Goal: Information Seeking & Learning: Learn about a topic

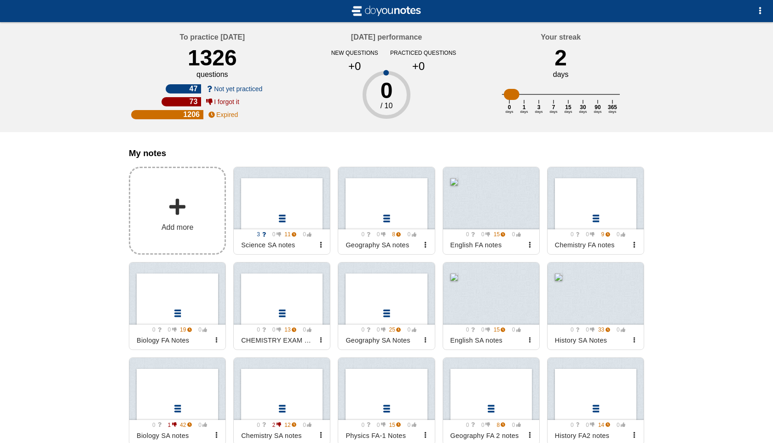
click at [201, 237] on label "Add more" at bounding box center [177, 211] width 97 height 88
click at [0, 0] on input "Add my notes" at bounding box center [0, 0] width 0 height 0
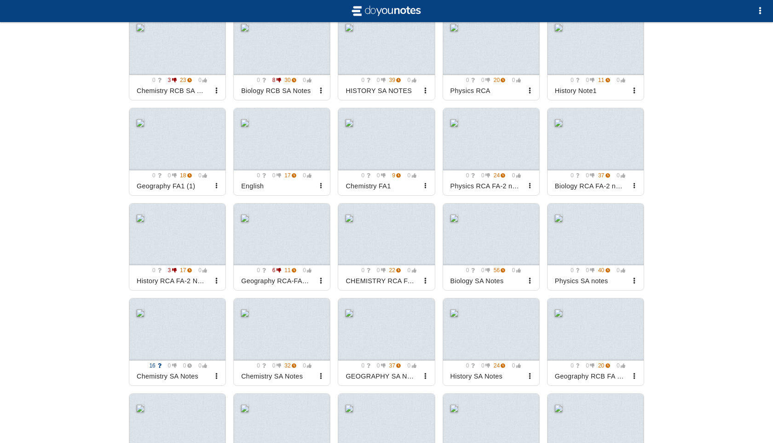
scroll to position [823, 0]
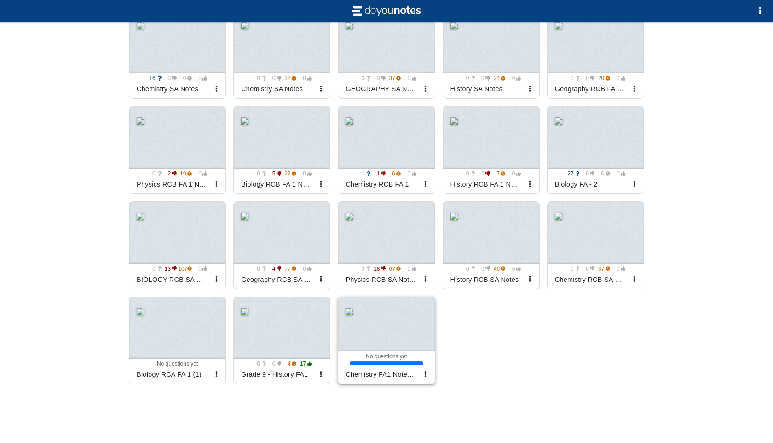
click at [405, 330] on div at bounding box center [386, 324] width 96 height 55
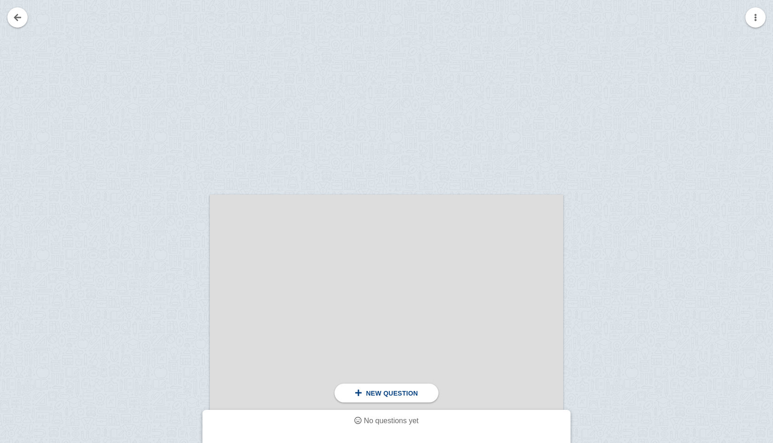
scroll to position [72, 0]
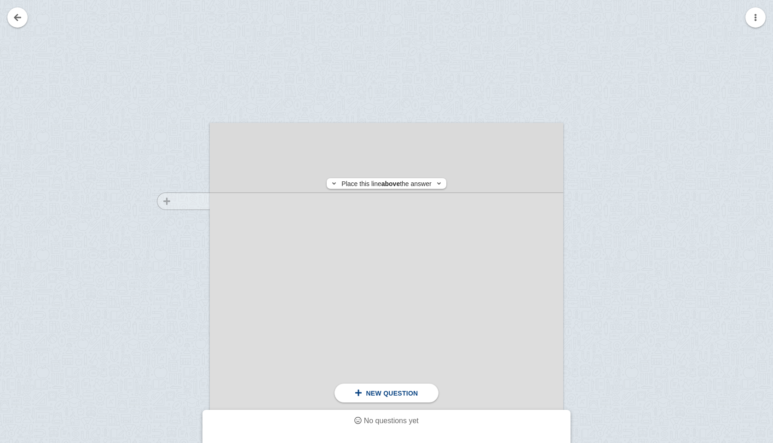
click at [196, 201] on div at bounding box center [179, 382] width 62 height 500
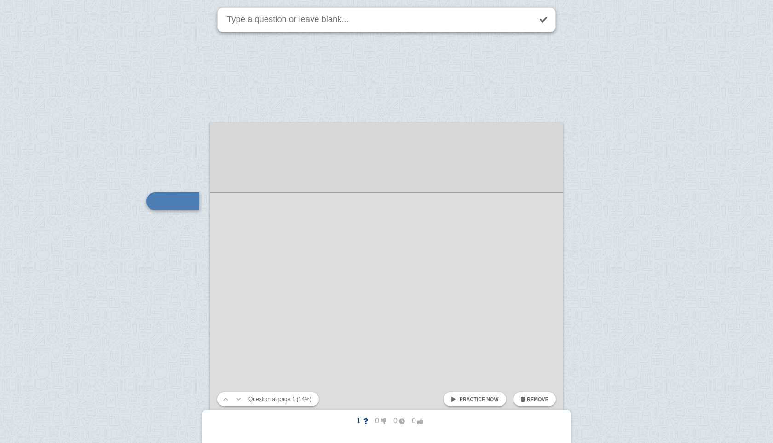
scroll to position [118, 0]
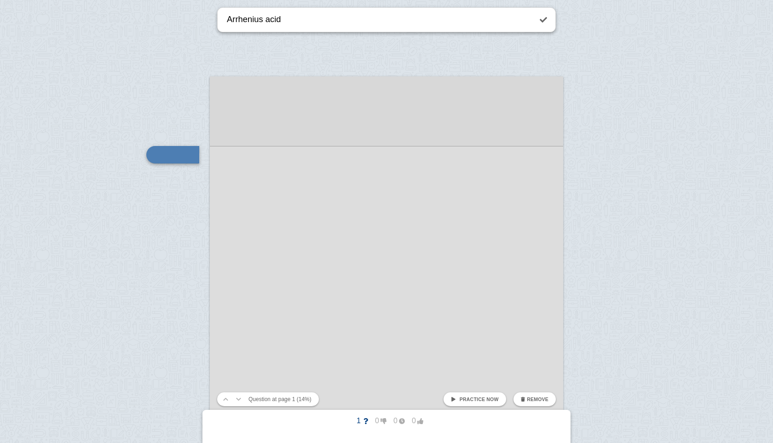
type textarea "Arrhenius acid"
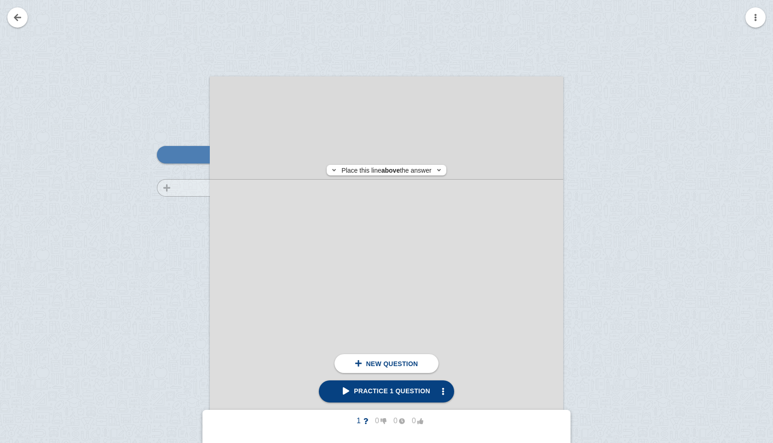
click at [171, 188] on div at bounding box center [179, 335] width 62 height 500
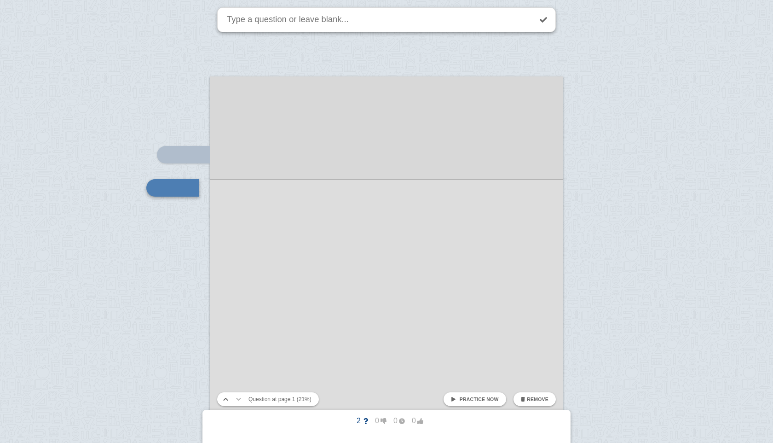
scroll to position [151, 0]
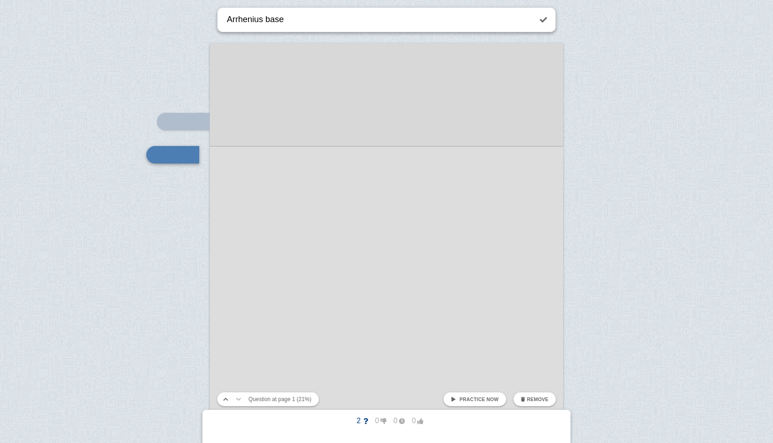
type textarea "Arrhenius base"
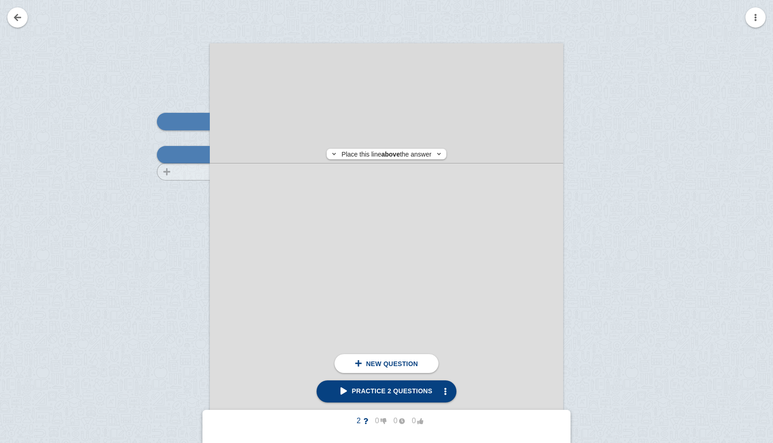
click at [197, 172] on div at bounding box center [179, 302] width 62 height 500
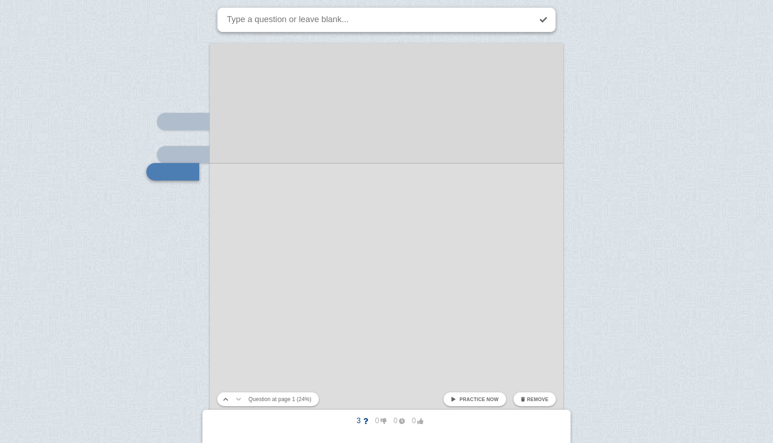
scroll to position [168, 0]
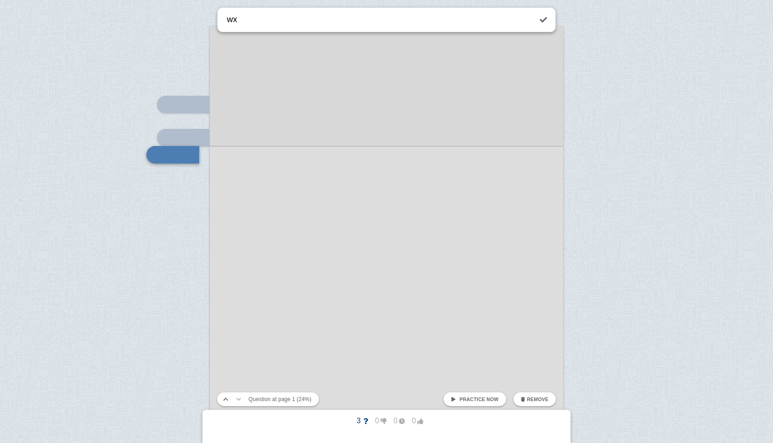
type textarea "w"
type textarea "example"
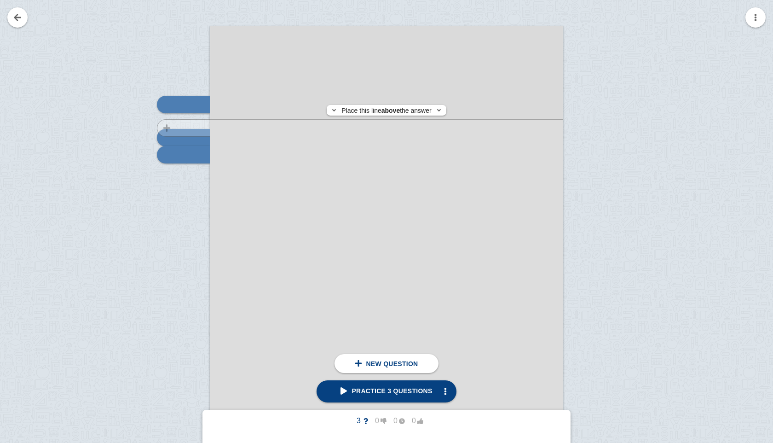
click at [176, 128] on div at bounding box center [179, 285] width 62 height 500
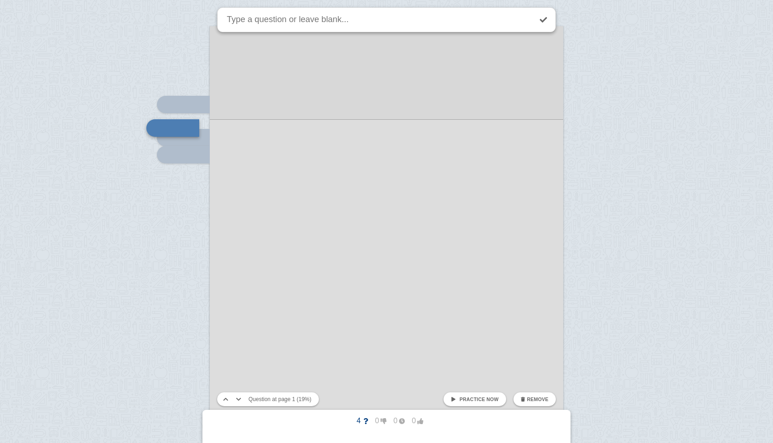
scroll to position [142, 0]
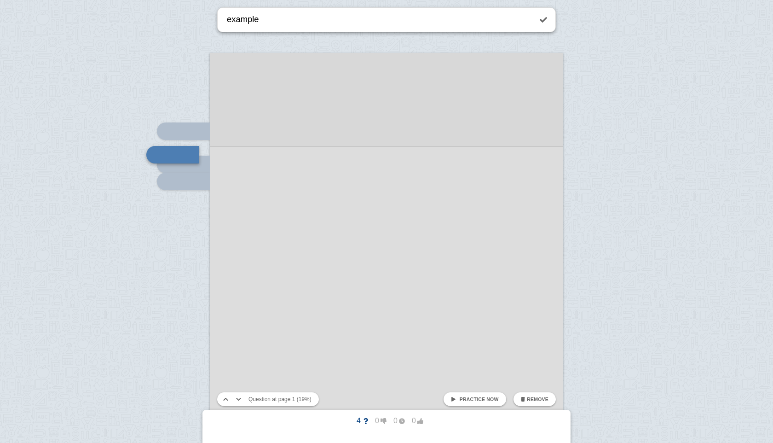
type textarea "example"
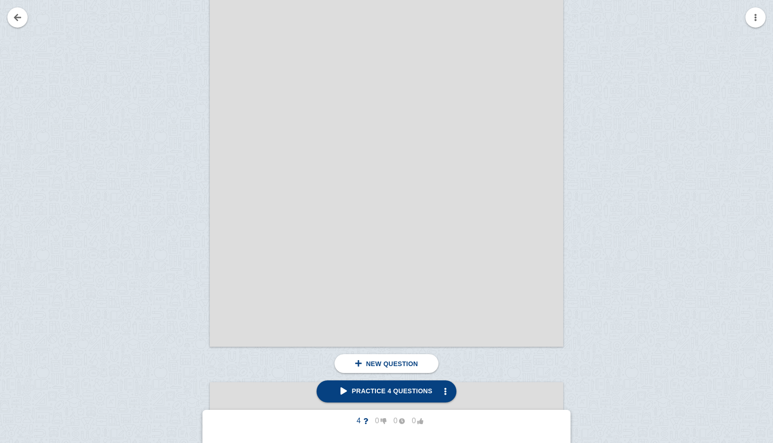
scroll to position [285, 0]
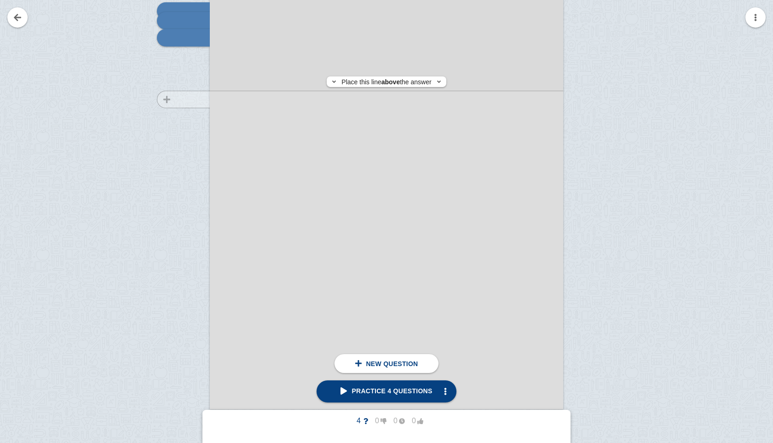
click at [177, 99] on div at bounding box center [179, 168] width 62 height 500
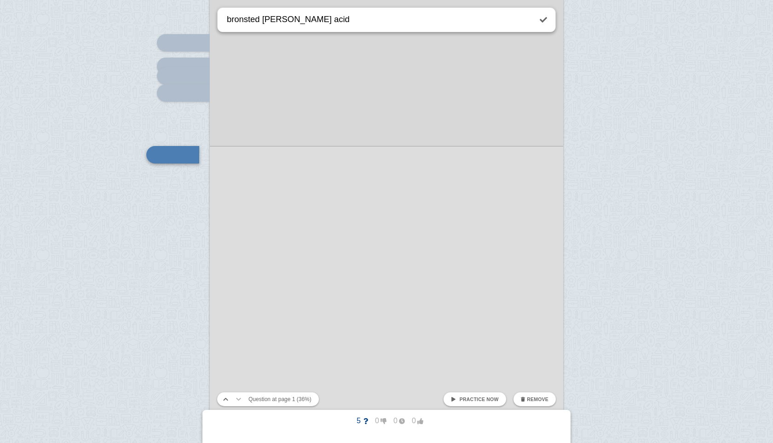
type textarea "bronsted [PERSON_NAME] acid"
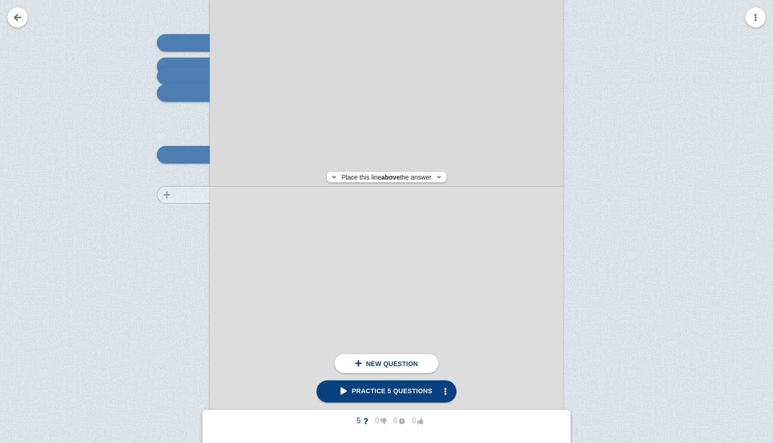
click at [173, 195] on div at bounding box center [179, 223] width 62 height 500
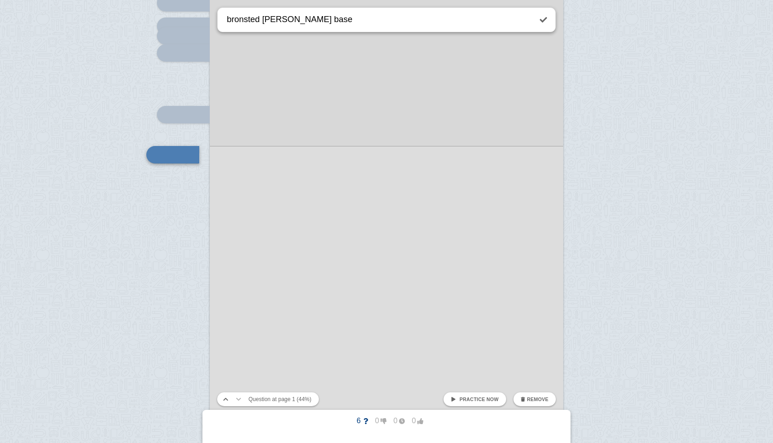
type textarea "bronsted [PERSON_NAME] base"
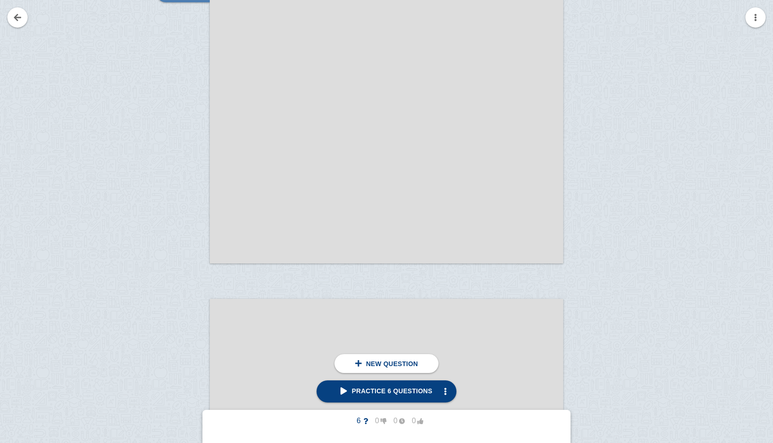
scroll to position [431, 0]
click at [208, 45] on div at bounding box center [179, 23] width 62 height 500
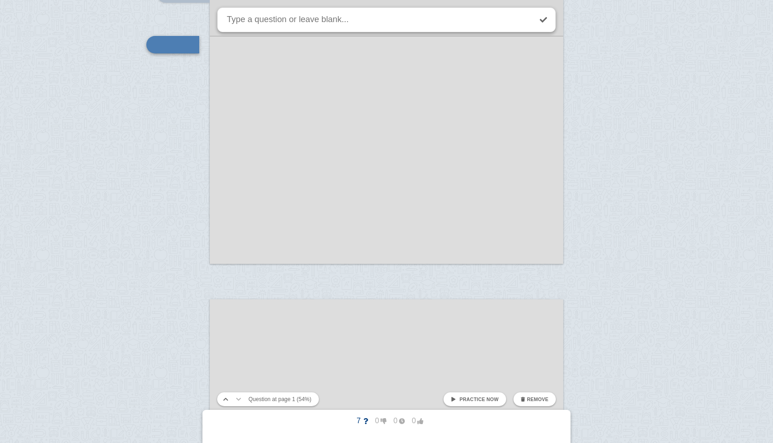
scroll to position [321, 0]
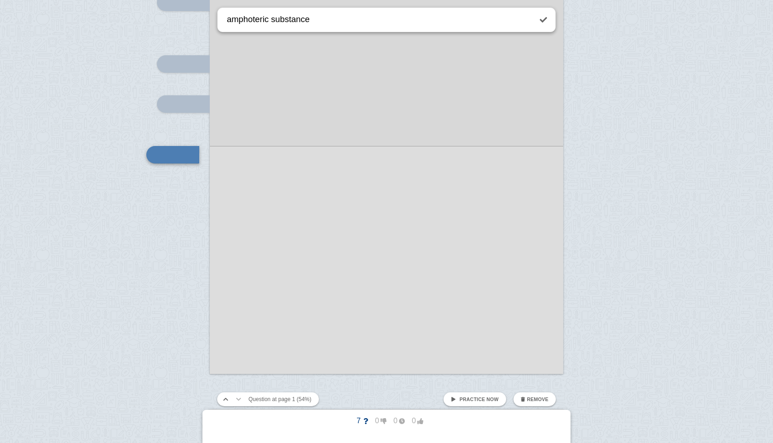
type textarea "amphoteric substance"
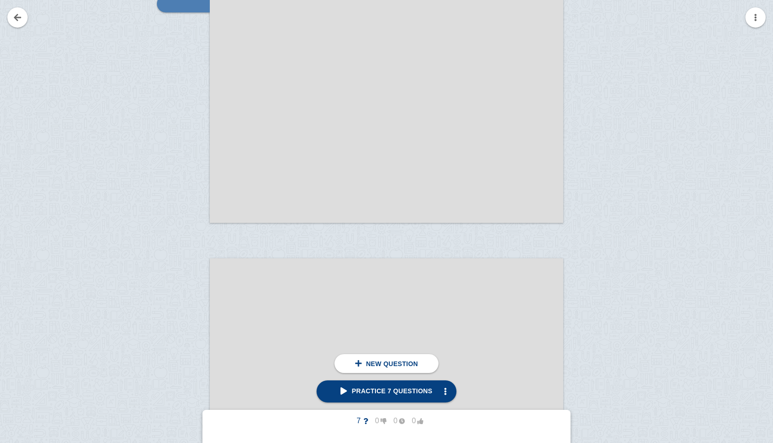
scroll to position [466, 0]
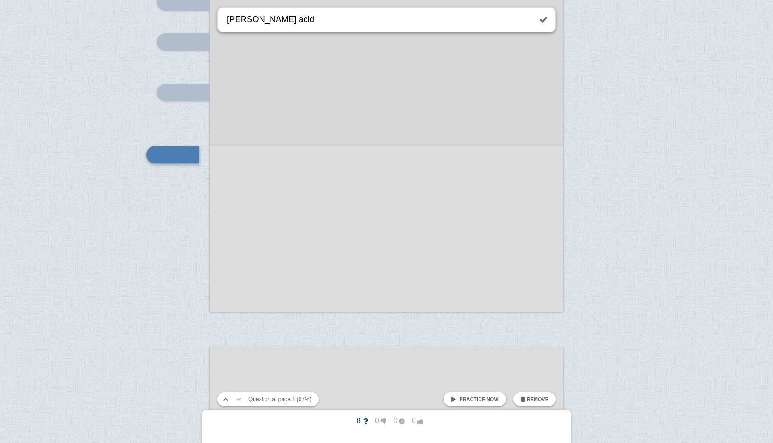
type textarea "[PERSON_NAME] acid"
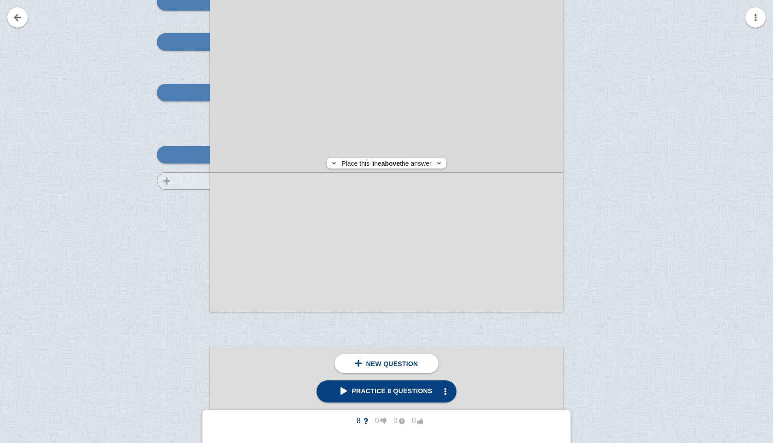
click at [187, 181] on div at bounding box center [179, 71] width 62 height 500
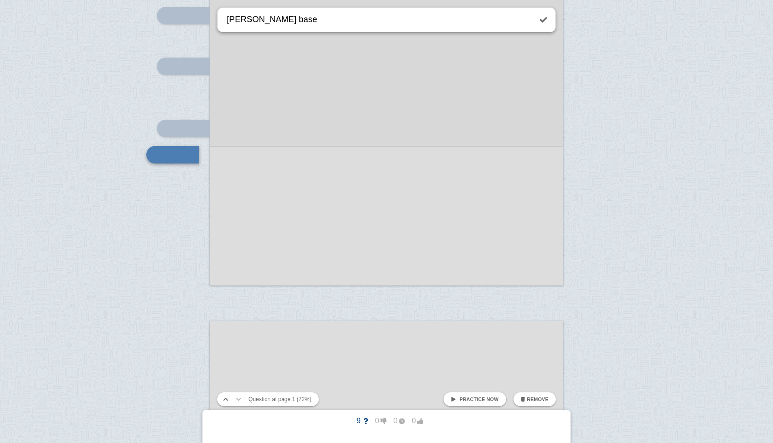
type textarea "[PERSON_NAME] base"
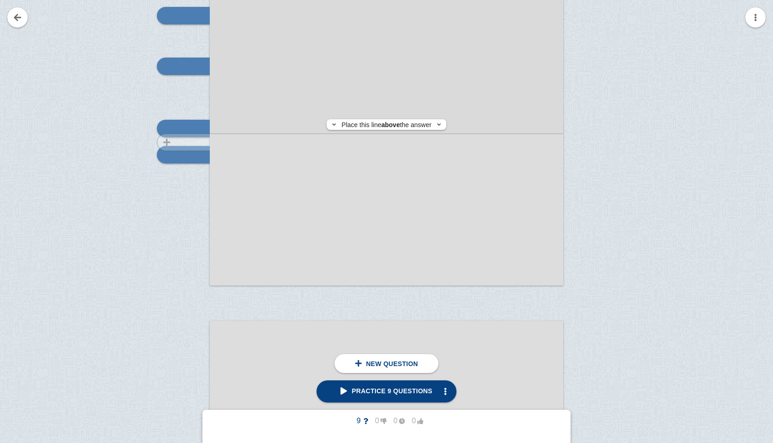
click at [178, 142] on div at bounding box center [179, 44] width 62 height 500
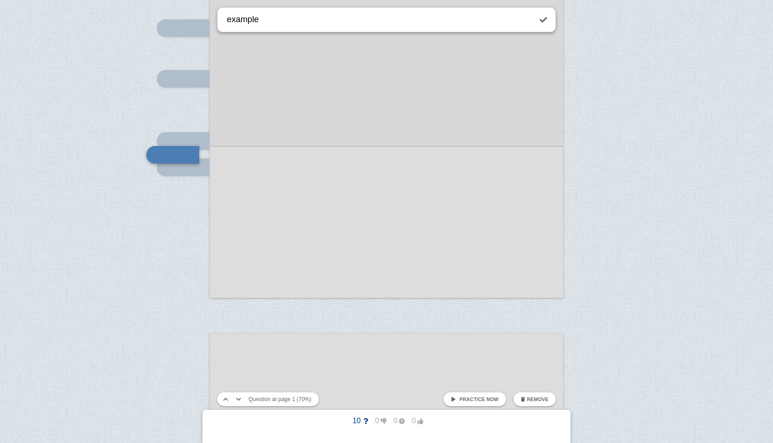
type textarea "example"
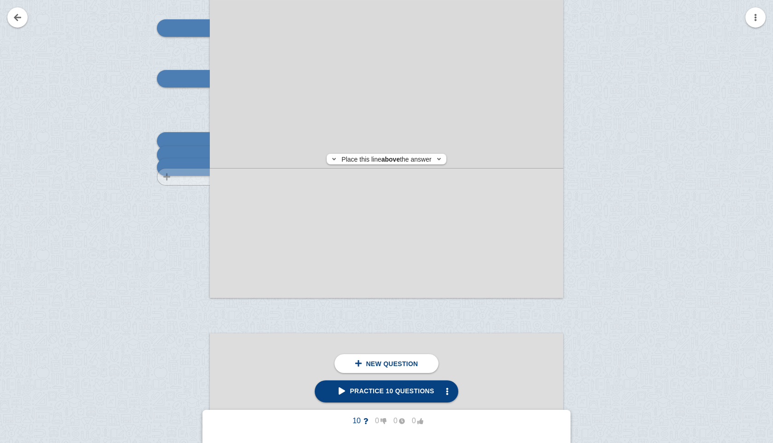
click at [177, 177] on div at bounding box center [179, 57] width 62 height 500
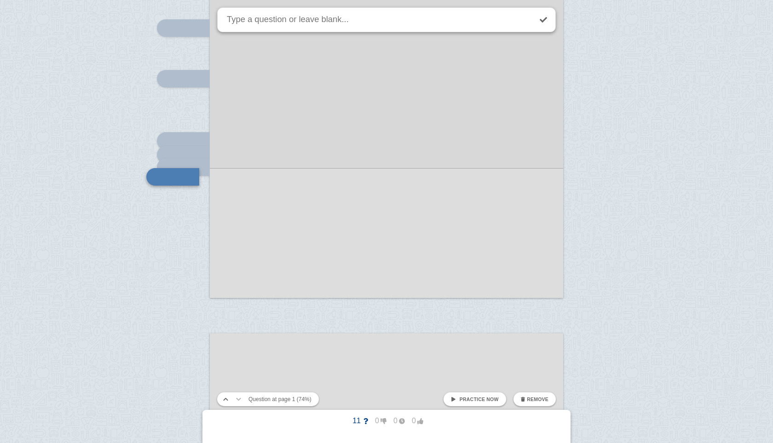
scroll to position [419, 0]
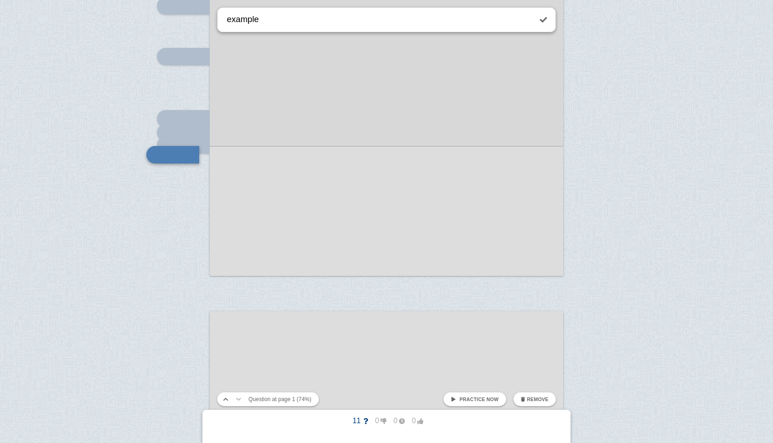
type textarea "example"
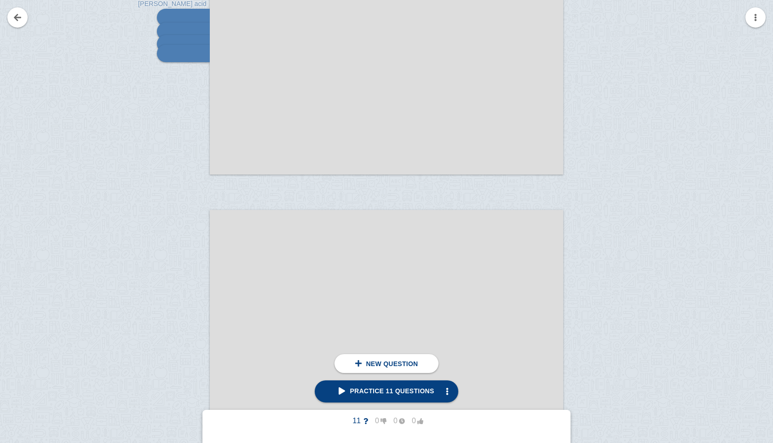
scroll to position [522, 0]
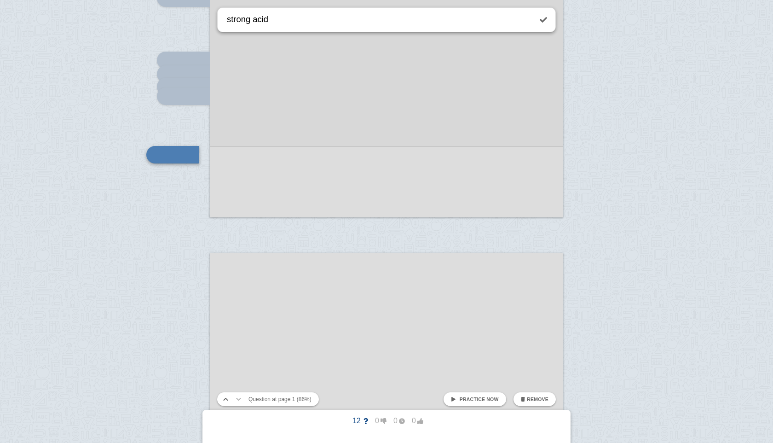
type textarea "strong acid"
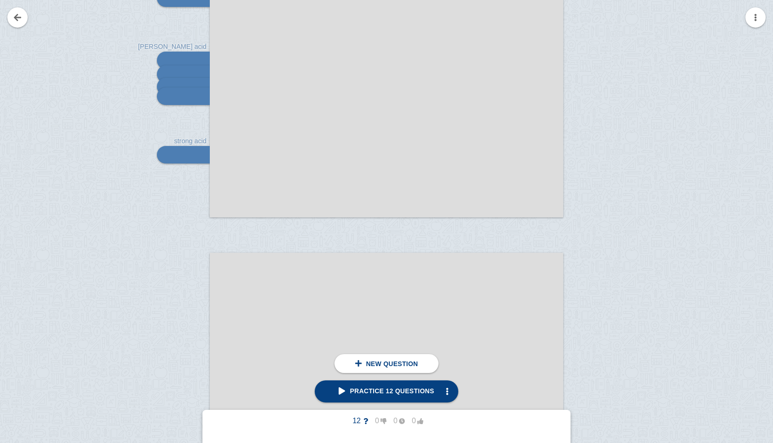
scroll to position [586, 0]
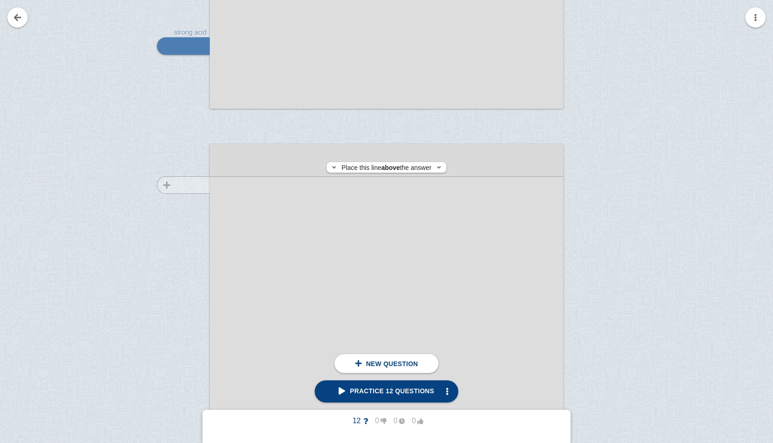
click at [174, 185] on div at bounding box center [179, 403] width 62 height 500
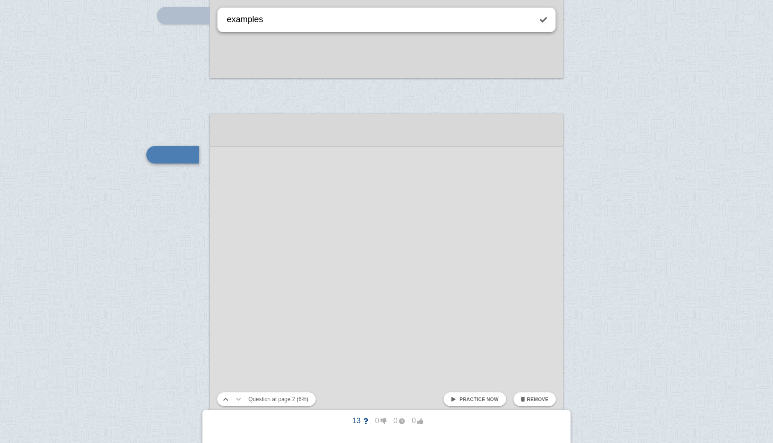
type textarea "examples"
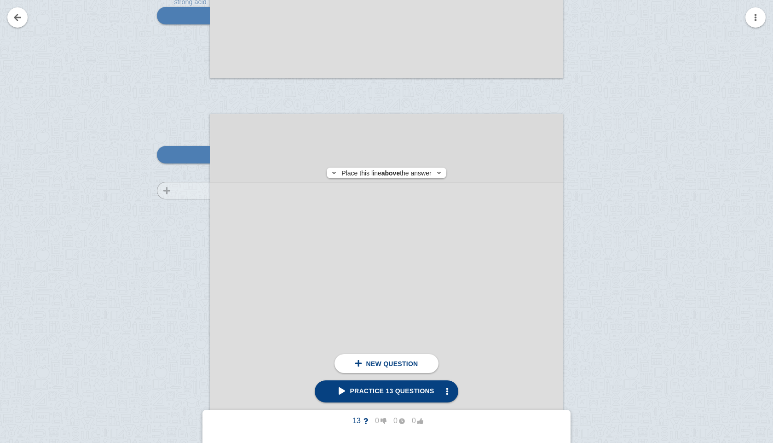
click at [189, 190] on div at bounding box center [179, 372] width 62 height 500
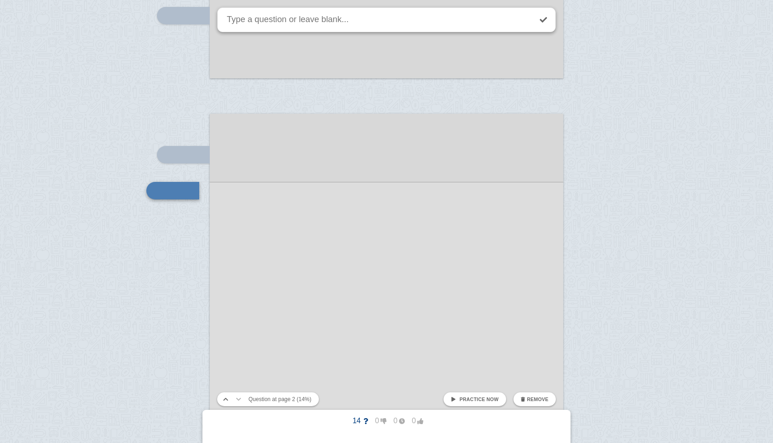
scroll to position [652, 0]
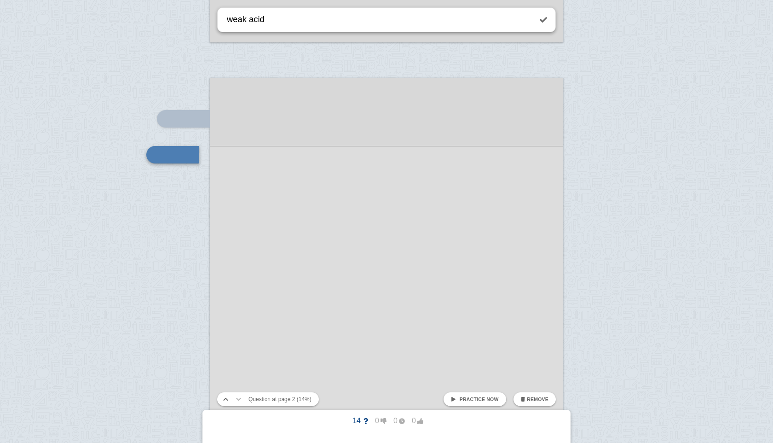
type textarea "weak acid"
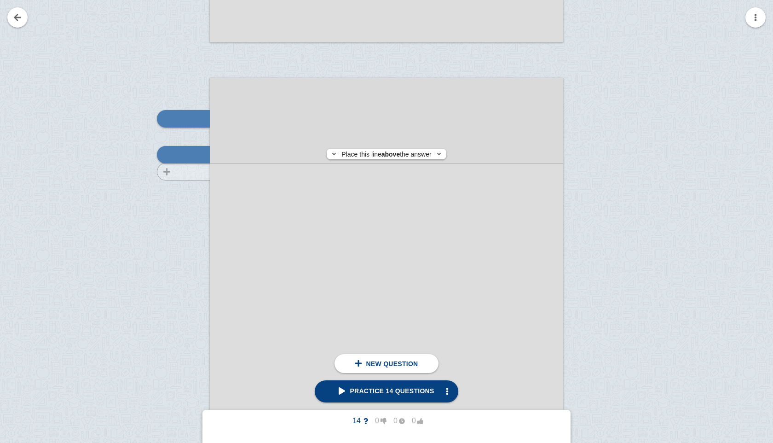
click at [194, 172] on div at bounding box center [179, 336] width 62 height 500
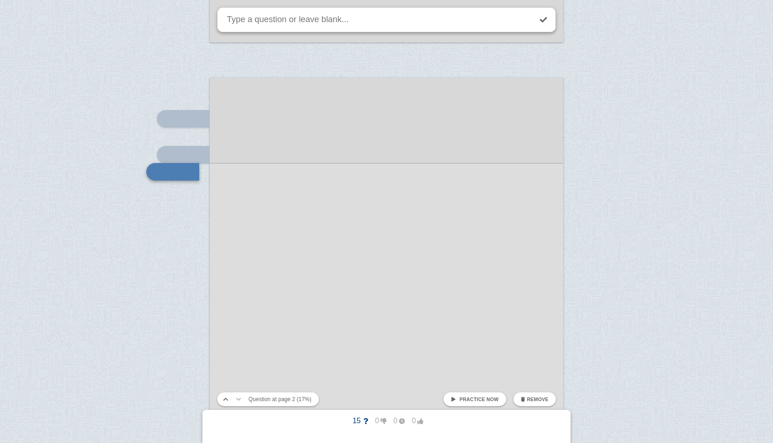
scroll to position [669, 0]
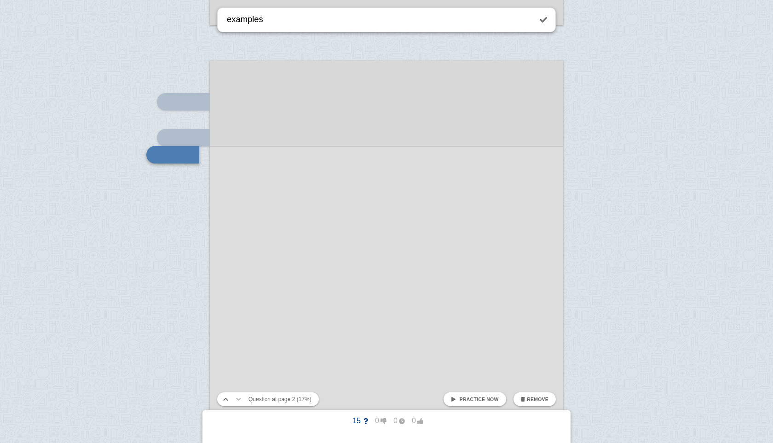
type textarea "examples"
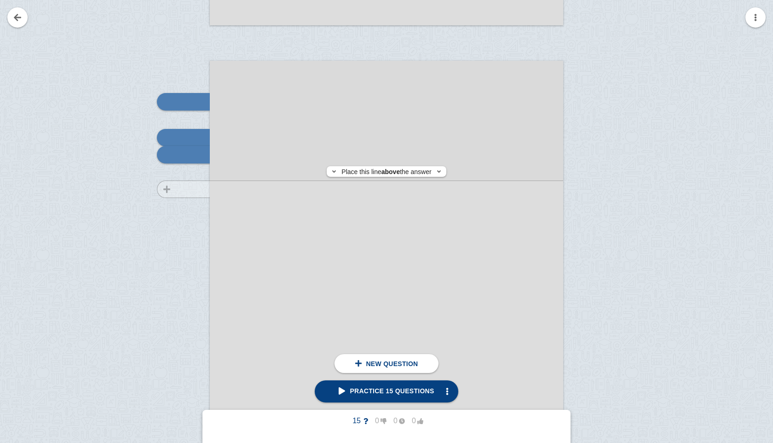
click at [186, 189] on div at bounding box center [179, 319] width 62 height 500
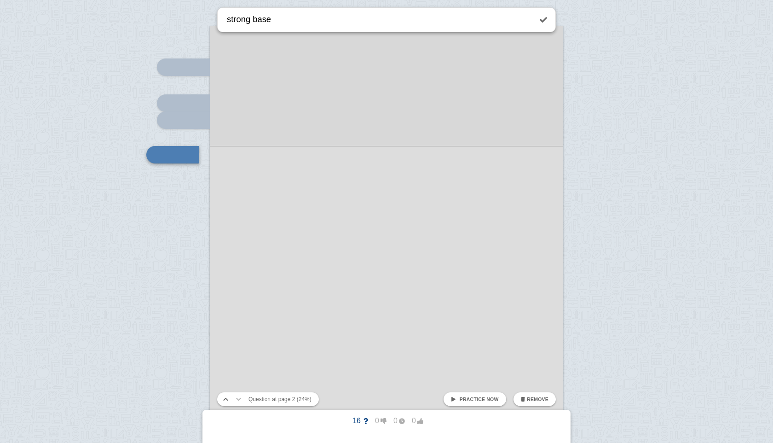
type textarea "strong base"
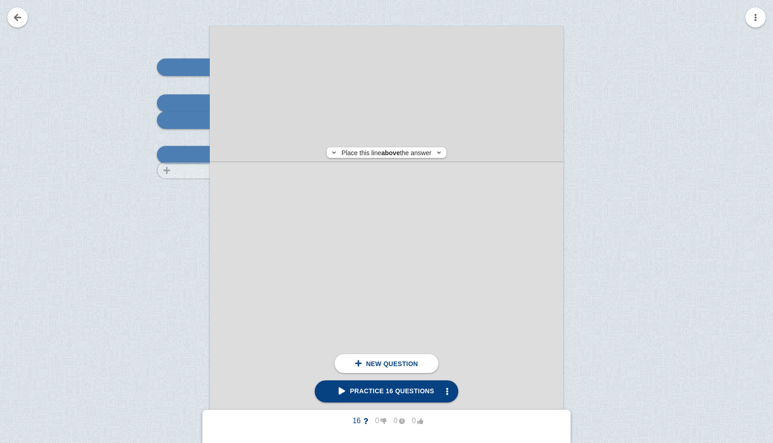
click at [184, 170] on div at bounding box center [179, 285] width 62 height 500
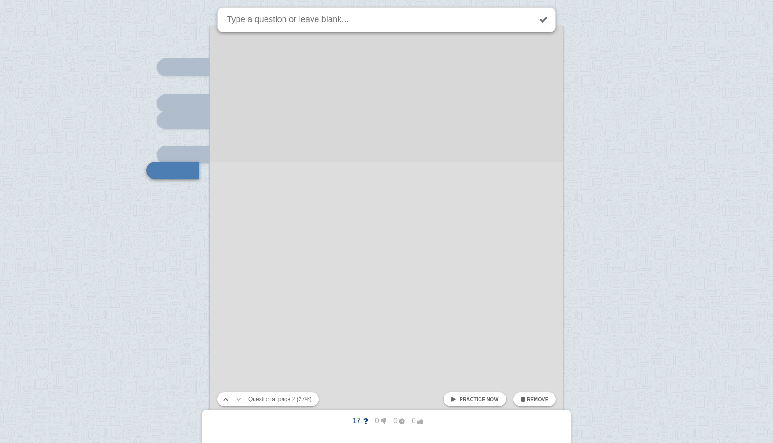
scroll to position [719, 0]
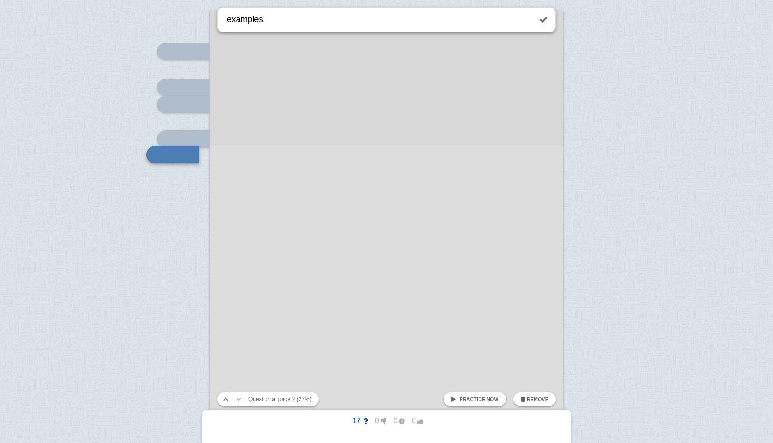
type textarea "examples"
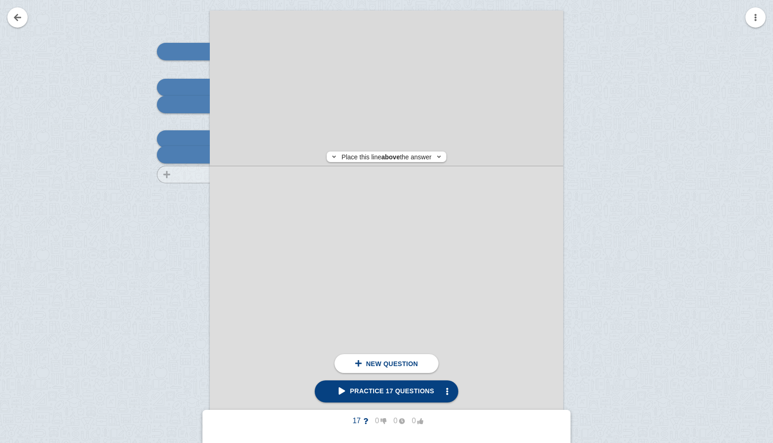
click at [173, 174] on div at bounding box center [179, 269] width 62 height 500
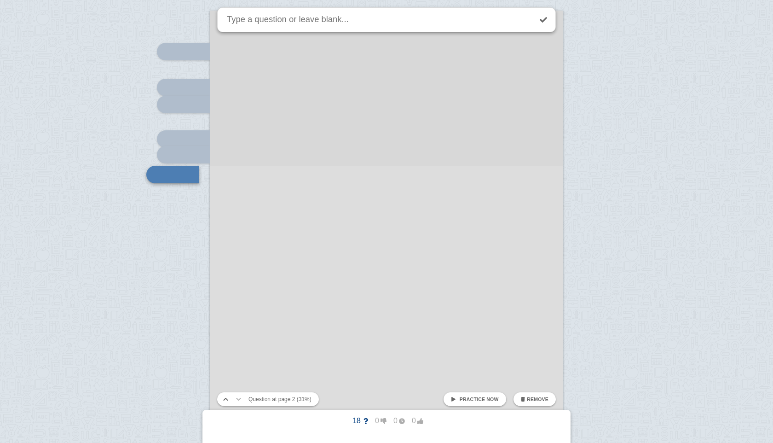
scroll to position [739, 0]
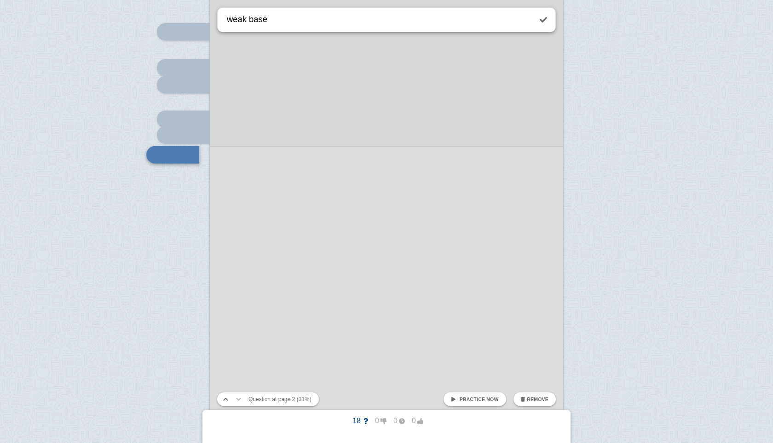
type textarea "weak base"
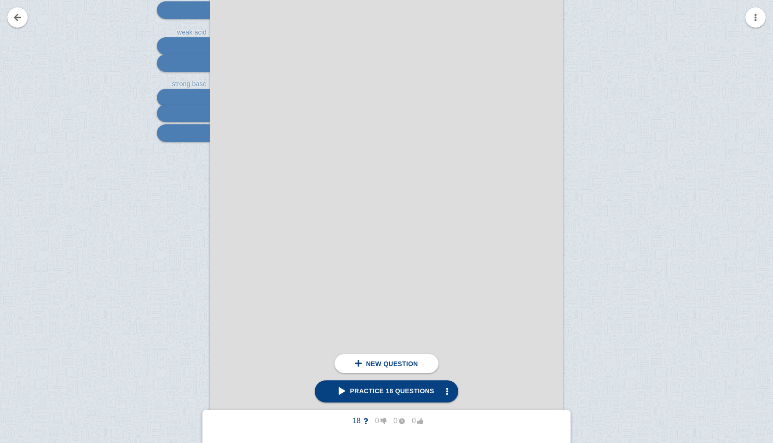
scroll to position [766, 0]
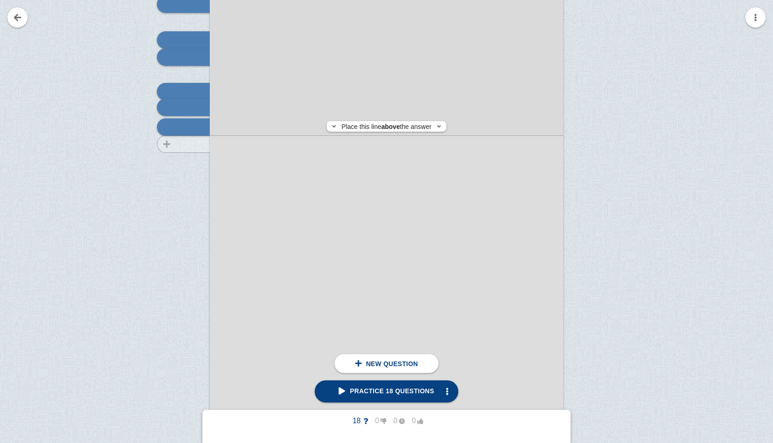
click at [196, 144] on div at bounding box center [179, 222] width 62 height 500
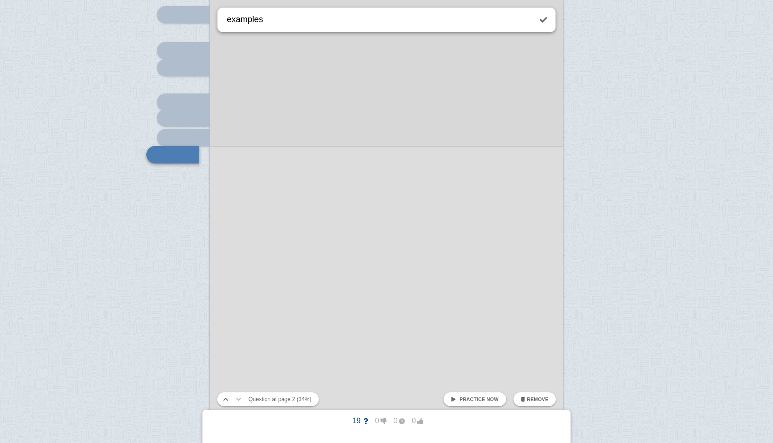
type textarea "examples"
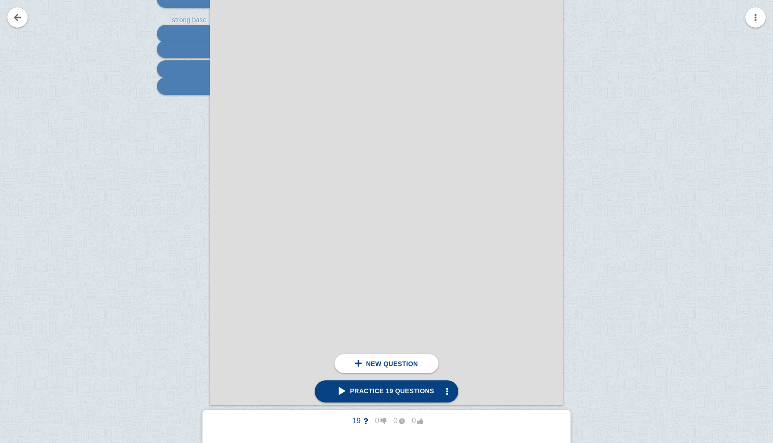
scroll to position [826, 0]
click at [168, 179] on div at bounding box center [179, 162] width 62 height 500
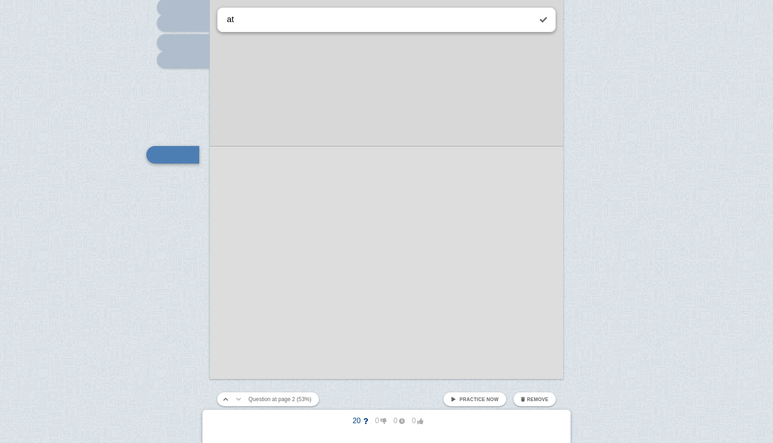
type textarea "a"
type textarea "taste: acids, bases, and salts"
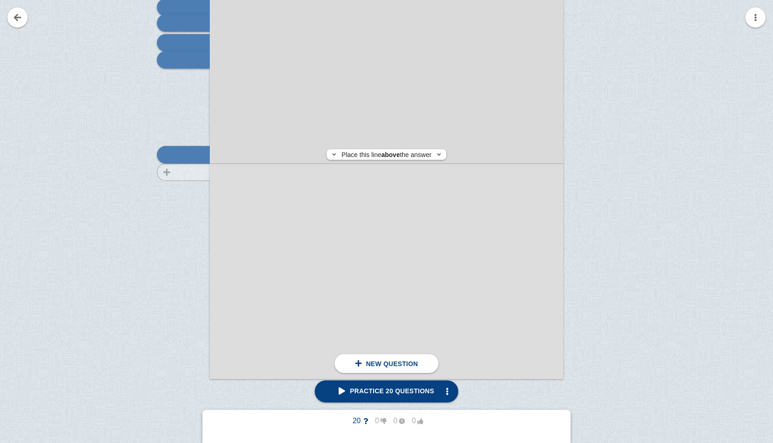
click at [159, 172] on div at bounding box center [179, 138] width 62 height 500
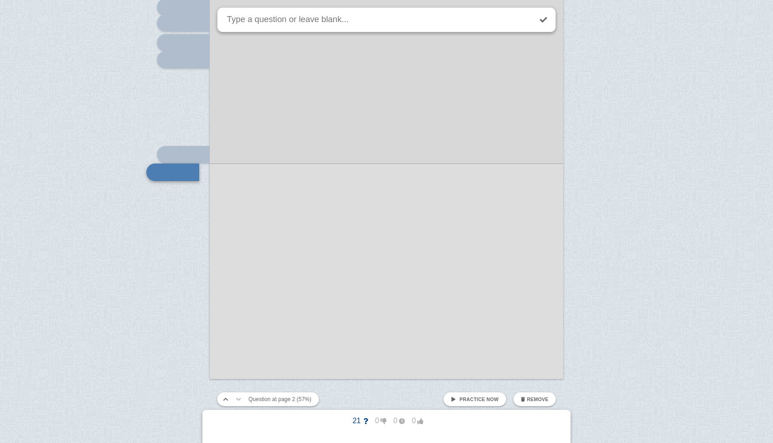
scroll to position [868, 0]
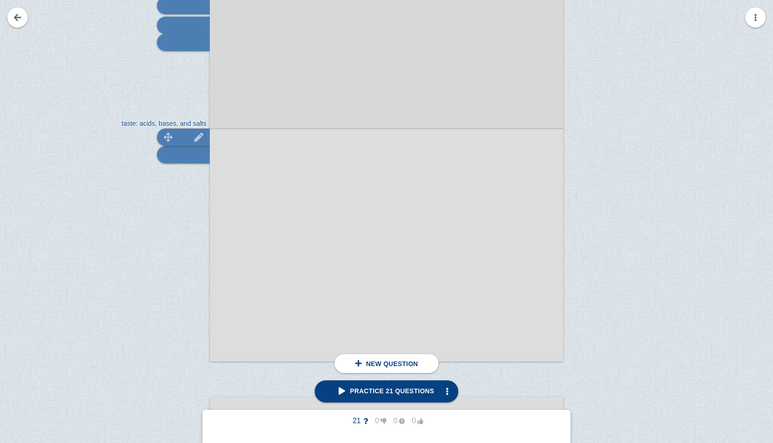
click at [179, 134] on img at bounding box center [168, 136] width 22 height 9
type textarea "taste: acids, bases, and salts"
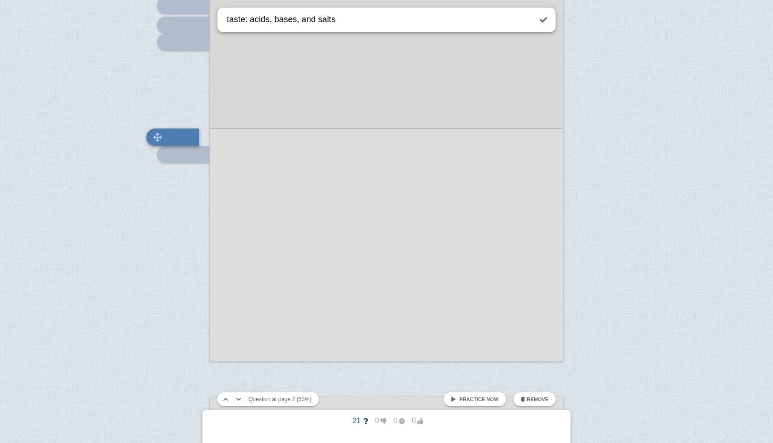
scroll to position [851, 0]
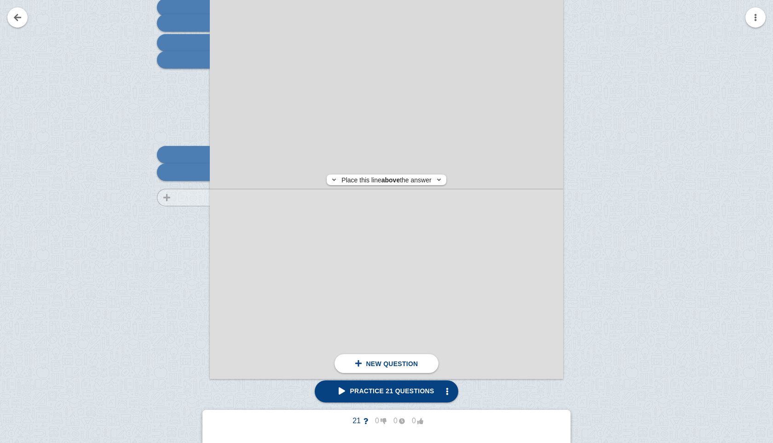
click at [172, 197] on div at bounding box center [179, 138] width 62 height 500
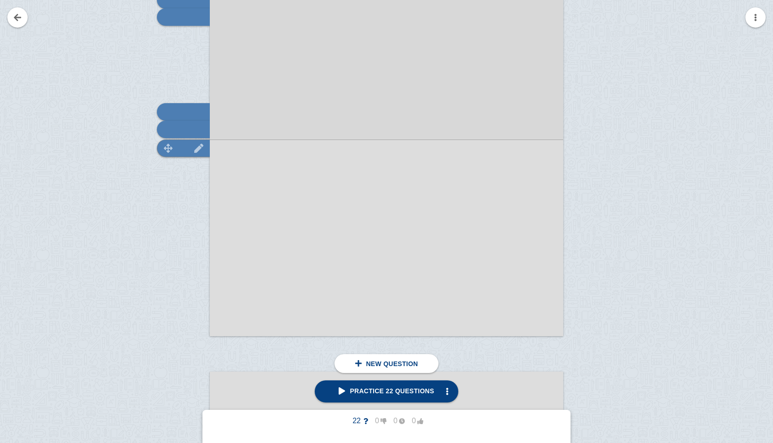
click at [174, 148] on img at bounding box center [168, 148] width 22 height 9
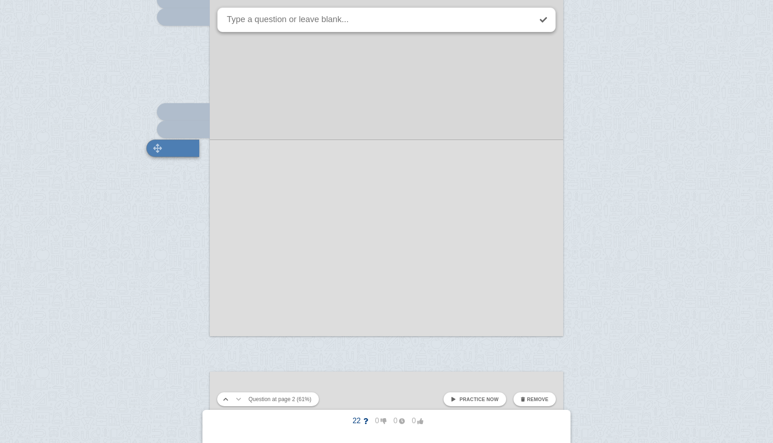
scroll to position [887, 0]
paste textarea "taste: acids, bases, and salts"
drag, startPoint x: 243, startPoint y: 20, endPoint x: 217, endPoint y: 21, distance: 26.7
click at [217, 21] on div "click here to add a question Arrhenius acid example Arrhenius base example bron…" at bounding box center [386, 382] width 773 height 2539
type textarea "litmus paper: acids, bases, and salts"
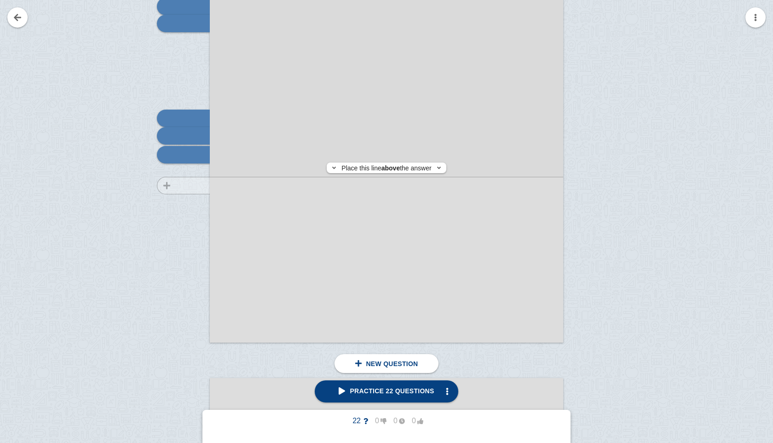
click at [179, 185] on div at bounding box center [179, 101] width 62 height 500
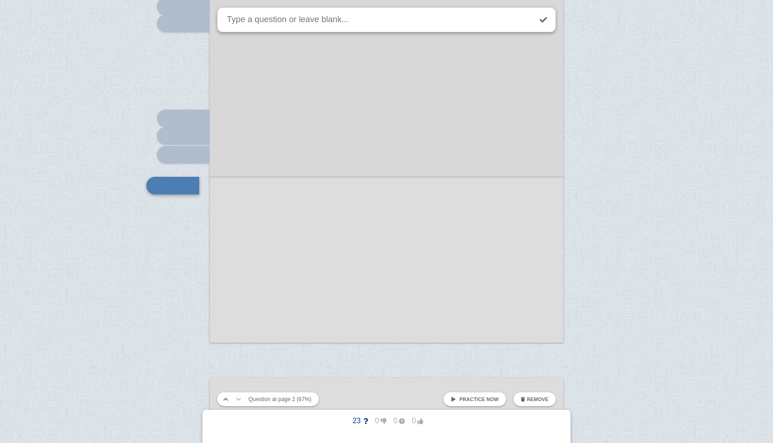
scroll to position [918, 0]
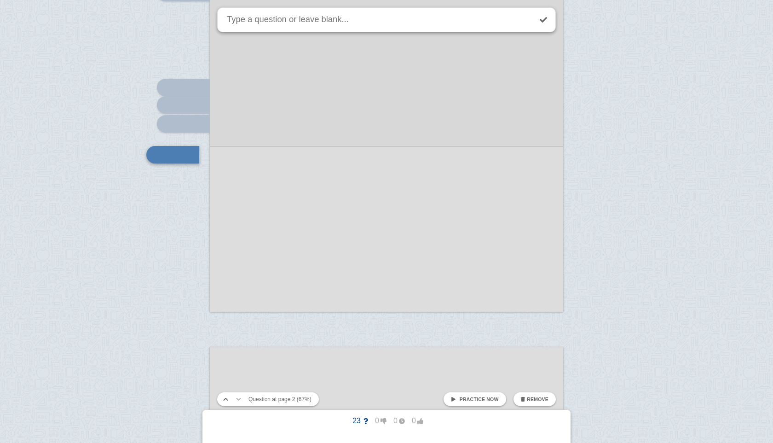
paste textarea "taste: acids, bases, and salts"
drag, startPoint x: 243, startPoint y: 18, endPoint x: 213, endPoint y: 21, distance: 30.9
click at [213, 21] on div "click here to add a question Arrhenius acid example Arrhenius base example bron…" at bounding box center [386, 351] width 773 height 2539
type textarea "pH range: acids, bases, and salts"
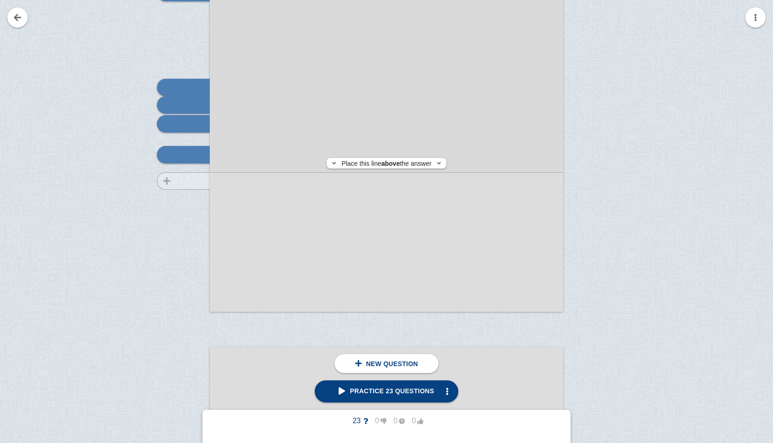
click at [198, 181] on div at bounding box center [179, 71] width 62 height 500
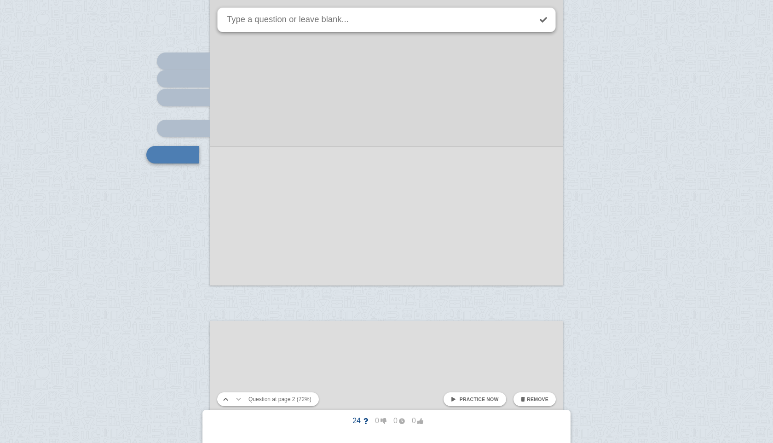
paste textarea "taste: acids, bases, and salts"
drag, startPoint x: 245, startPoint y: 21, endPoint x: 215, endPoint y: 23, distance: 30.0
click at [215, 23] on div "click here to add a question Arrhenius acid example Arrhenius base example bron…" at bounding box center [386, 325] width 773 height 2539
type textarea "electrical conductivity: acids, bases, and salts"
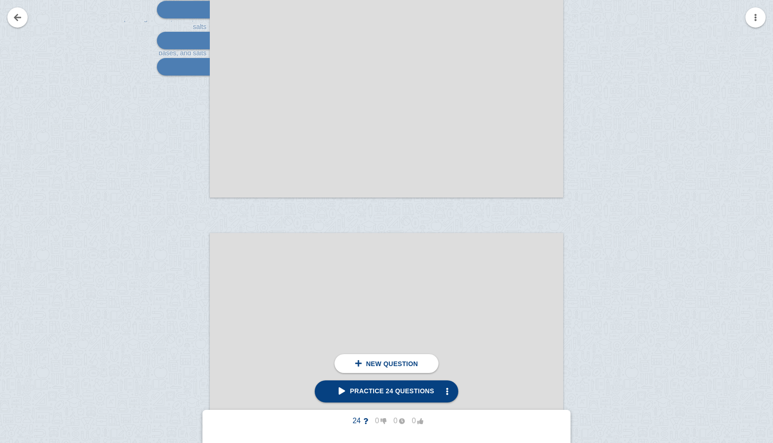
scroll to position [1054, 0]
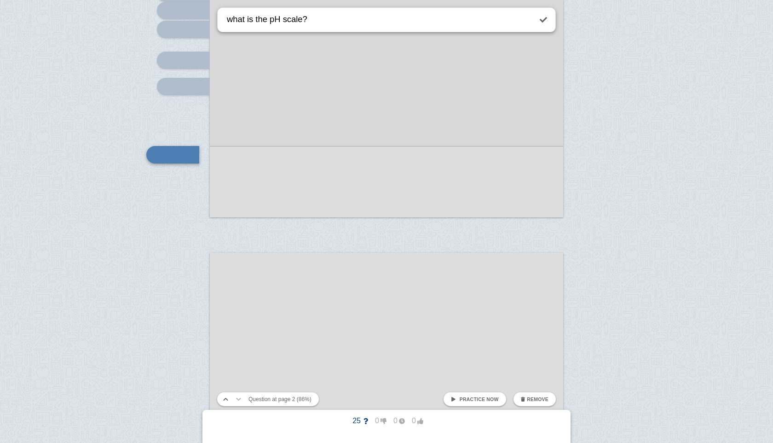
type textarea "what is the pH scale?"
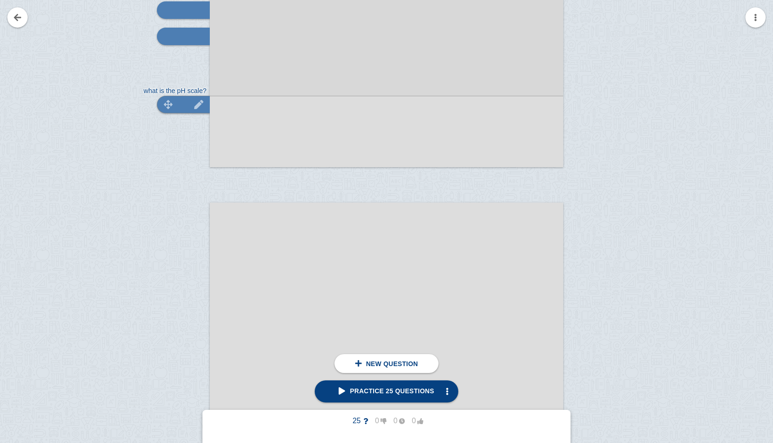
scroll to position [1068, 0]
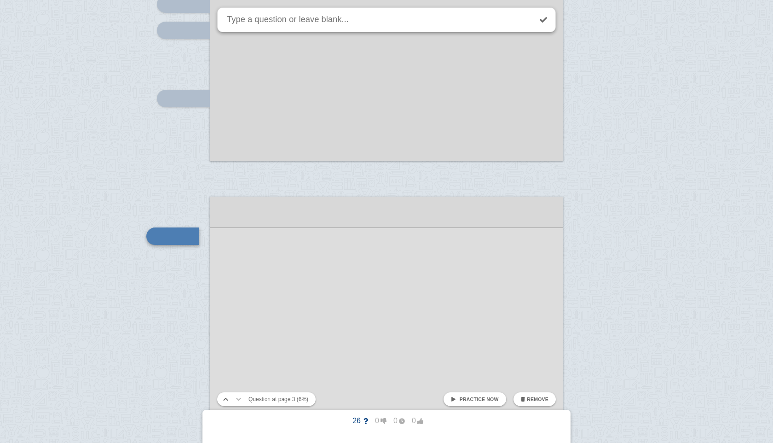
scroll to position [1150, 0]
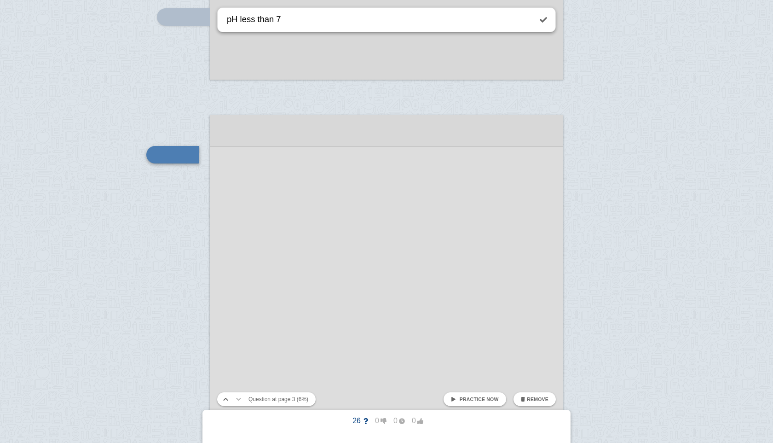
type textarea "pH less than 7"
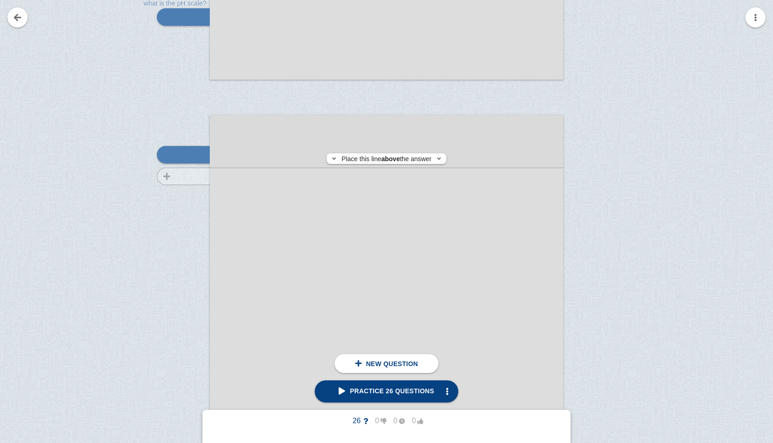
click at [185, 176] on div at bounding box center [179, 374] width 62 height 500
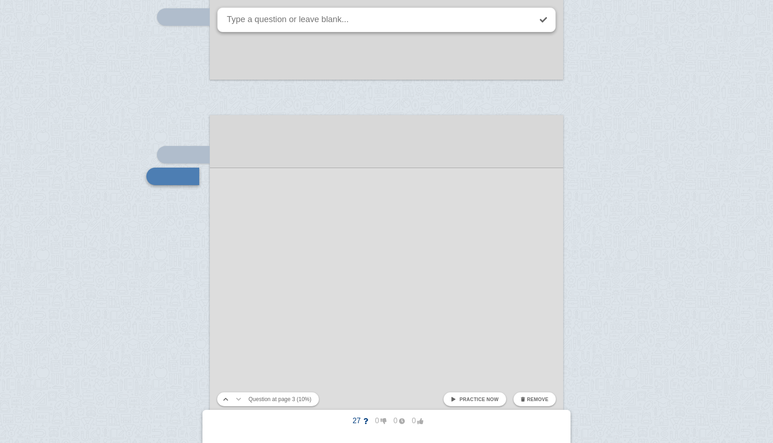
scroll to position [1171, 0]
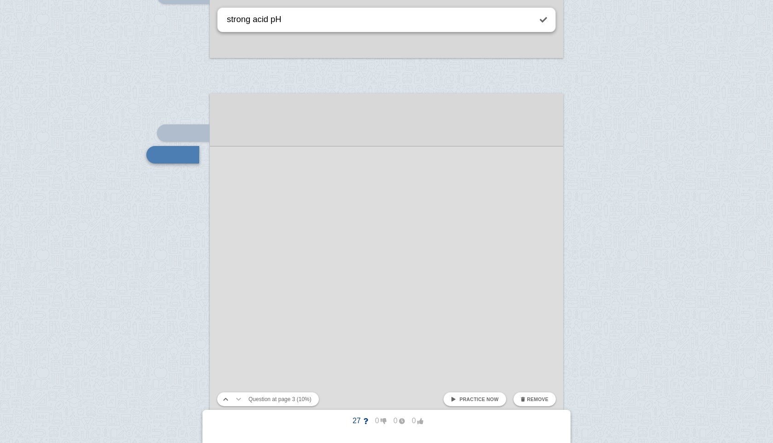
type textarea "strong acid pH"
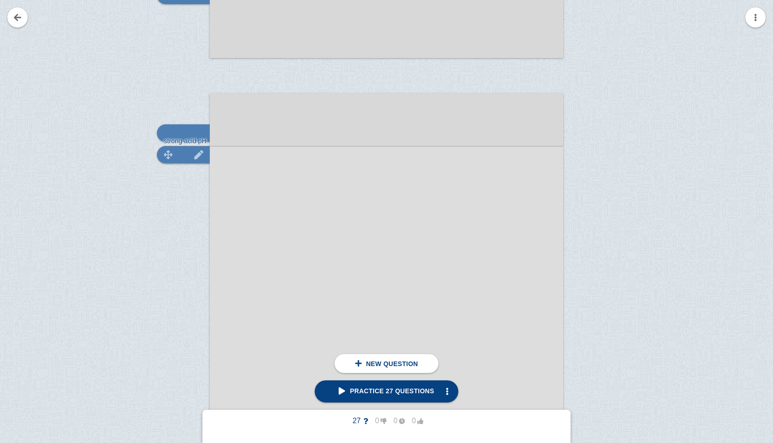
click at [189, 163] on div at bounding box center [183, 154] width 53 height 17
click at [190, 162] on div at bounding box center [179, 352] width 62 height 500
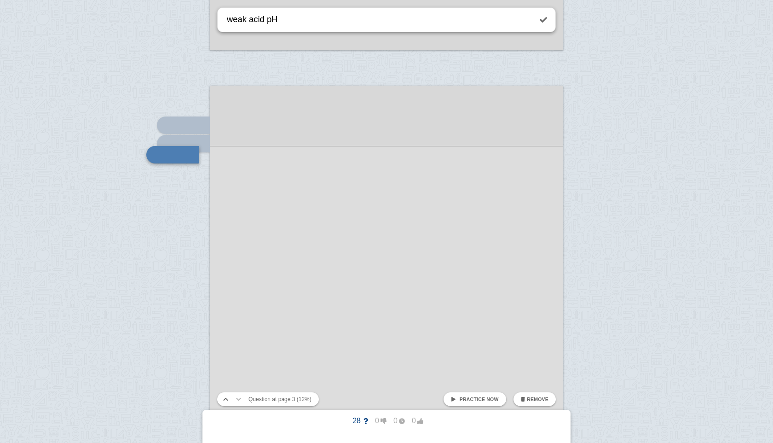
type textarea "weak acid pH"
click at [184, 175] on div at bounding box center [386, 90] width 773 height 2539
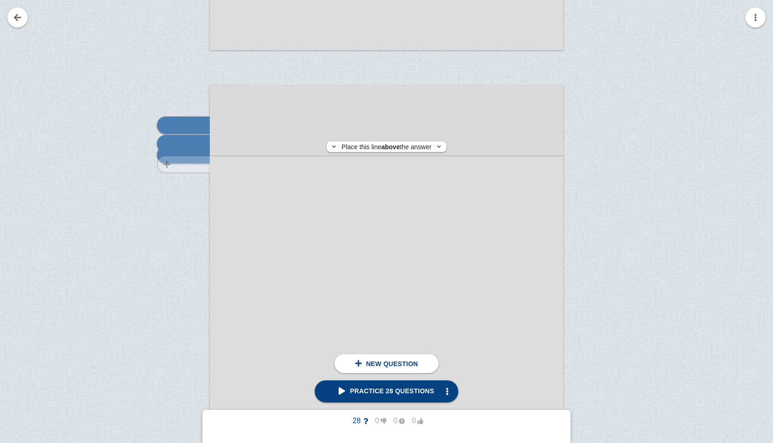
click at [199, 164] on div at bounding box center [179, 344] width 62 height 500
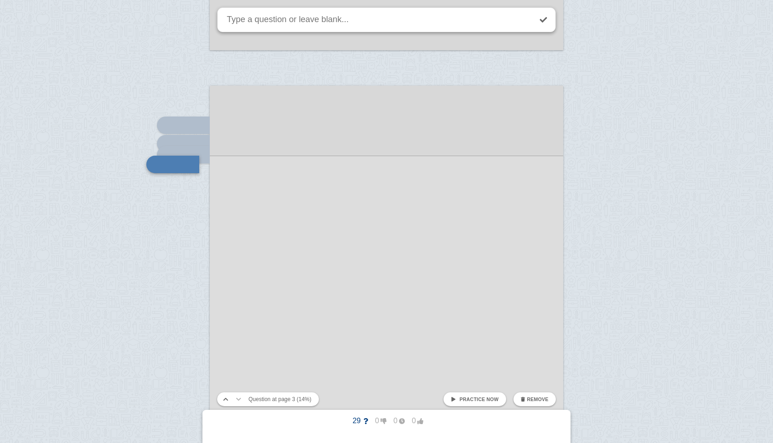
scroll to position [1189, 0]
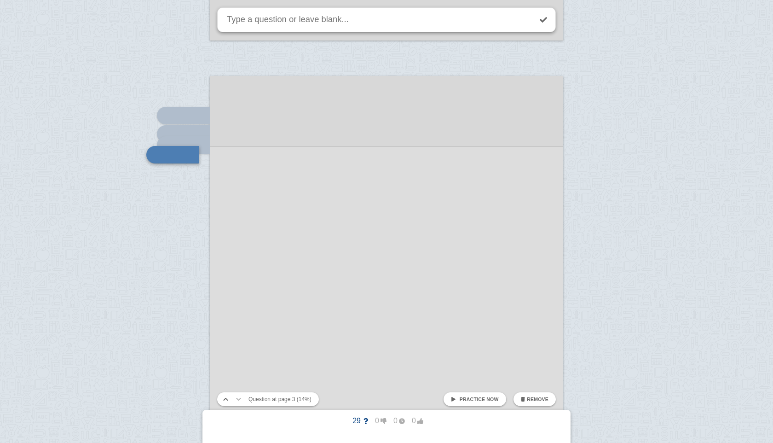
type textarea "P"
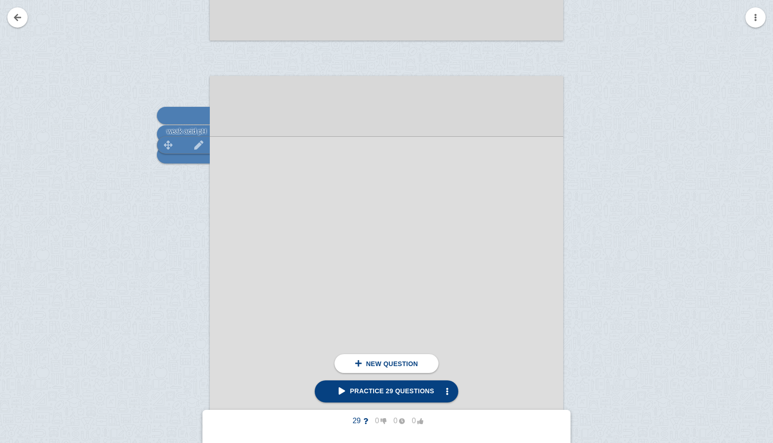
click at [188, 147] on img at bounding box center [199, 144] width 22 height 9
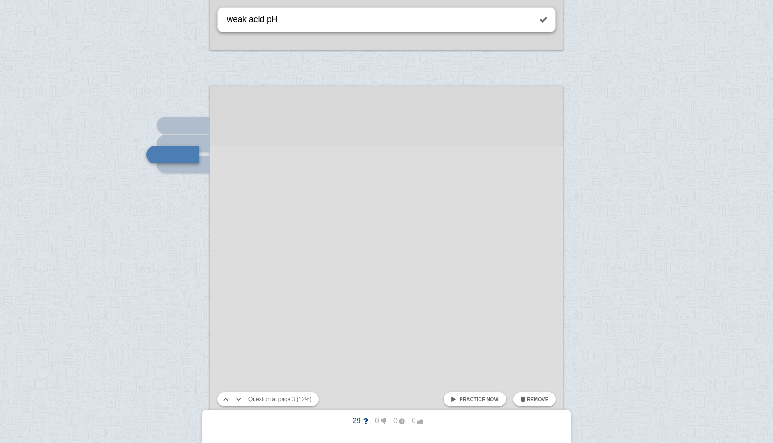
click at [133, 162] on div at bounding box center [386, 90] width 773 height 2539
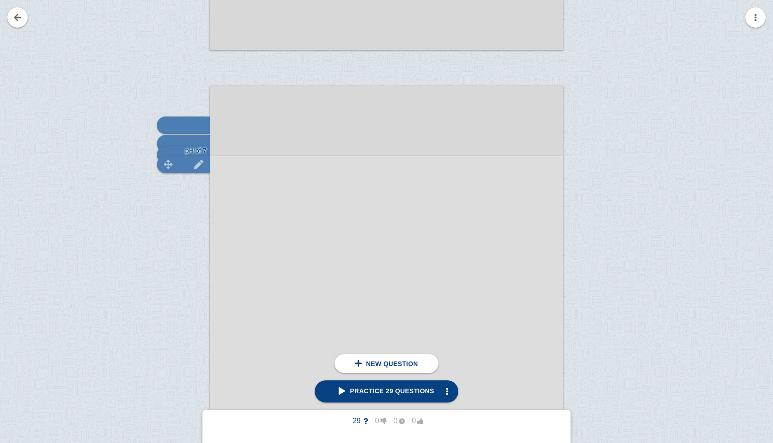
click at [182, 164] on div at bounding box center [183, 163] width 53 height 17
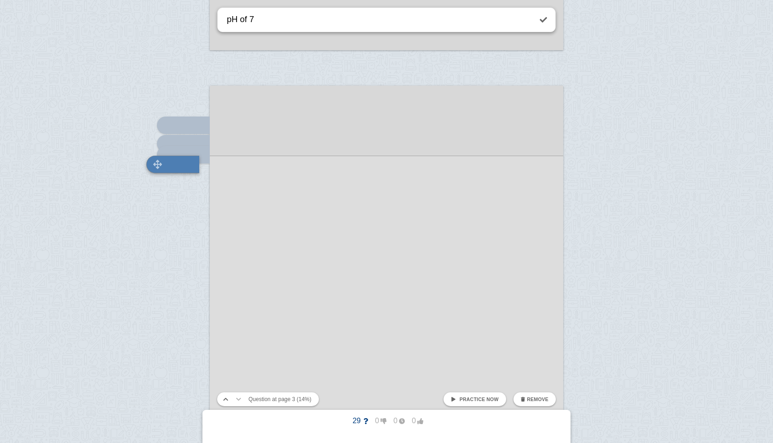
scroll to position [1189, 0]
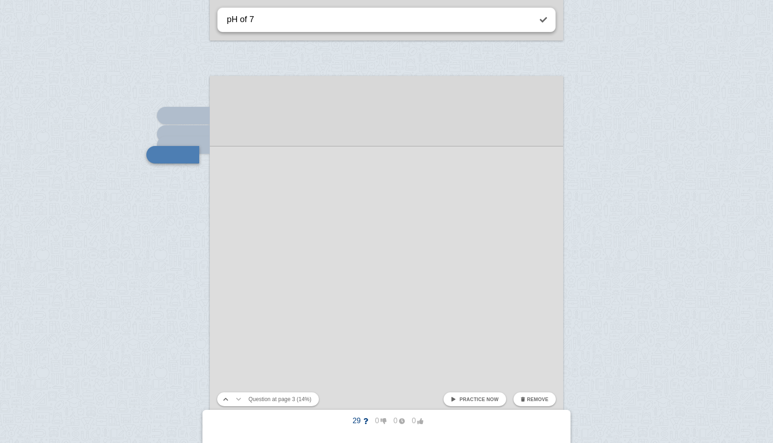
click at [271, 23] on textarea "pH of 7" at bounding box center [378, 19] width 306 height 23
type textarea "pH of 7, eg"
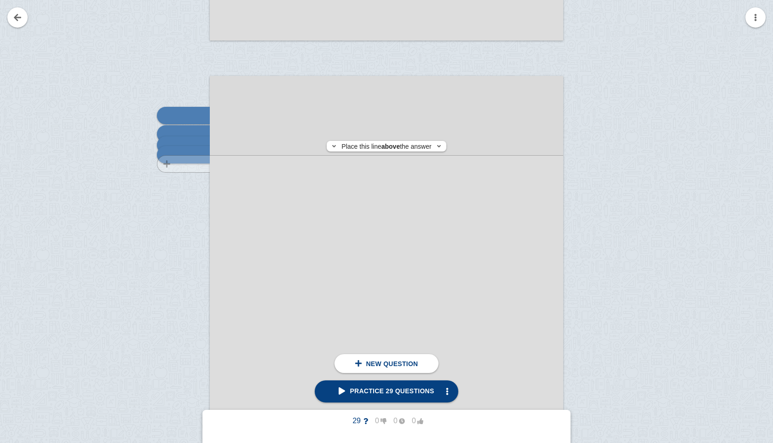
click at [204, 164] on div at bounding box center [179, 335] width 62 height 500
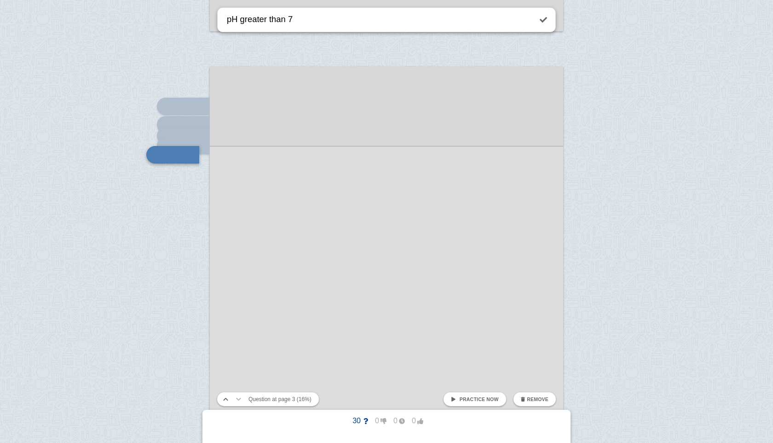
type textarea "pH greater than 7"
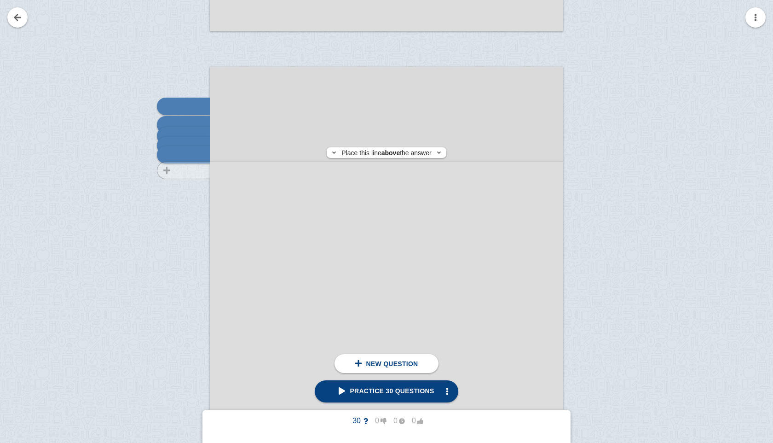
click at [198, 170] on div at bounding box center [179, 325] width 62 height 500
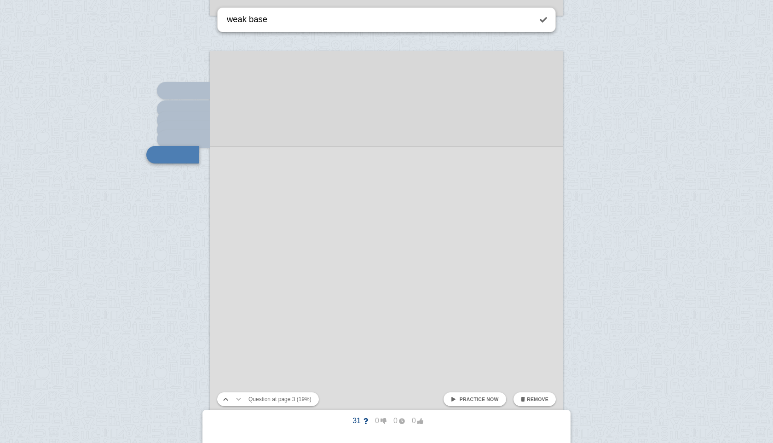
type textarea "weak base"
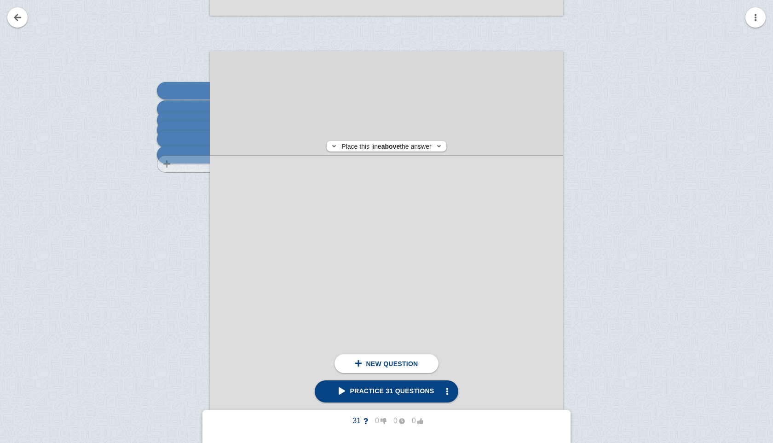
click at [192, 164] on div at bounding box center [179, 310] width 62 height 500
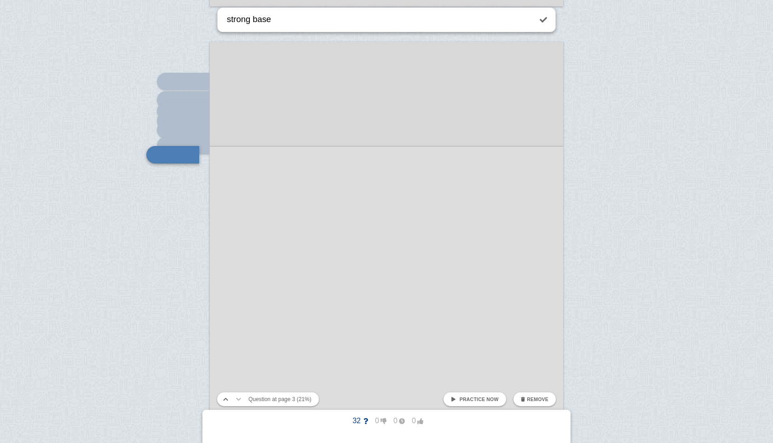
type textarea "strong base"
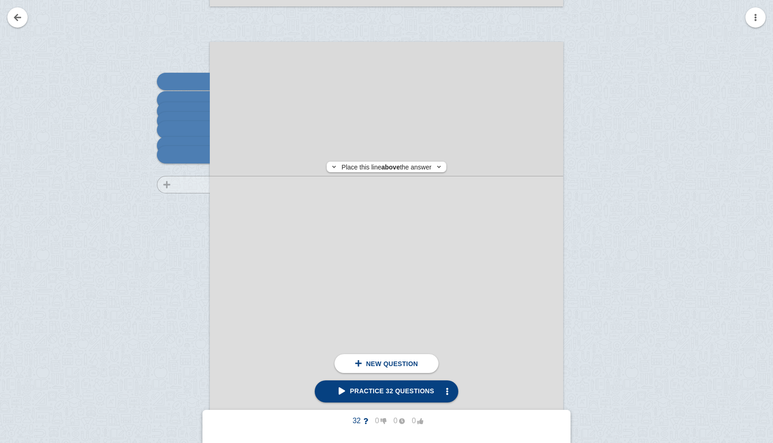
click at [175, 184] on div at bounding box center [179, 301] width 62 height 500
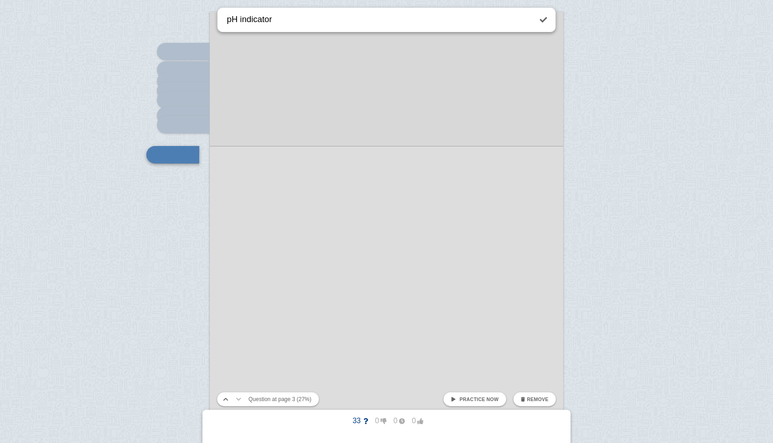
type textarea "pH indicator"
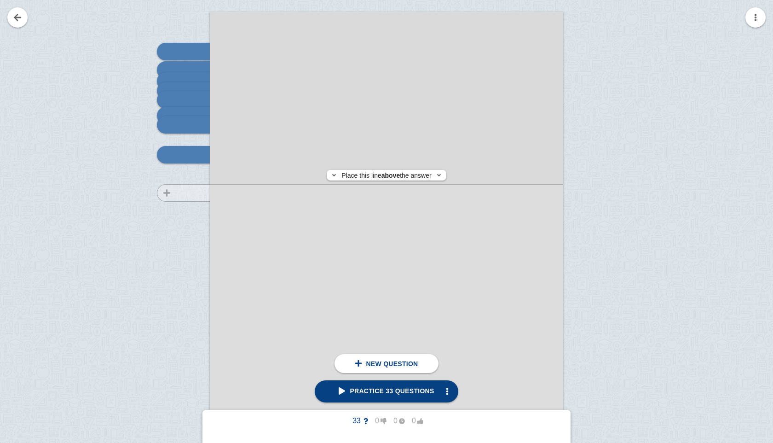
click at [177, 193] on div at bounding box center [179, 271] width 62 height 500
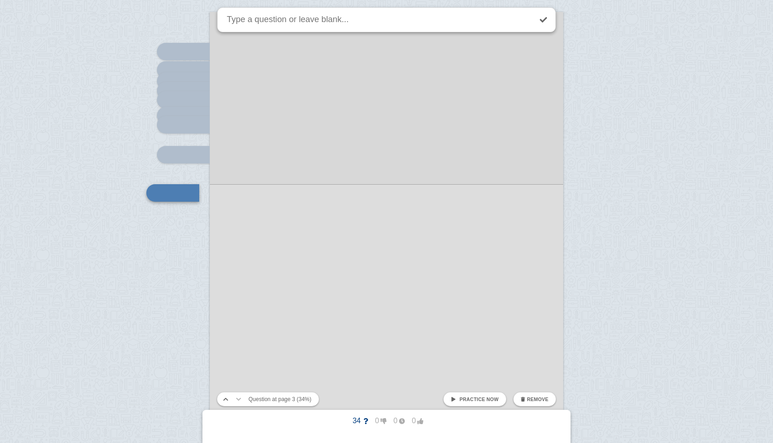
scroll to position [1291, 0]
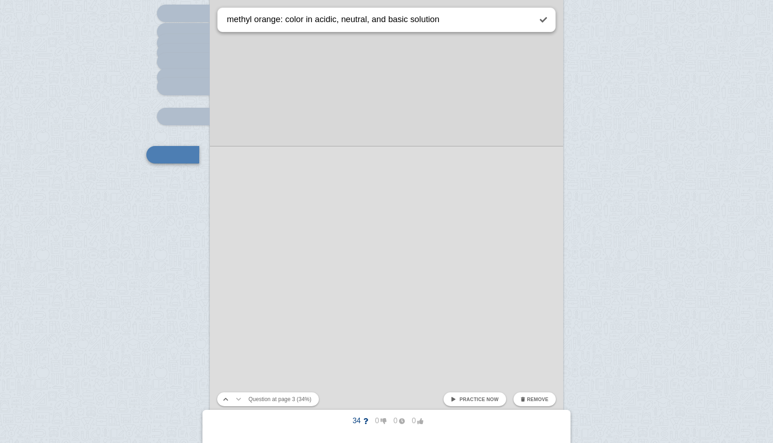
type textarea "methyl orange: color in acidic, neutral, and basic solution"
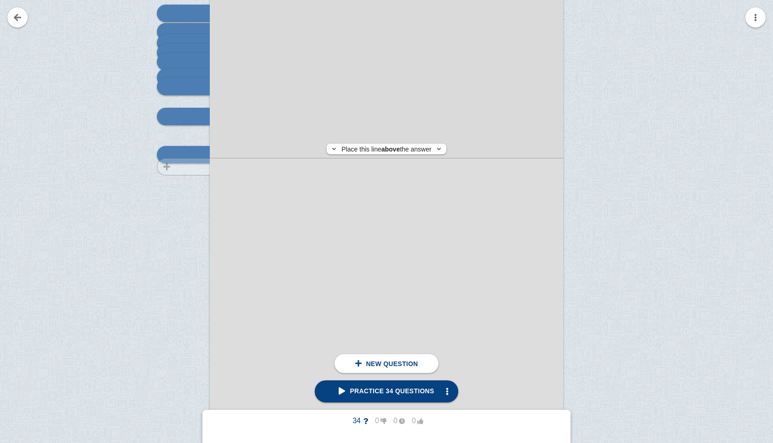
click at [174, 167] on div at bounding box center [179, 233] width 62 height 500
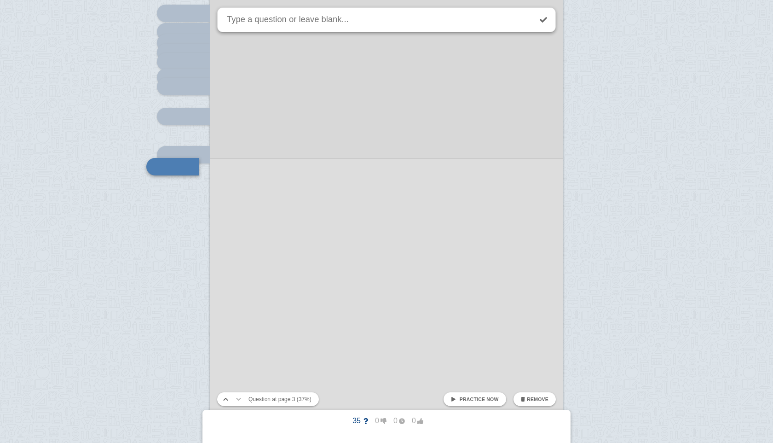
scroll to position [1303, 0]
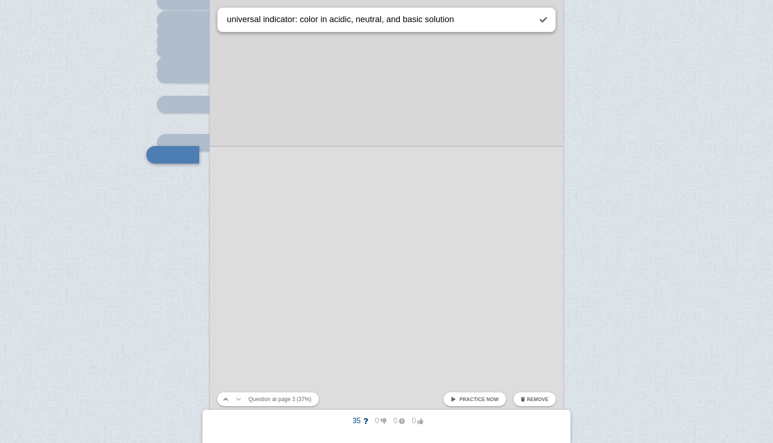
type textarea "universal indicator: color in acidic, neutral, and basic solution"
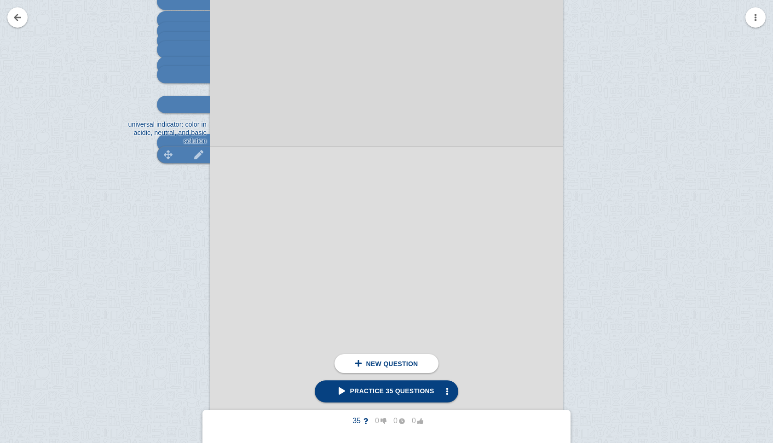
click at [173, 161] on div at bounding box center [183, 154] width 53 height 17
click at [184, 171] on div at bounding box center [179, 221] width 62 height 500
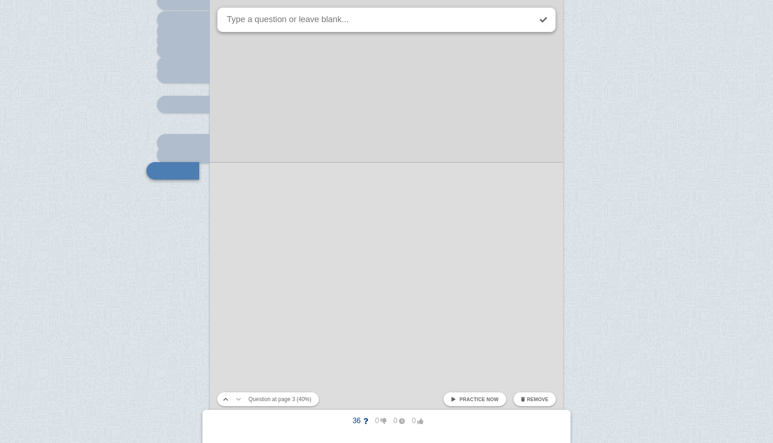
scroll to position [1319, 0]
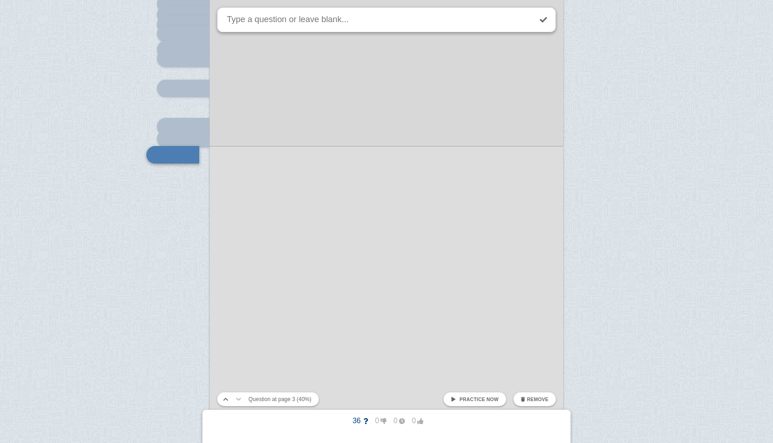
paste textarea "universal indicator: color in acidic, neutral, and basic solution"
drag, startPoint x: 295, startPoint y: 20, endPoint x: 199, endPoint y: 22, distance: 96.2
type textarea "phenolphthalein: color in acidic, neutral, and basic solution"
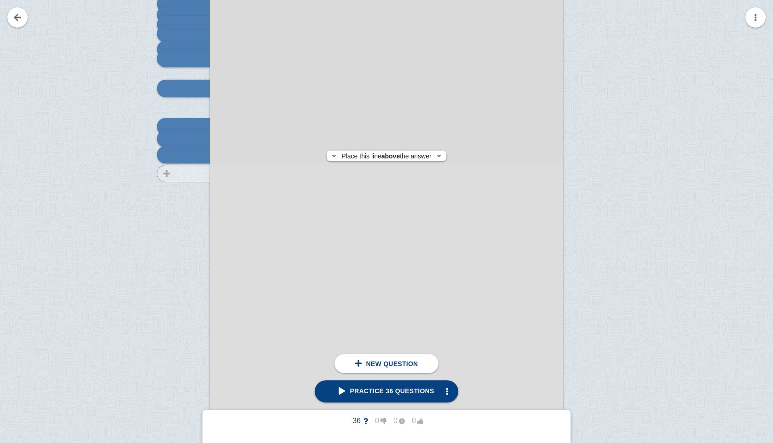
click at [178, 173] on div at bounding box center [179, 204] width 62 height 500
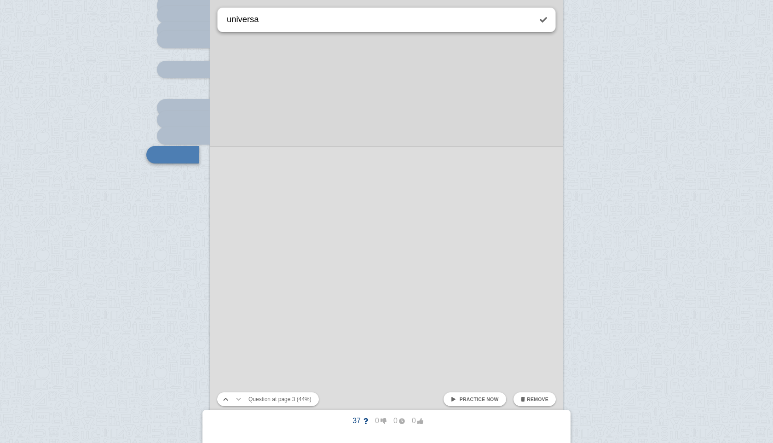
paste textarea "l indicator: color in acidic, neutral, and basic solution"
drag, startPoint x: 476, startPoint y: 21, endPoint x: 292, endPoint y: 21, distance: 184.5
click at [292, 21] on textarea "universal indicator: color in acidic, neutral, and basic solution" at bounding box center [378, 19] width 306 height 23
type textarea "universal indicator"
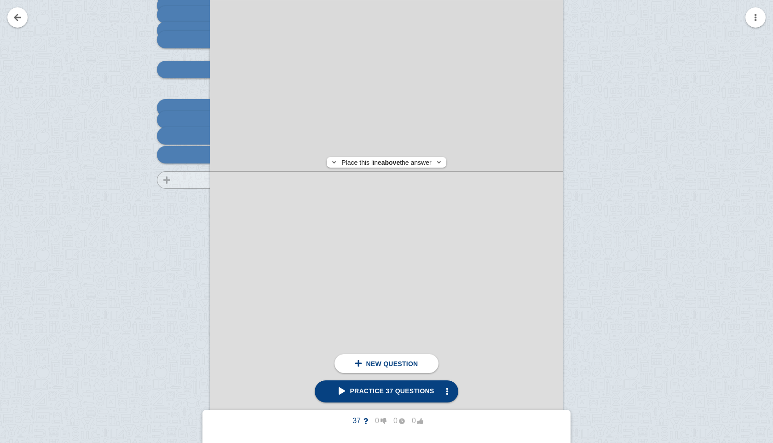
click at [171, 180] on div at bounding box center [179, 186] width 62 height 500
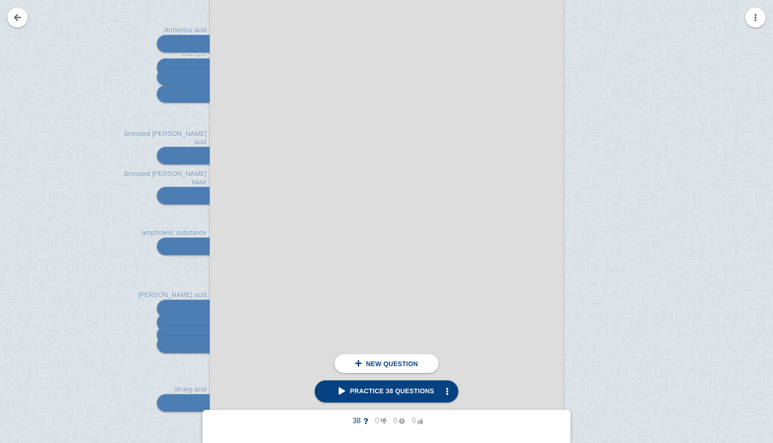
scroll to position [225, 0]
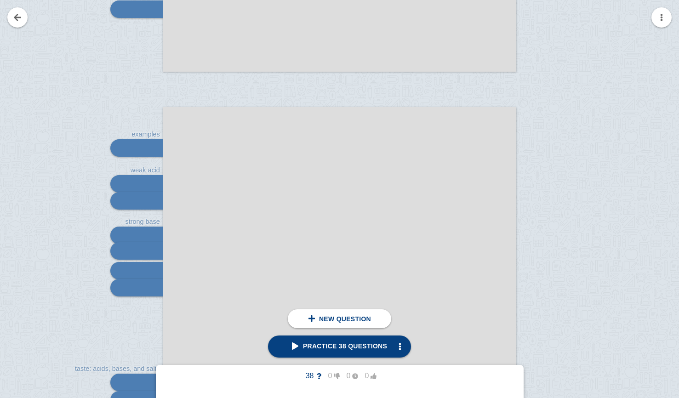
scroll to position [528, 0]
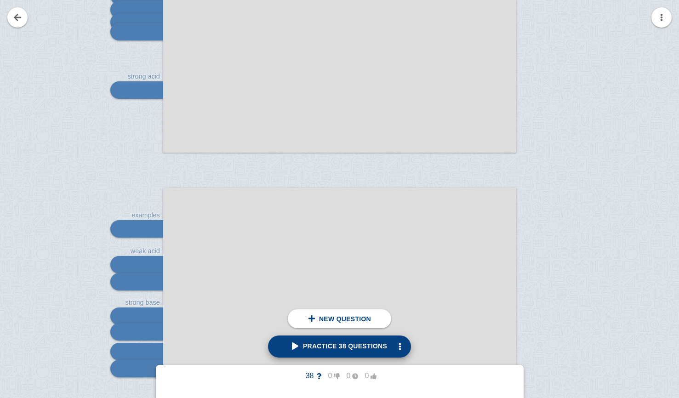
click at [362, 343] on span "Practice 38 questions" at bounding box center [339, 346] width 95 height 7
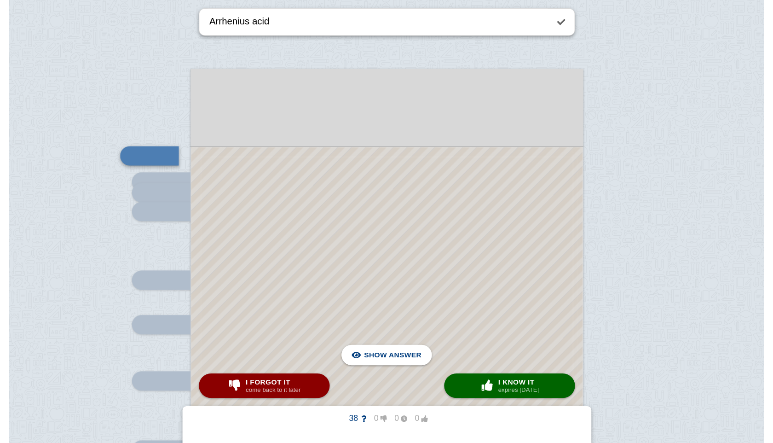
scroll to position [144, 0]
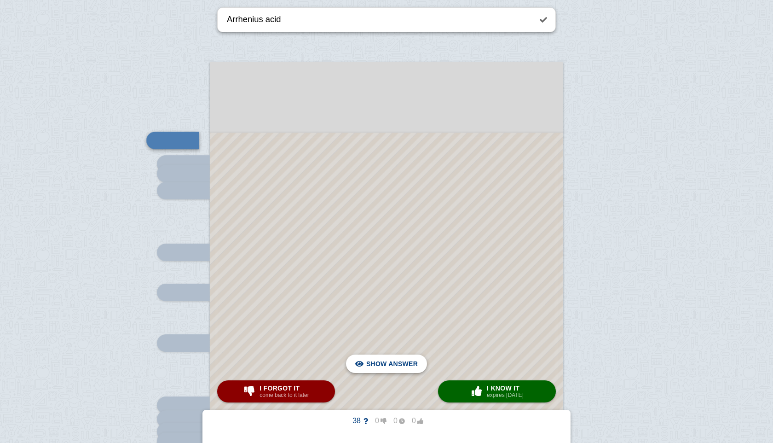
click at [385, 363] on span "Hide answer" at bounding box center [394, 363] width 48 height 20
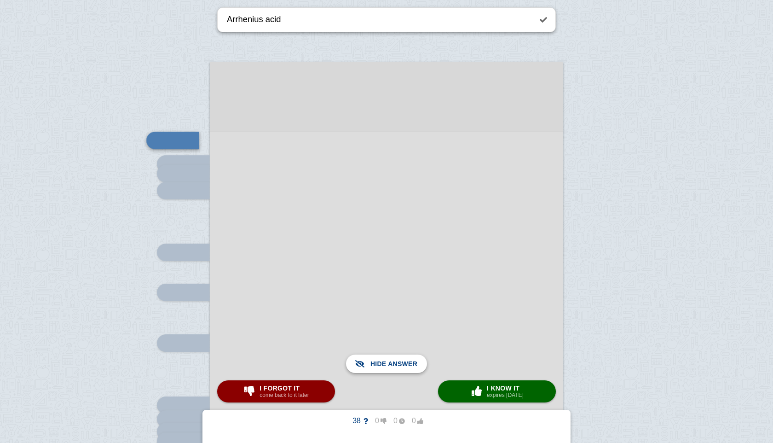
click at [385, 363] on span "Show answer" at bounding box center [392, 363] width 52 height 20
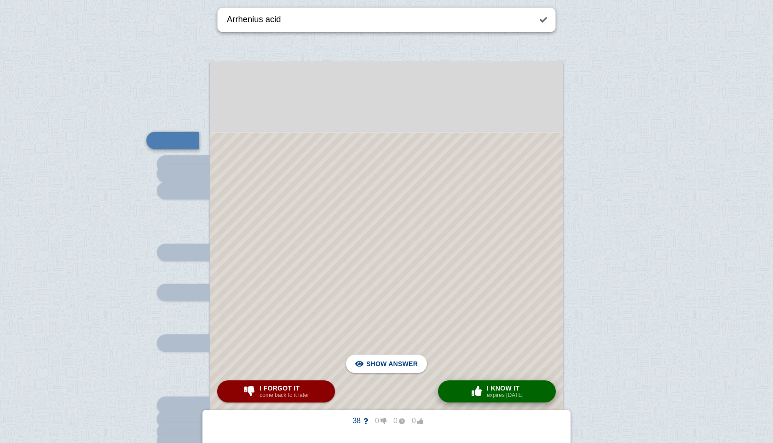
click at [497, 395] on small "expires [DATE]" at bounding box center [505, 395] width 37 height 6
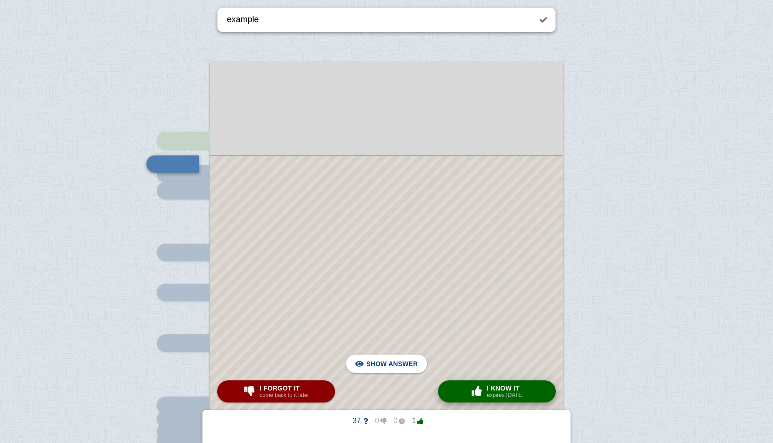
scroll to position [154, 0]
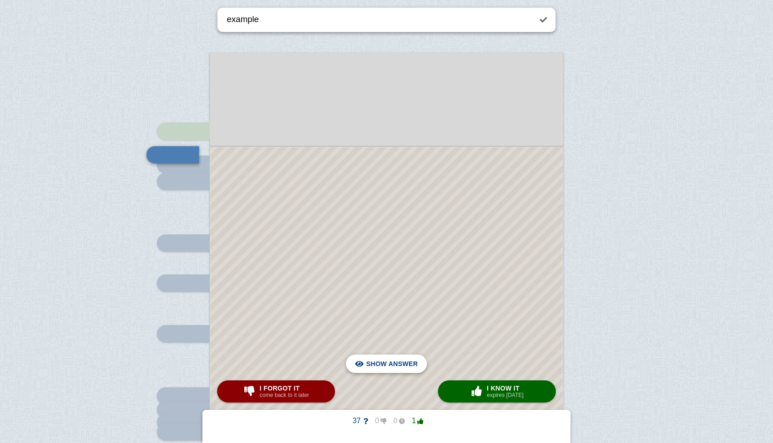
click at [374, 367] on span "Hide answer" at bounding box center [394, 363] width 48 height 20
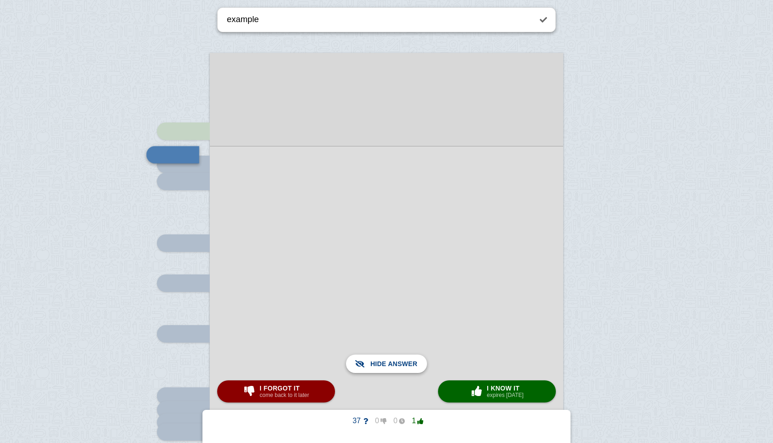
click at [374, 367] on span "Show answer" at bounding box center [392, 363] width 52 height 20
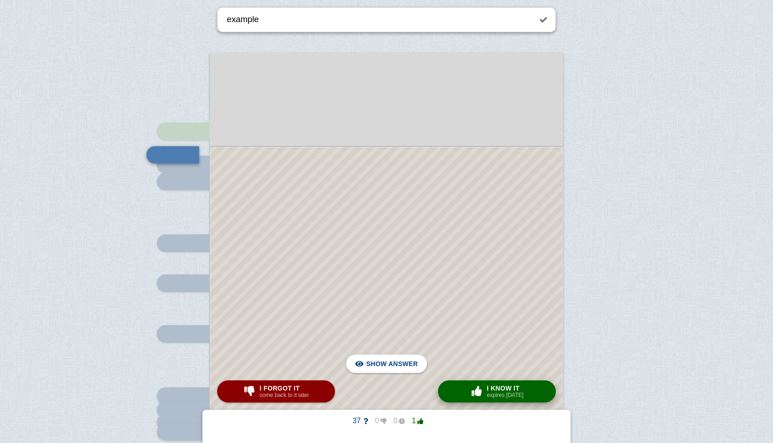
click at [483, 398] on button "× 0 I know it expires [DATE]" at bounding box center [497, 391] width 118 height 22
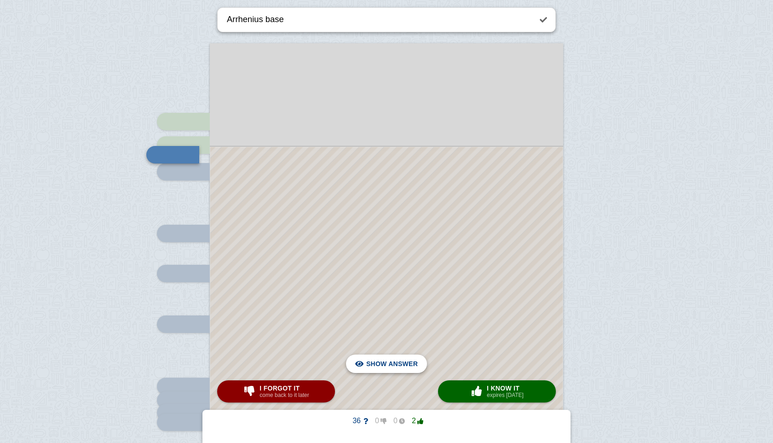
click at [377, 359] on span "Hide answer" at bounding box center [394, 363] width 48 height 20
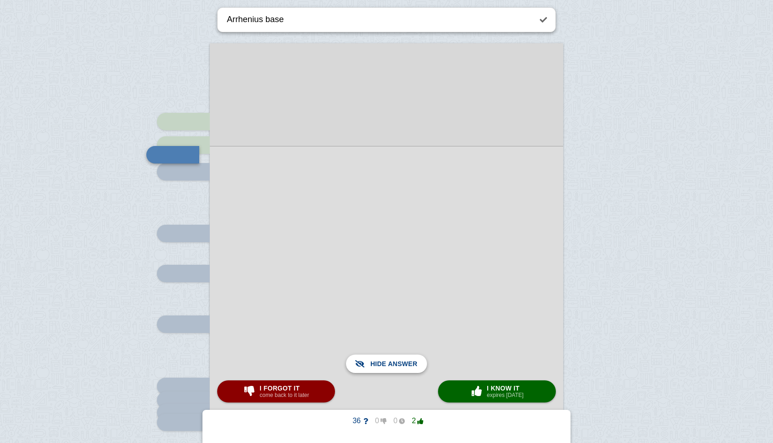
click at [377, 359] on span "Show answer" at bounding box center [392, 363] width 52 height 20
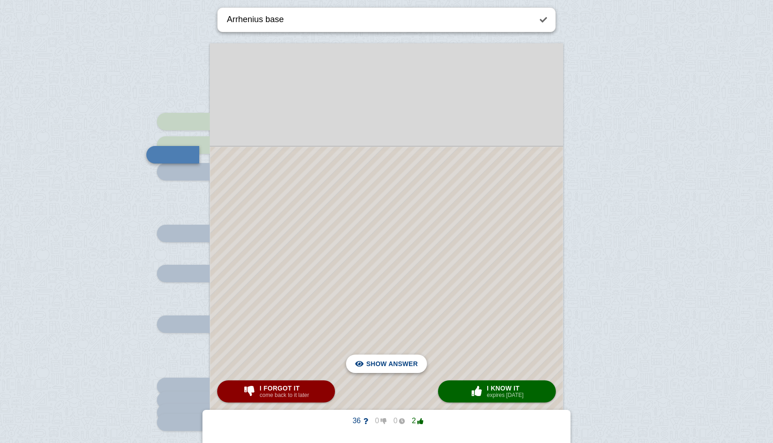
click at [385, 365] on span "Hide answer" at bounding box center [394, 363] width 48 height 20
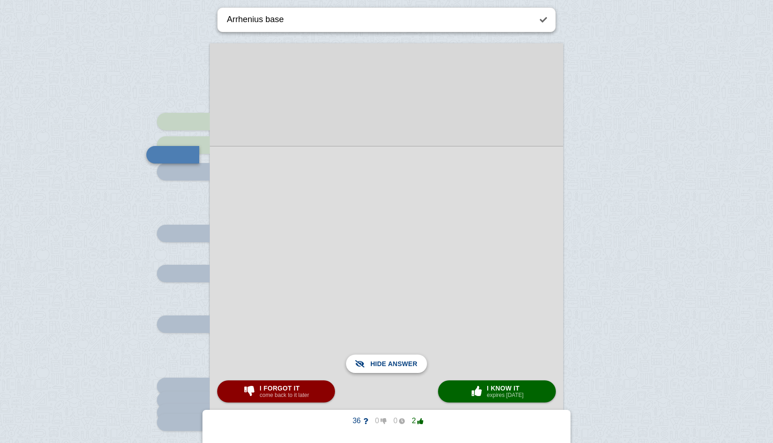
click at [385, 365] on span "Show answer" at bounding box center [392, 363] width 52 height 20
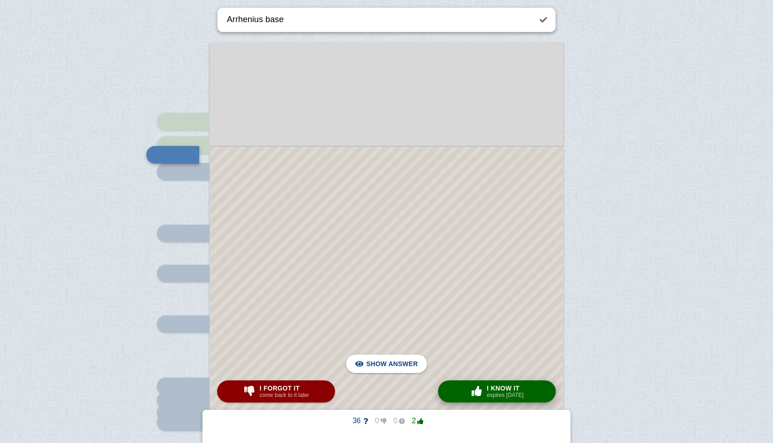
click at [492, 393] on small "expires [DATE]" at bounding box center [505, 395] width 37 height 6
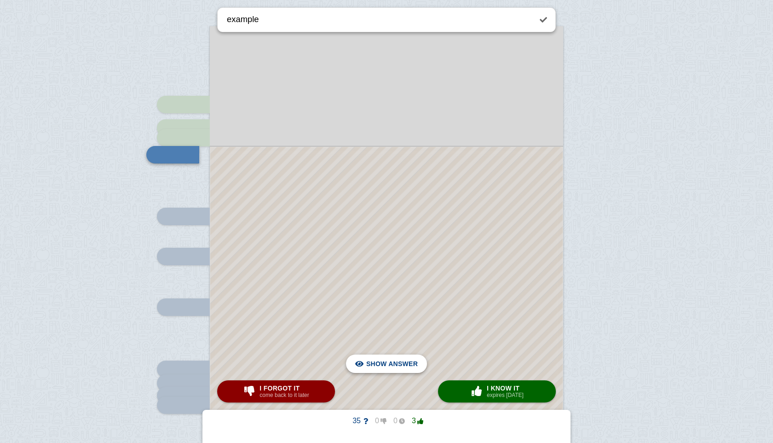
click at [413, 364] on span "Hide answer" at bounding box center [394, 363] width 48 height 20
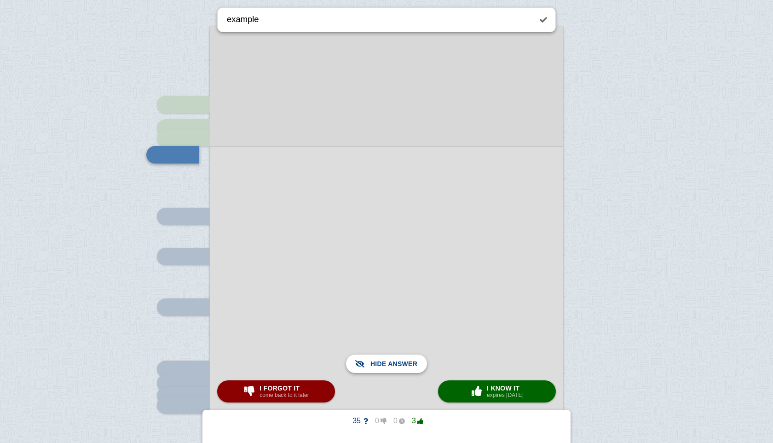
click at [413, 364] on span "Show answer" at bounding box center [392, 363] width 52 height 20
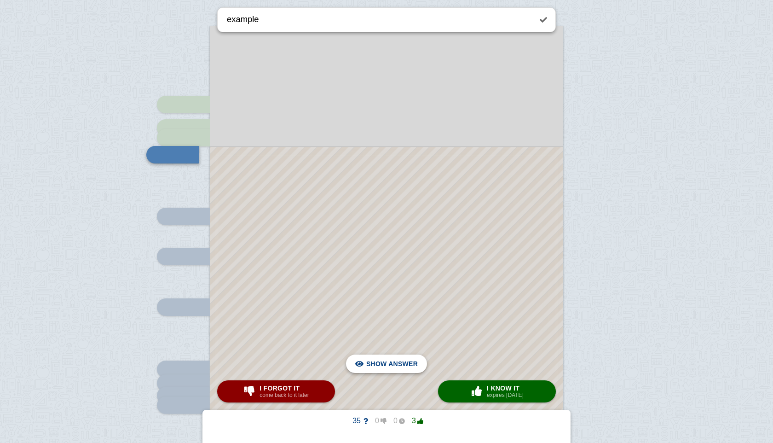
click at [413, 364] on span "Hide answer" at bounding box center [394, 363] width 48 height 20
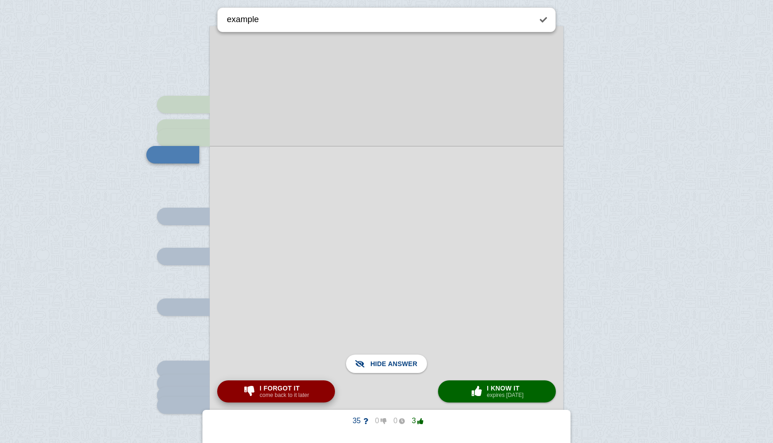
click at [309, 393] on small "come back to it later" at bounding box center [283, 395] width 49 height 6
type textarea "bronsted [PERSON_NAME] acid"
checkbox input "true"
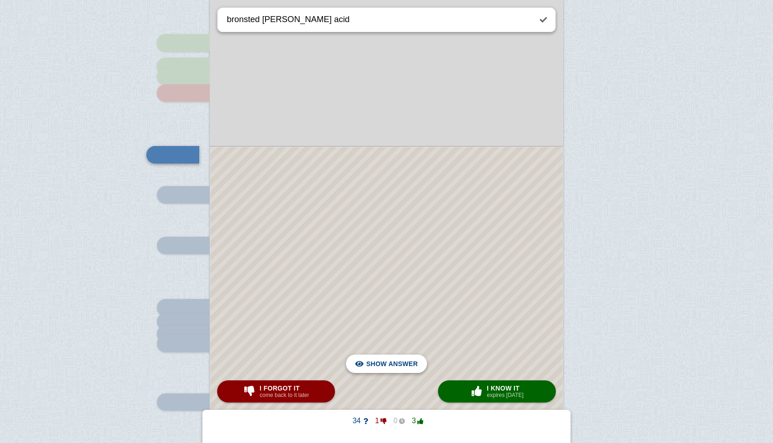
click at [391, 359] on span "Hide answer" at bounding box center [394, 363] width 48 height 20
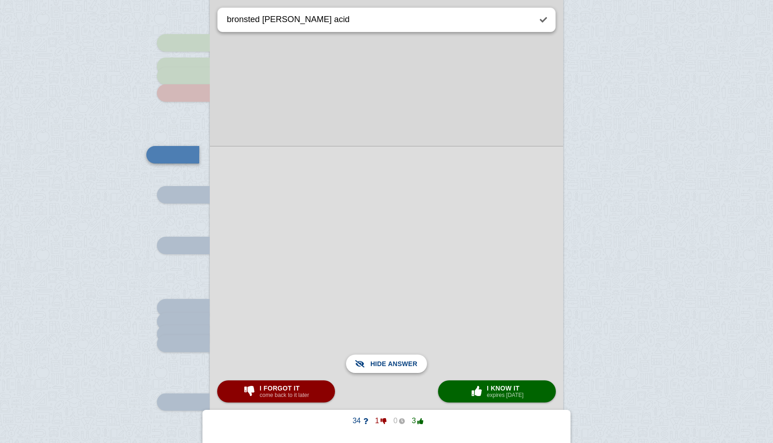
click at [391, 359] on span "Show answer" at bounding box center [392, 363] width 52 height 20
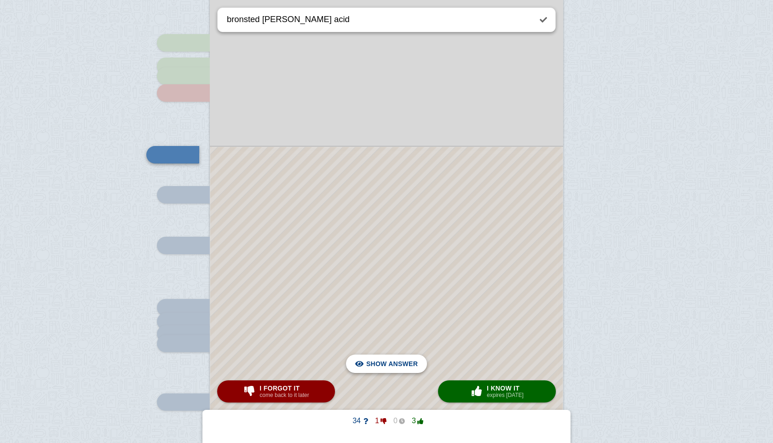
click at [391, 359] on span "Hide answer" at bounding box center [394, 363] width 48 height 20
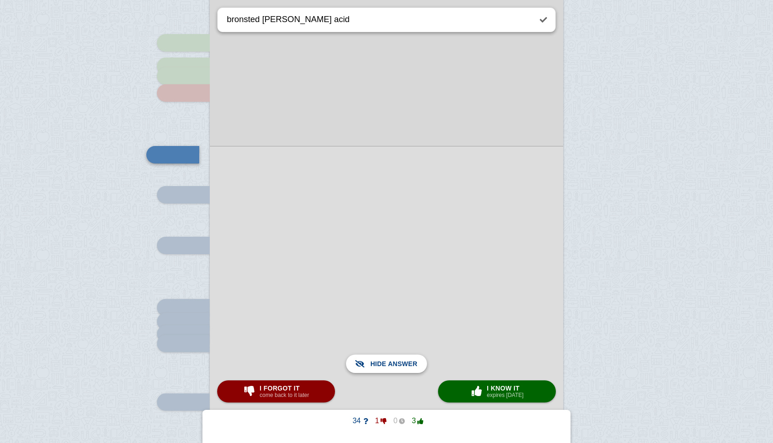
click at [391, 359] on span "Show answer" at bounding box center [392, 363] width 52 height 20
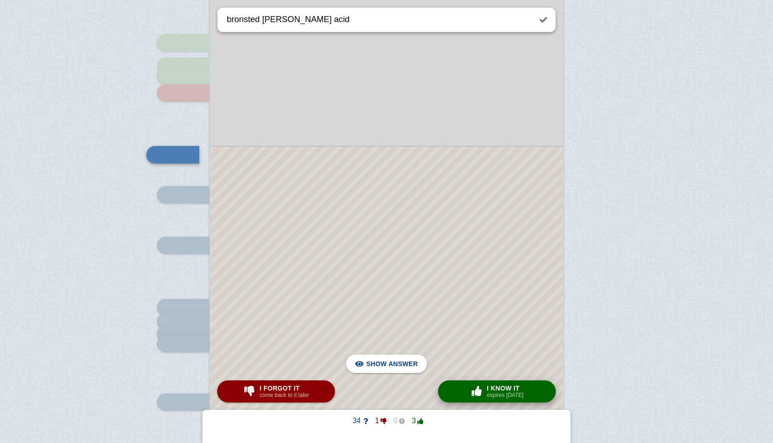
click at [495, 392] on small "expires [DATE]" at bounding box center [505, 395] width 37 height 6
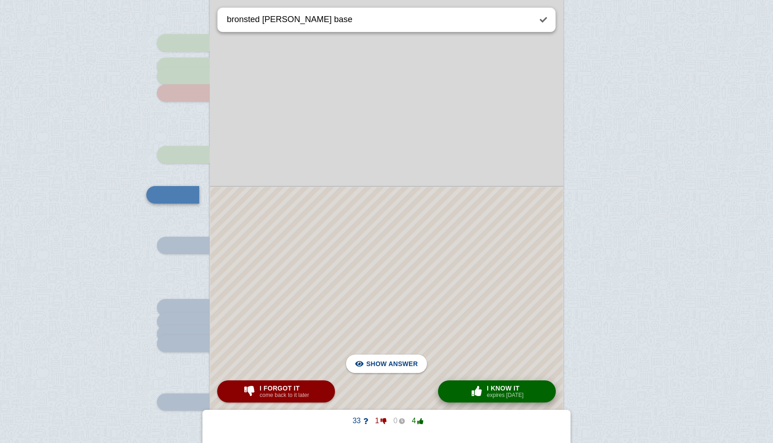
scroll to position [282, 0]
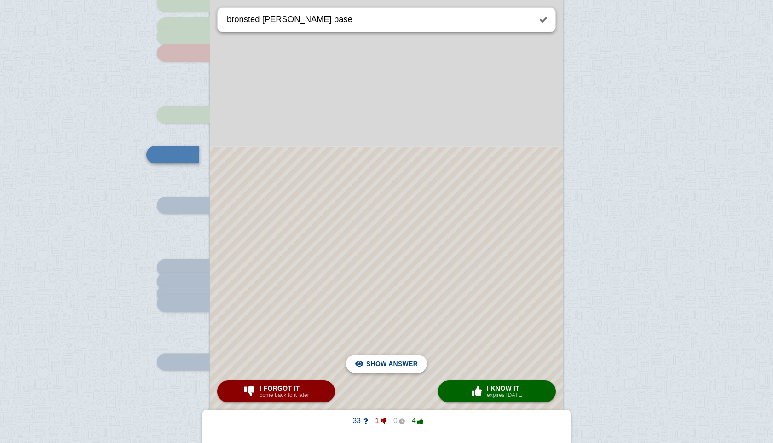
click at [398, 367] on span "Hide answer" at bounding box center [394, 363] width 48 height 20
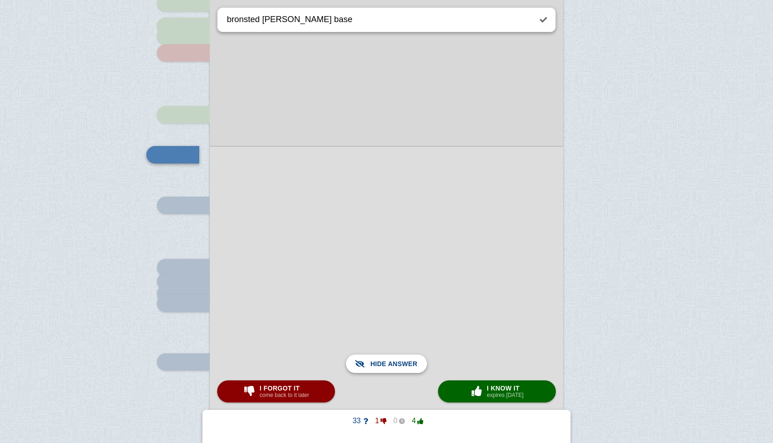
click at [398, 367] on span "Show answer" at bounding box center [392, 363] width 52 height 20
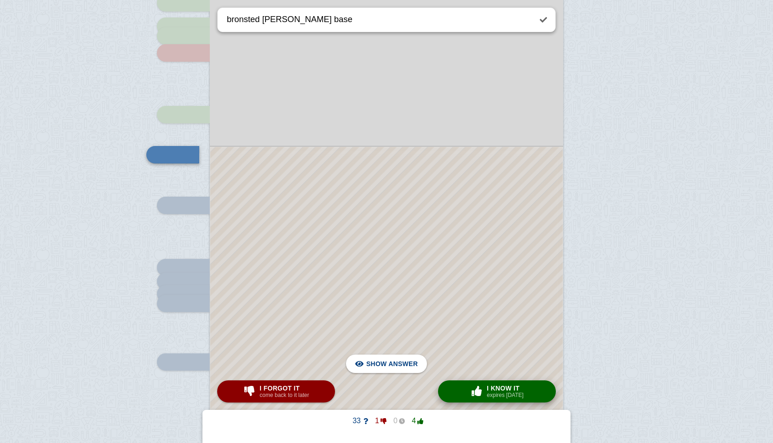
click at [520, 390] on span "I know it" at bounding box center [505, 387] width 37 height 7
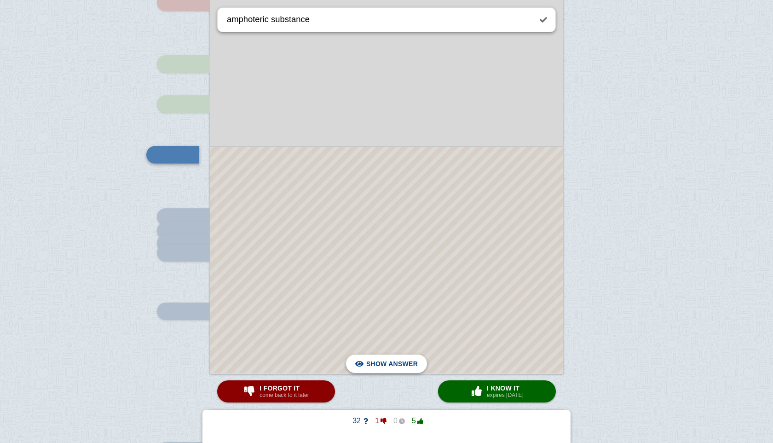
click at [389, 357] on span "Hide answer" at bounding box center [394, 363] width 48 height 20
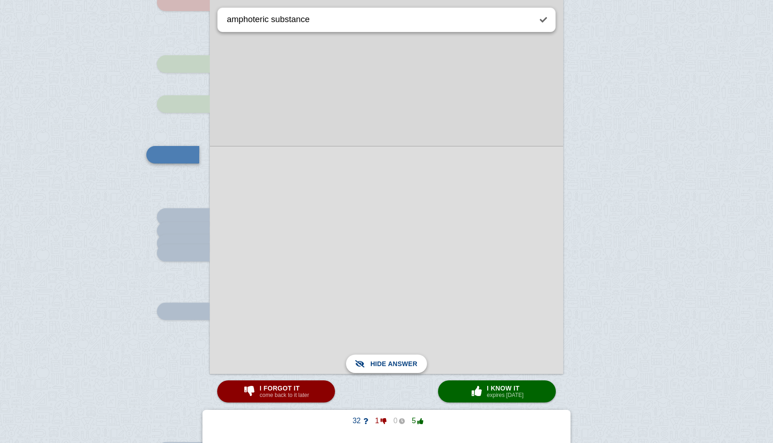
click at [389, 357] on span "Show answer" at bounding box center [392, 363] width 52 height 20
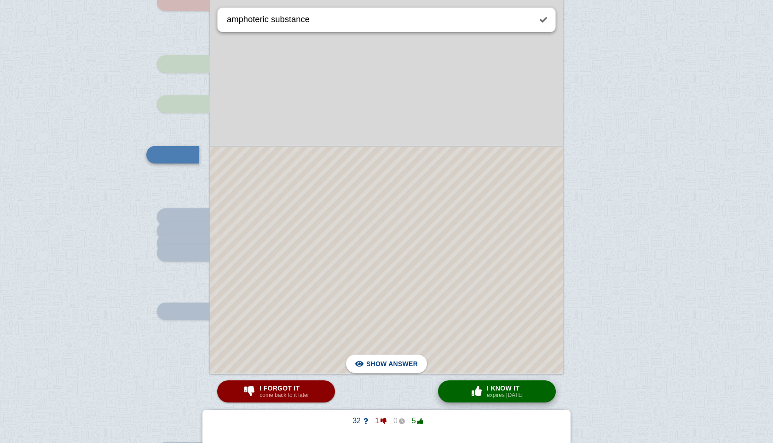
click at [480, 389] on span "button" at bounding box center [476, 391] width 15 height 10
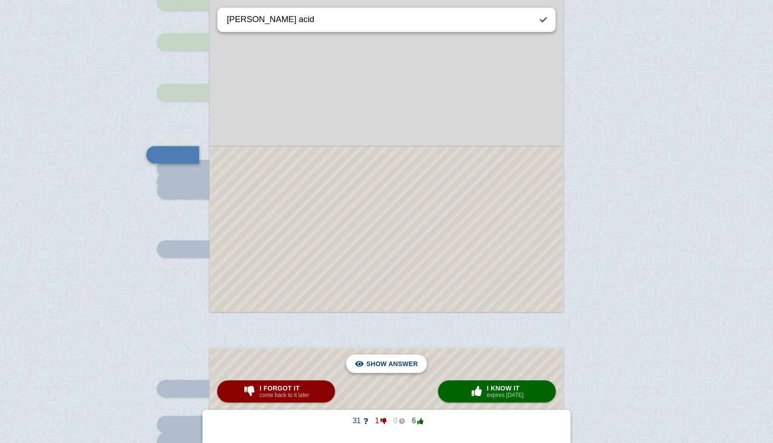
click at [404, 366] on span "Hide answer" at bounding box center [394, 363] width 48 height 20
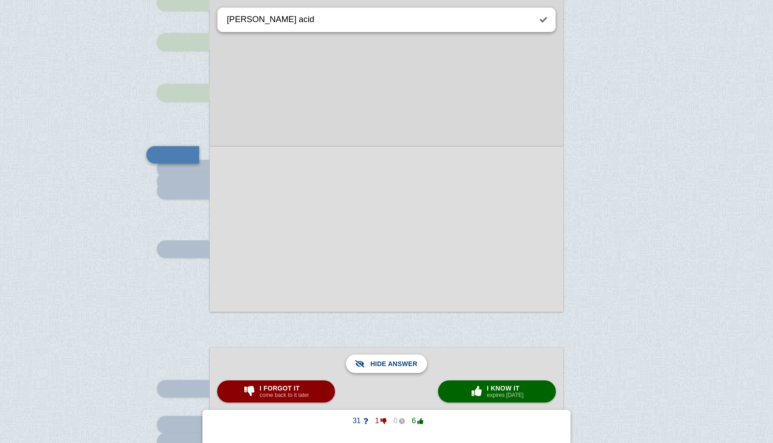
click at [404, 366] on span "Show answer" at bounding box center [392, 363] width 52 height 20
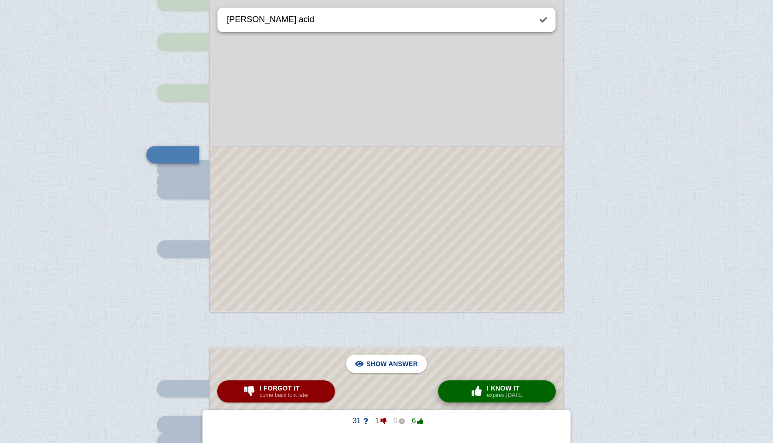
click at [502, 391] on span "I know it" at bounding box center [505, 387] width 37 height 7
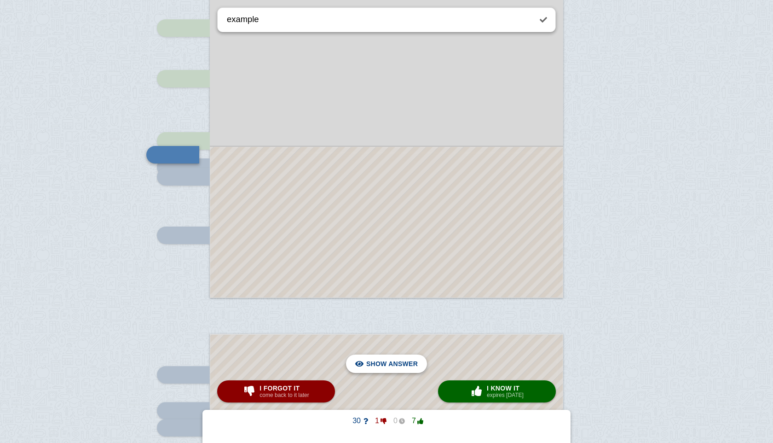
click at [404, 362] on span "Hide answer" at bounding box center [394, 363] width 48 height 20
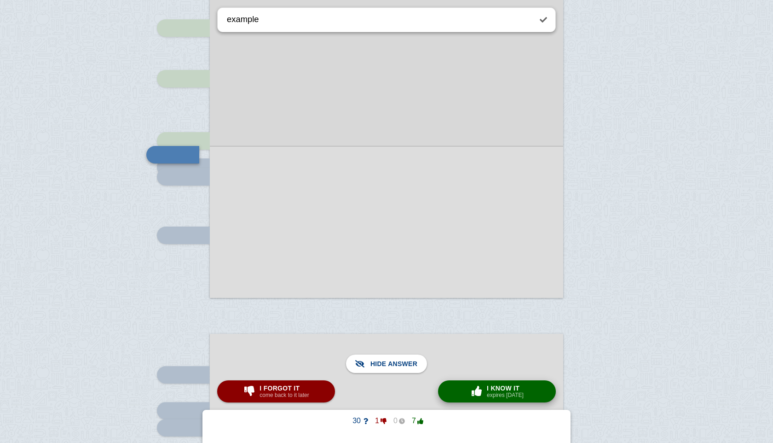
click at [480, 384] on div "× 0 I know it expires [DATE]" at bounding box center [496, 391] width 57 height 15
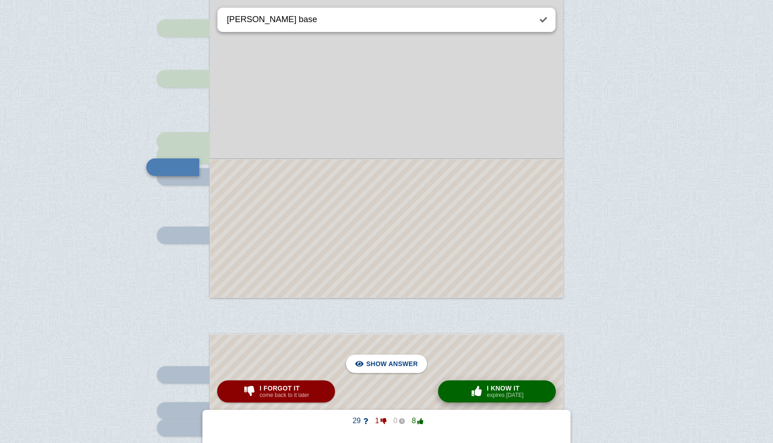
scroll to position [421, 0]
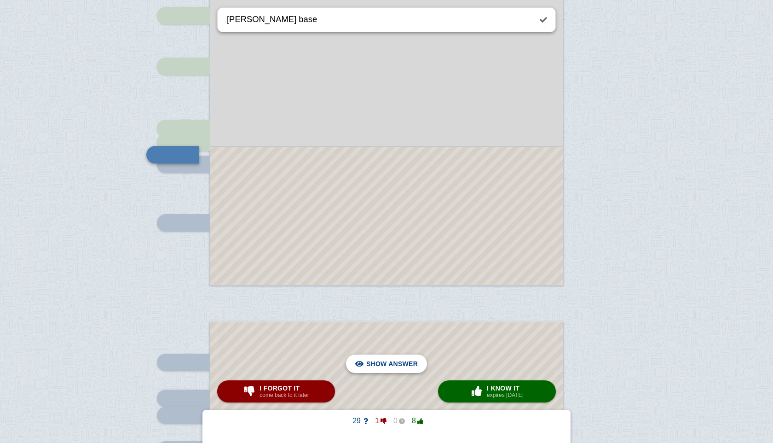
click at [392, 364] on span "Hide answer" at bounding box center [394, 363] width 48 height 20
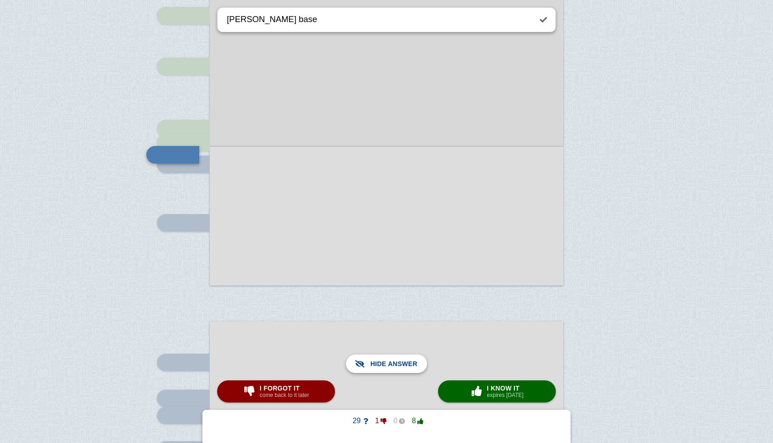
click at [392, 364] on span "Show answer" at bounding box center [392, 363] width 52 height 20
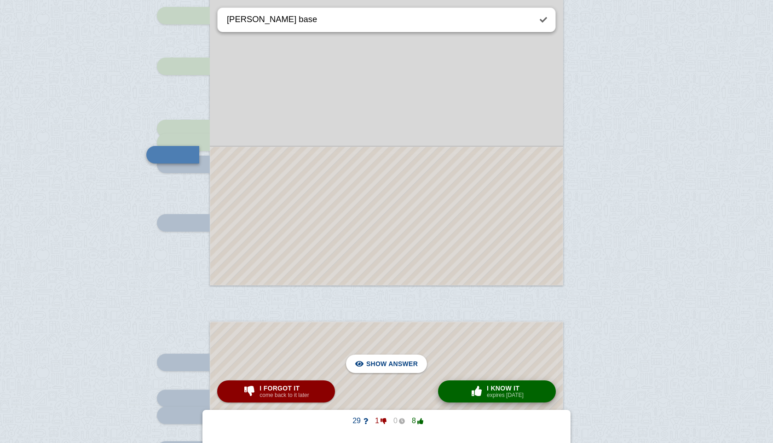
click at [472, 381] on button "× 0 I know it expires [DATE]" at bounding box center [497, 391] width 118 height 22
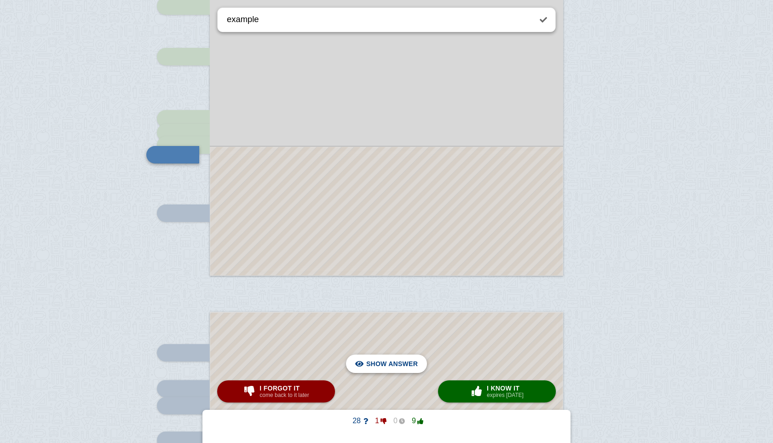
click at [413, 363] on span "Hide answer" at bounding box center [394, 363] width 48 height 20
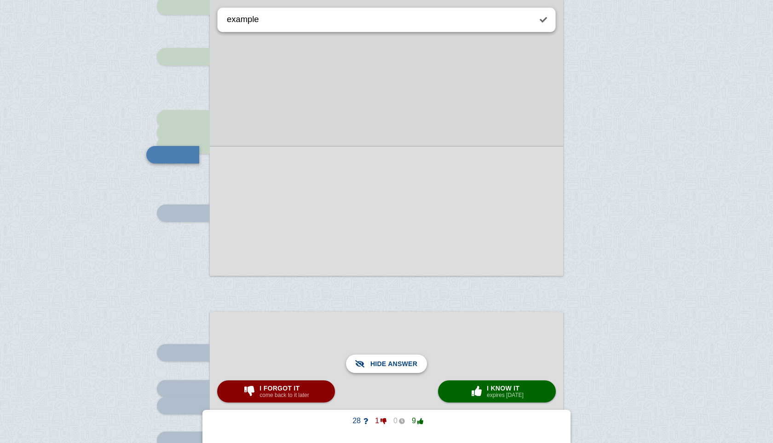
click at [413, 363] on span "Show answer" at bounding box center [392, 363] width 52 height 20
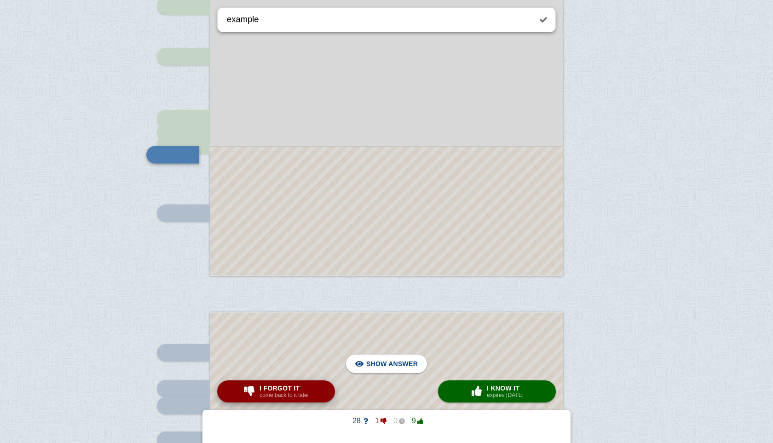
click at [305, 400] on button "I forgot it come back to it later" at bounding box center [276, 391] width 118 height 22
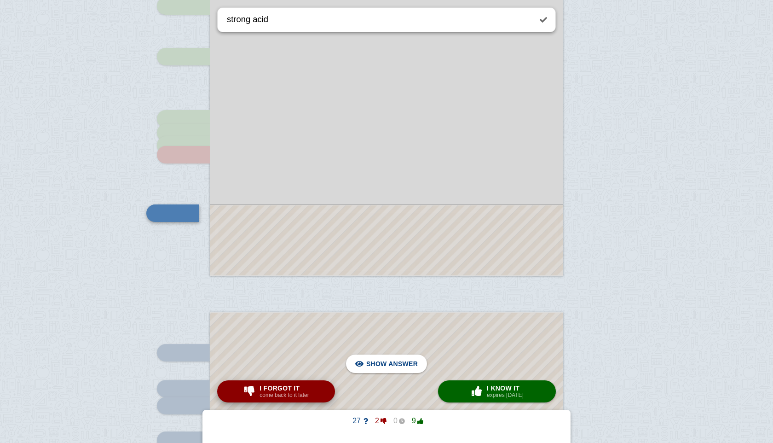
scroll to position [489, 0]
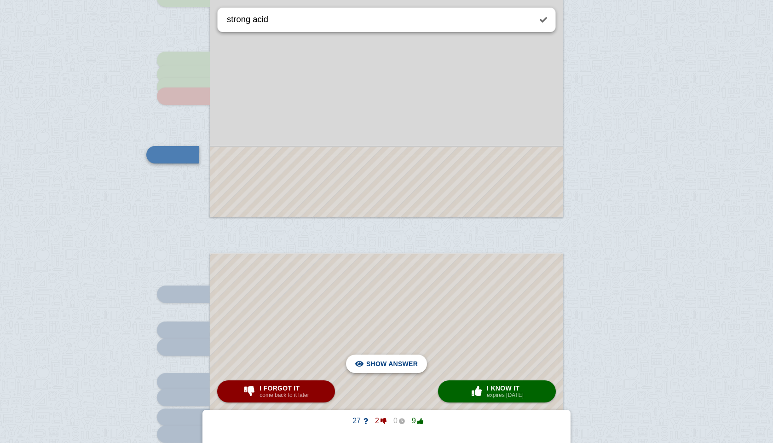
click at [413, 363] on span "Hide answer" at bounding box center [394, 363] width 48 height 20
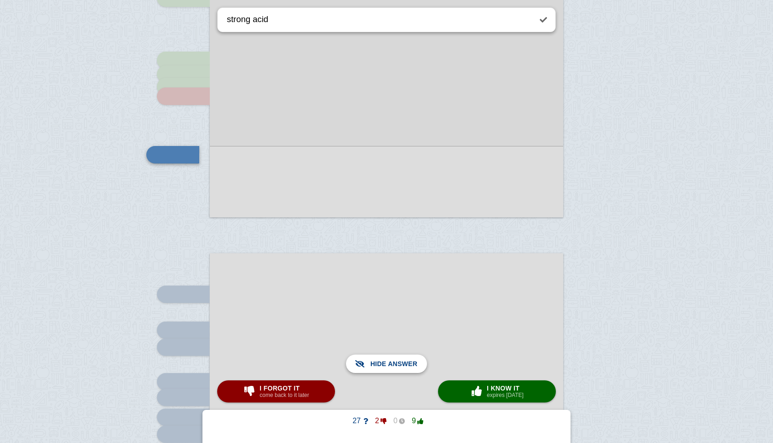
click at [413, 363] on span "Show answer" at bounding box center [392, 363] width 52 height 20
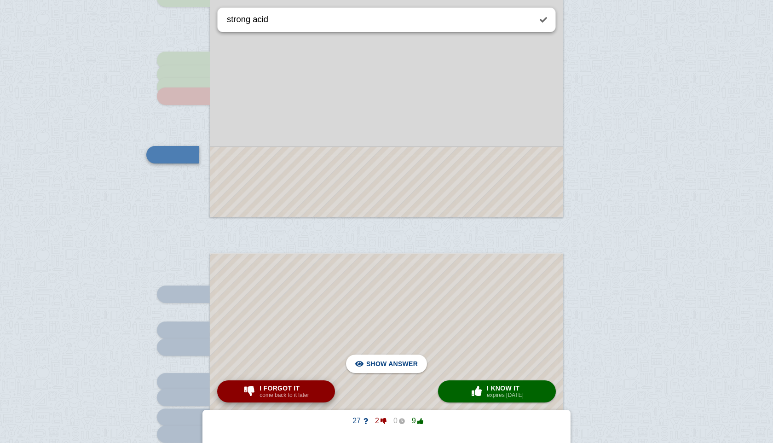
click at [311, 388] on div "I forgot it come back to it later" at bounding box center [284, 391] width 53 height 15
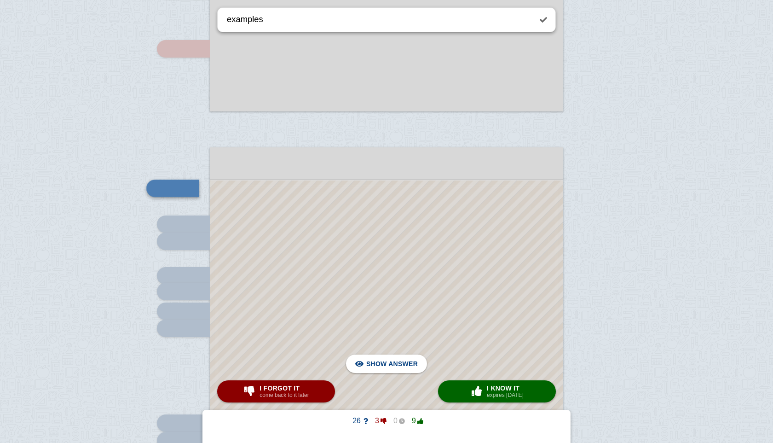
scroll to position [571, 0]
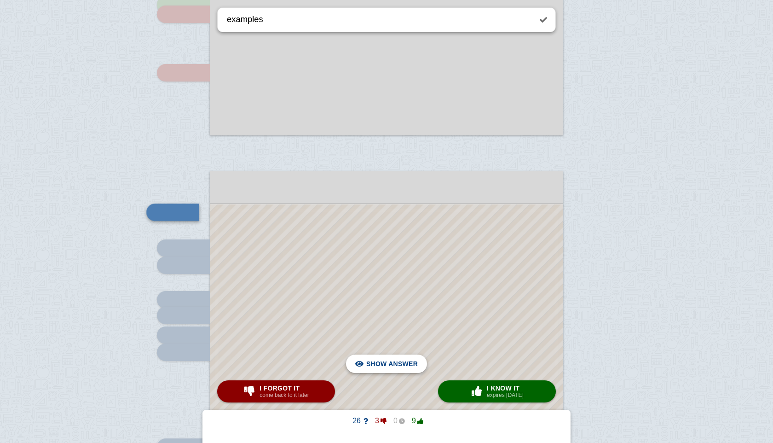
click at [392, 364] on span "Hide answer" at bounding box center [394, 363] width 48 height 20
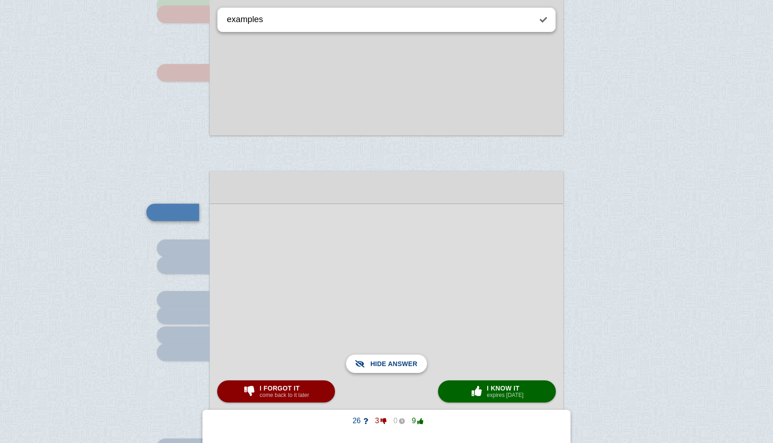
click at [392, 364] on span "Show answer" at bounding box center [392, 363] width 52 height 20
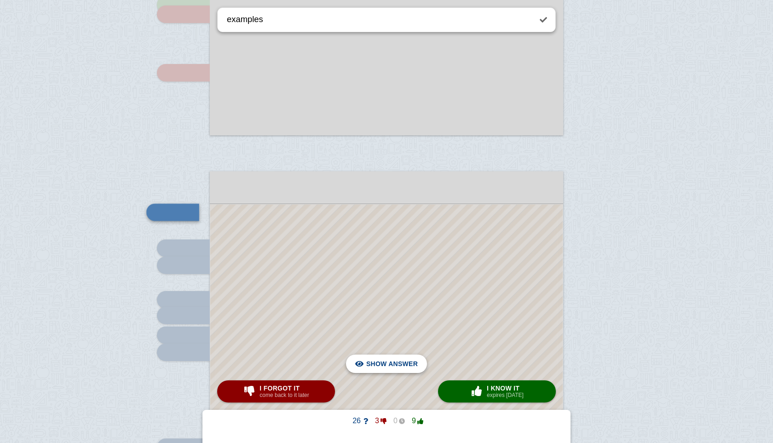
click at [409, 366] on span "Hide answer" at bounding box center [394, 363] width 48 height 20
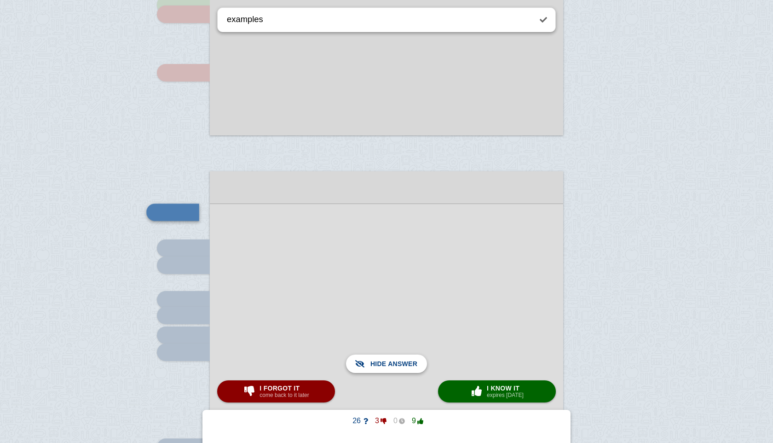
click at [409, 366] on span "Show answer" at bounding box center [392, 363] width 52 height 20
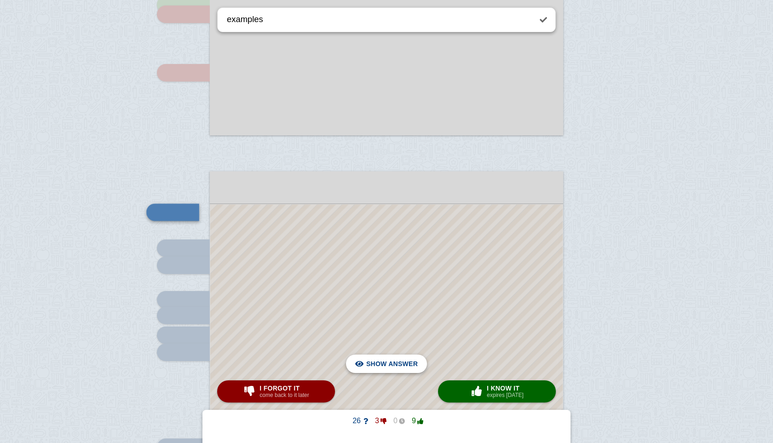
click at [409, 366] on span "Hide answer" at bounding box center [394, 363] width 48 height 20
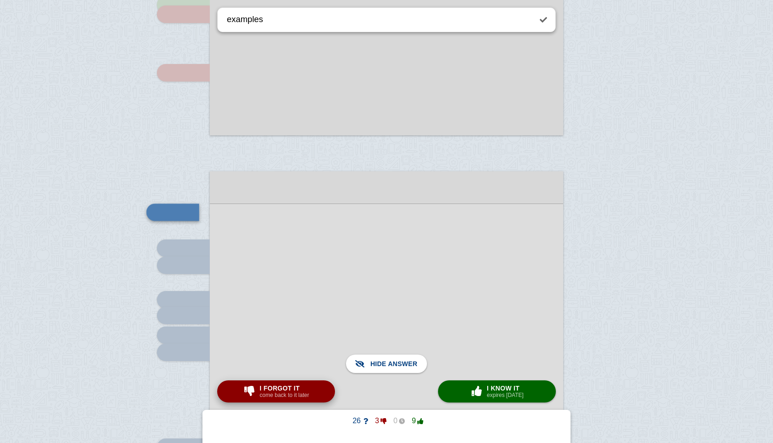
click at [329, 386] on button "I forgot it come back to it later" at bounding box center [276, 391] width 118 height 22
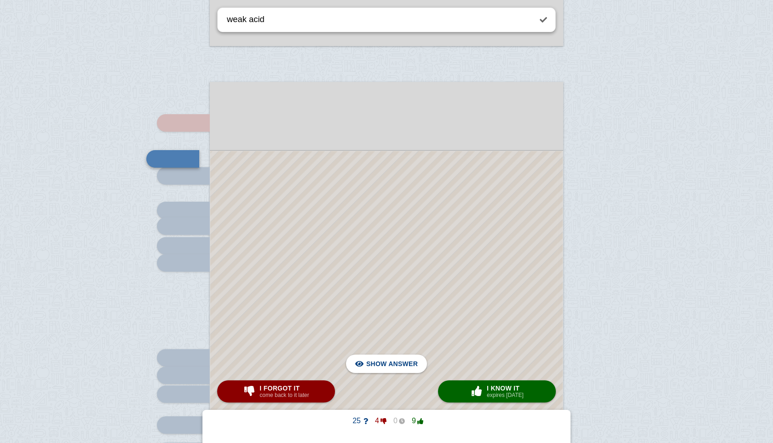
scroll to position [660, 0]
click at [395, 363] on span "Hide answer" at bounding box center [394, 363] width 48 height 20
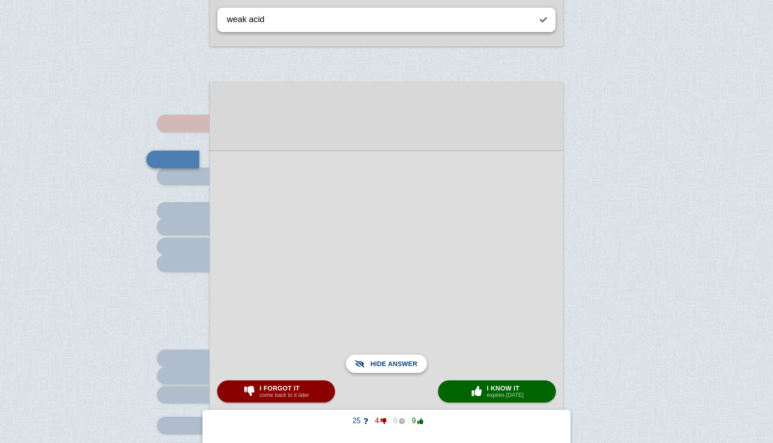
click at [395, 363] on span "Show answer" at bounding box center [392, 363] width 52 height 20
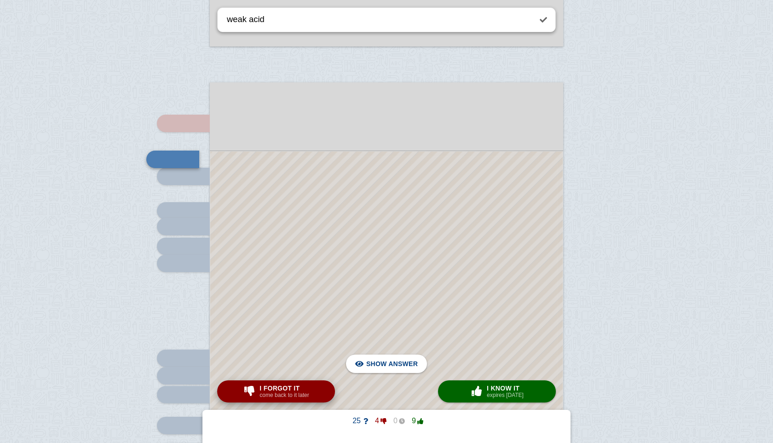
click at [311, 393] on div "I forgot it come back to it later" at bounding box center [284, 391] width 53 height 15
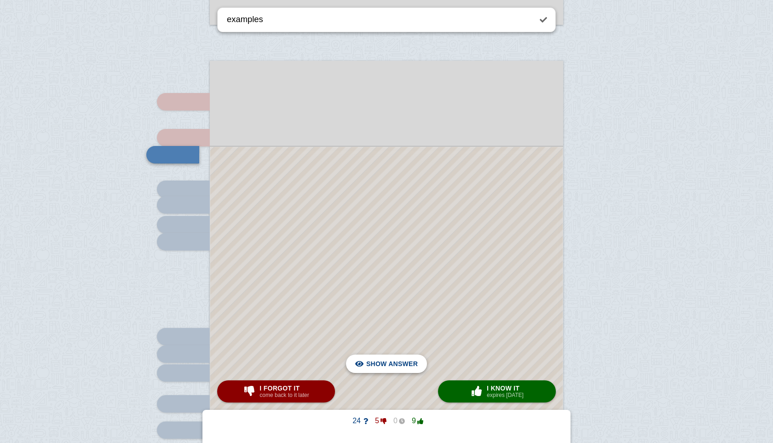
click at [397, 357] on span "Hide answer" at bounding box center [394, 363] width 48 height 20
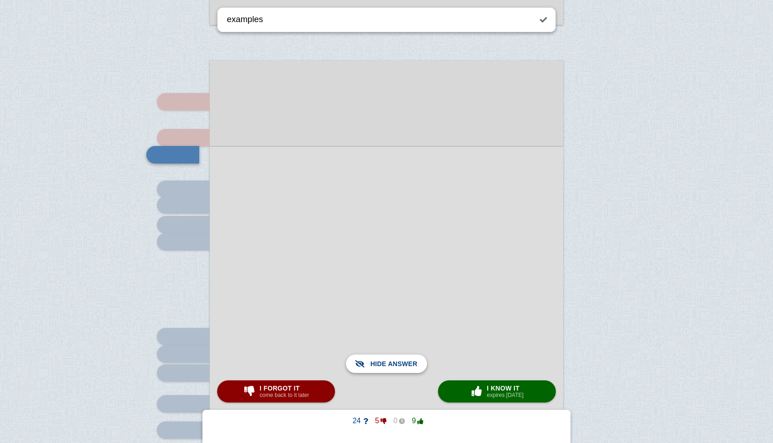
click at [397, 356] on span "Show answer" at bounding box center [392, 363] width 52 height 20
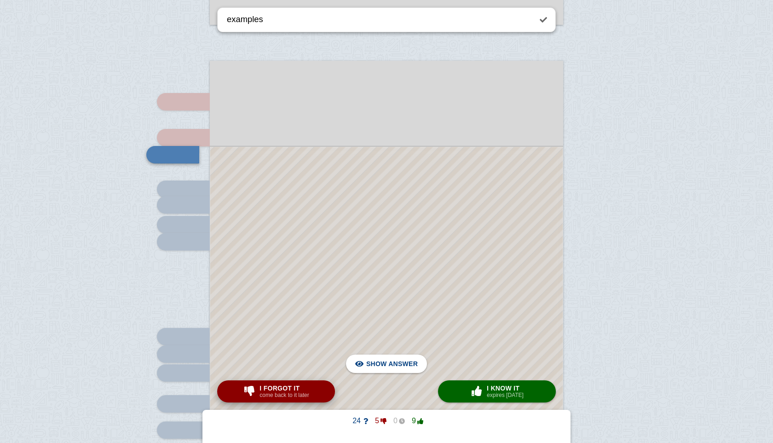
click at [317, 389] on button "I forgot it come back to it later" at bounding box center [276, 391] width 118 height 22
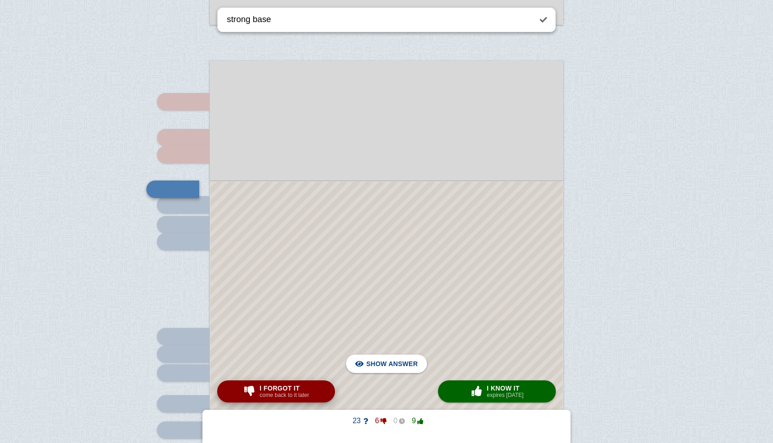
scroll to position [716, 0]
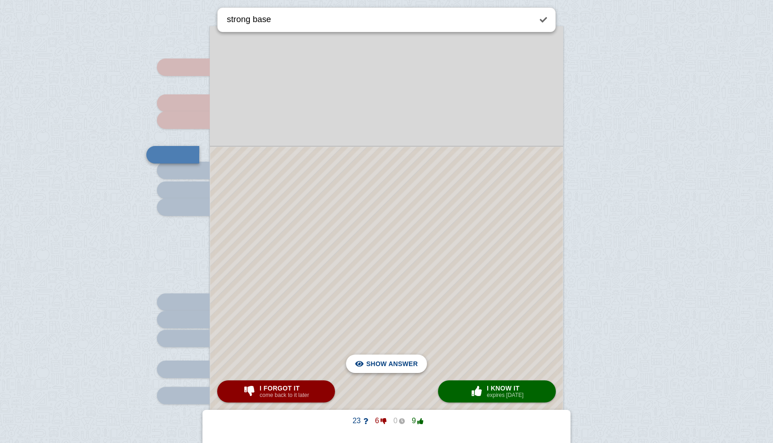
click at [401, 365] on span "Hide answer" at bounding box center [394, 363] width 48 height 20
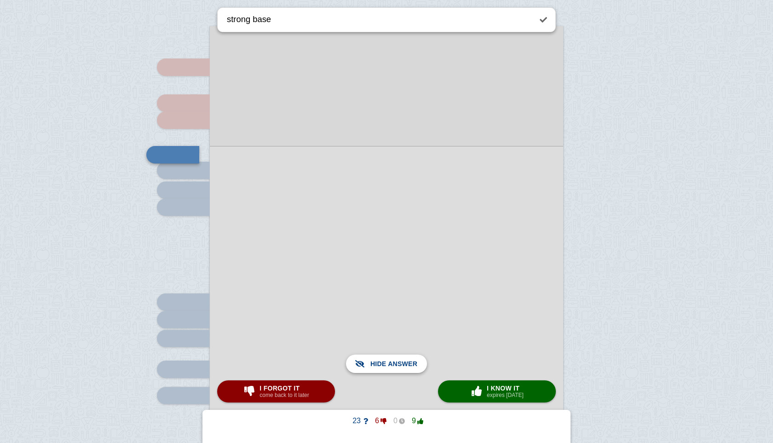
click at [401, 365] on span "Show answer" at bounding box center [392, 363] width 52 height 20
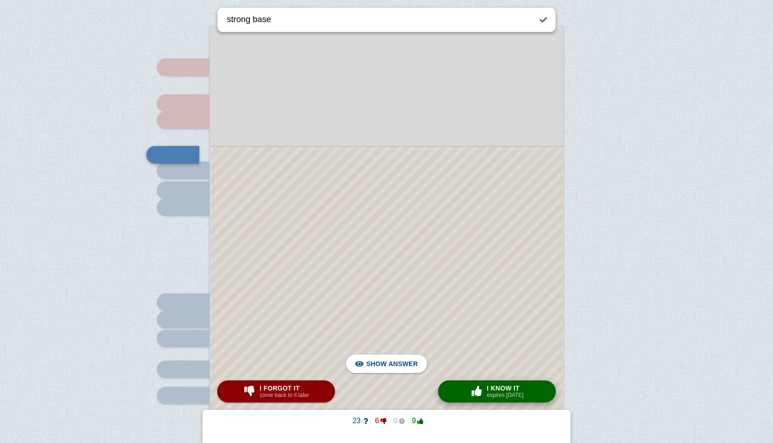
click at [476, 393] on span "button" at bounding box center [476, 391] width 15 height 10
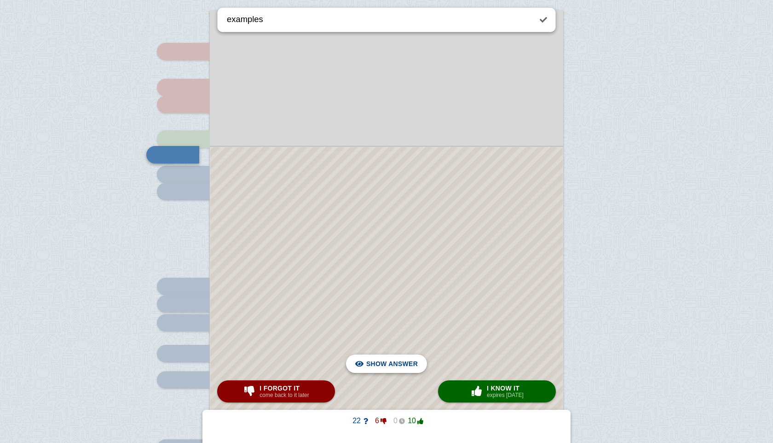
click at [391, 356] on span "Hide answer" at bounding box center [394, 363] width 48 height 20
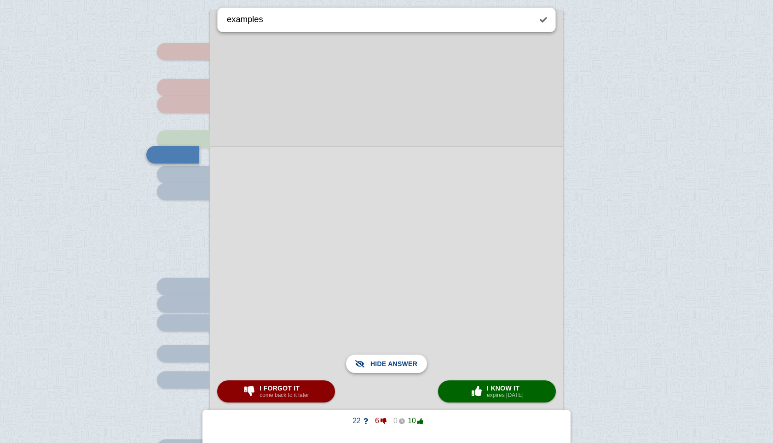
click at [391, 359] on span "Show answer" at bounding box center [392, 363] width 52 height 20
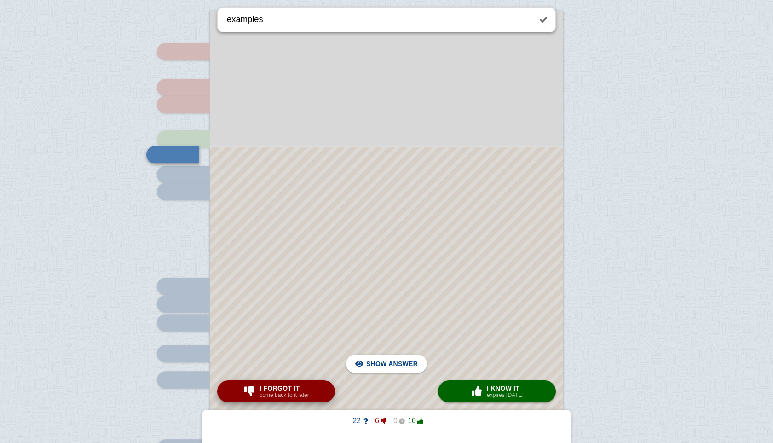
click at [248, 395] on span "button" at bounding box center [249, 391] width 15 height 10
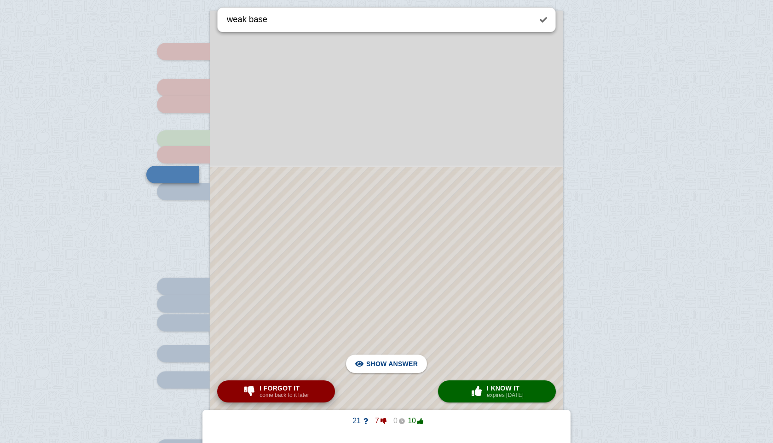
scroll to position [751, 0]
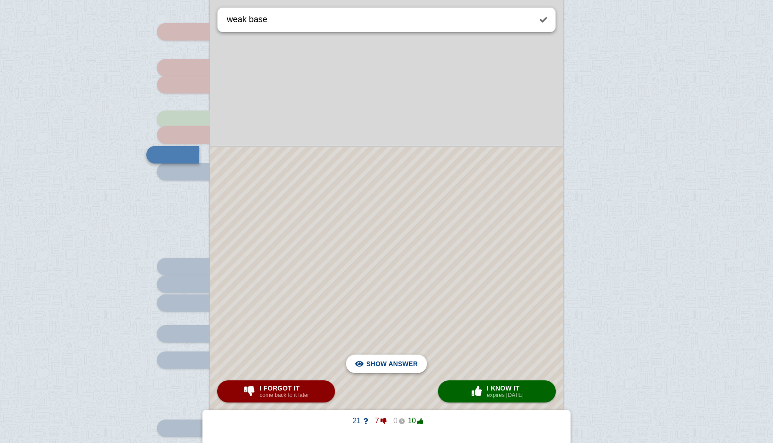
click at [421, 361] on button "Hide answer Show answer" at bounding box center [386, 363] width 81 height 18
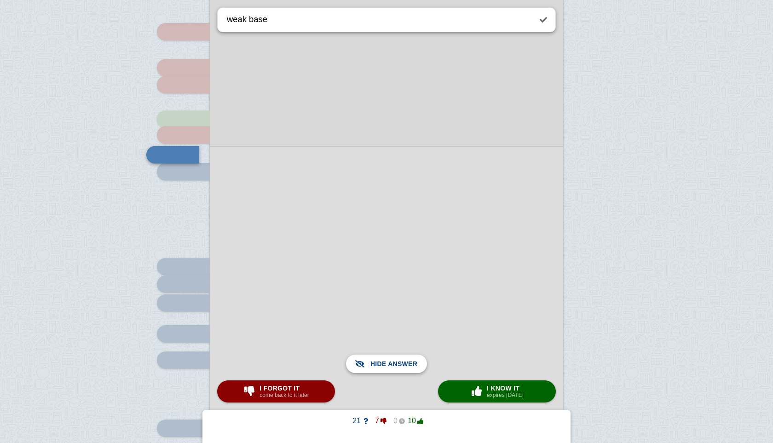
click at [421, 361] on button "Hide answer Show answer" at bounding box center [386, 363] width 81 height 18
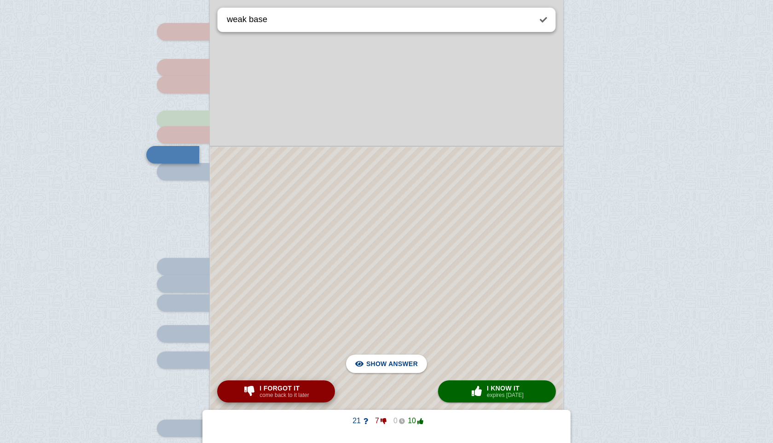
click at [300, 388] on span "I forgot it" at bounding box center [283, 387] width 49 height 7
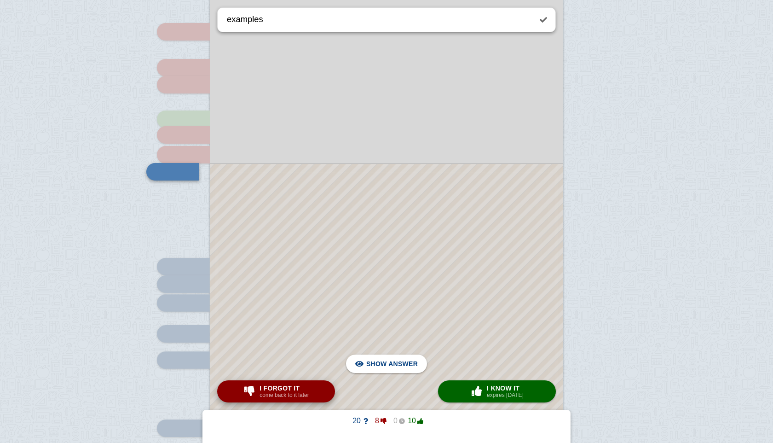
scroll to position [768, 0]
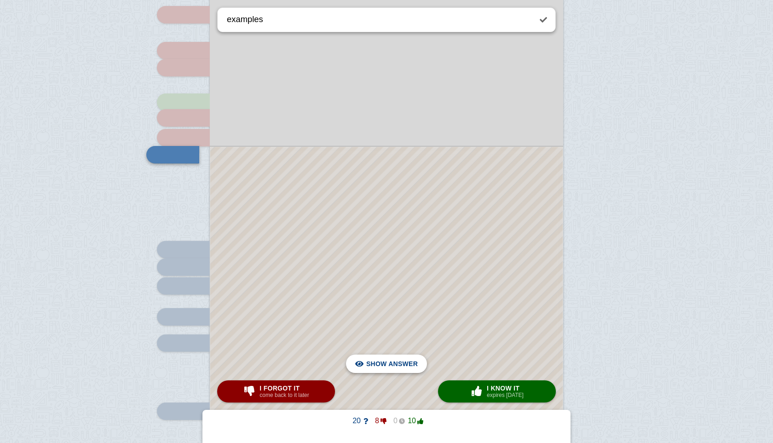
click at [395, 362] on span "Hide answer" at bounding box center [394, 363] width 48 height 20
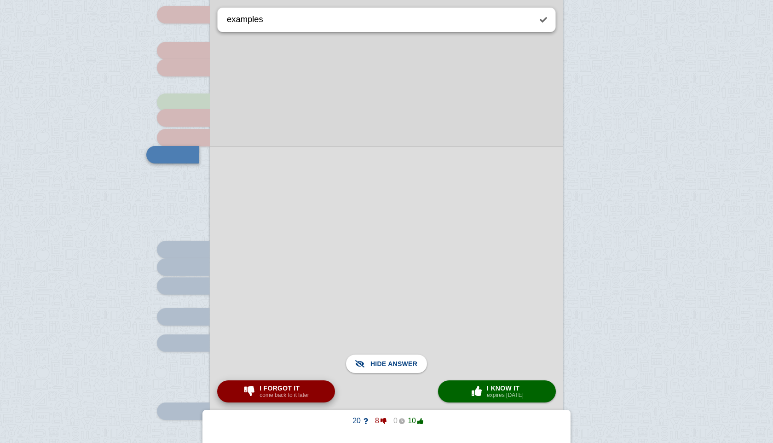
click at [287, 396] on small "come back to it later" at bounding box center [283, 395] width 49 height 6
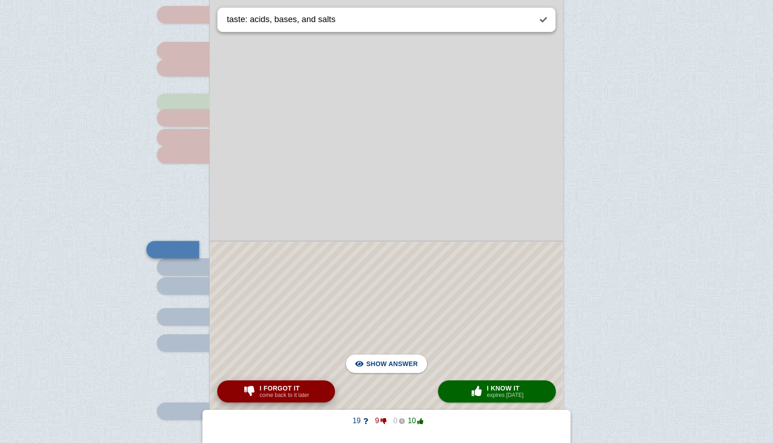
scroll to position [863, 0]
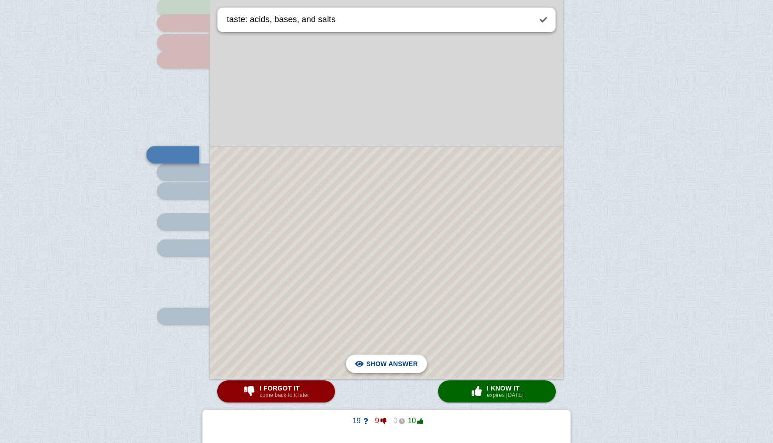
click at [394, 369] on span "Hide answer" at bounding box center [394, 363] width 48 height 20
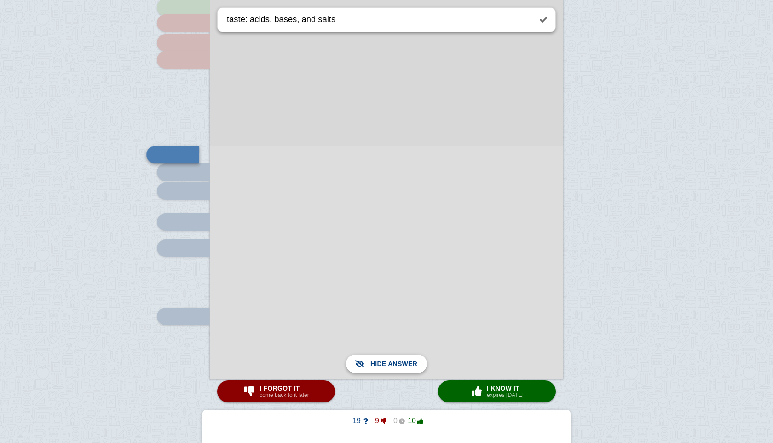
click at [394, 369] on span "Show answer" at bounding box center [392, 363] width 52 height 20
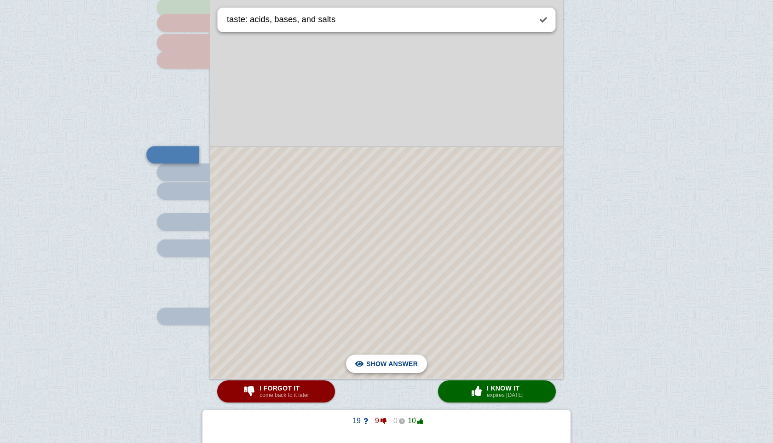
click at [394, 369] on span "Hide answer" at bounding box center [394, 363] width 48 height 20
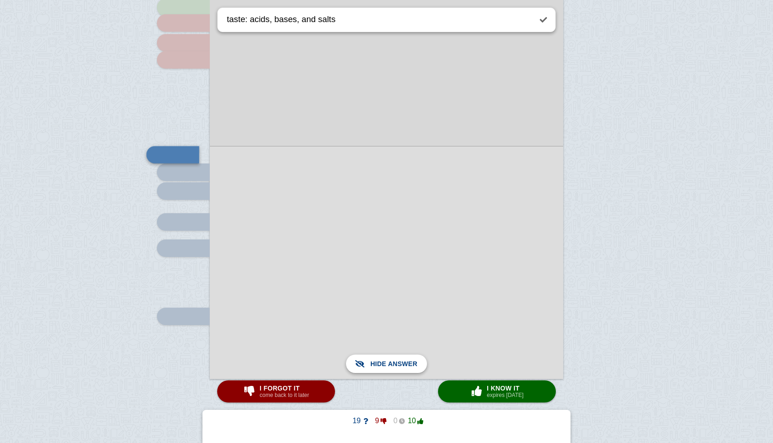
click at [394, 369] on span "Show answer" at bounding box center [392, 363] width 52 height 20
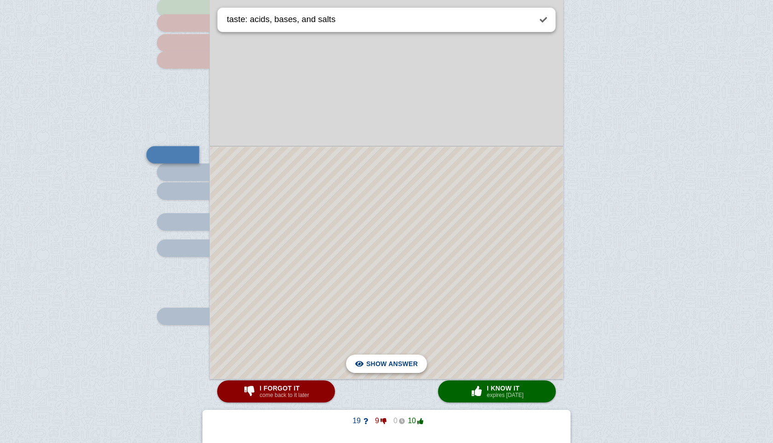
click at [399, 366] on span "Hide answer" at bounding box center [394, 363] width 48 height 20
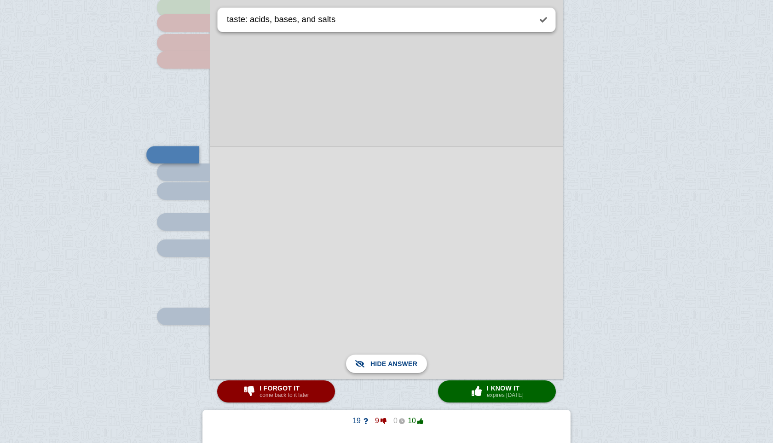
click at [399, 366] on span "Show answer" at bounding box center [392, 363] width 52 height 20
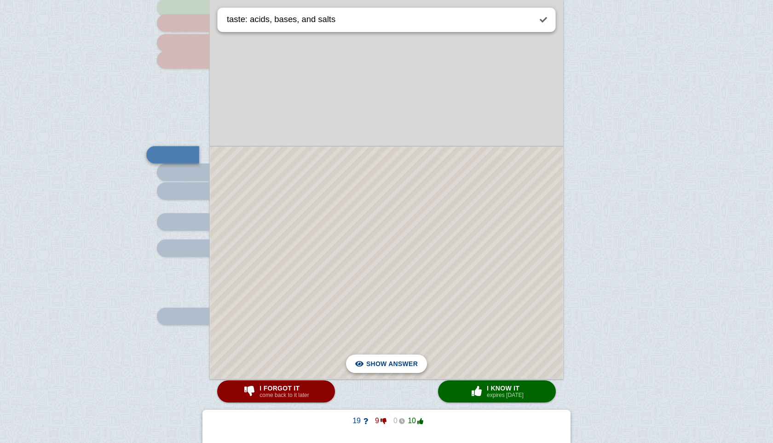
click at [399, 366] on span "Hide answer" at bounding box center [394, 363] width 48 height 20
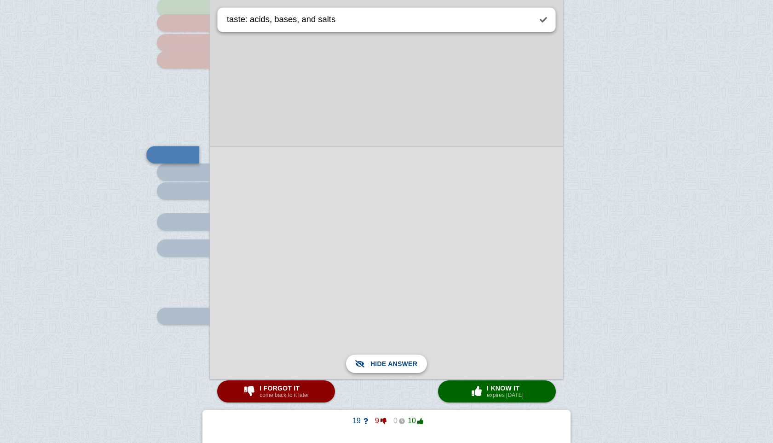
click at [399, 366] on span "Show answer" at bounding box center [392, 363] width 52 height 20
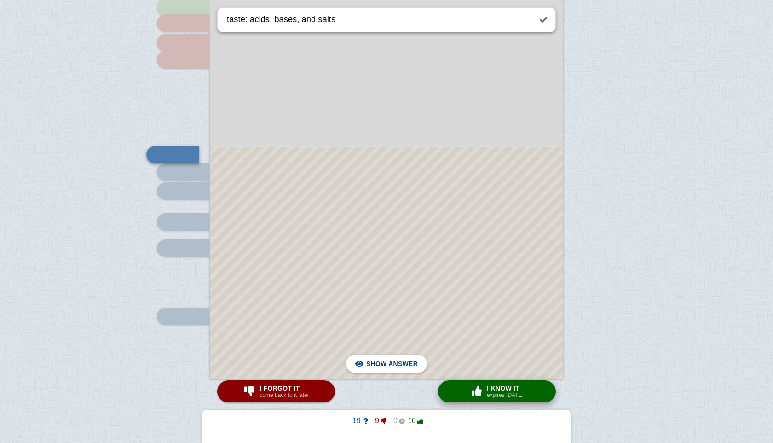
click at [541, 392] on button "× 0 I know it expires [DATE]" at bounding box center [497, 391] width 118 height 22
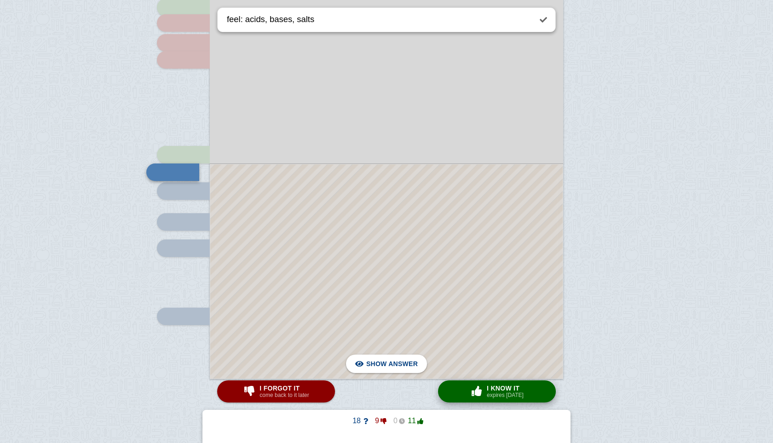
scroll to position [881, 0]
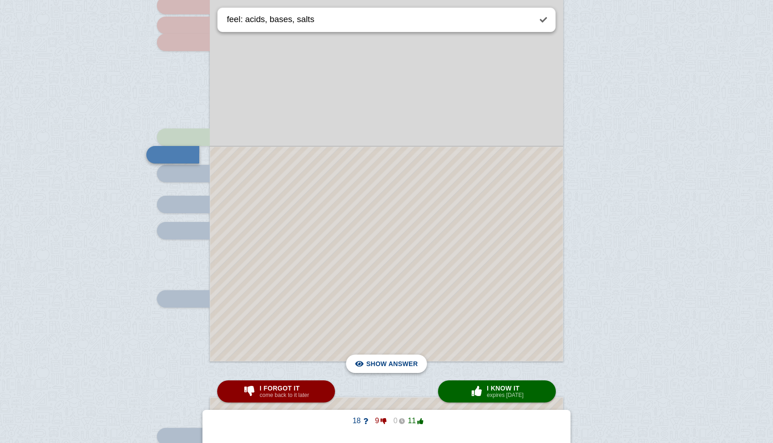
click at [388, 363] on span "Hide answer" at bounding box center [394, 363] width 48 height 20
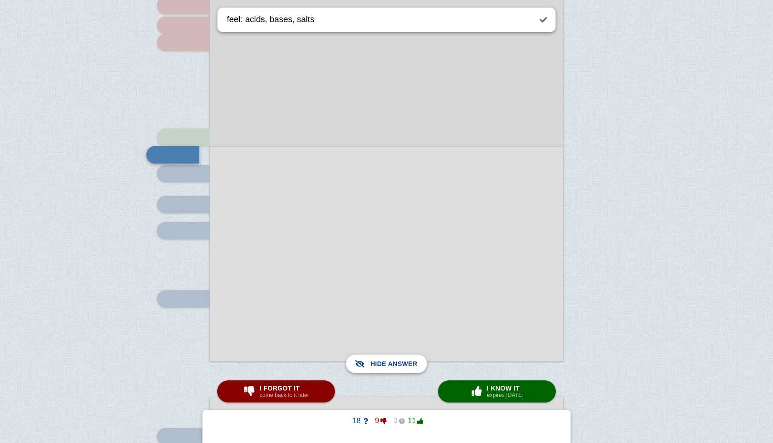
click at [388, 363] on span "Show answer" at bounding box center [392, 363] width 52 height 20
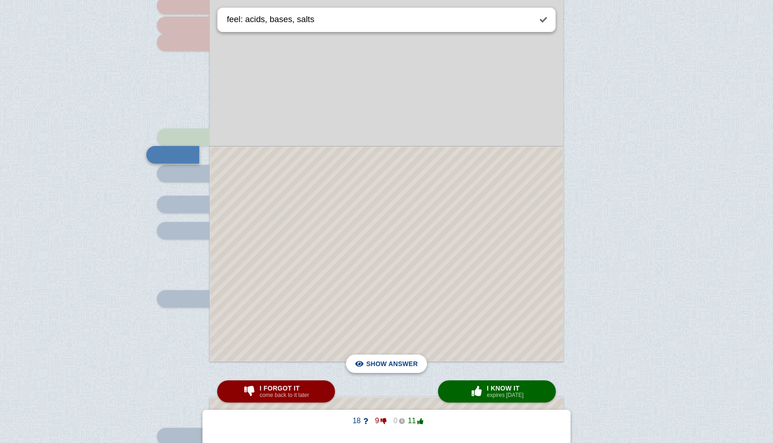
click at [393, 363] on span "Hide answer" at bounding box center [394, 363] width 48 height 20
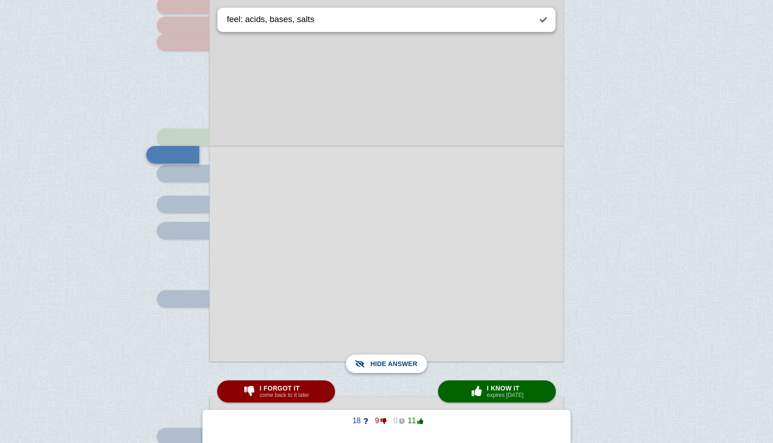
click at [393, 363] on span "Show answer" at bounding box center [392, 363] width 52 height 20
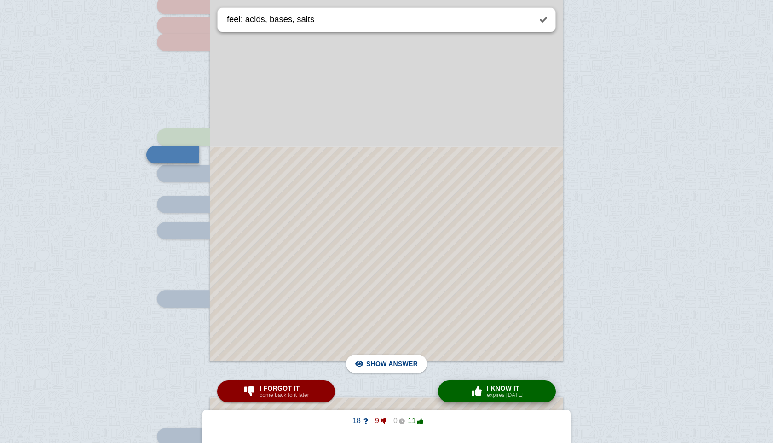
click at [496, 393] on small "expires [DATE]" at bounding box center [505, 395] width 37 height 6
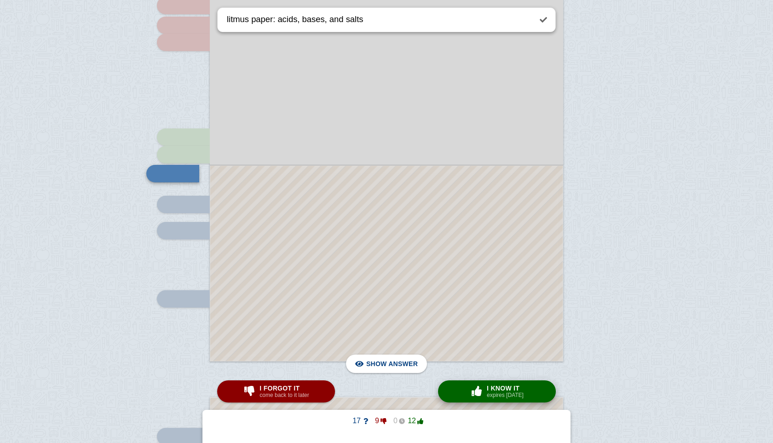
scroll to position [899, 0]
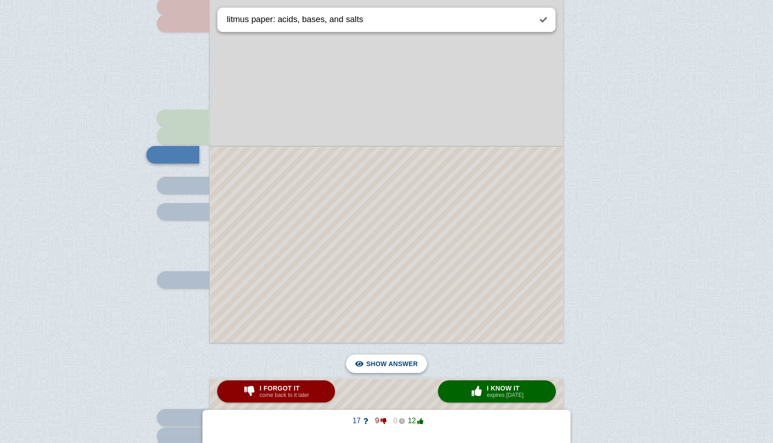
click at [399, 365] on span "Hide answer" at bounding box center [394, 363] width 48 height 20
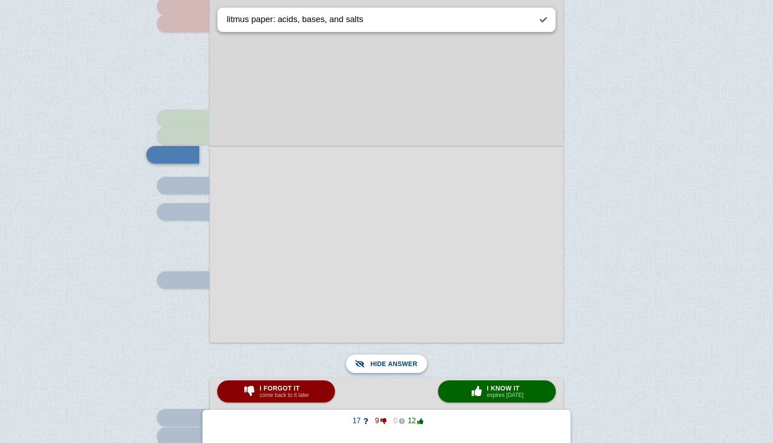
click at [399, 365] on span "Show answer" at bounding box center [392, 363] width 52 height 20
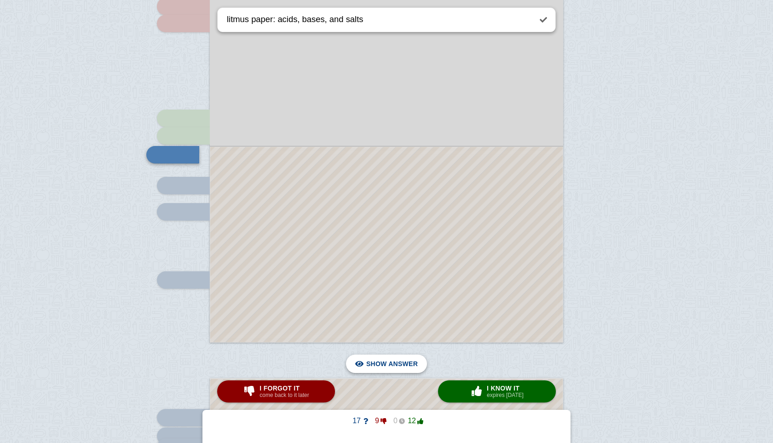
click at [399, 365] on span "Hide answer" at bounding box center [394, 363] width 48 height 20
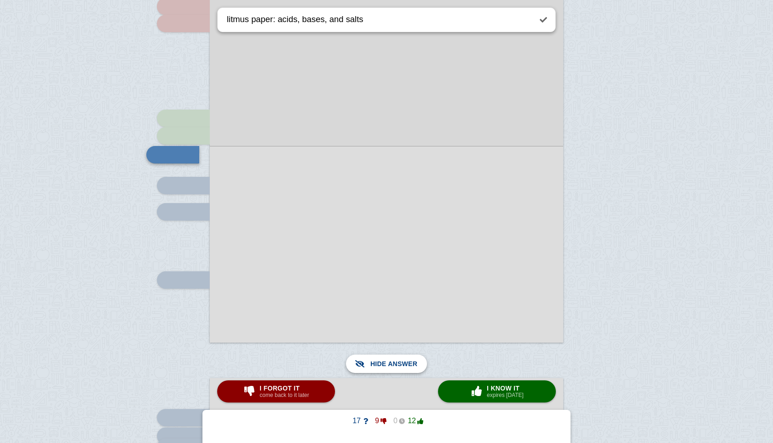
click at [399, 365] on span "Show answer" at bounding box center [392, 363] width 52 height 20
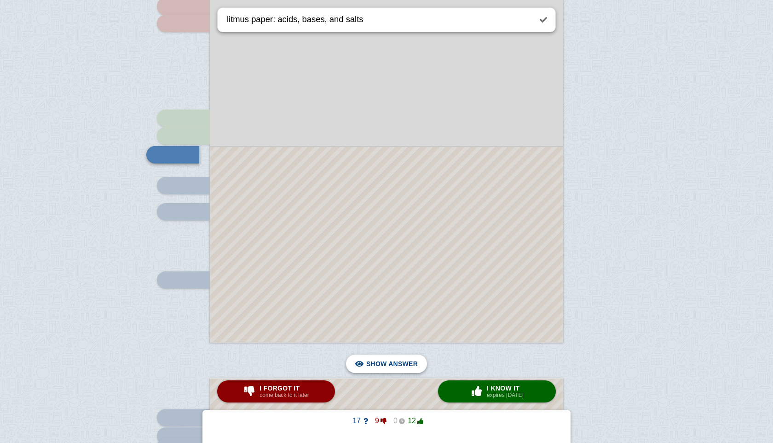
click at [399, 365] on span "Hide answer" at bounding box center [394, 363] width 48 height 20
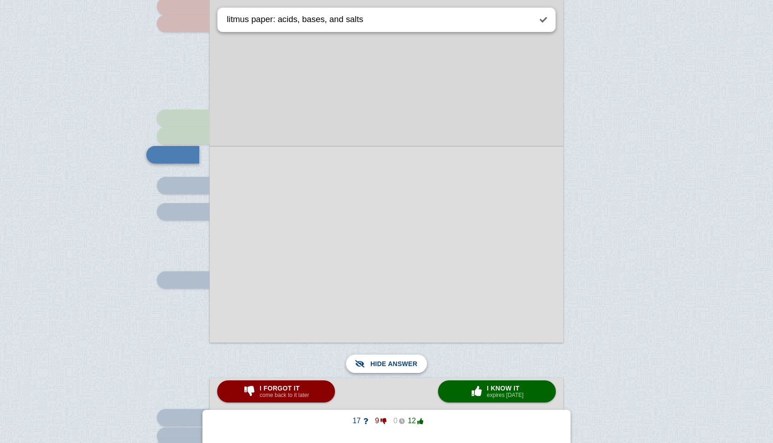
click at [399, 365] on span "Show answer" at bounding box center [392, 363] width 52 height 20
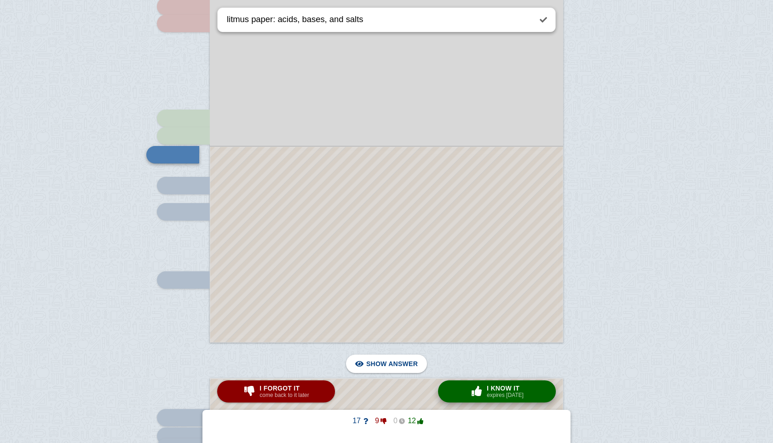
click at [492, 389] on span "I know it" at bounding box center [505, 387] width 37 height 7
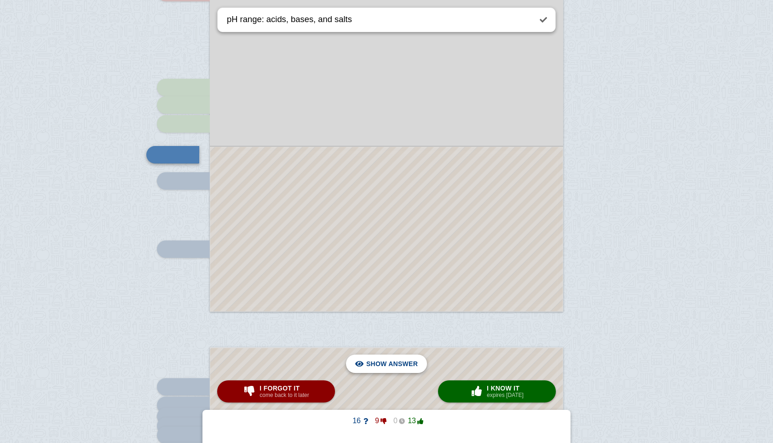
click at [407, 365] on span "Hide answer" at bounding box center [394, 363] width 48 height 20
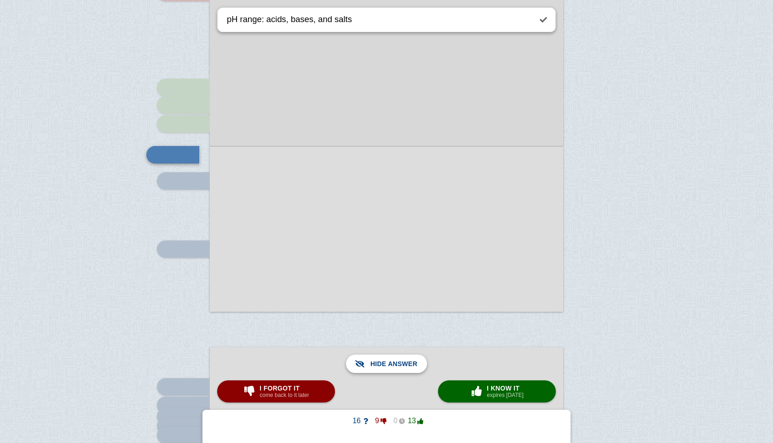
click at [407, 365] on span "Show answer" at bounding box center [392, 363] width 52 height 20
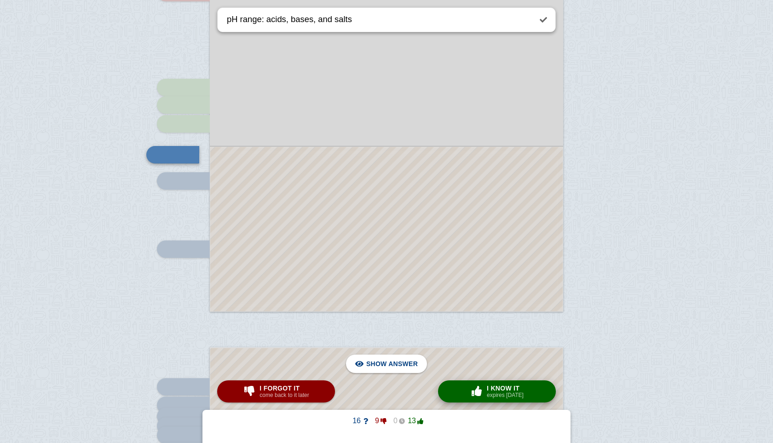
click at [491, 388] on span "I know it" at bounding box center [505, 387] width 37 height 7
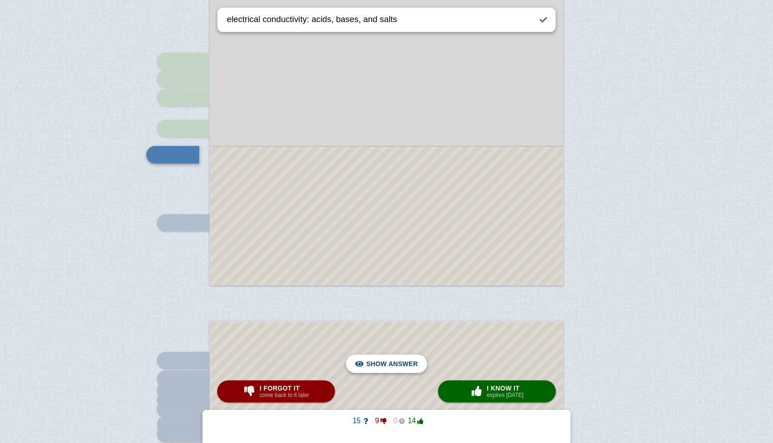
click at [401, 367] on span "Hide answer" at bounding box center [394, 363] width 48 height 20
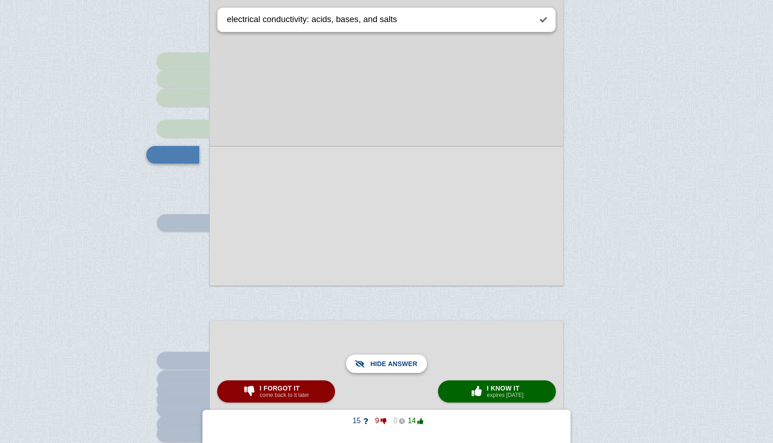
click at [401, 367] on span "Show answer" at bounding box center [392, 363] width 52 height 20
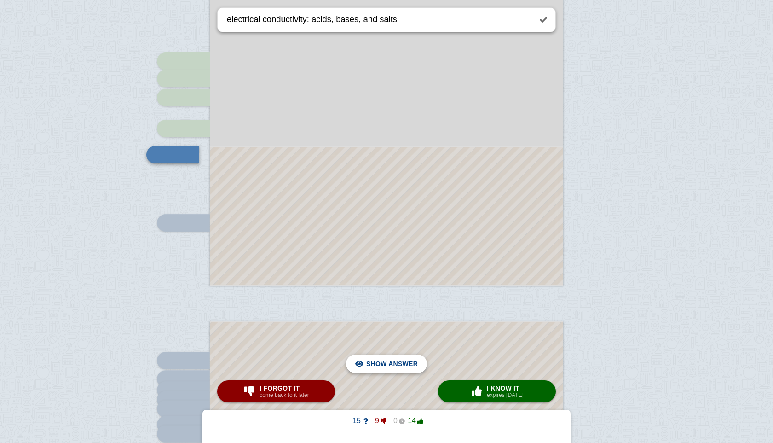
click at [401, 367] on span "Hide answer" at bounding box center [394, 363] width 48 height 20
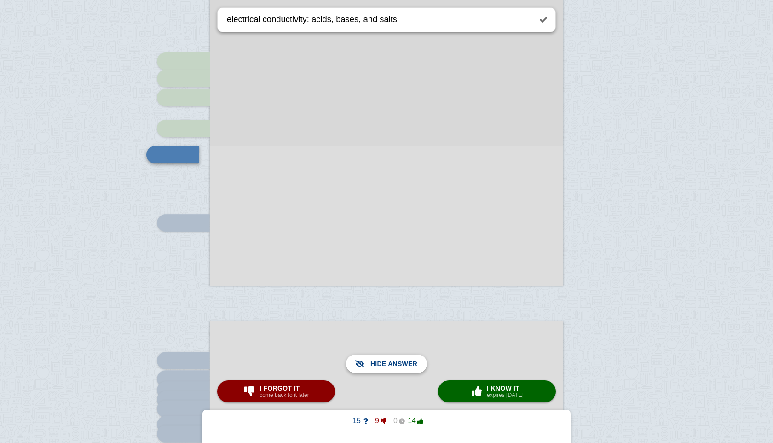
click at [401, 367] on span "Show answer" at bounding box center [392, 363] width 52 height 20
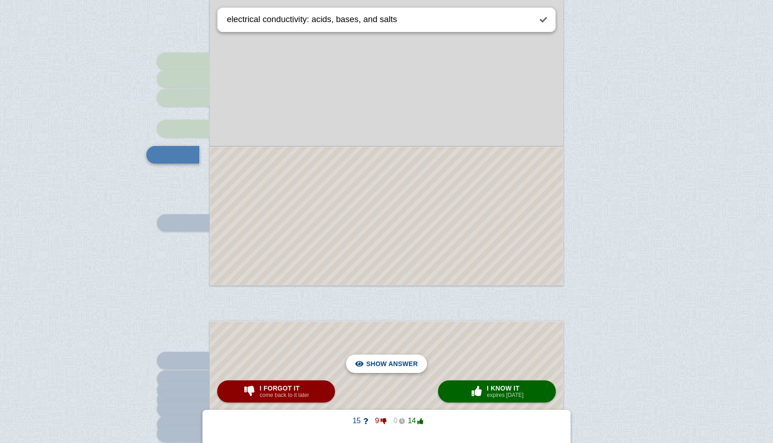
click at [401, 367] on span "Hide answer" at bounding box center [394, 363] width 48 height 20
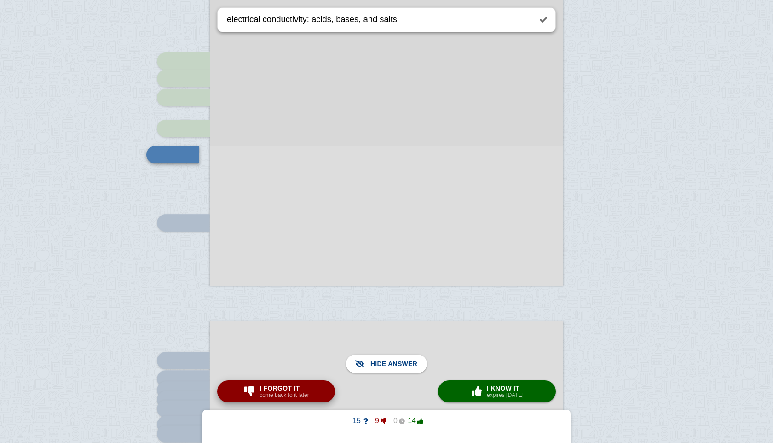
click at [304, 390] on span "I forgot it" at bounding box center [283, 387] width 49 height 7
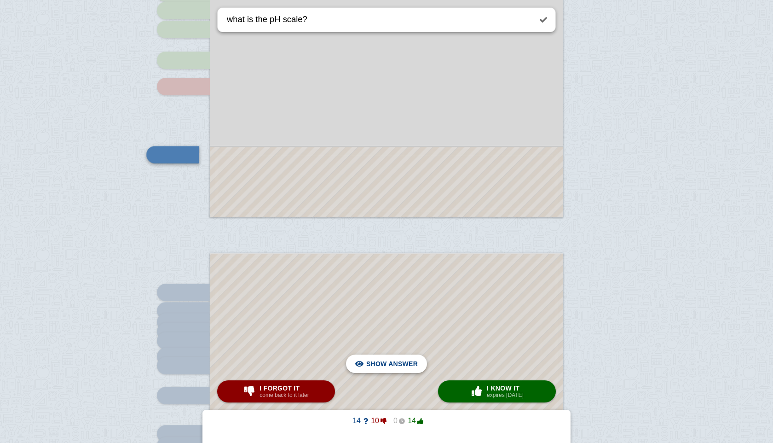
click at [390, 365] on span "Hide answer" at bounding box center [394, 363] width 48 height 20
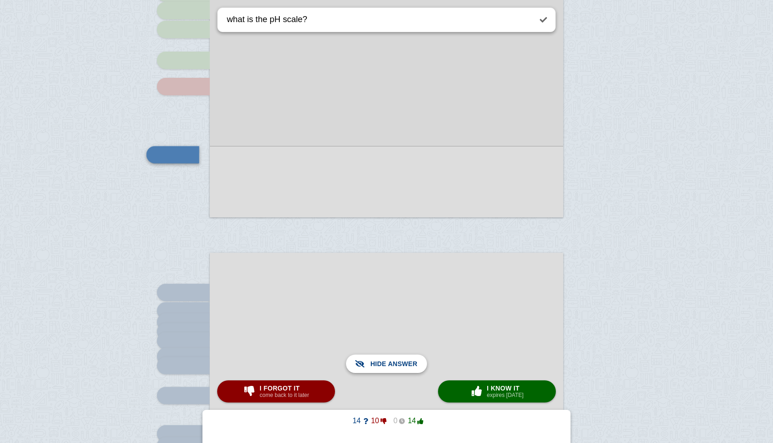
click at [390, 365] on span "Show answer" at bounding box center [392, 363] width 52 height 20
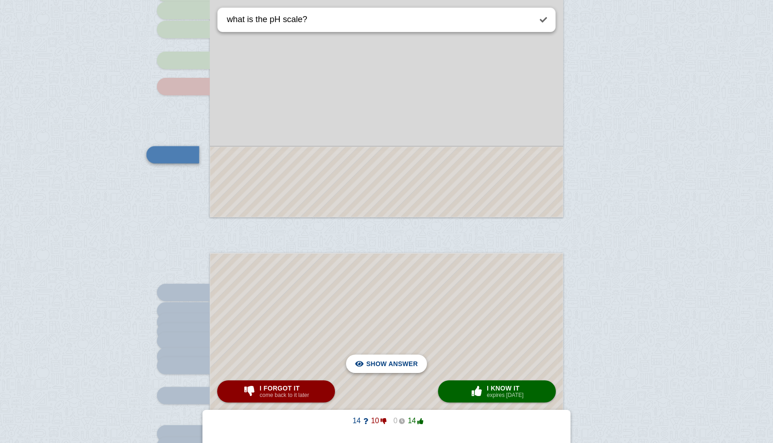
click at [406, 359] on span "Hide answer" at bounding box center [394, 363] width 48 height 20
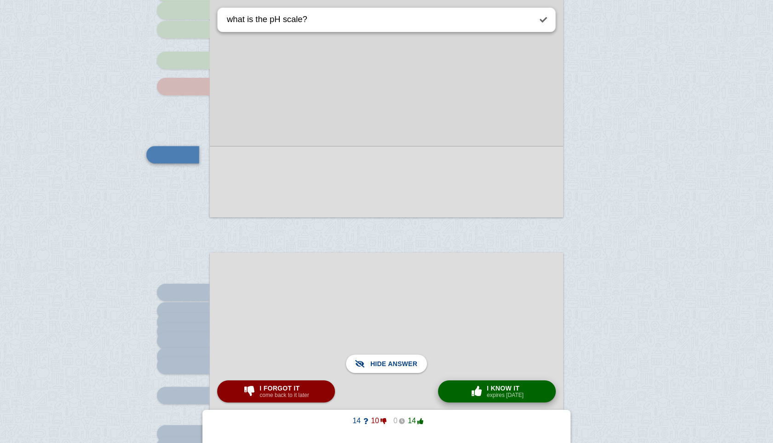
click at [500, 390] on span "I know it" at bounding box center [505, 387] width 37 height 7
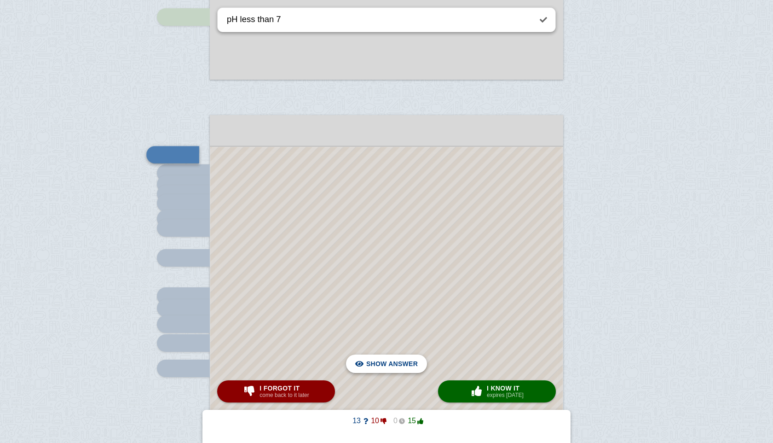
click at [421, 357] on button "Hide answer Show answer" at bounding box center [386, 363] width 81 height 18
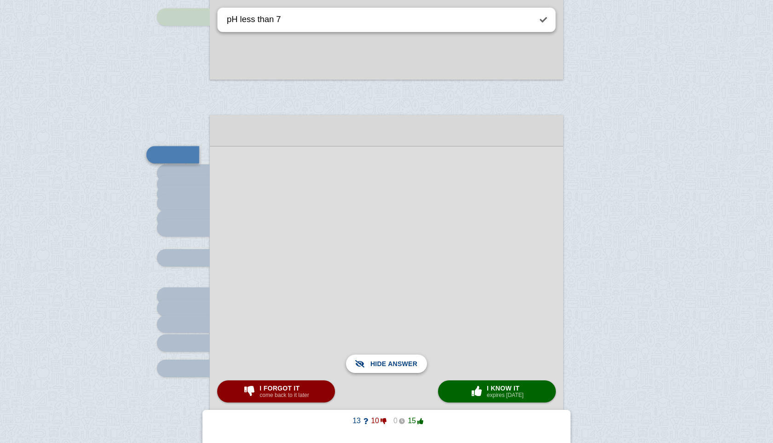
click at [421, 357] on button "Hide answer Show answer" at bounding box center [386, 363] width 81 height 18
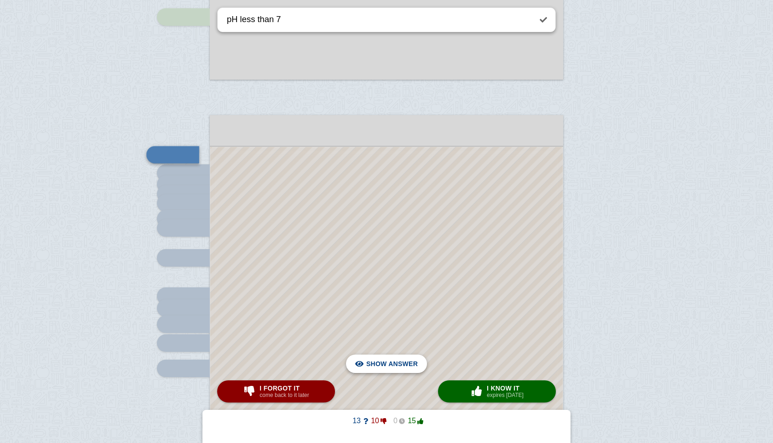
click at [413, 357] on span "Hide answer" at bounding box center [394, 363] width 48 height 20
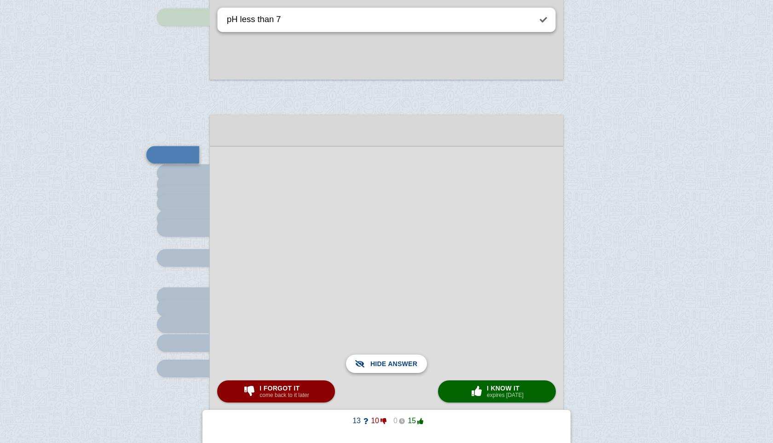
click at [413, 357] on span "Show answer" at bounding box center [392, 363] width 52 height 20
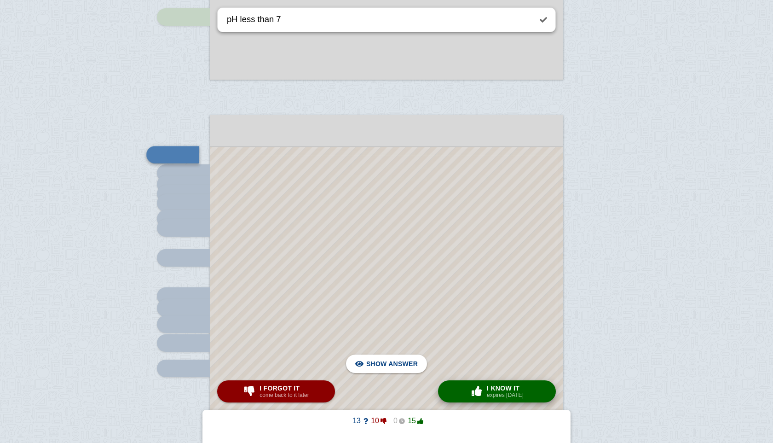
click at [495, 384] on span "I know it" at bounding box center [505, 387] width 37 height 7
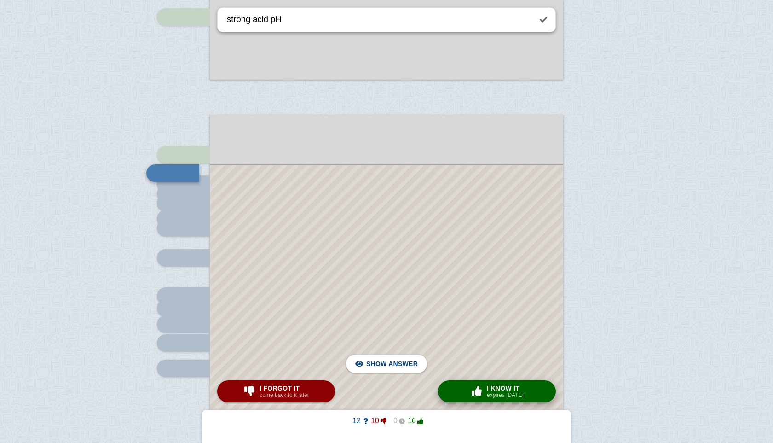
scroll to position [1180, 0]
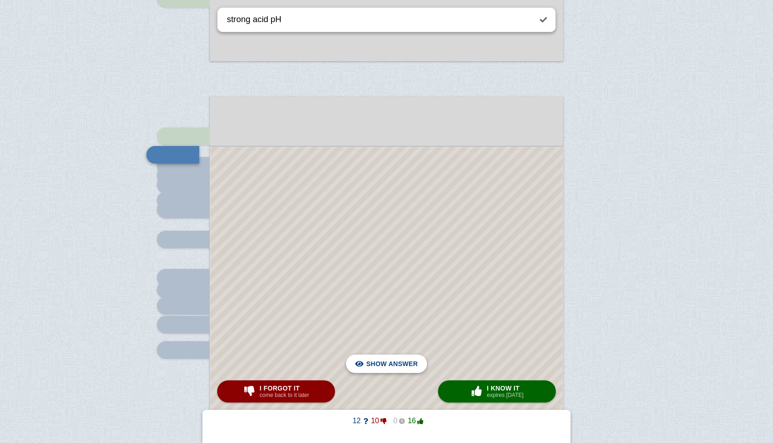
click at [407, 360] on span "Hide answer" at bounding box center [394, 363] width 48 height 20
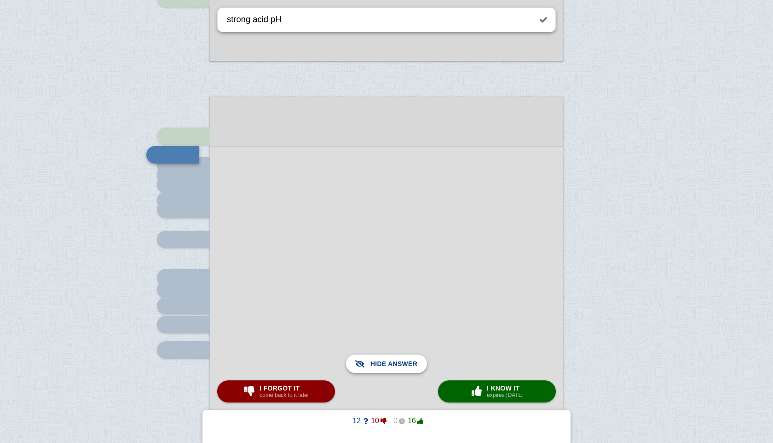
click at [407, 360] on span "Show answer" at bounding box center [392, 363] width 52 height 20
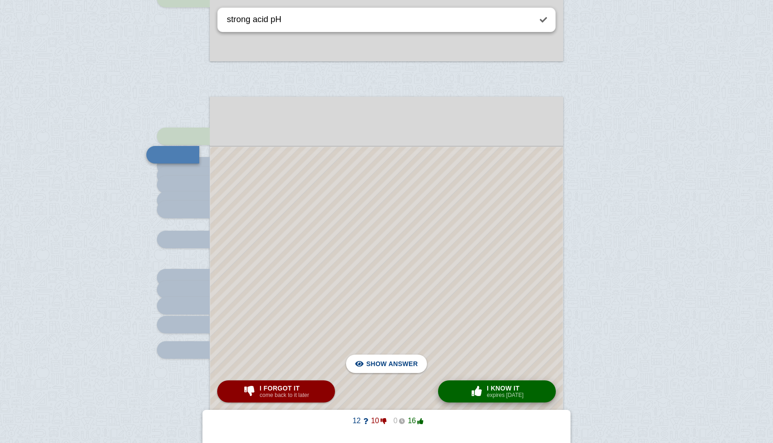
click at [463, 390] on button "× 0 I know it expires [DATE]" at bounding box center [497, 391] width 118 height 22
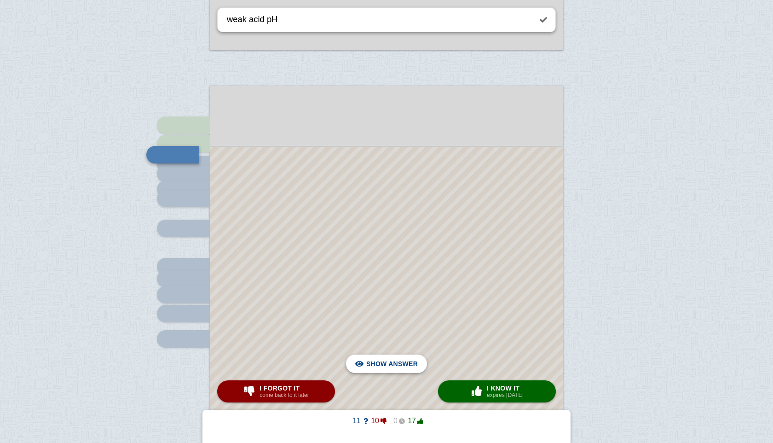
click at [390, 357] on span "Hide answer" at bounding box center [394, 363] width 48 height 20
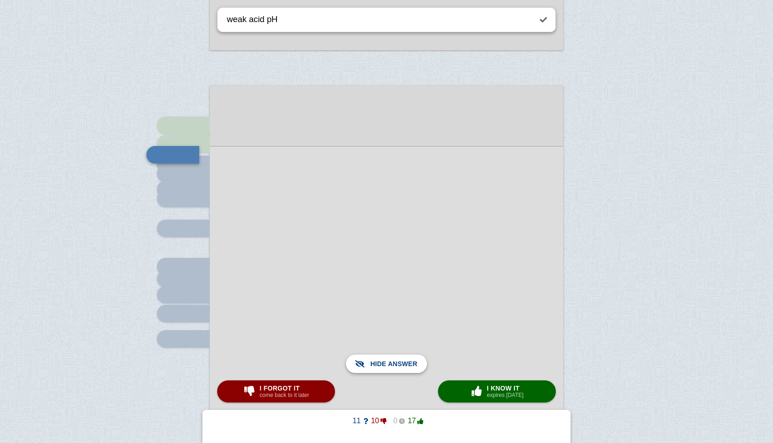
click at [390, 357] on span "Show answer" at bounding box center [392, 363] width 52 height 20
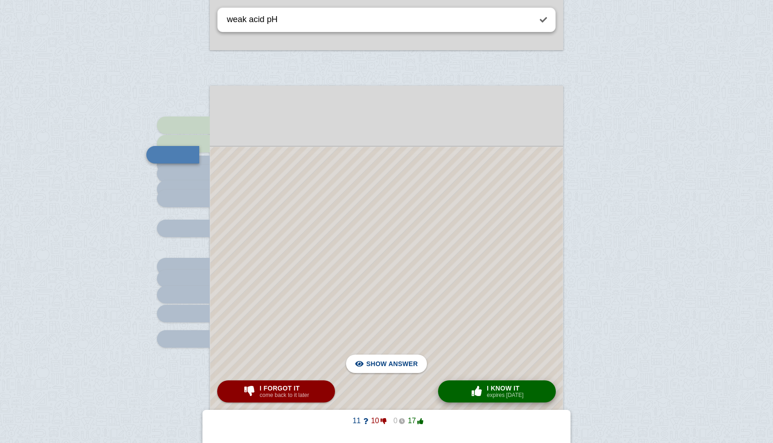
click at [500, 382] on button "× 0 I know it expires [DATE]" at bounding box center [497, 391] width 118 height 22
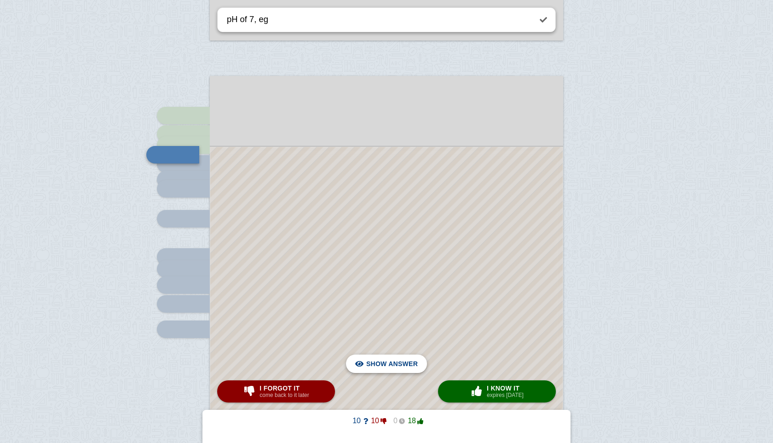
click at [394, 356] on span "Hide answer" at bounding box center [394, 363] width 48 height 20
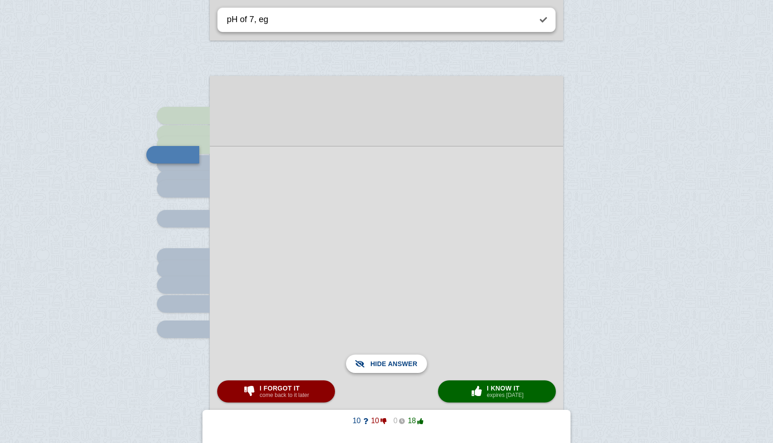
click at [394, 356] on span "Show answer" at bounding box center [392, 363] width 52 height 20
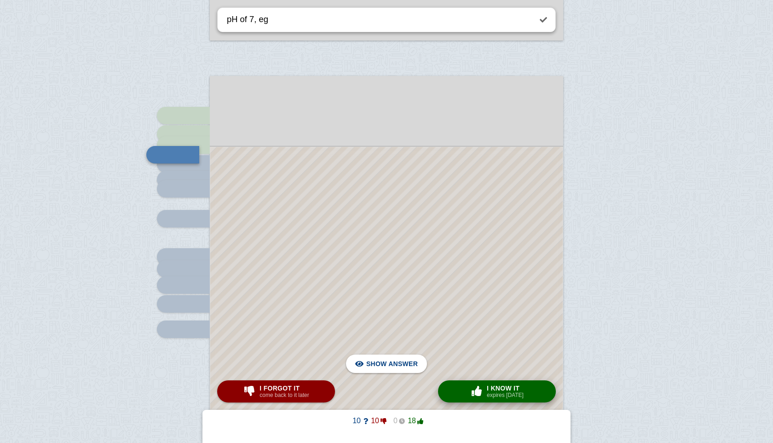
click at [459, 384] on button "× 0 I know it expires [DATE]" at bounding box center [497, 391] width 118 height 22
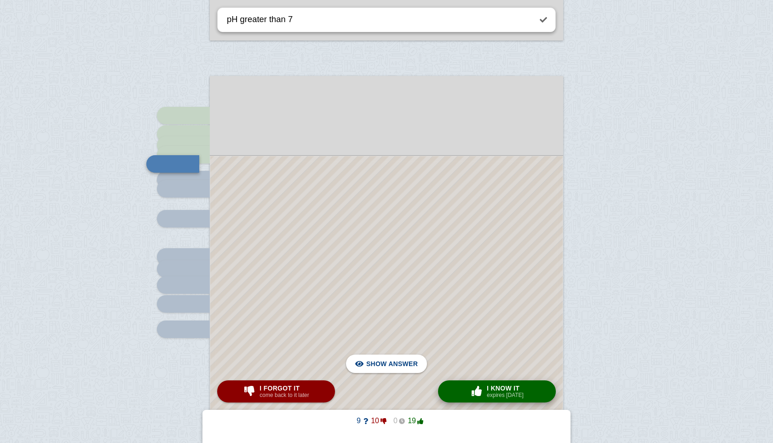
scroll to position [1210, 0]
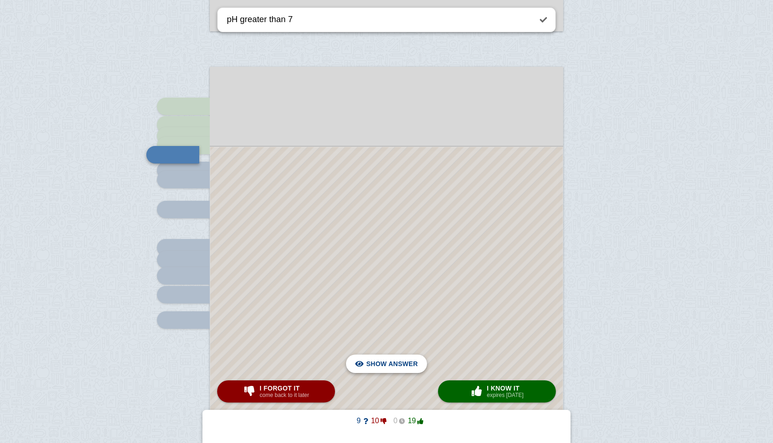
click at [386, 361] on span "Hide answer" at bounding box center [394, 363] width 48 height 20
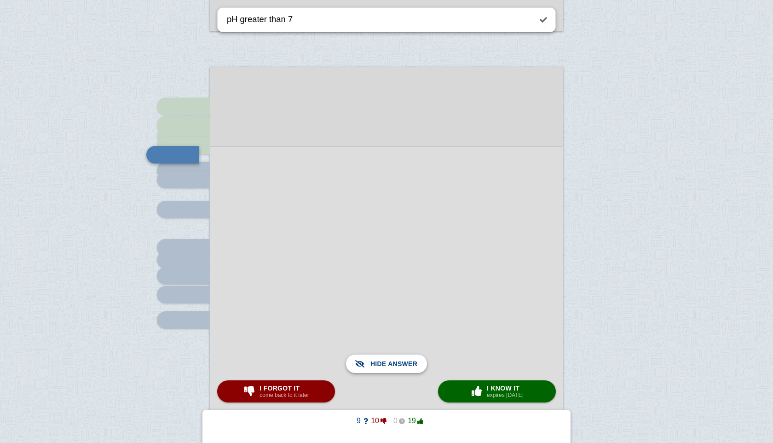
click at [386, 361] on span "Show answer" at bounding box center [392, 363] width 52 height 20
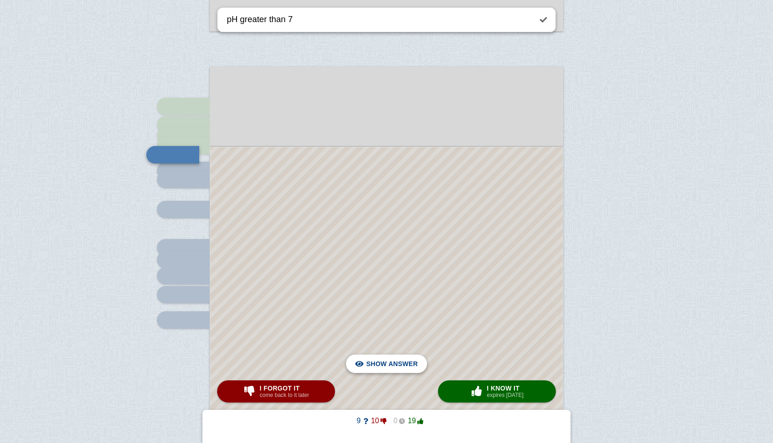
click at [386, 361] on span "Hide answer" at bounding box center [394, 363] width 48 height 20
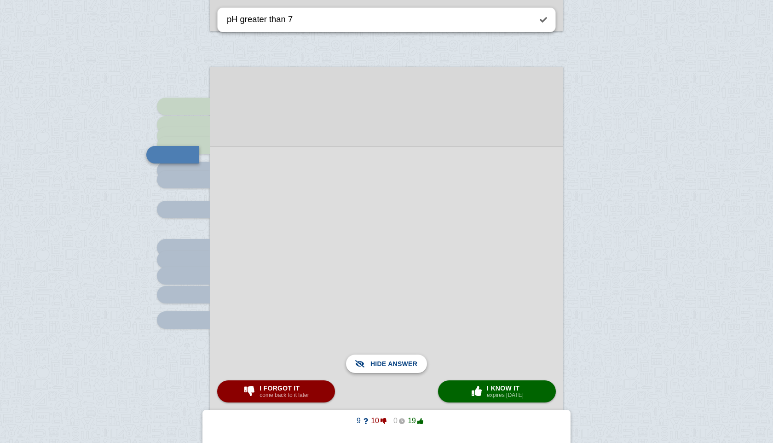
click at [386, 361] on span "Show answer" at bounding box center [392, 363] width 52 height 20
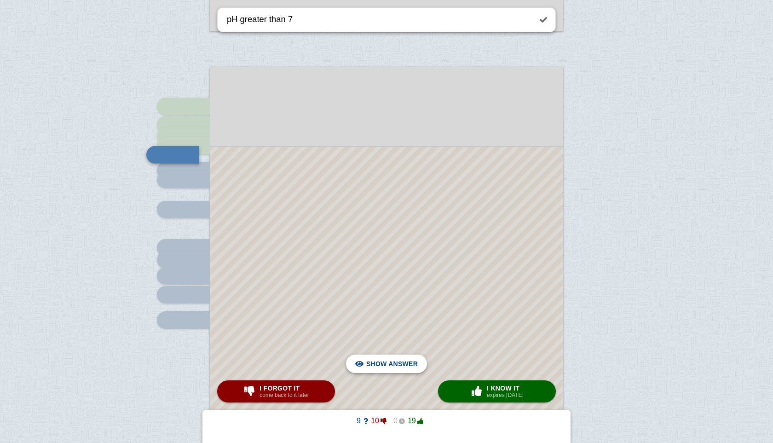
click at [386, 361] on span "Hide answer" at bounding box center [394, 363] width 48 height 20
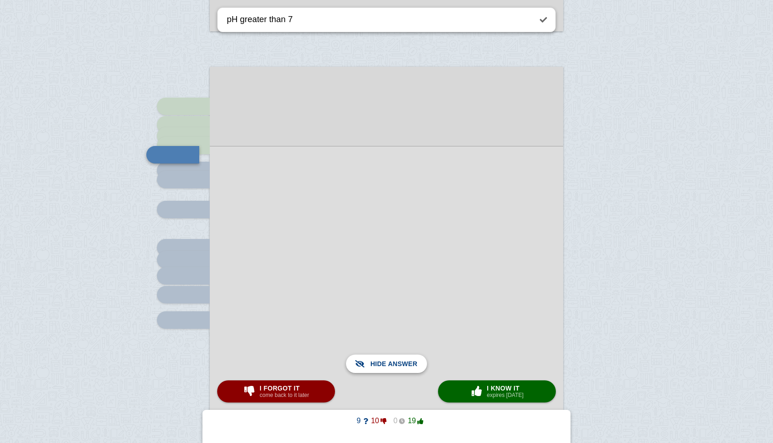
click at [386, 361] on span "Show answer" at bounding box center [392, 363] width 52 height 20
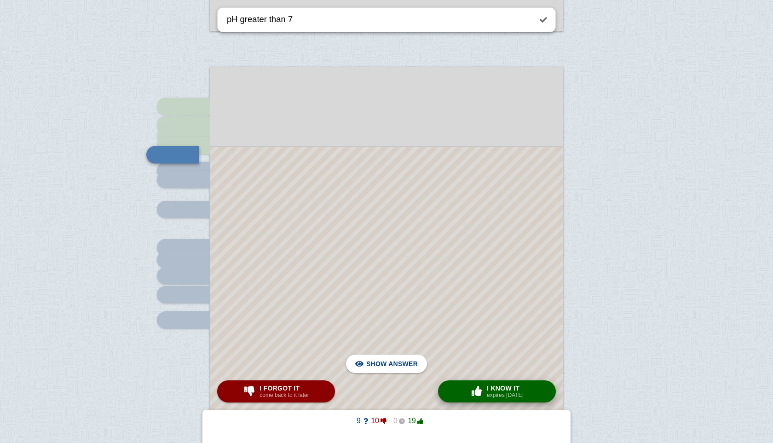
click at [478, 392] on span "button" at bounding box center [476, 391] width 15 height 10
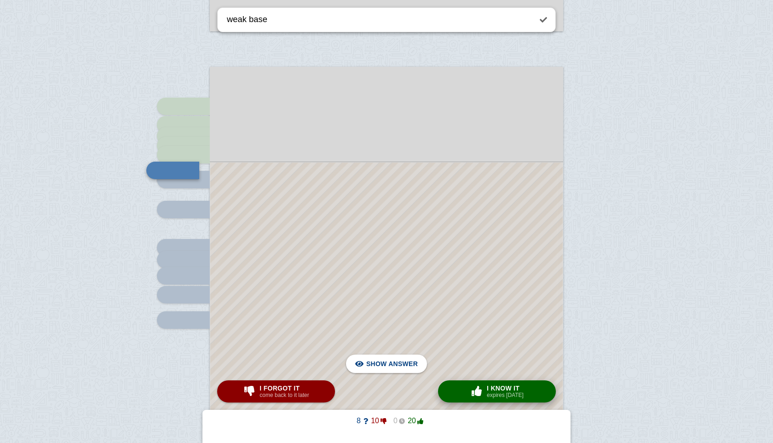
scroll to position [1226, 0]
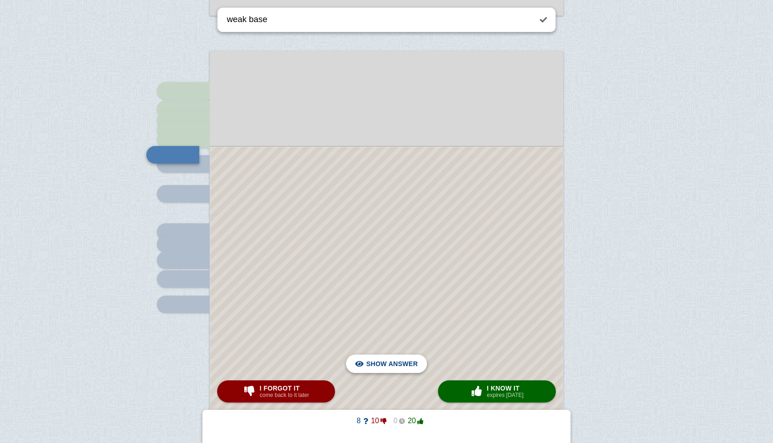
click at [395, 357] on span "Hide answer" at bounding box center [394, 363] width 48 height 20
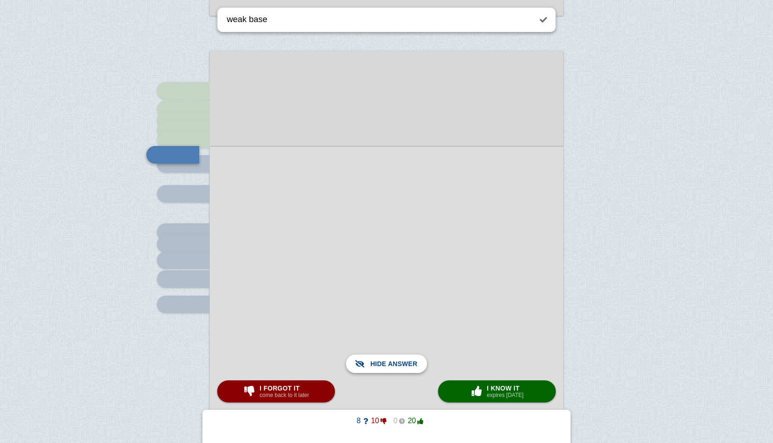
click at [395, 357] on span "Show answer" at bounding box center [392, 363] width 52 height 20
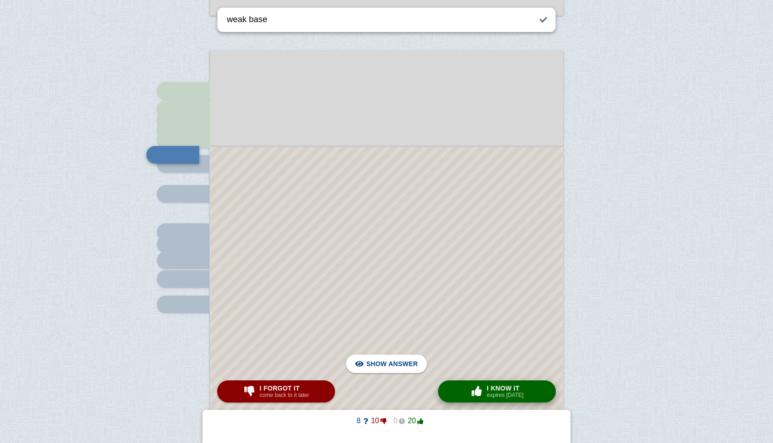
click at [487, 393] on small "expires [DATE]" at bounding box center [505, 395] width 37 height 6
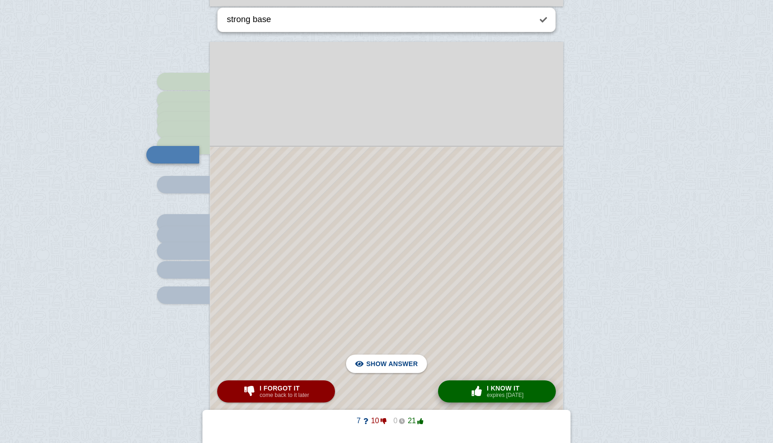
click at [487, 393] on small "expires [DATE]" at bounding box center [505, 395] width 37 height 6
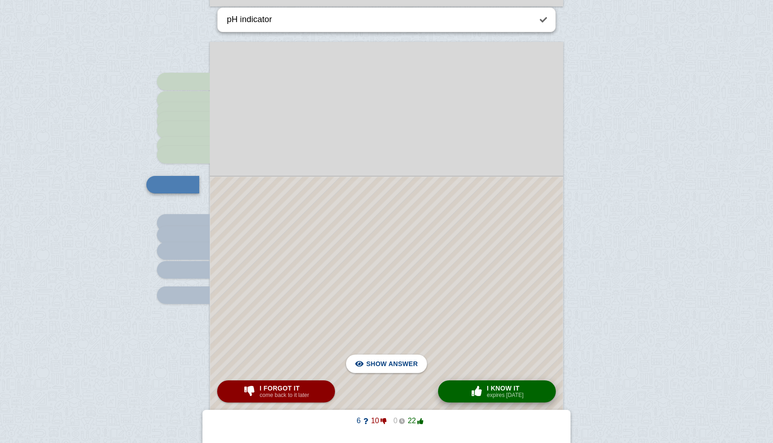
scroll to position [1265, 0]
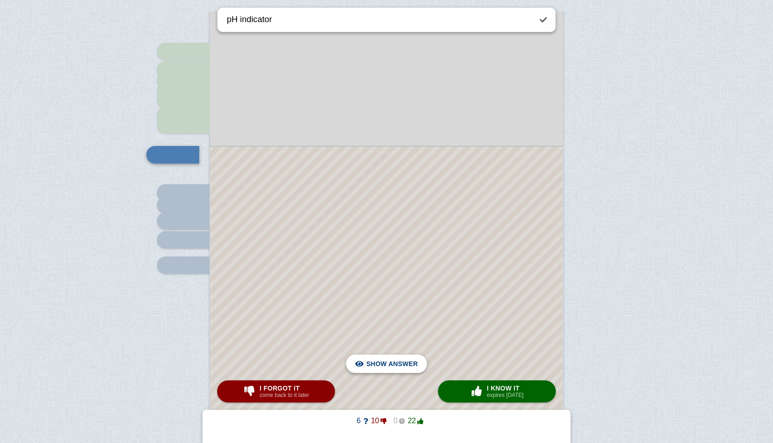
click at [403, 362] on span "Hide answer" at bounding box center [394, 363] width 48 height 20
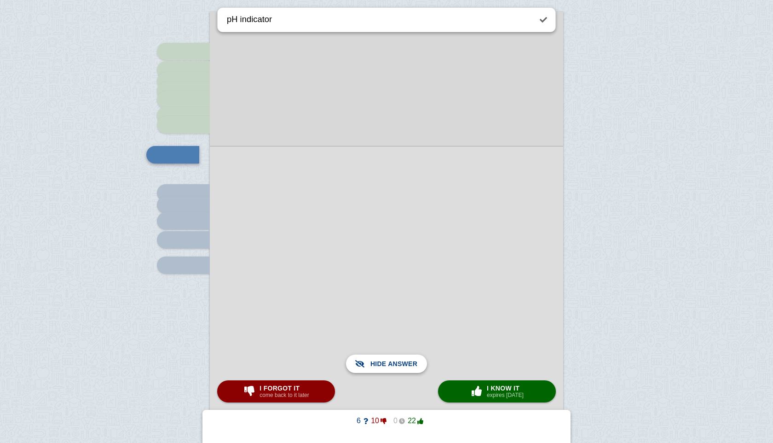
click at [403, 362] on span "Show answer" at bounding box center [392, 363] width 52 height 20
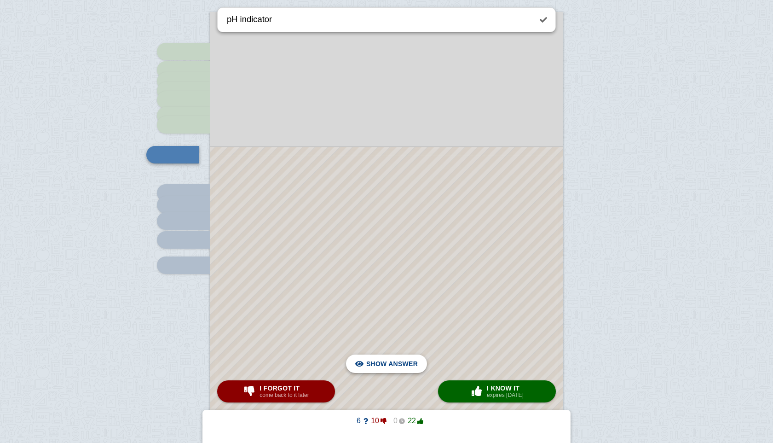
click at [403, 362] on span "Hide answer" at bounding box center [394, 363] width 48 height 20
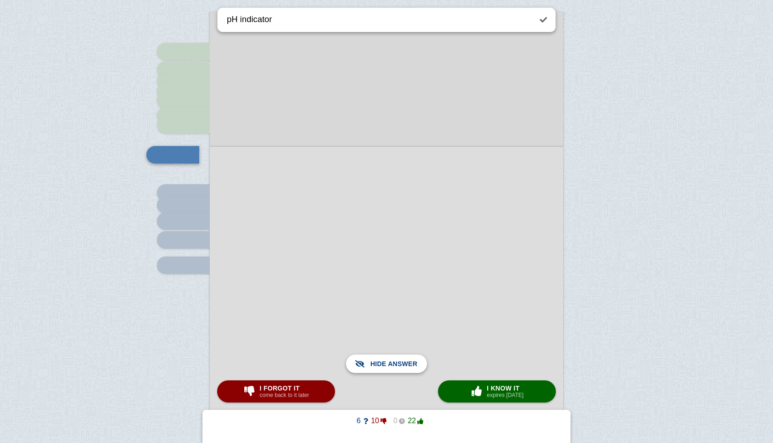
click at [403, 362] on span "Show answer" at bounding box center [392, 363] width 52 height 20
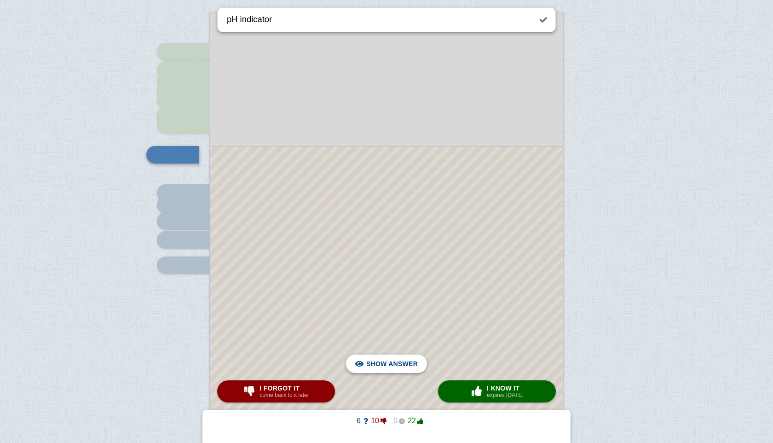
click at [392, 366] on span "Hide answer" at bounding box center [394, 363] width 48 height 20
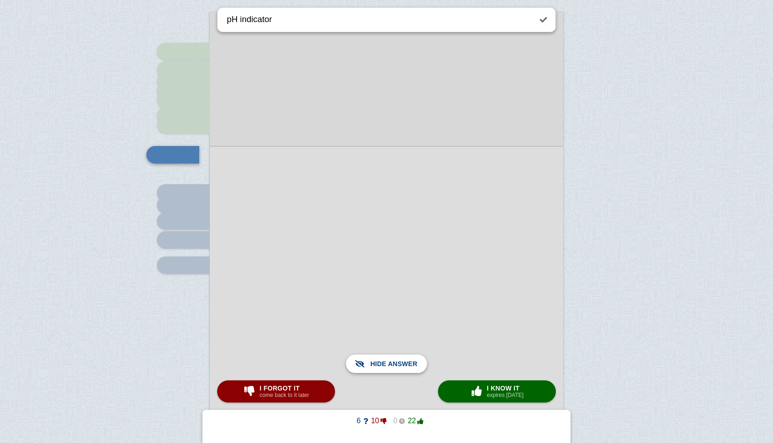
click at [392, 366] on span "Show answer" at bounding box center [392, 363] width 52 height 20
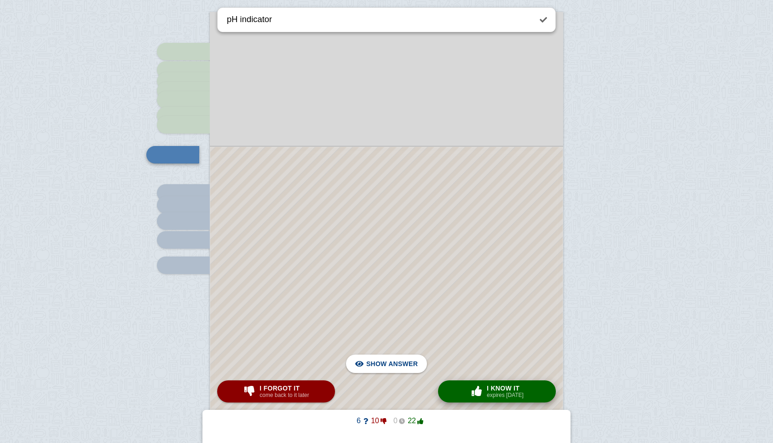
click at [512, 387] on span "I know it" at bounding box center [505, 387] width 37 height 7
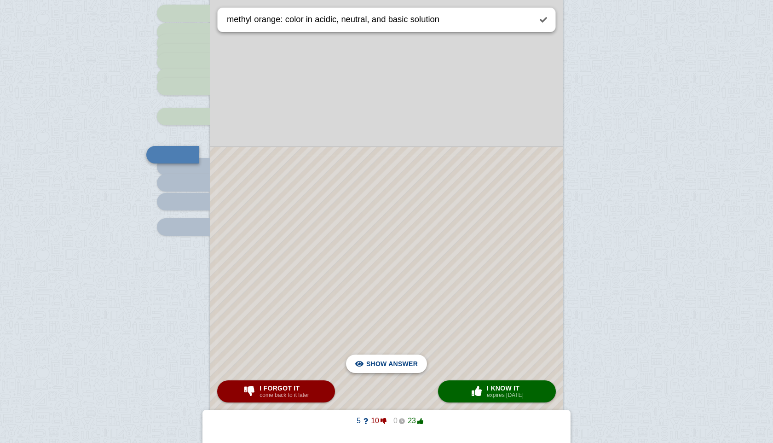
click at [404, 357] on span "Hide answer" at bounding box center [394, 363] width 48 height 20
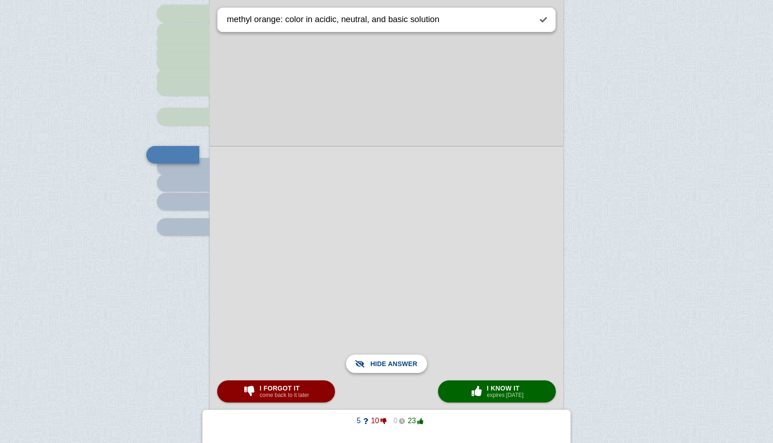
click at [404, 357] on span "Show answer" at bounding box center [392, 363] width 52 height 20
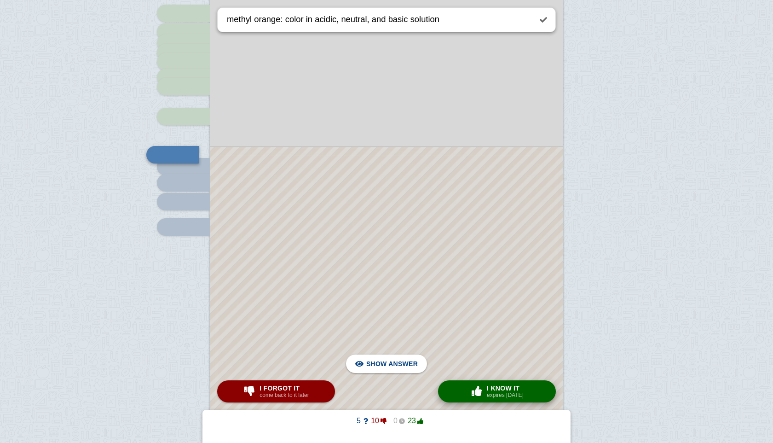
click at [492, 384] on span "I know it" at bounding box center [505, 387] width 37 height 7
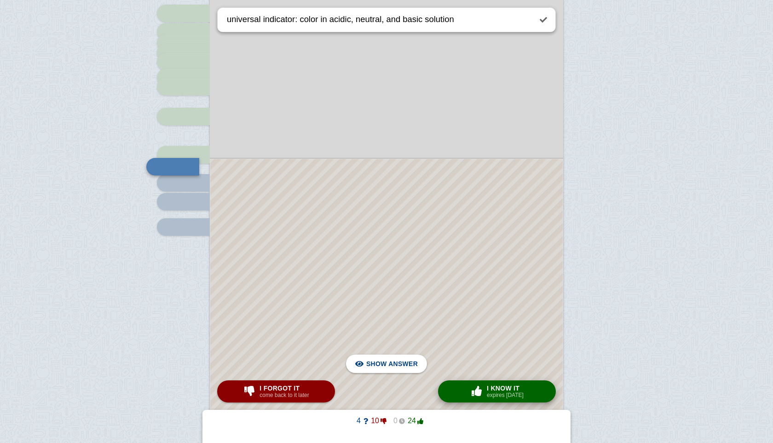
scroll to position [1315, 0]
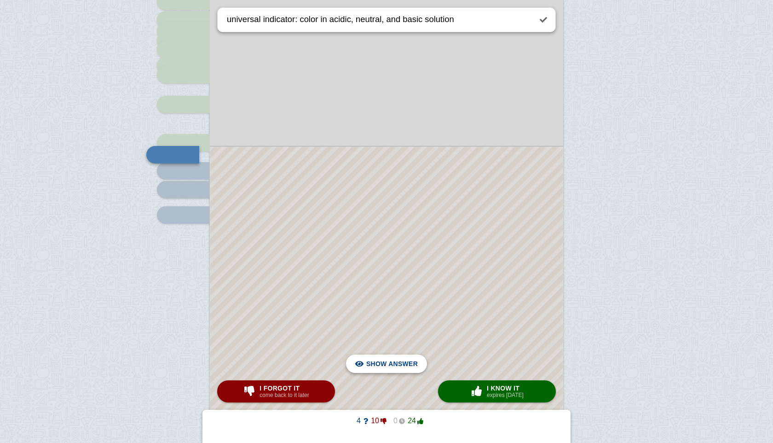
click at [392, 369] on span "Hide answer" at bounding box center [394, 363] width 48 height 20
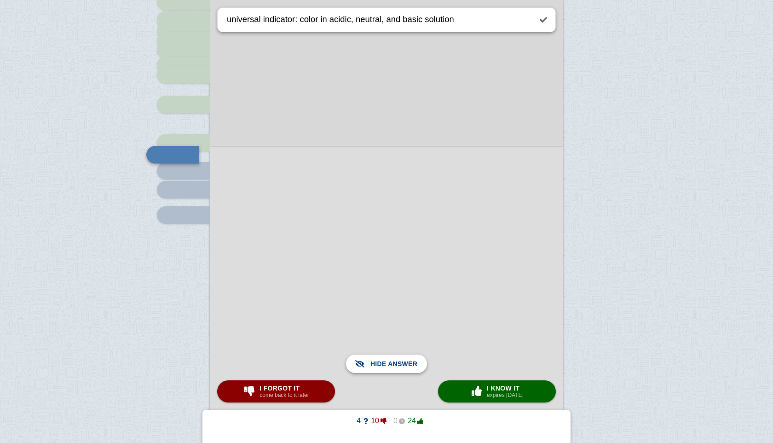
click at [392, 369] on span "Show answer" at bounding box center [392, 363] width 52 height 20
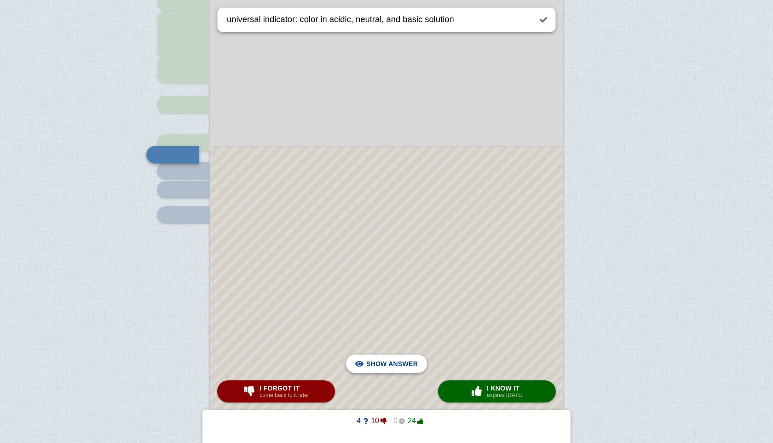
click at [392, 369] on span "Hide answer" at bounding box center [394, 363] width 48 height 20
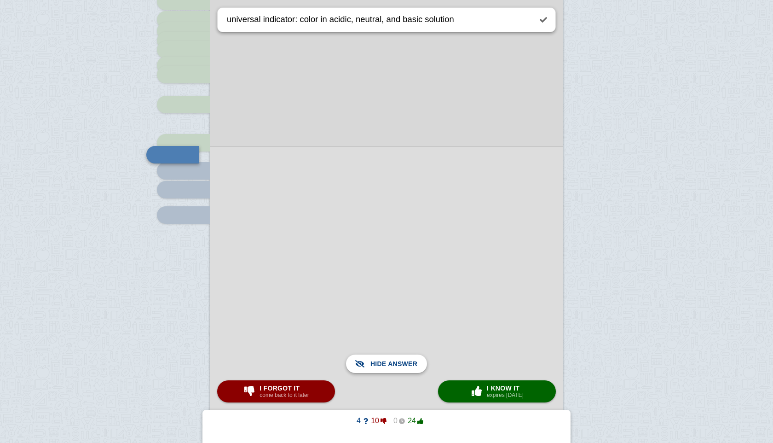
click at [392, 369] on span "Show answer" at bounding box center [392, 363] width 52 height 20
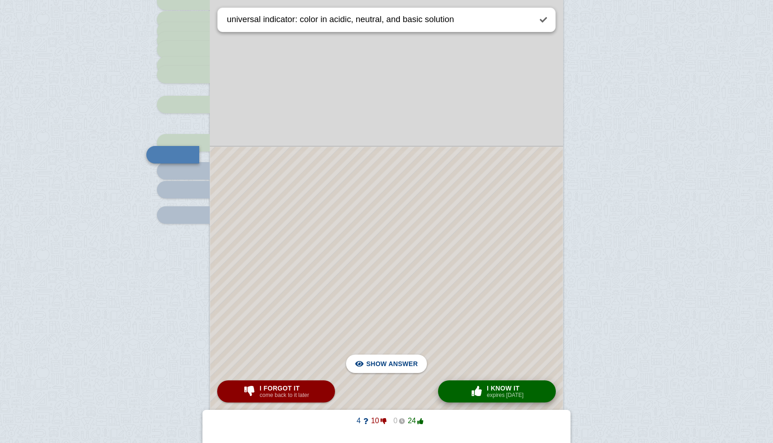
click at [497, 384] on div "× 0 I know it expires [DATE]" at bounding box center [496, 391] width 57 height 15
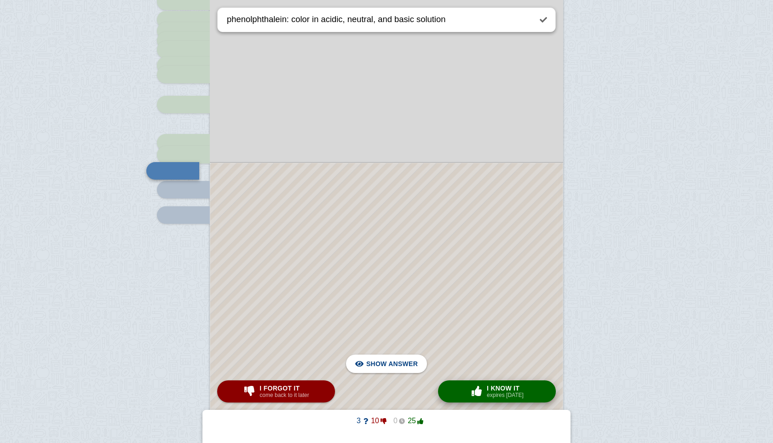
scroll to position [1331, 0]
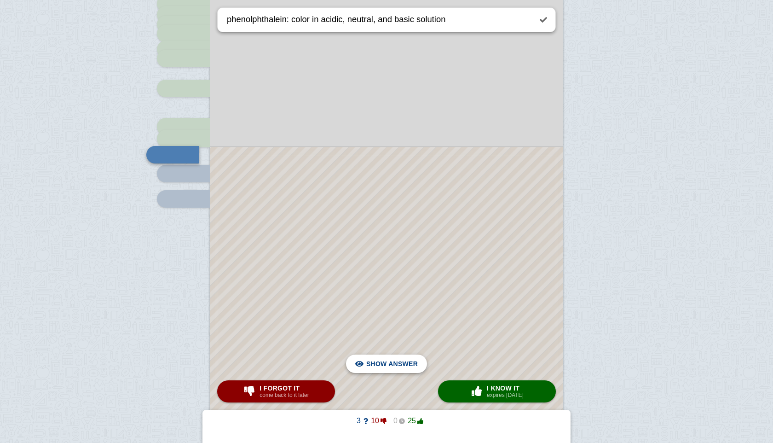
click at [409, 363] on span "Hide answer" at bounding box center [394, 363] width 48 height 20
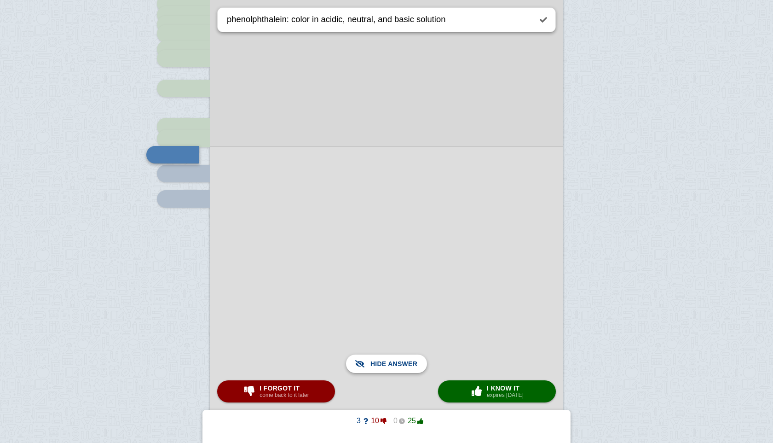
click at [409, 363] on span "Show answer" at bounding box center [392, 363] width 52 height 20
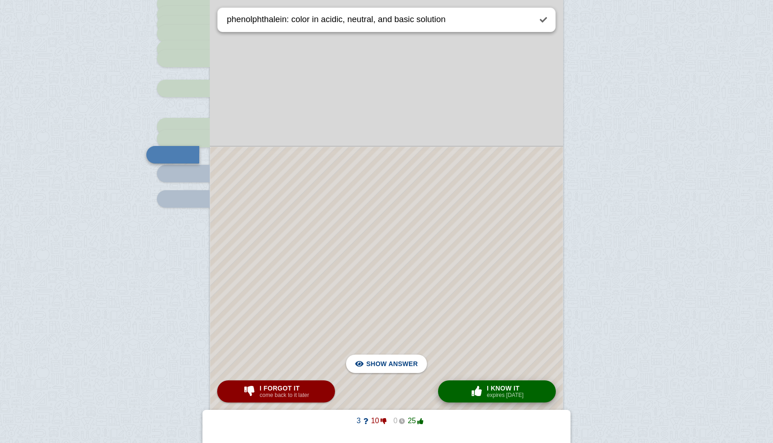
click at [532, 387] on button "× 0 I know it expires [DATE]" at bounding box center [497, 391] width 118 height 22
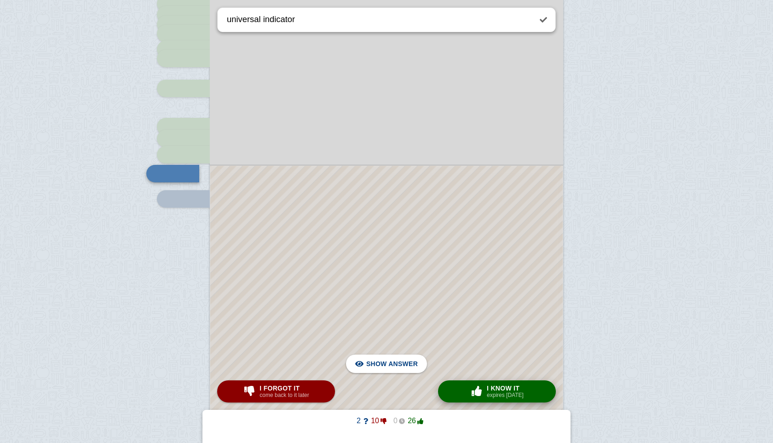
scroll to position [1350, 0]
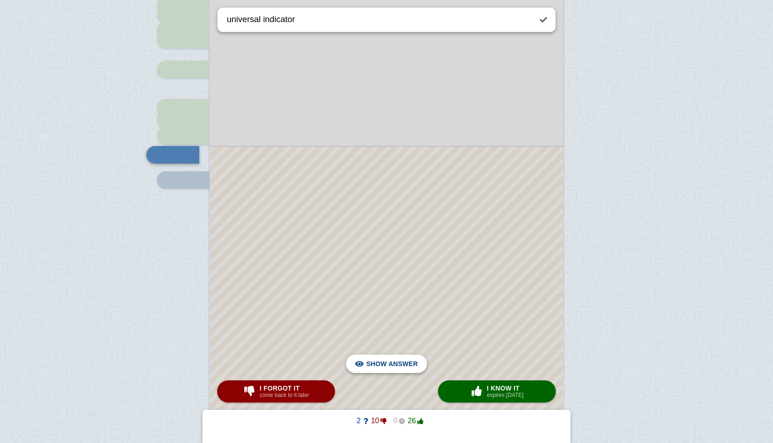
click at [386, 365] on span "Hide answer" at bounding box center [394, 363] width 48 height 20
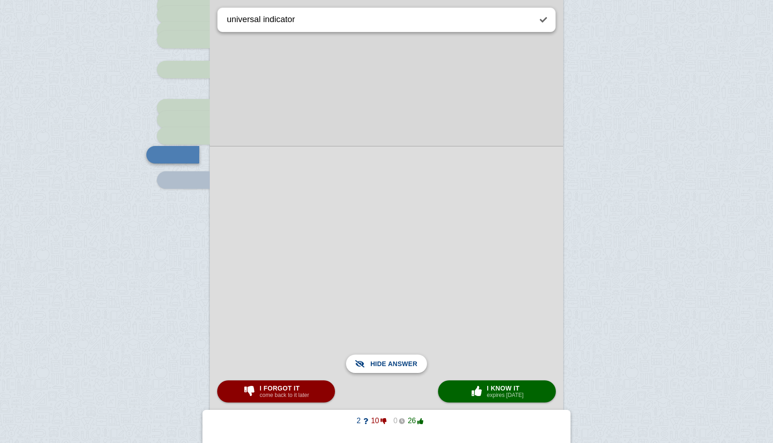
click at [386, 365] on span "Show answer" at bounding box center [392, 363] width 52 height 20
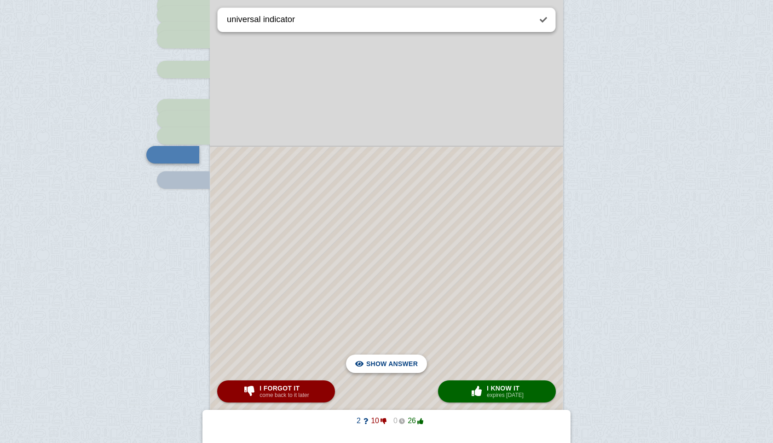
click at [386, 365] on span "Hide answer" at bounding box center [394, 363] width 48 height 20
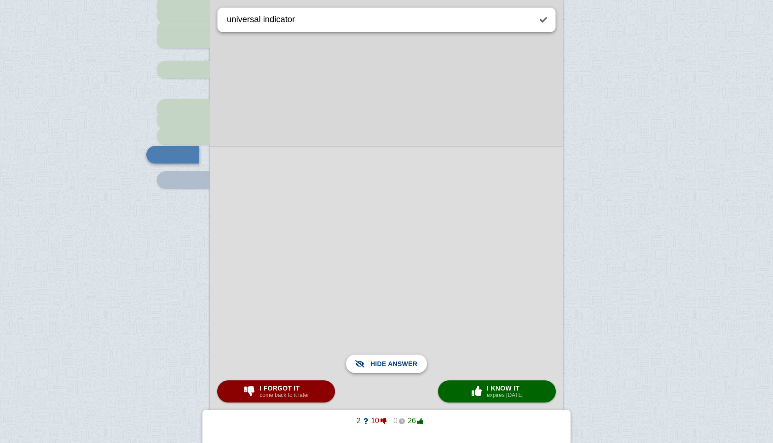
click at [386, 365] on span "Show answer" at bounding box center [392, 363] width 52 height 20
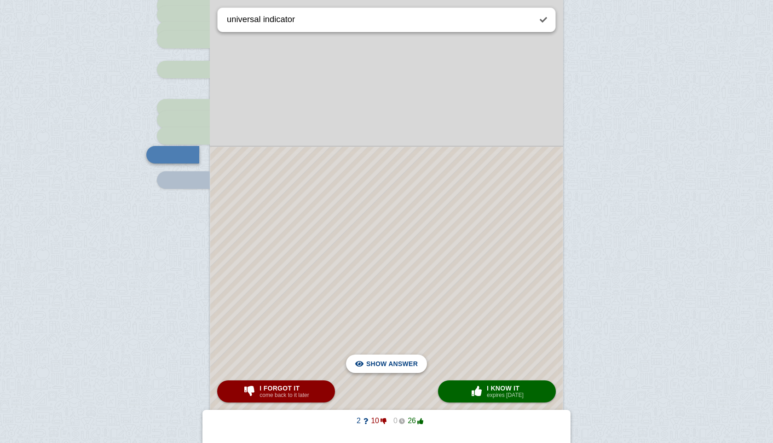
click at [391, 365] on span "Hide answer" at bounding box center [394, 363] width 48 height 20
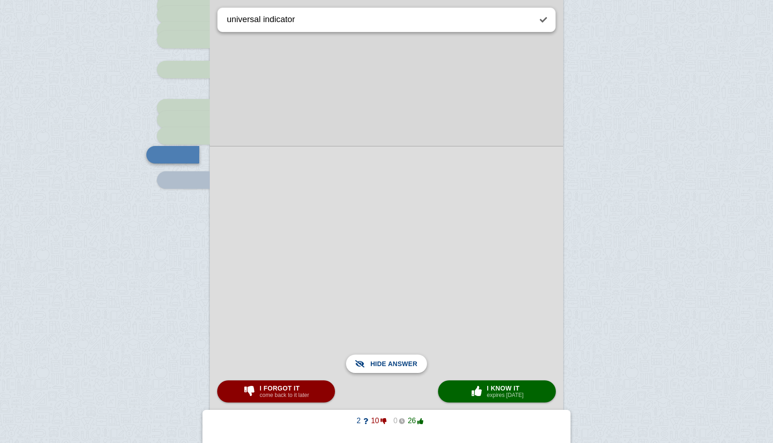
click at [389, 365] on span "Show answer" at bounding box center [392, 363] width 52 height 20
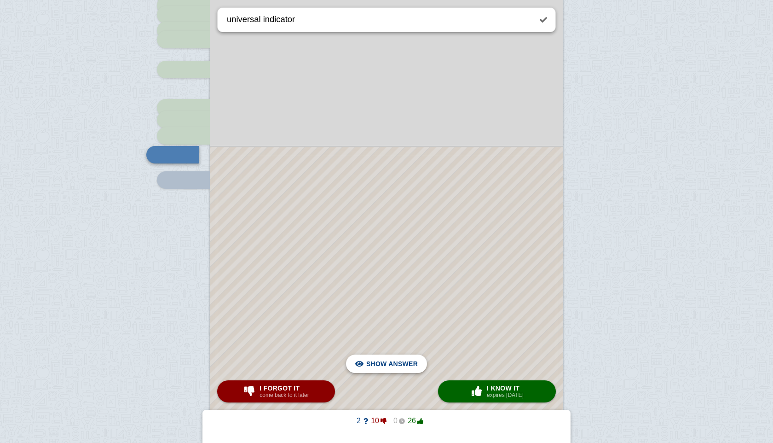
click at [386, 362] on span "Hide answer" at bounding box center [394, 363] width 48 height 20
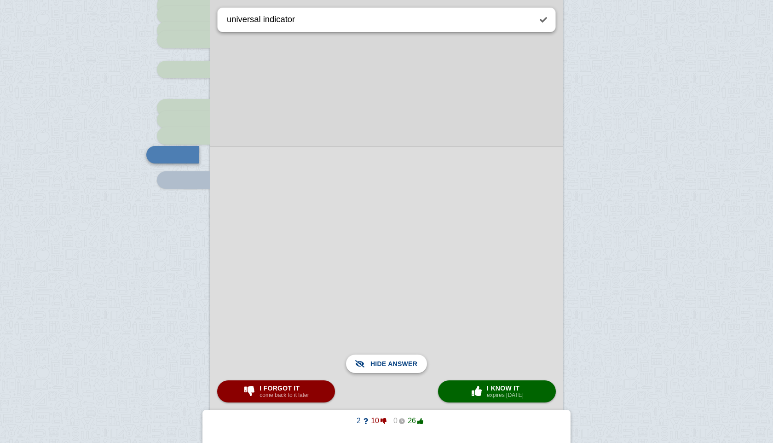
click at [392, 360] on span "Show answer" at bounding box center [392, 363] width 52 height 20
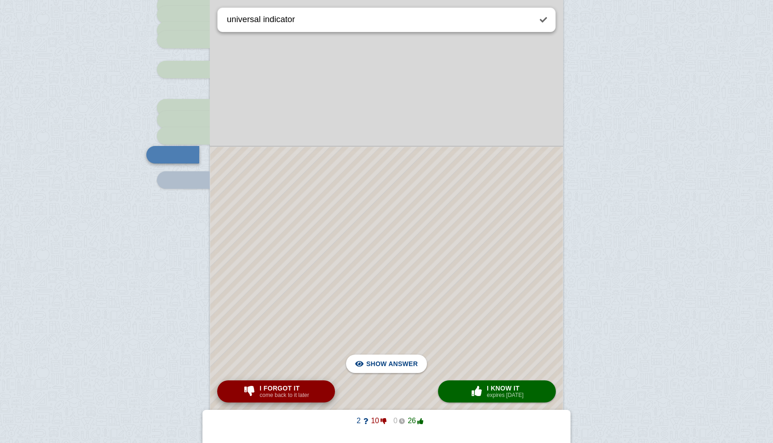
click at [288, 393] on small "come back to it later" at bounding box center [283, 395] width 49 height 6
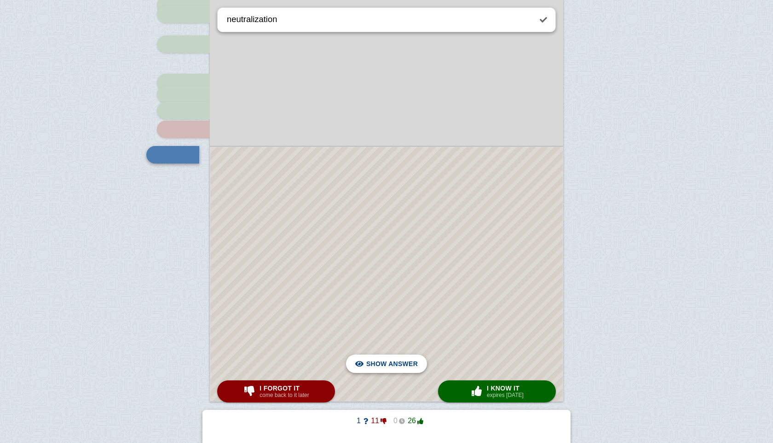
click at [377, 359] on span "Hide answer" at bounding box center [394, 363] width 48 height 20
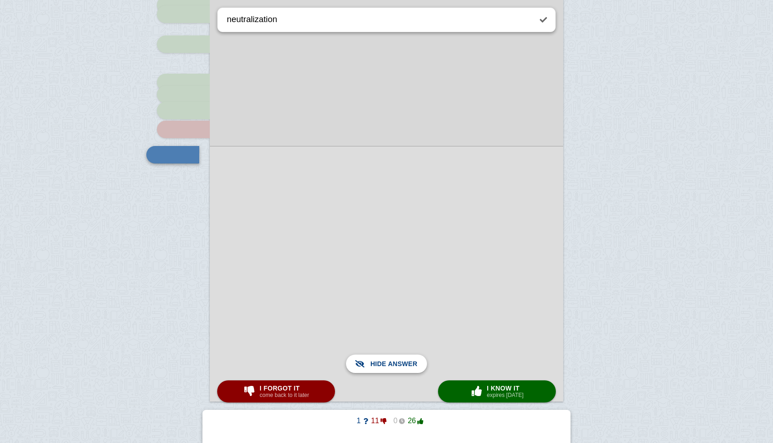
click at [377, 359] on span "Show answer" at bounding box center [392, 363] width 52 height 20
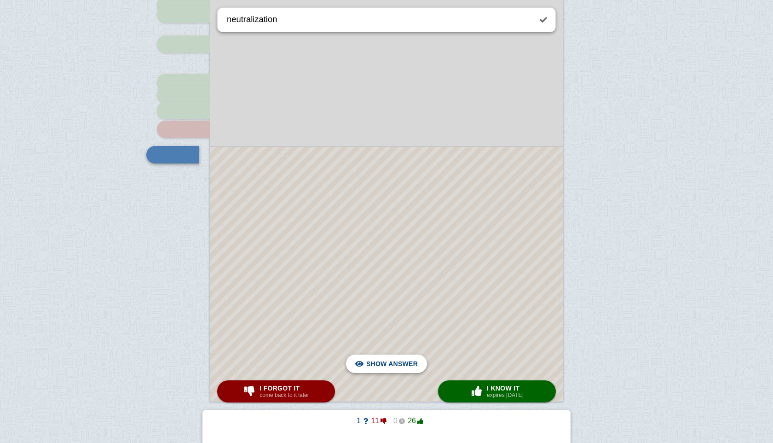
click at [377, 359] on span "Hide answer" at bounding box center [394, 363] width 48 height 20
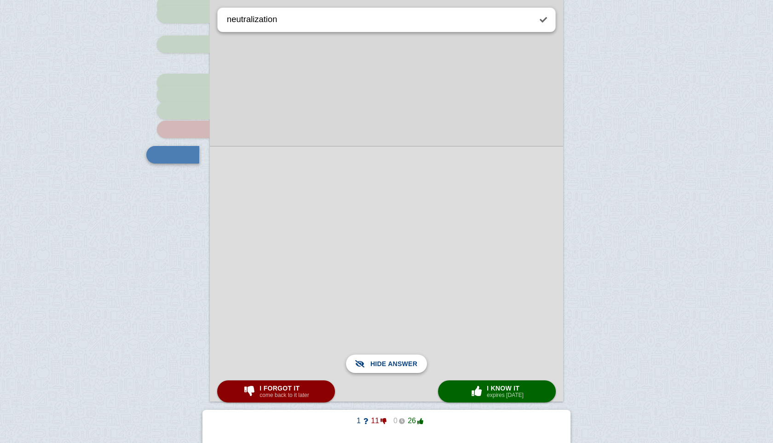
click at [377, 359] on span "Show answer" at bounding box center [392, 363] width 52 height 20
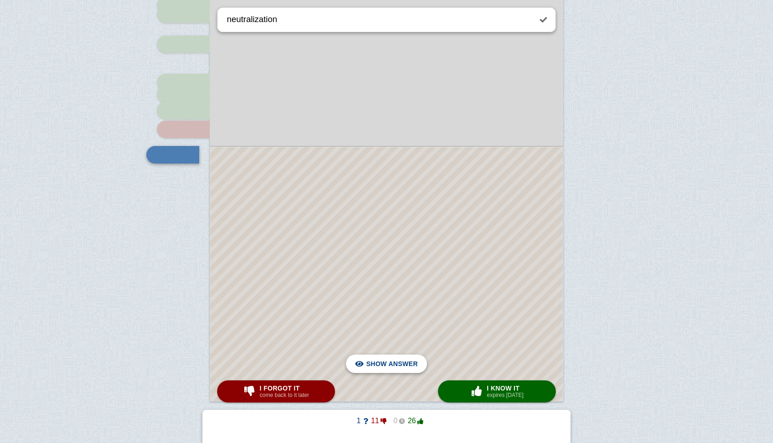
click at [377, 359] on span "Hide answer" at bounding box center [394, 363] width 48 height 20
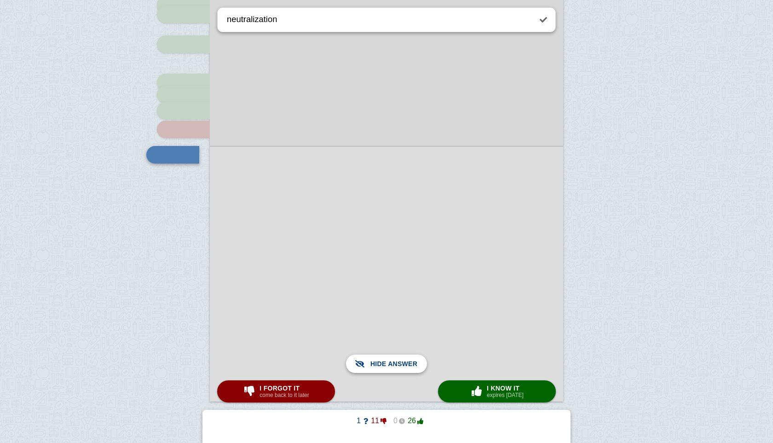
click at [377, 359] on span "Show answer" at bounding box center [392, 363] width 52 height 20
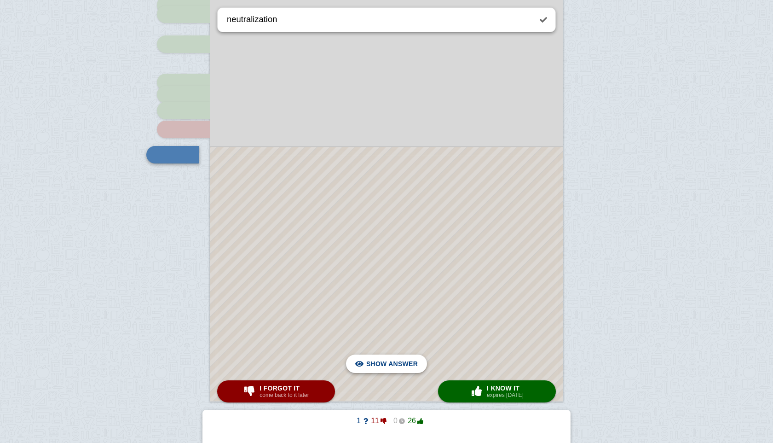
click at [377, 359] on span "Hide answer" at bounding box center [394, 363] width 48 height 20
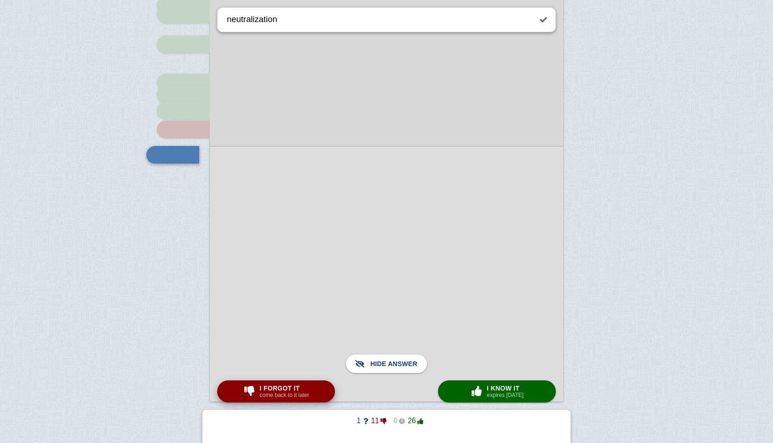
click at [292, 390] on span "I forgot it" at bounding box center [283, 387] width 49 height 7
type textarea "example"
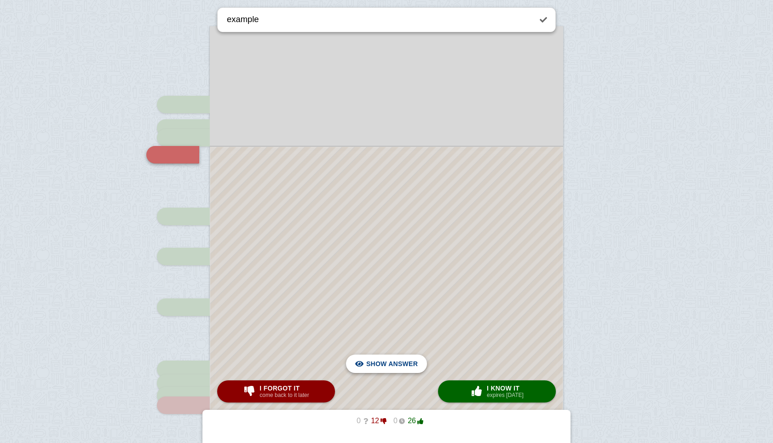
click at [406, 369] on span "Hide answer" at bounding box center [394, 363] width 48 height 20
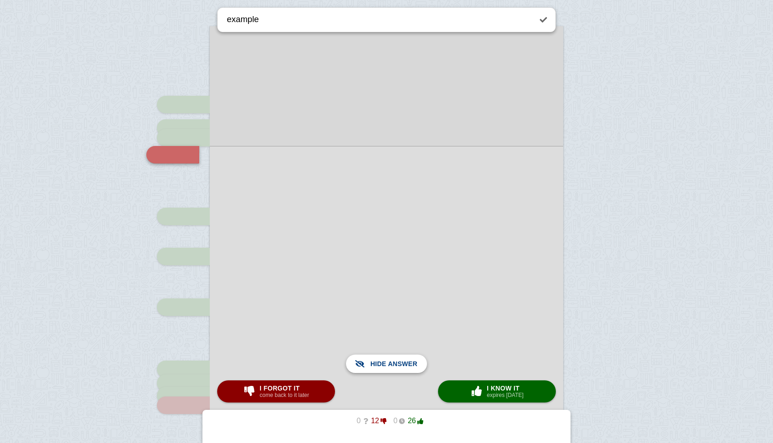
click at [406, 369] on span "Show answer" at bounding box center [392, 363] width 52 height 20
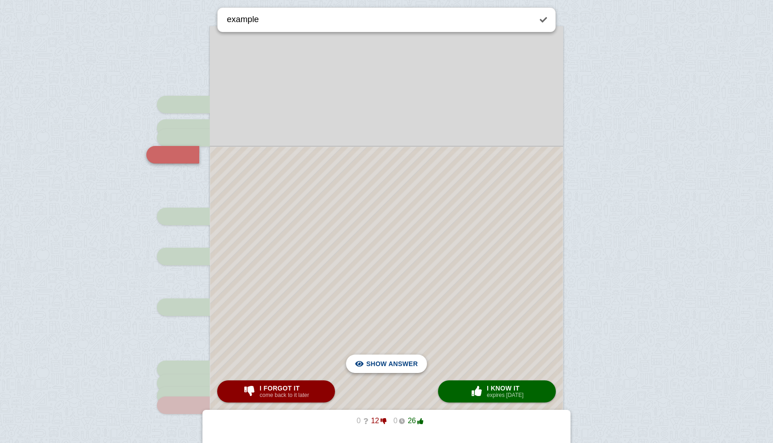
click at [405, 362] on span "Hide answer" at bounding box center [394, 363] width 48 height 20
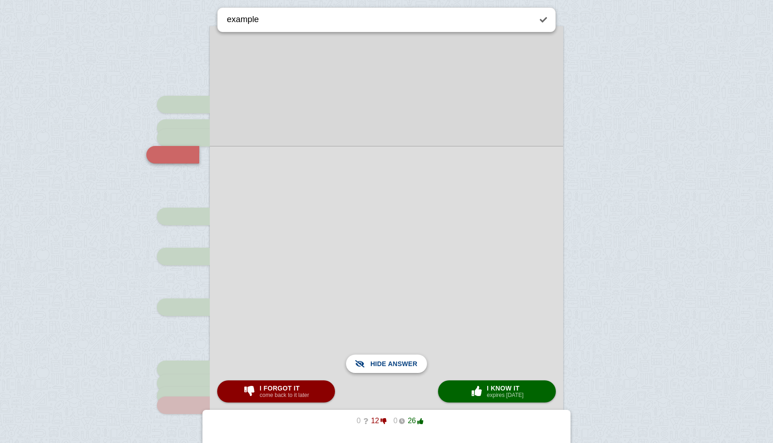
click at [405, 362] on span "Show answer" at bounding box center [392, 363] width 52 height 20
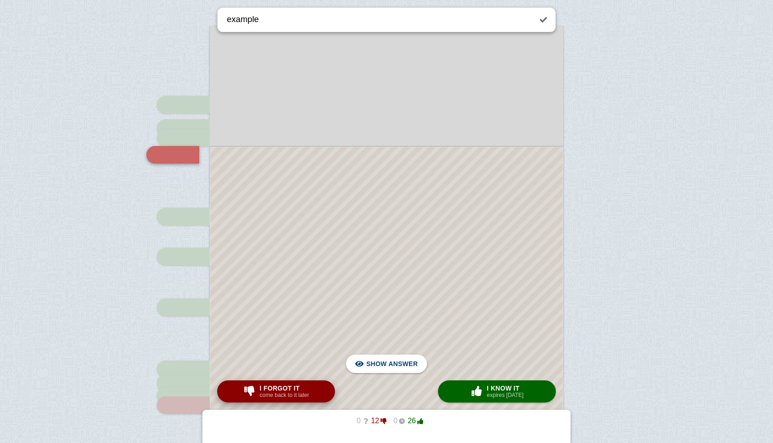
click at [315, 397] on button "I forgot it come back to it later" at bounding box center [276, 391] width 118 height 22
checkbox input "true"
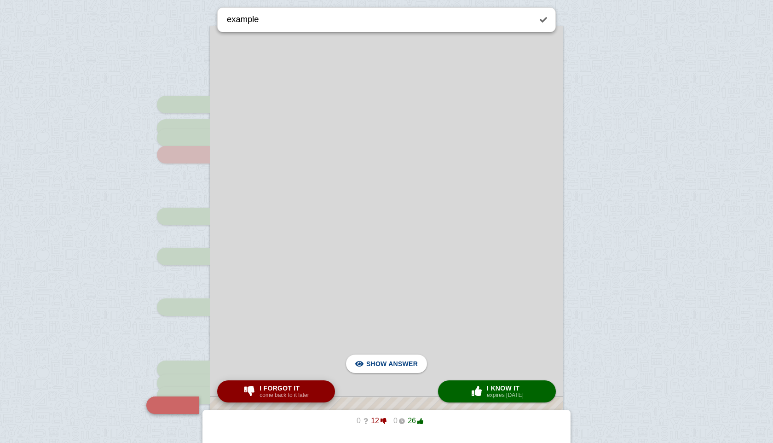
scroll to position [431, 0]
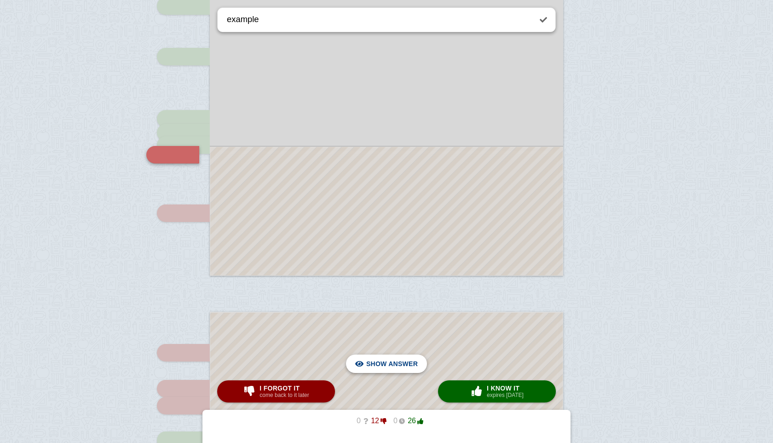
click at [391, 357] on span "Hide answer" at bounding box center [394, 363] width 48 height 20
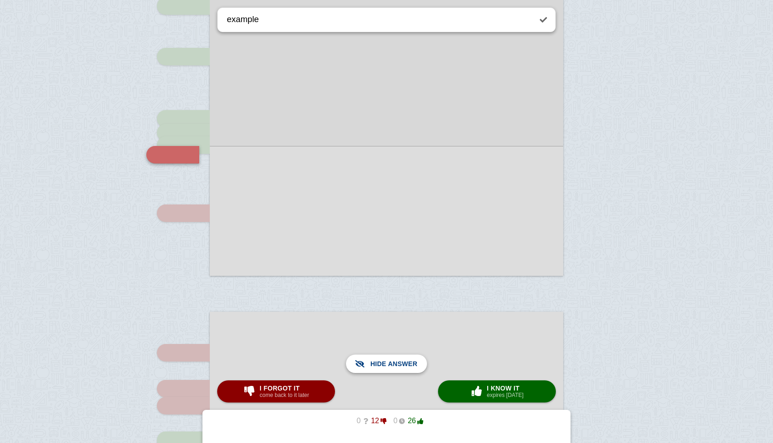
click at [391, 357] on span "Show answer" at bounding box center [392, 363] width 52 height 20
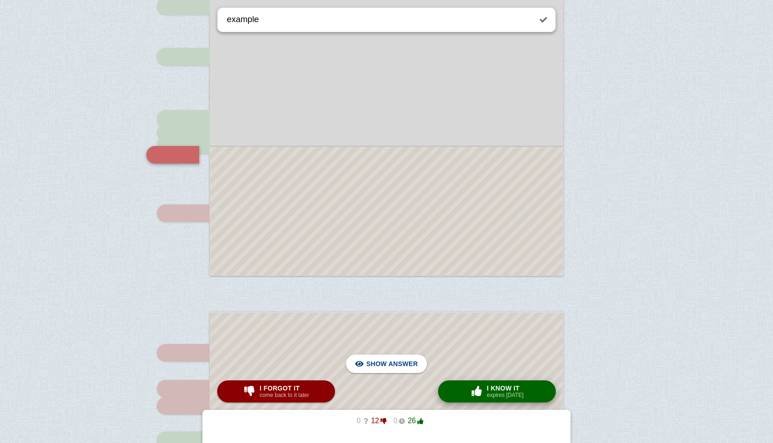
click at [465, 388] on button "× 0 I know it expires [DATE]" at bounding box center [497, 391] width 118 height 22
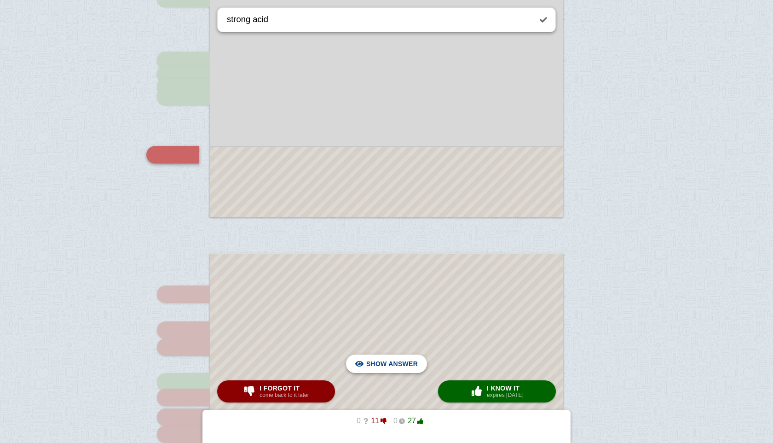
click at [399, 357] on span "Hide answer" at bounding box center [394, 363] width 48 height 20
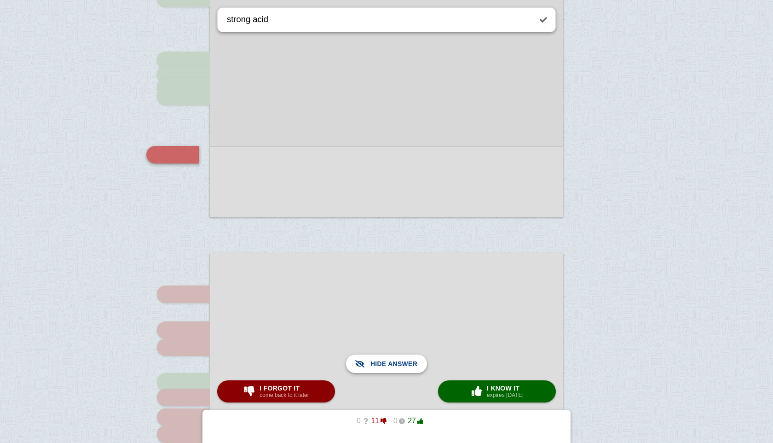
click at [399, 357] on span "Show answer" at bounding box center [392, 363] width 52 height 20
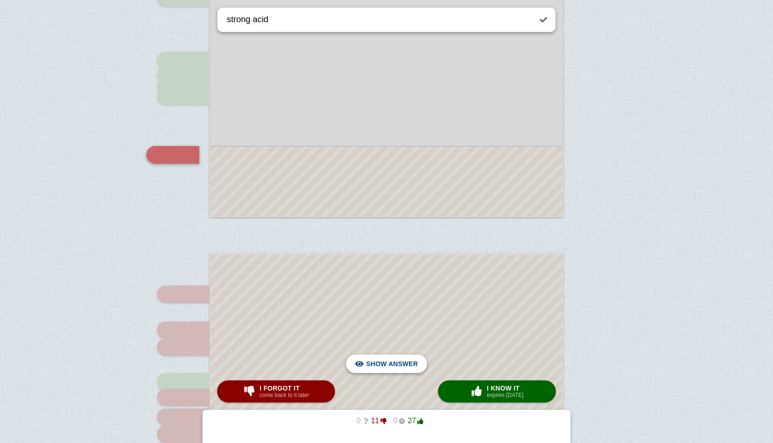
click at [399, 357] on span "Hide answer" at bounding box center [394, 363] width 48 height 20
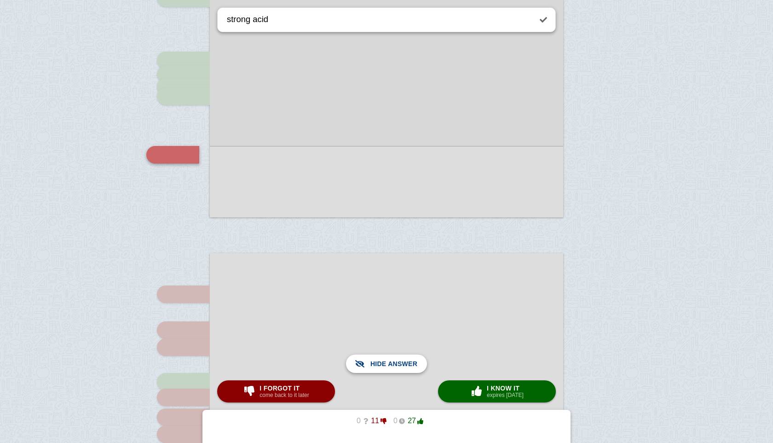
click at [399, 357] on span "Show answer" at bounding box center [392, 363] width 52 height 20
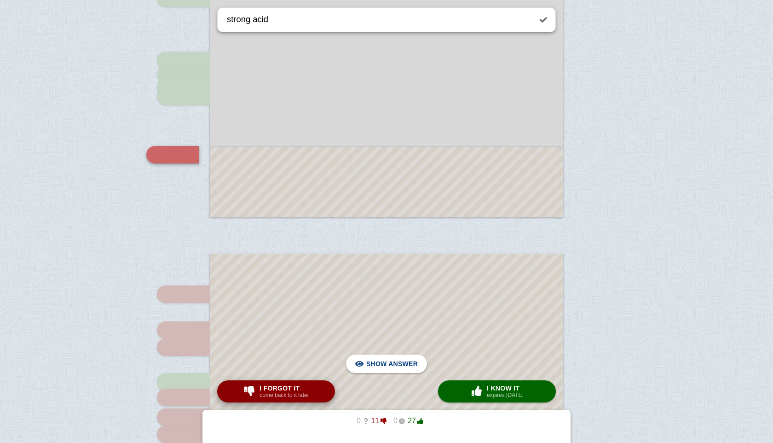
click at [282, 396] on small "come back to it later" at bounding box center [283, 395] width 49 height 6
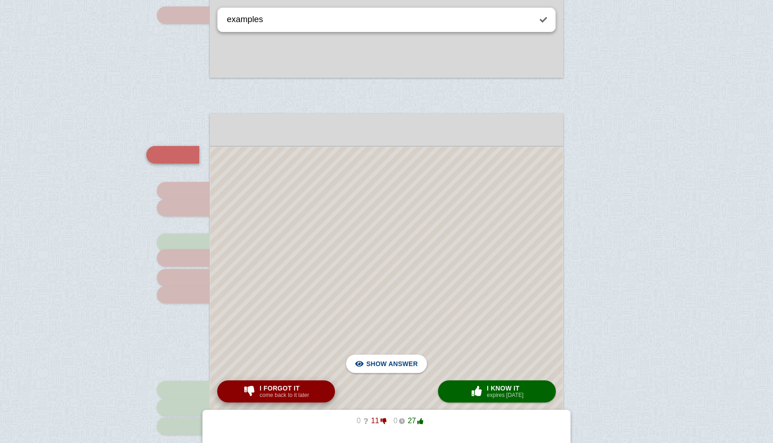
click at [282, 396] on small "come back to it later" at bounding box center [283, 395] width 49 height 6
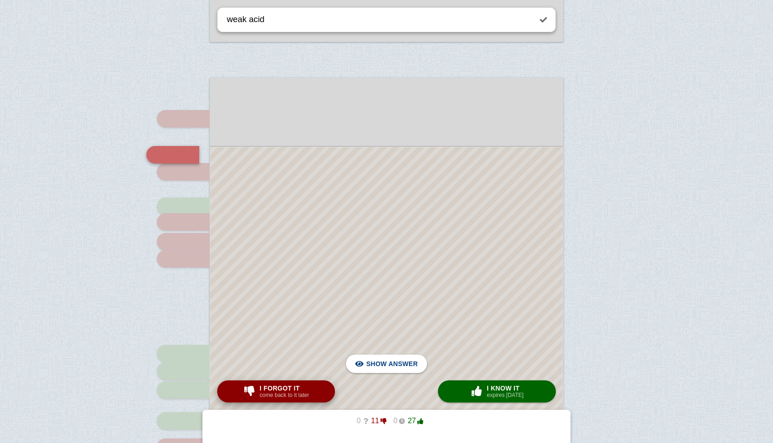
click at [282, 396] on small "come back to it later" at bounding box center [283, 395] width 49 height 6
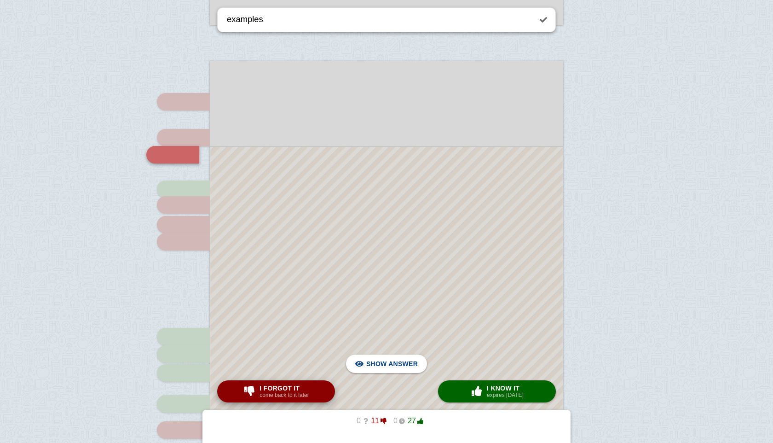
click at [282, 396] on small "come back to it later" at bounding box center [283, 395] width 49 height 6
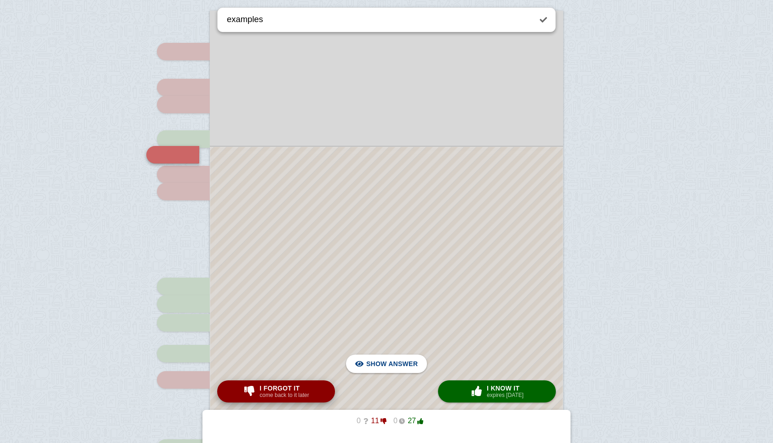
click at [282, 396] on small "come back to it later" at bounding box center [283, 395] width 49 height 6
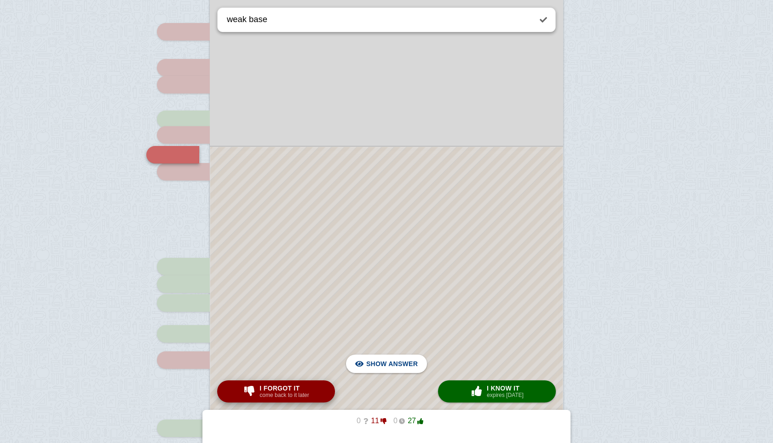
click at [282, 396] on small "come back to it later" at bounding box center [283, 395] width 49 height 6
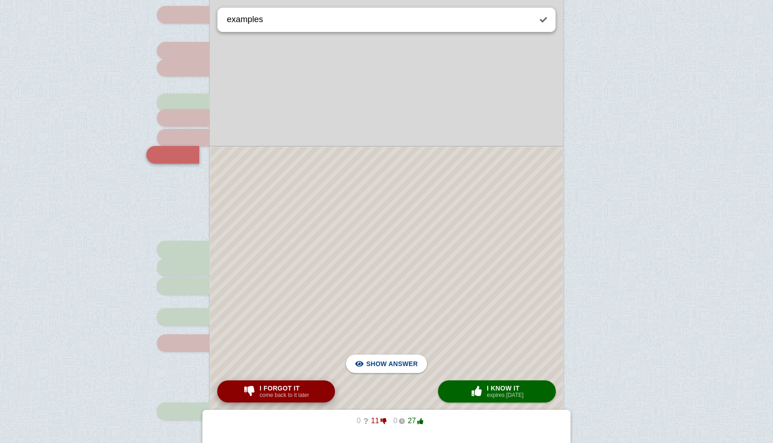
click at [282, 396] on small "come back to it later" at bounding box center [283, 395] width 49 height 6
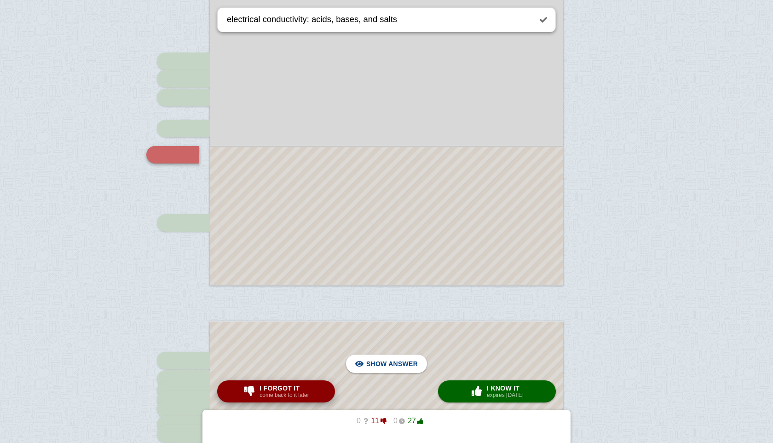
click at [282, 396] on small "come back to it later" at bounding box center [283, 395] width 49 height 6
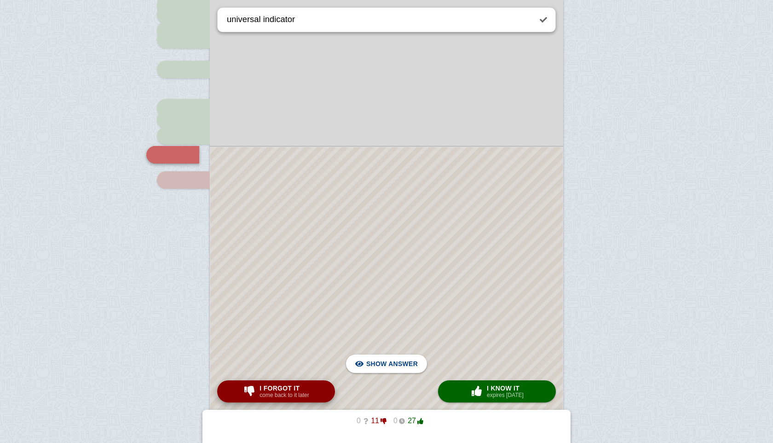
click at [282, 396] on small "come back to it later" at bounding box center [283, 395] width 49 height 6
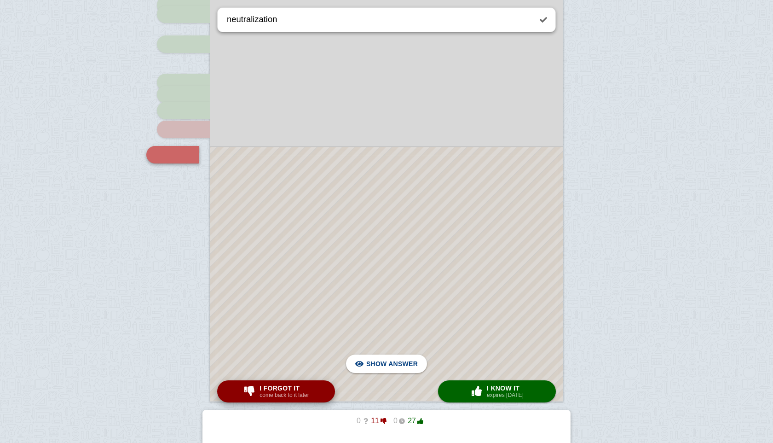
click at [282, 396] on small "come back to it later" at bounding box center [283, 395] width 49 height 6
type textarea "example"
checkbox input "false"
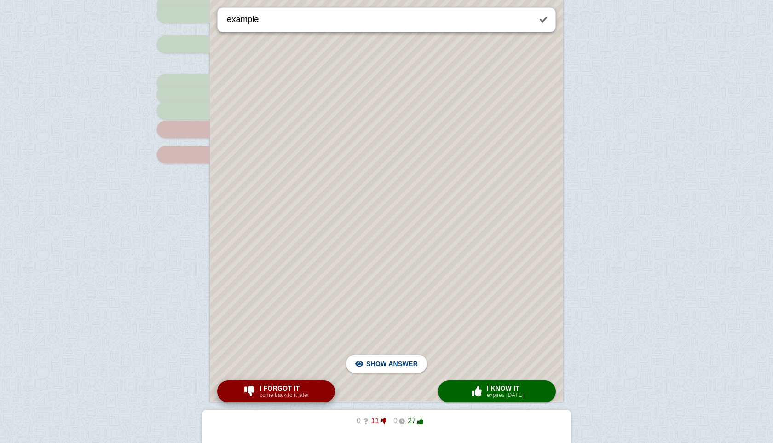
scroll to position [180, 0]
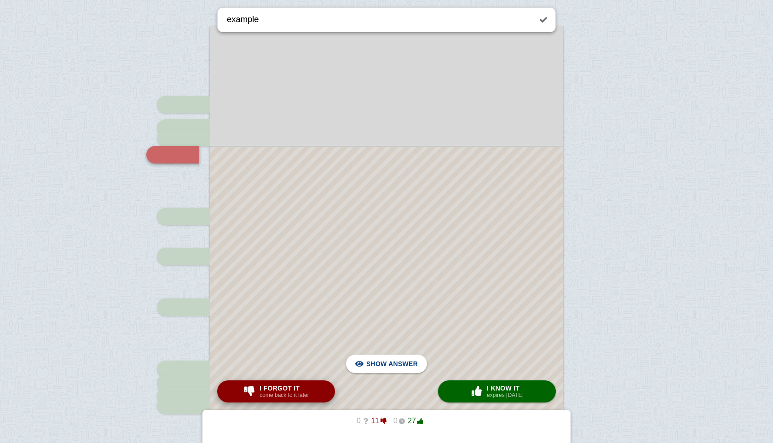
click at [300, 395] on small "come back to it later" at bounding box center [283, 395] width 49 height 6
type textarea "strong acid"
checkbox input "true"
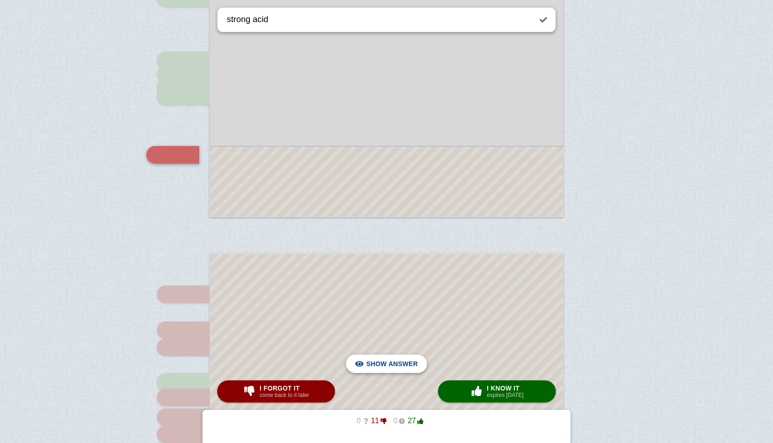
click at [386, 369] on span "Hide answer" at bounding box center [394, 363] width 48 height 20
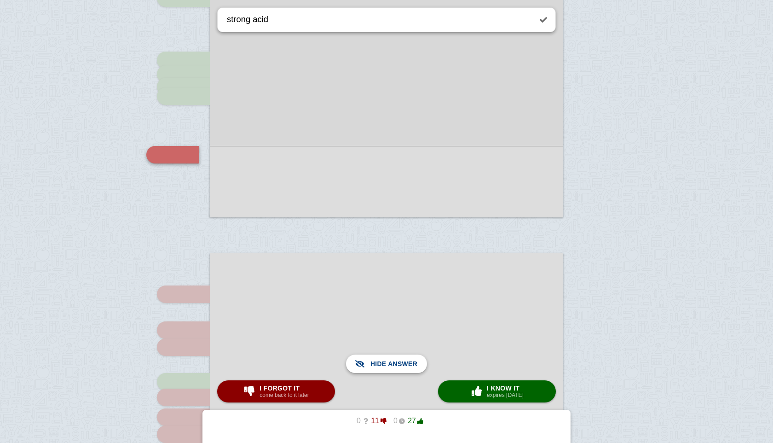
click at [386, 369] on span "Show answer" at bounding box center [392, 363] width 52 height 20
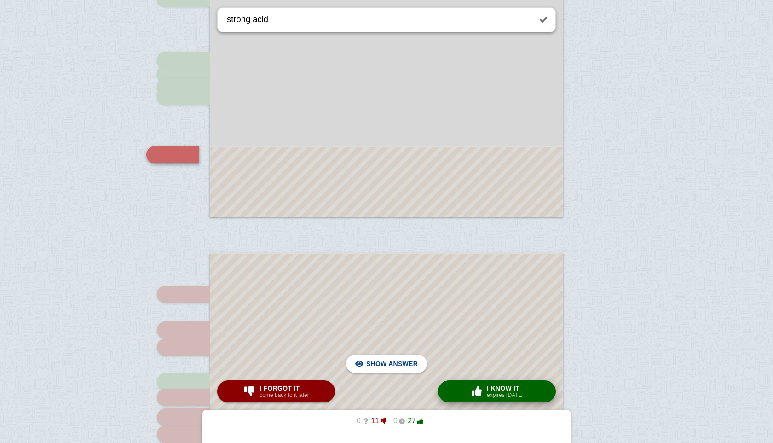
click at [468, 391] on span "button" at bounding box center [476, 391] width 17 height 12
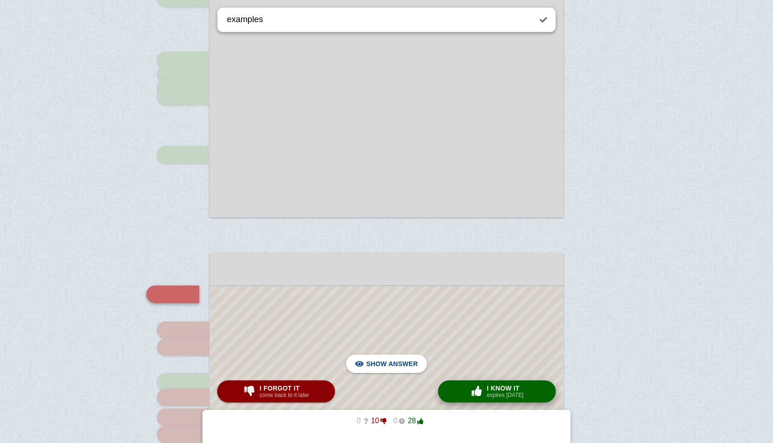
scroll to position [628, 0]
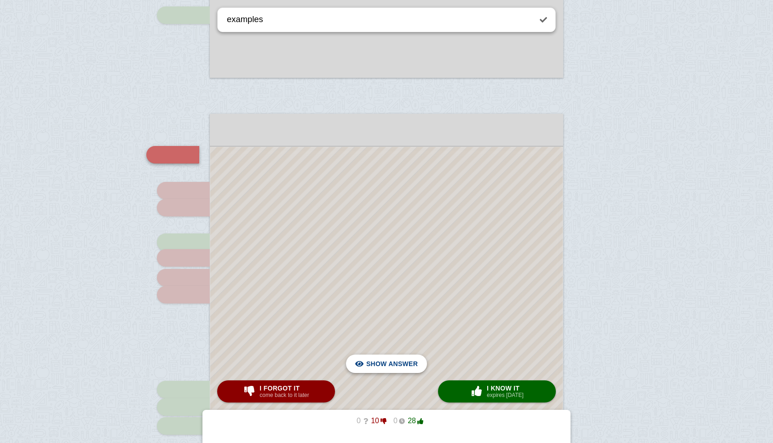
click at [398, 366] on span "Hide answer" at bounding box center [394, 363] width 48 height 20
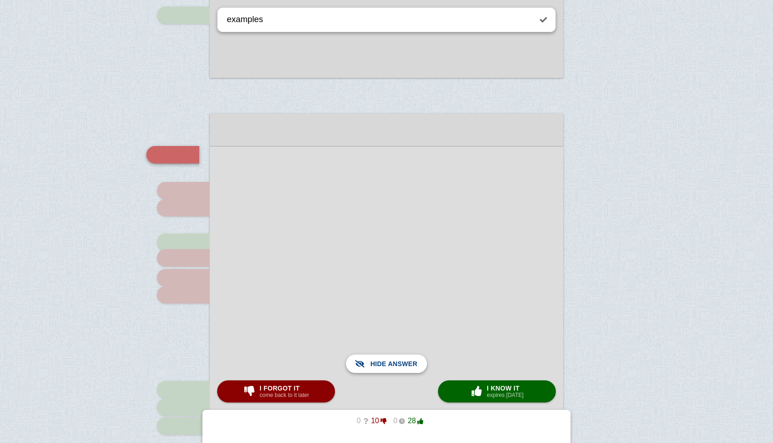
click at [398, 366] on span "Show answer" at bounding box center [392, 363] width 52 height 20
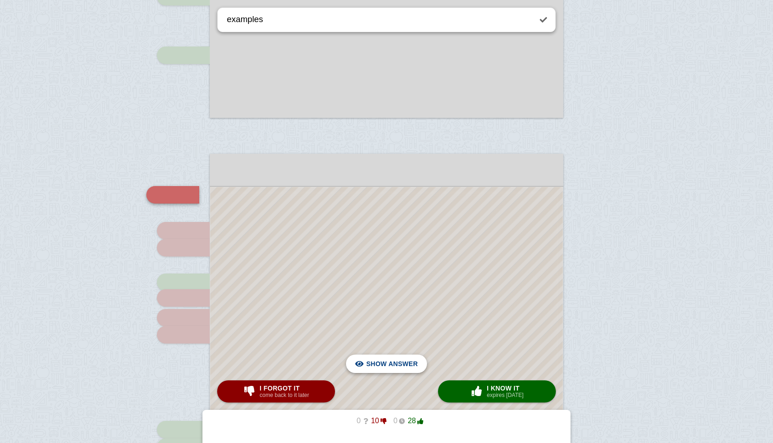
scroll to position [587, 0]
click at [398, 366] on span "Hide answer" at bounding box center [394, 363] width 48 height 20
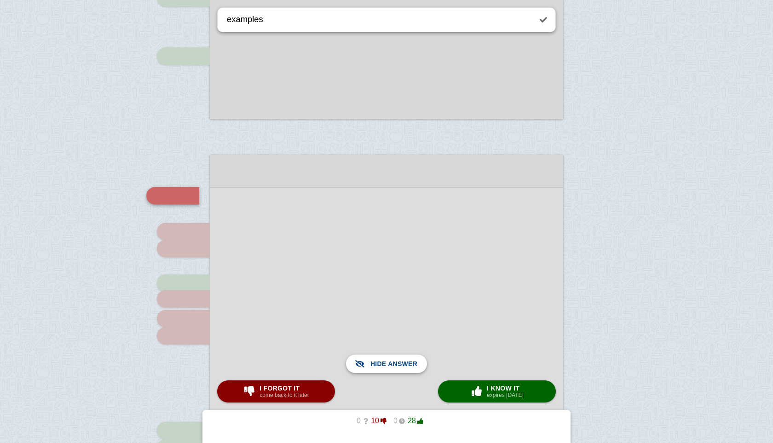
click at [398, 366] on span "Show answer" at bounding box center [392, 363] width 52 height 20
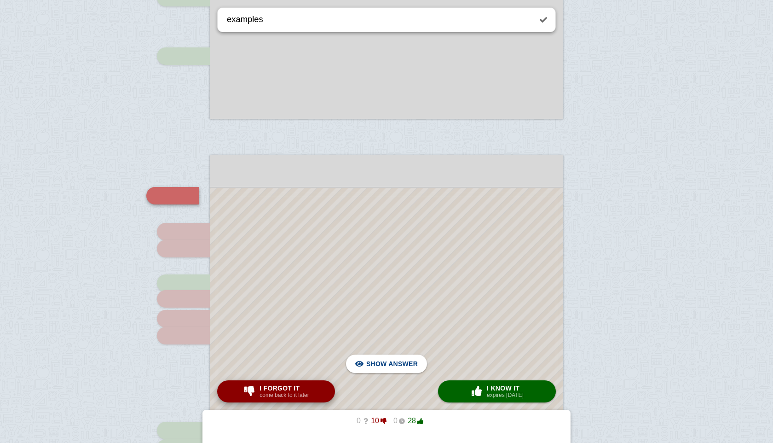
click at [299, 387] on span "I forgot it" at bounding box center [283, 387] width 49 height 7
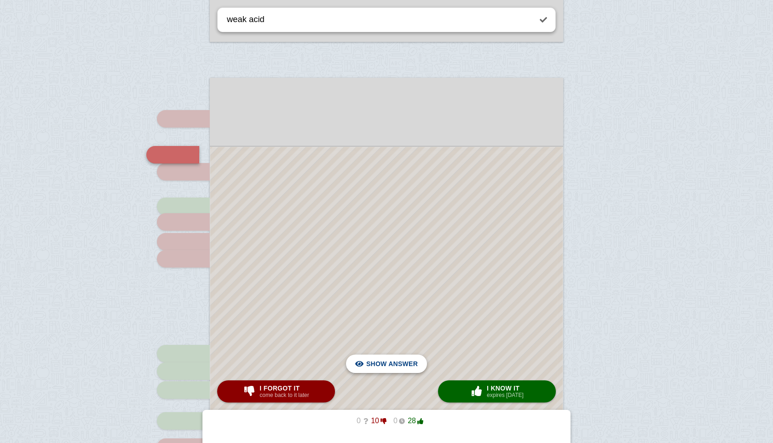
click at [389, 366] on span "Hide answer" at bounding box center [394, 363] width 48 height 20
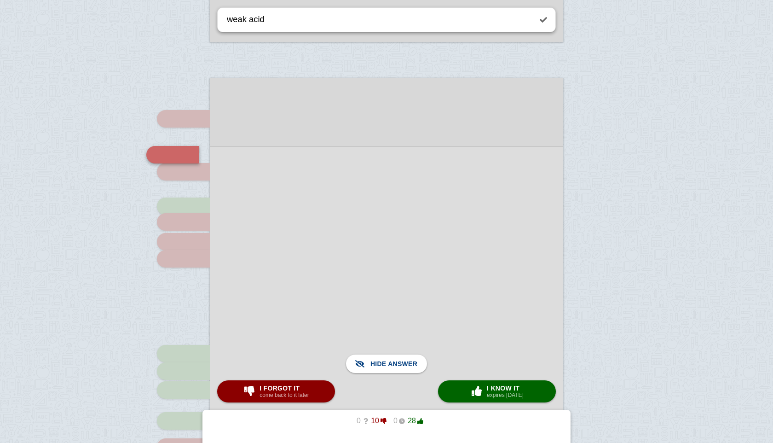
click at [502, 373] on div at bounding box center [386, 362] width 353 height 432
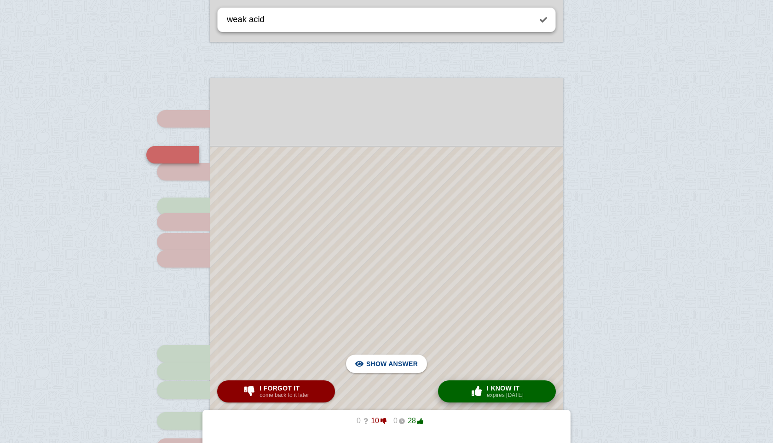
click at [504, 386] on span "I know it" at bounding box center [505, 387] width 37 height 7
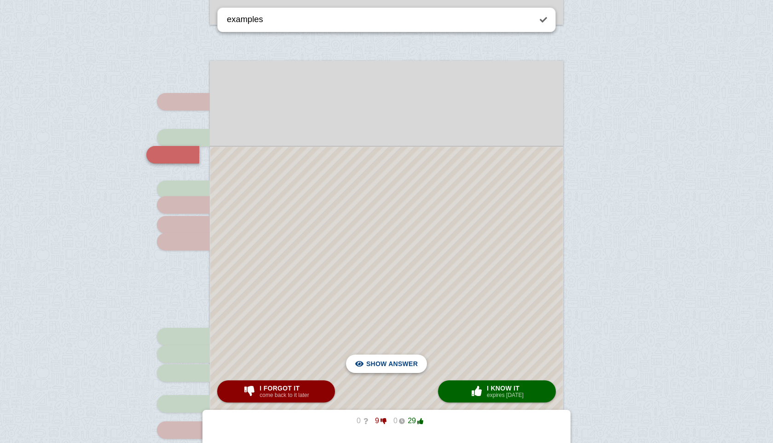
click at [377, 364] on span "Hide answer" at bounding box center [394, 363] width 48 height 20
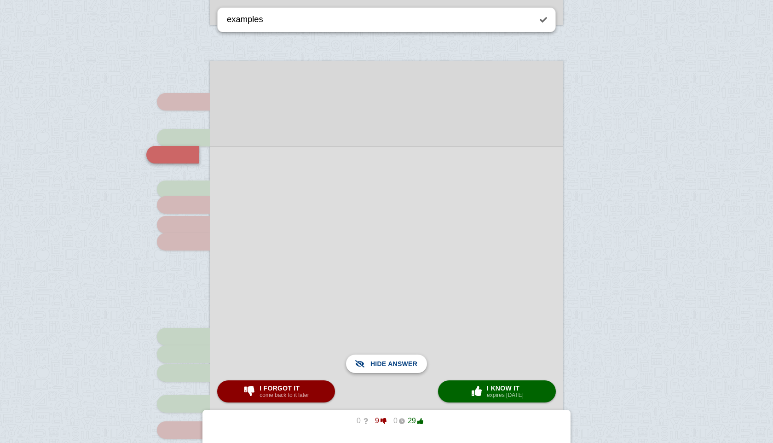
click at [377, 364] on span "Show answer" at bounding box center [392, 363] width 52 height 20
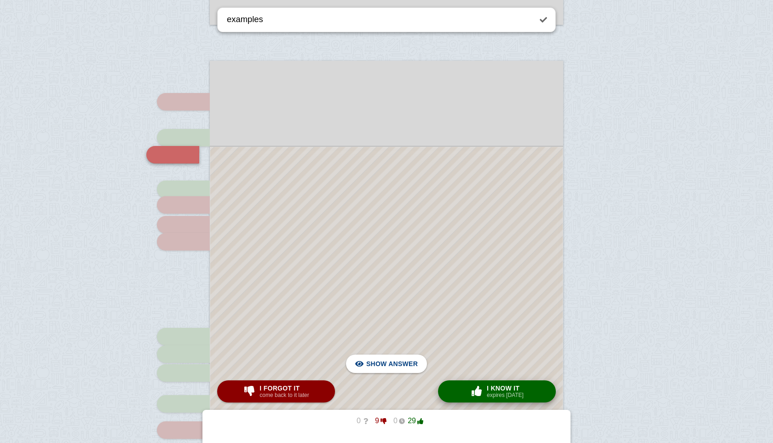
click at [491, 396] on small "expires [DATE]" at bounding box center [505, 395] width 37 height 6
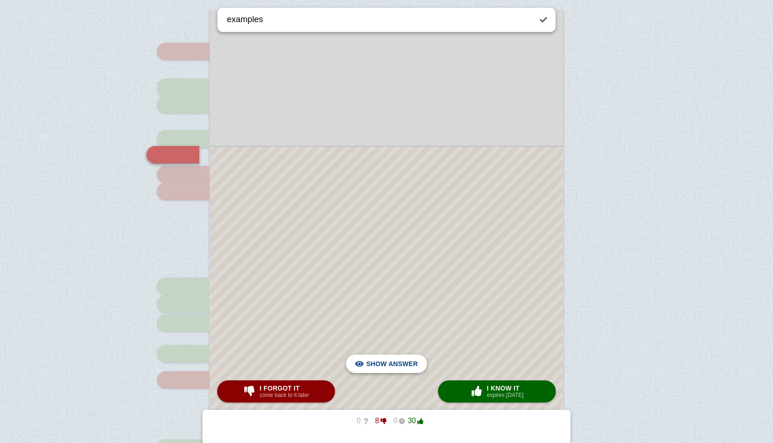
click at [380, 363] on span "Hide answer" at bounding box center [394, 363] width 48 height 20
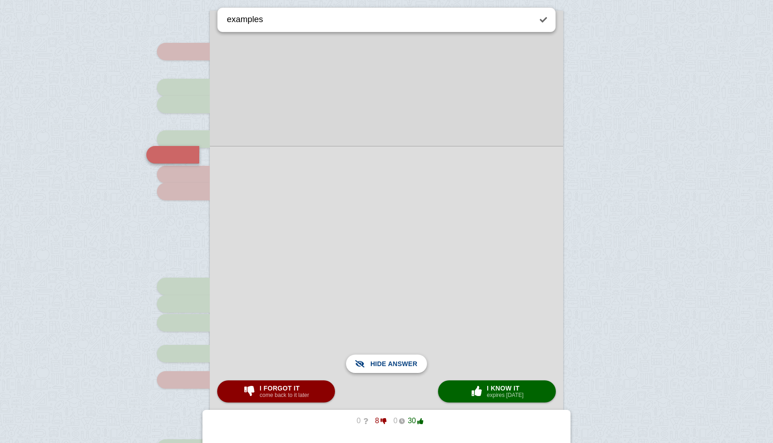
click at [380, 363] on span "Show answer" at bounding box center [392, 363] width 52 height 20
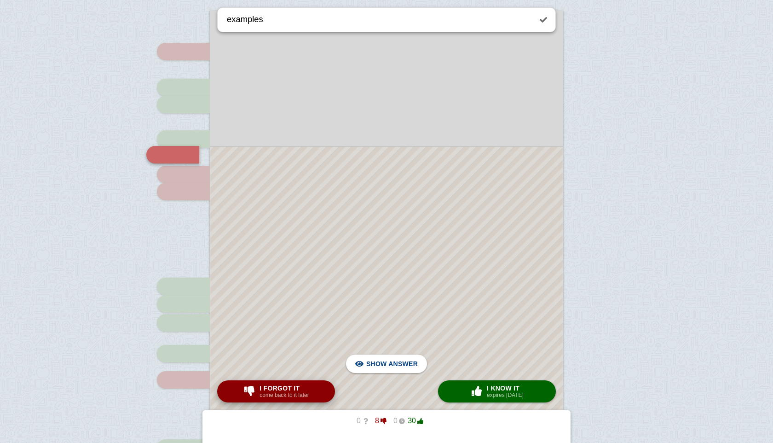
click at [255, 397] on div "I forgot it come back to it later" at bounding box center [275, 391] width 69 height 15
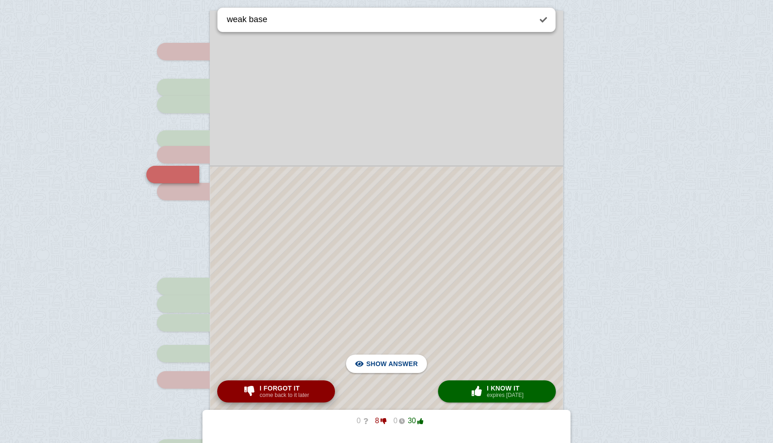
scroll to position [751, 0]
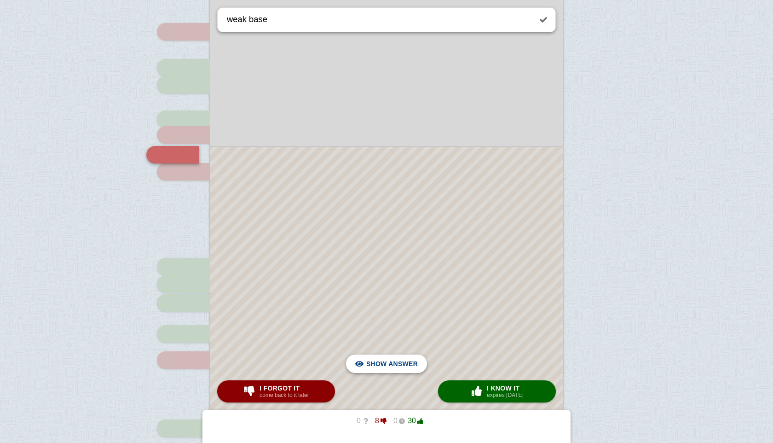
click at [372, 371] on span "Hide answer" at bounding box center [394, 363] width 48 height 20
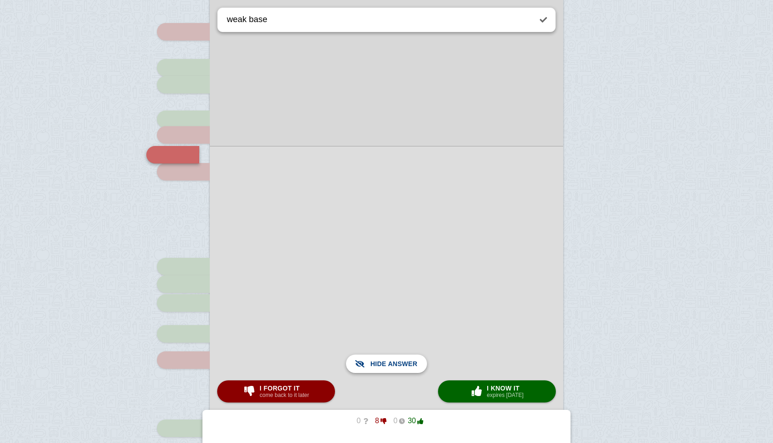
click at [372, 371] on span "Show answer" at bounding box center [392, 363] width 52 height 20
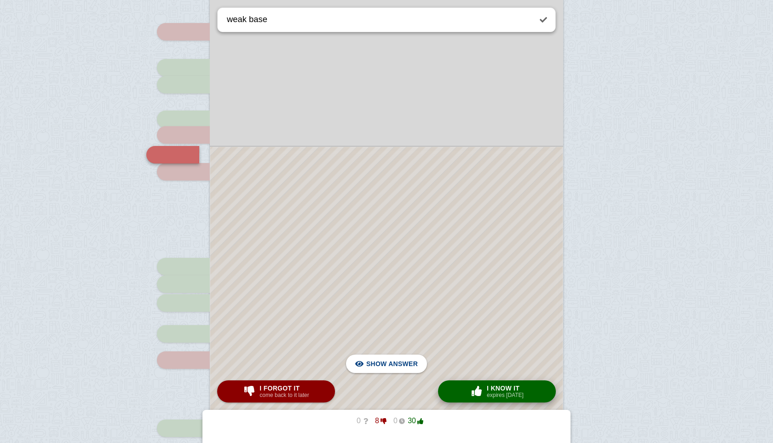
click at [491, 387] on span "I know it" at bounding box center [505, 387] width 37 height 7
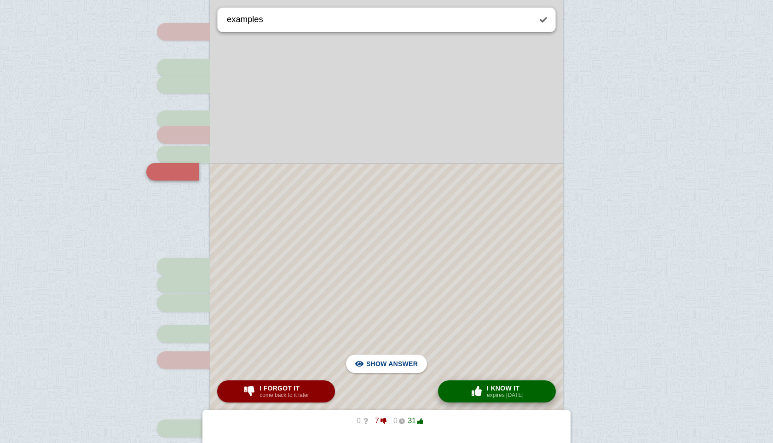
scroll to position [768, 0]
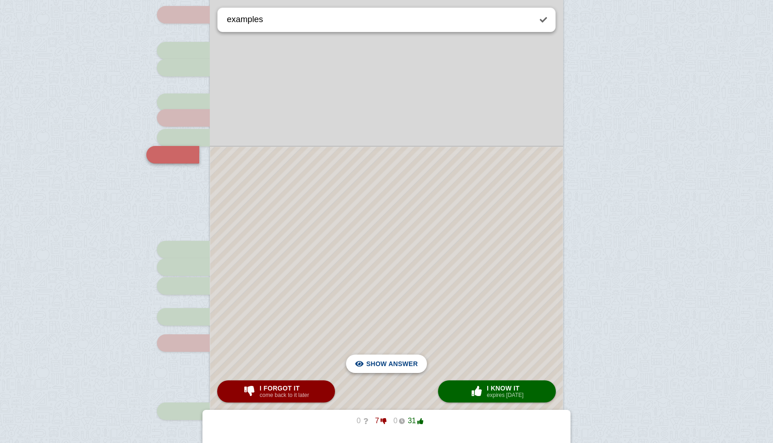
click at [403, 359] on span "Hide answer" at bounding box center [394, 363] width 48 height 20
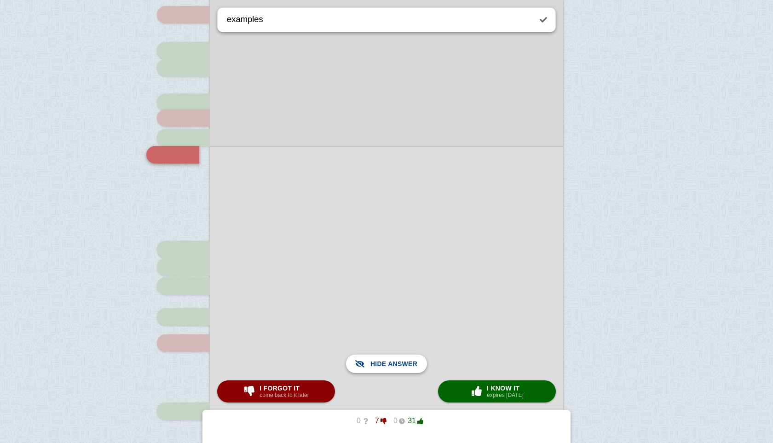
click at [403, 359] on span "Show answer" at bounding box center [392, 363] width 52 height 20
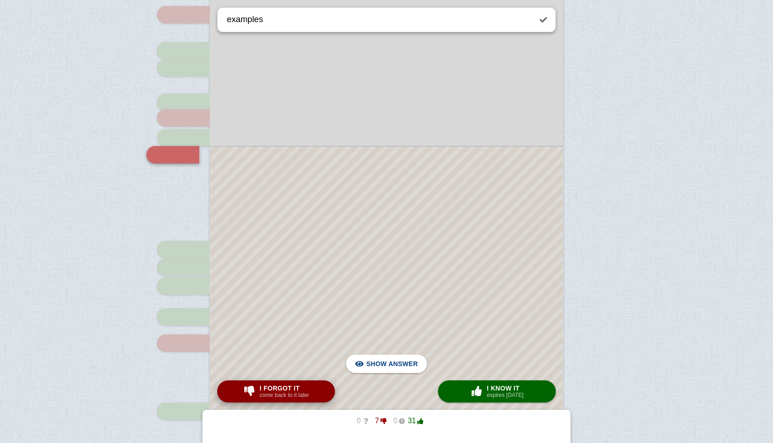
click at [306, 385] on span "I forgot it" at bounding box center [283, 387] width 49 height 7
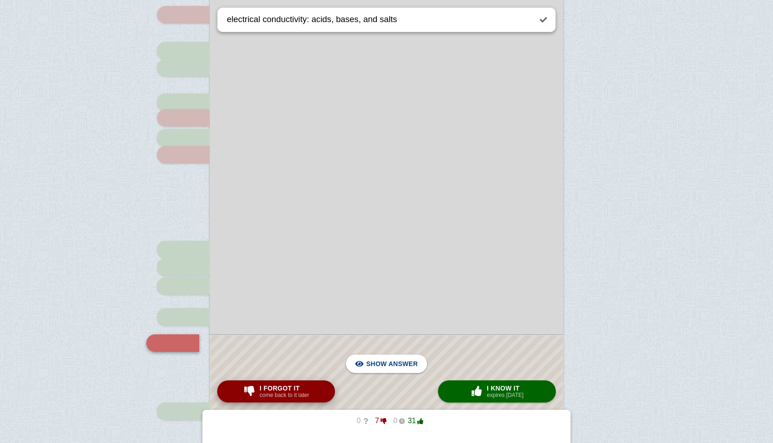
scroll to position [956, 0]
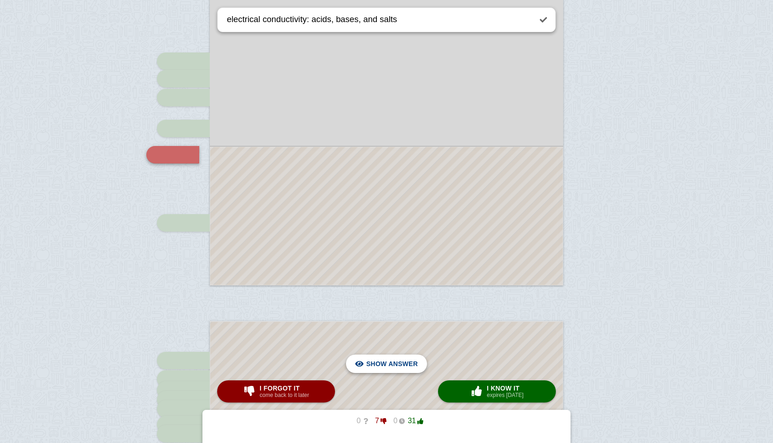
click at [374, 365] on span "Hide answer" at bounding box center [394, 363] width 48 height 20
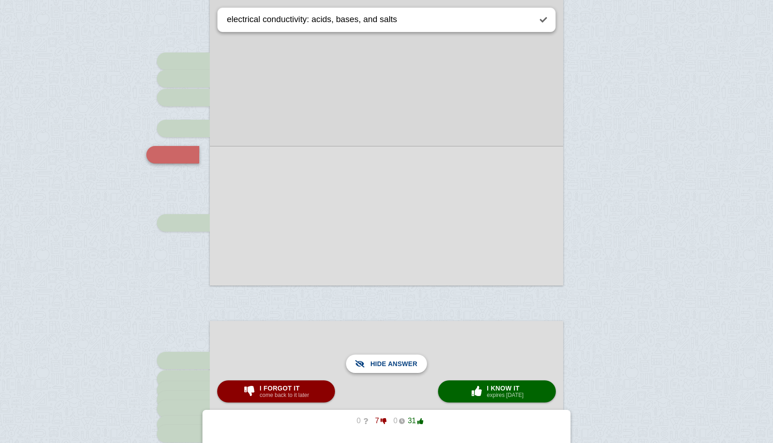
click at [374, 365] on span "Show answer" at bounding box center [392, 363] width 52 height 20
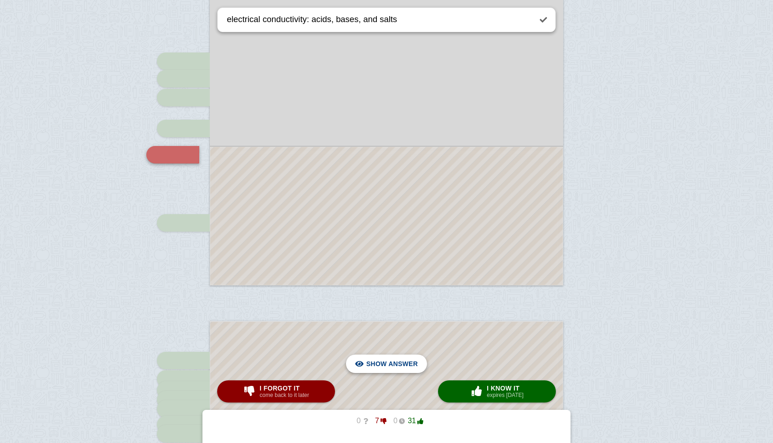
click at [374, 365] on span "Hide answer" at bounding box center [394, 363] width 48 height 20
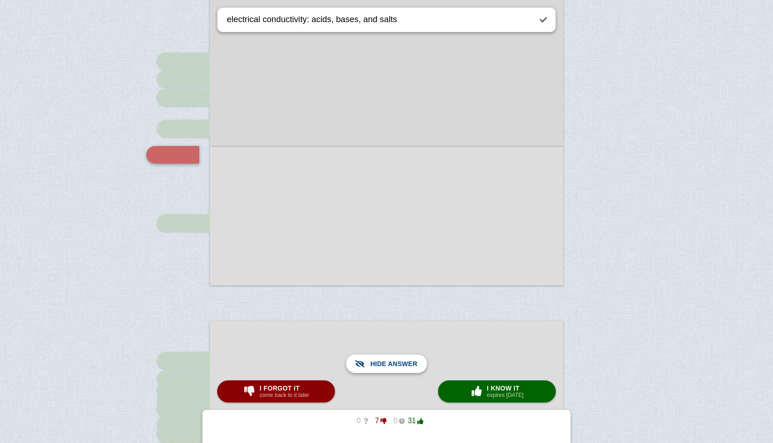
click at [374, 365] on span "Show answer" at bounding box center [392, 363] width 52 height 20
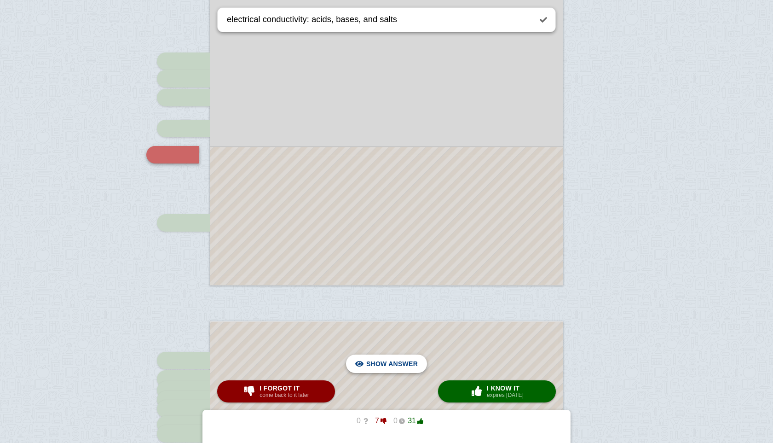
click at [374, 365] on span "Hide answer" at bounding box center [394, 363] width 48 height 20
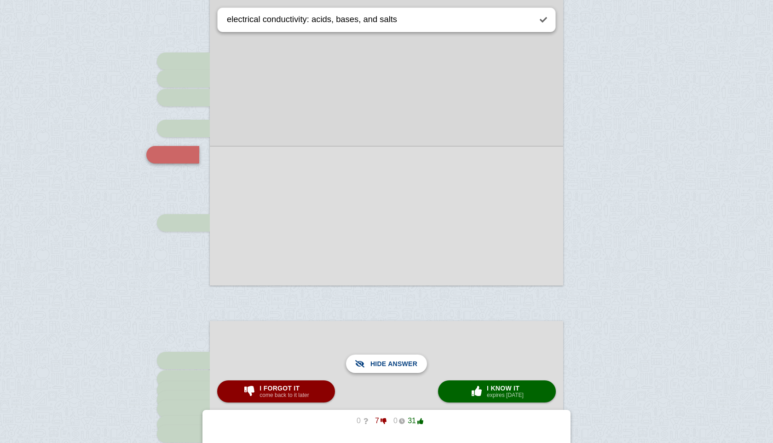
click at [374, 365] on span "Show answer" at bounding box center [392, 363] width 52 height 20
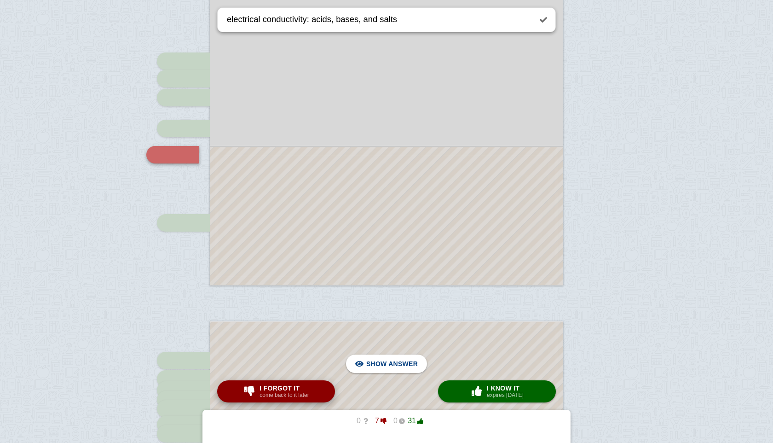
click at [270, 397] on small "come back to it later" at bounding box center [283, 395] width 49 height 6
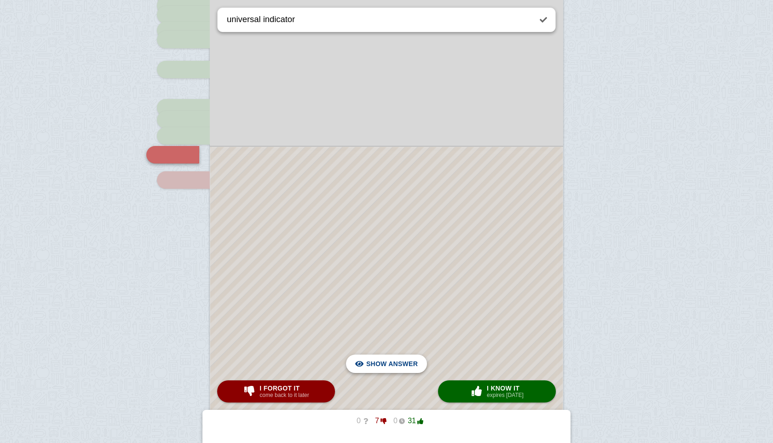
click at [405, 358] on span "Hide answer" at bounding box center [394, 363] width 48 height 20
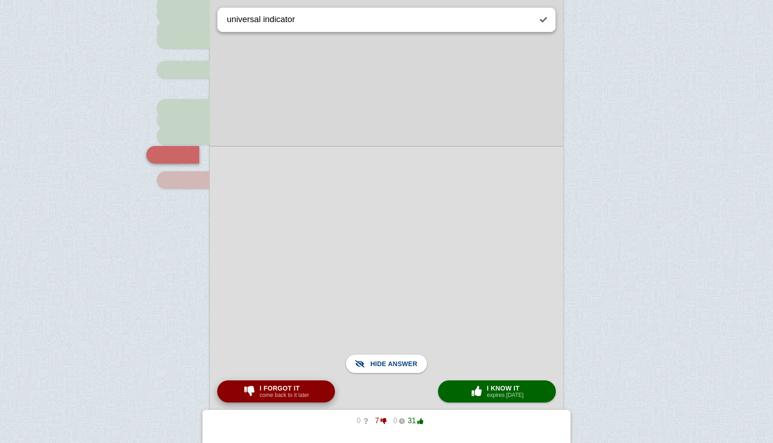
click at [276, 392] on small "come back to it later" at bounding box center [283, 395] width 49 height 6
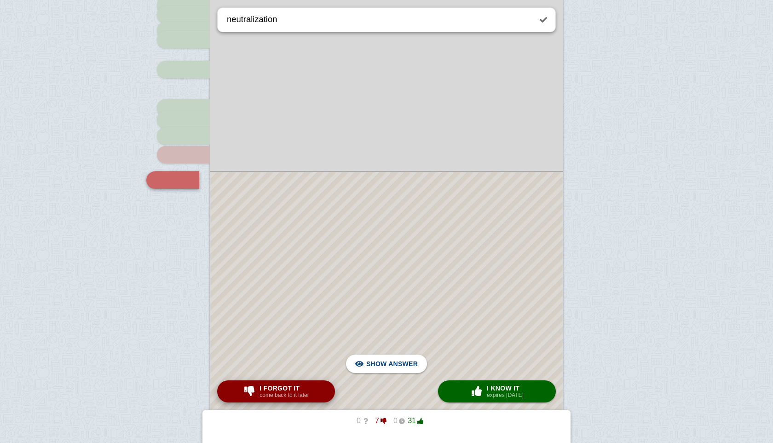
scroll to position [1376, 0]
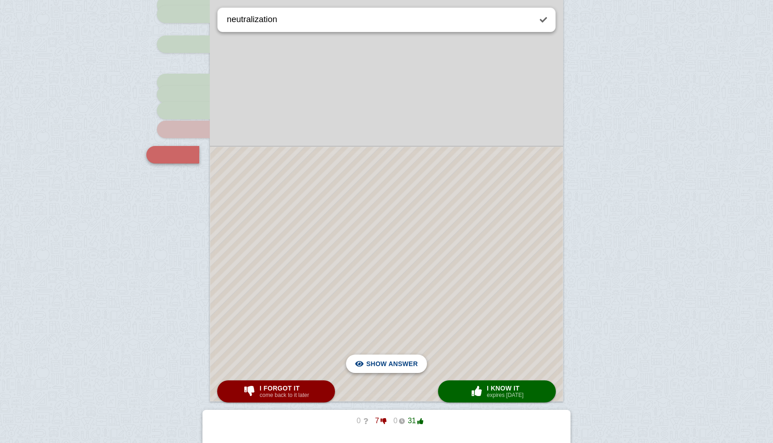
click at [398, 358] on span "Hide answer" at bounding box center [394, 363] width 48 height 20
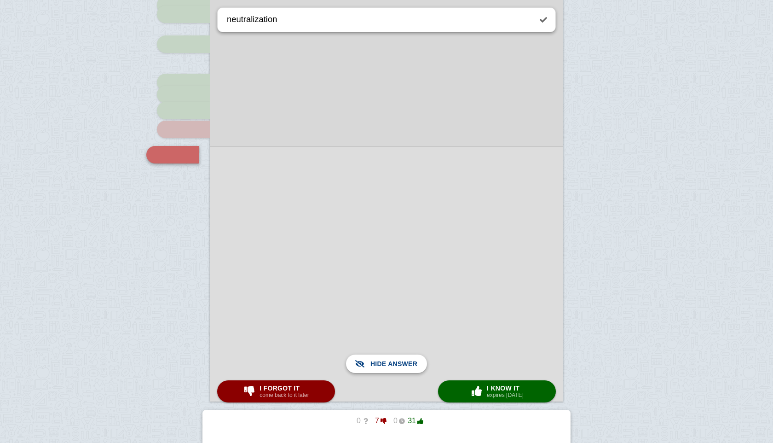
click at [398, 358] on span "Show answer" at bounding box center [392, 363] width 52 height 20
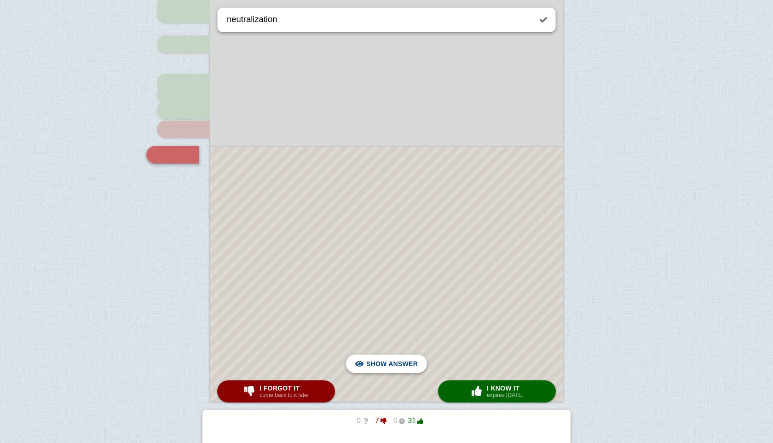
click at [398, 358] on span "Hide answer" at bounding box center [394, 363] width 48 height 20
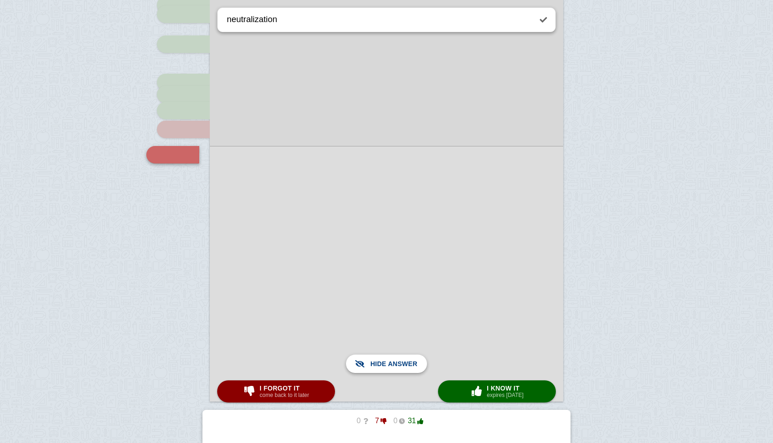
click at [398, 358] on span "Show answer" at bounding box center [392, 363] width 52 height 20
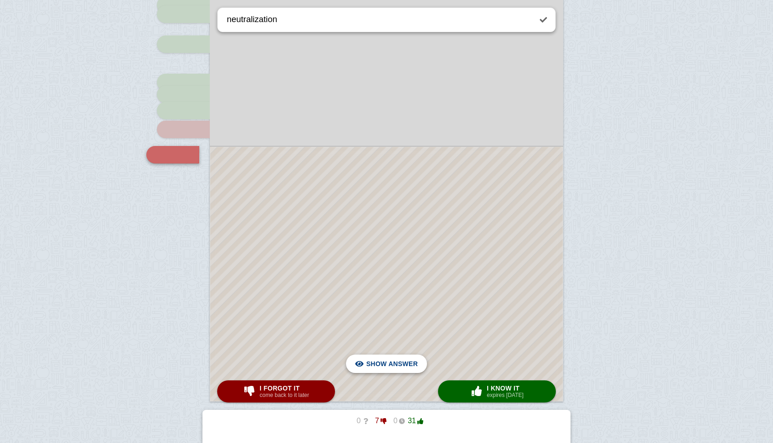
click at [398, 358] on span "Hide answer" at bounding box center [394, 363] width 48 height 20
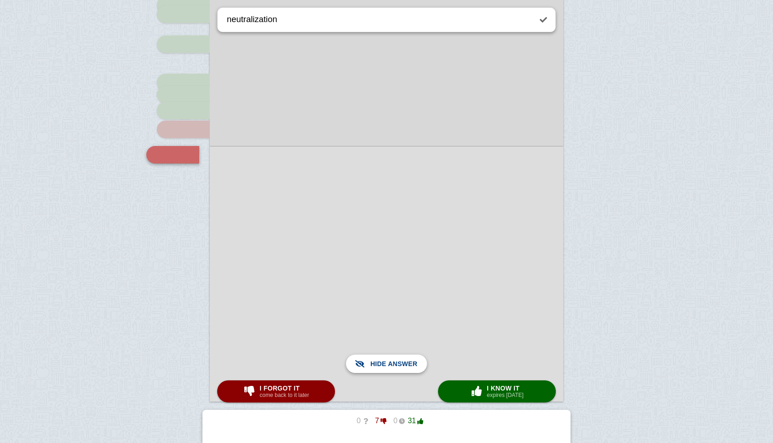
click at [398, 358] on span "Show answer" at bounding box center [392, 363] width 52 height 20
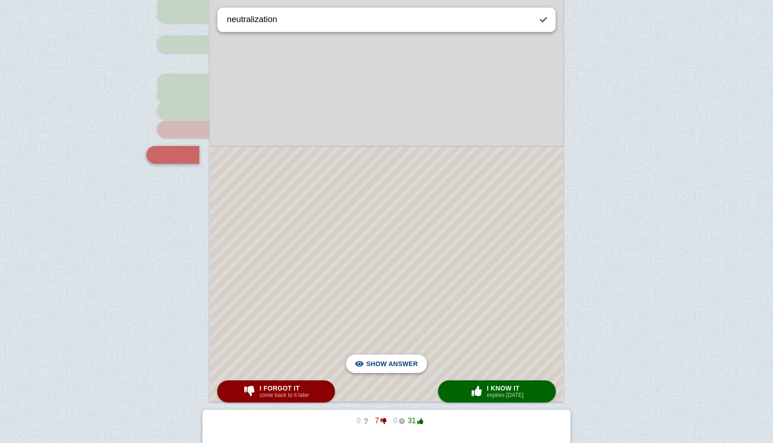
click at [398, 358] on span "Hide answer" at bounding box center [394, 363] width 48 height 20
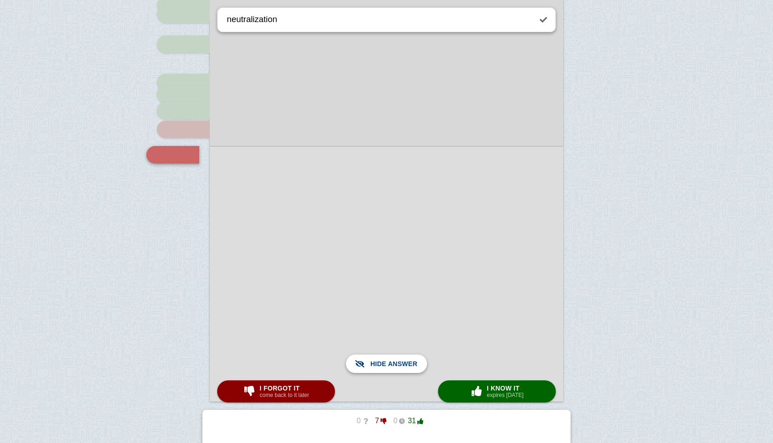
click at [398, 358] on span "Show answer" at bounding box center [392, 363] width 52 height 20
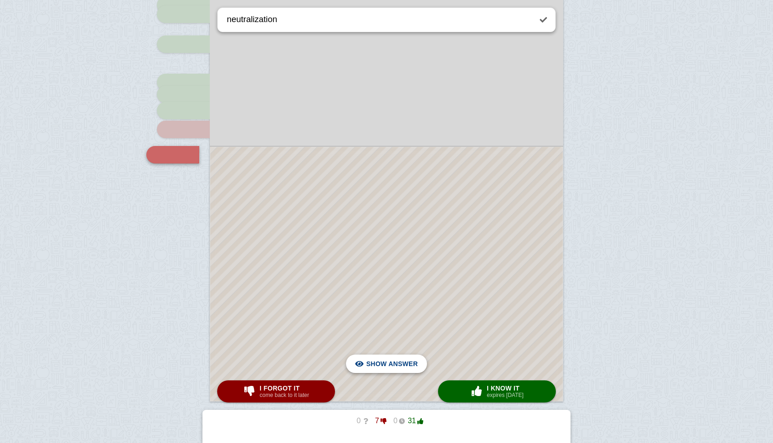
click at [400, 363] on span "Hide answer" at bounding box center [394, 363] width 48 height 20
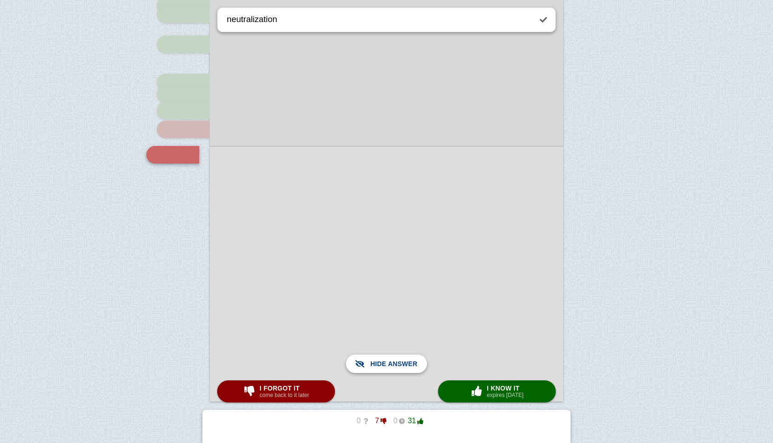
click at [400, 363] on span "Show answer" at bounding box center [392, 363] width 52 height 20
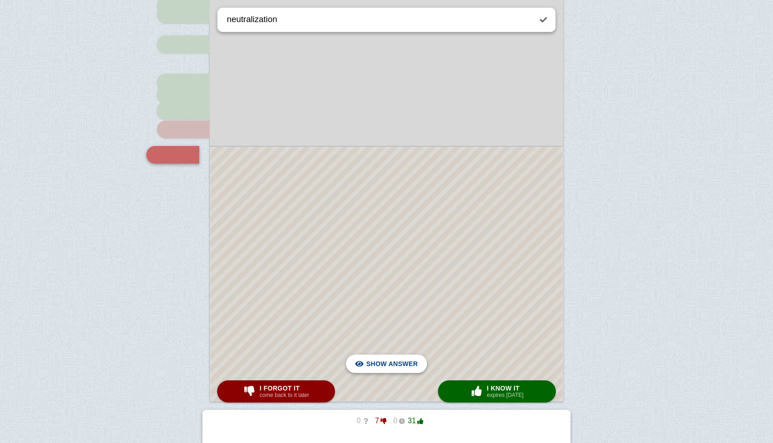
click at [400, 363] on span "Hide answer" at bounding box center [394, 363] width 48 height 20
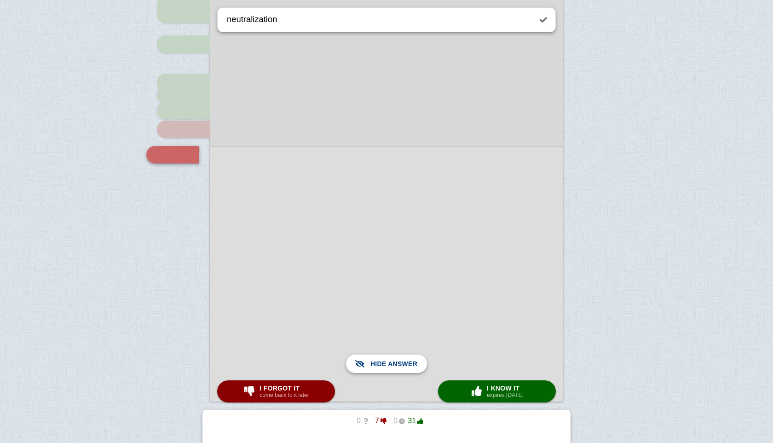
click at [400, 363] on span "Show answer" at bounding box center [392, 363] width 52 height 20
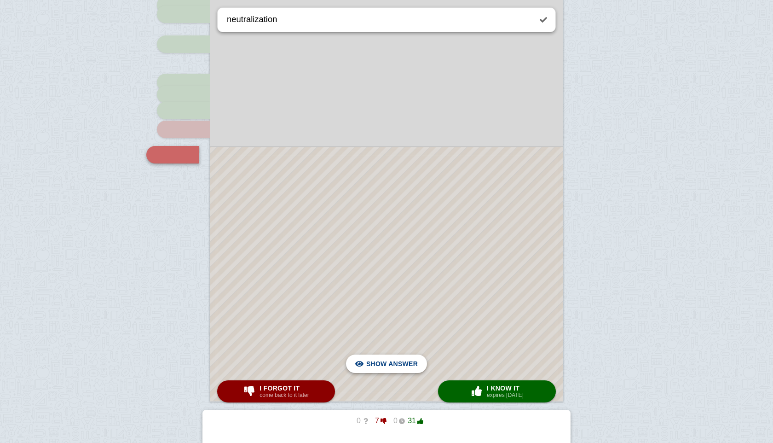
click at [401, 363] on span "Hide answer" at bounding box center [394, 363] width 48 height 20
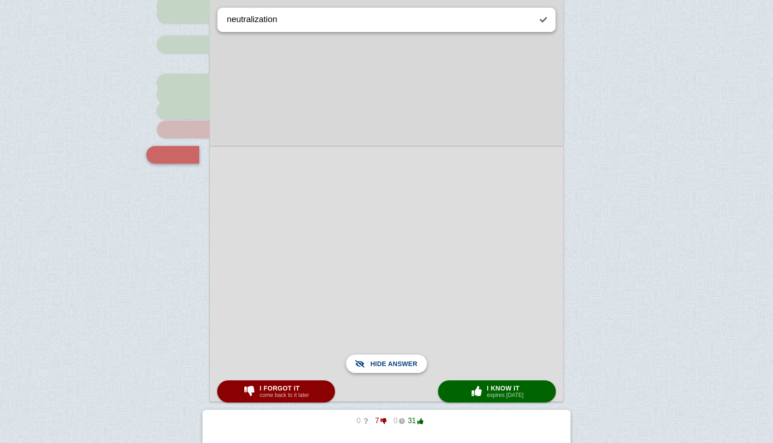
click at [401, 363] on span "Show answer" at bounding box center [392, 363] width 52 height 20
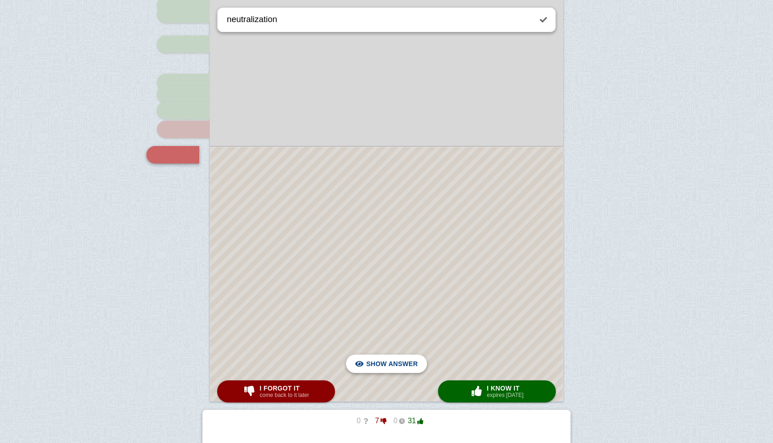
click at [401, 363] on span "Hide answer" at bounding box center [394, 363] width 48 height 20
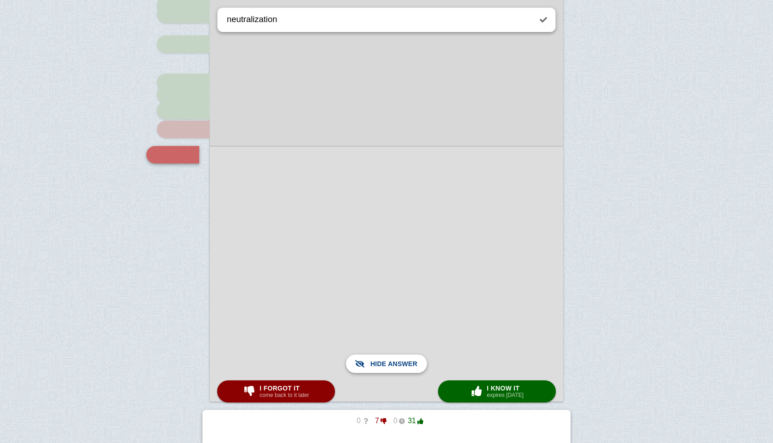
click at [401, 363] on span "Show answer" at bounding box center [392, 363] width 52 height 20
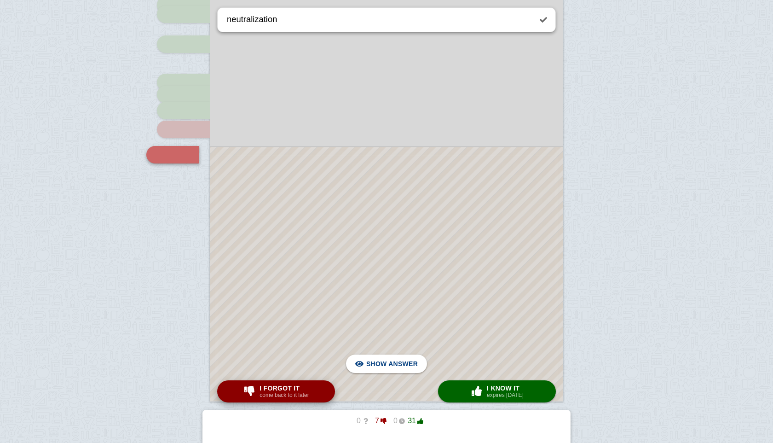
click at [307, 394] on small "come back to it later" at bounding box center [283, 395] width 49 height 6
type textarea "example"
checkbox input "false"
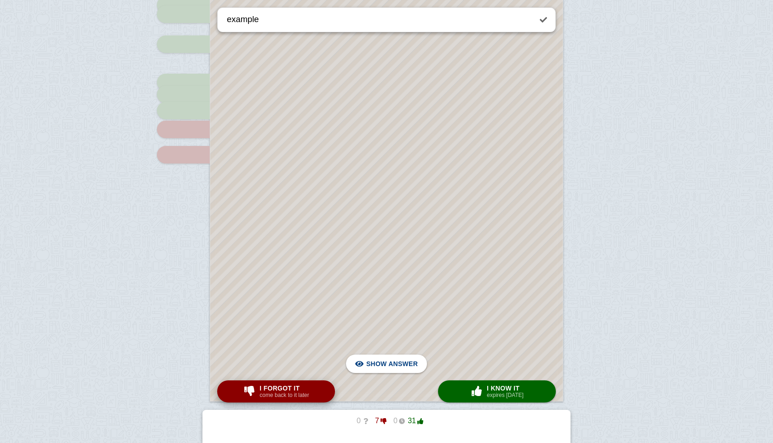
scroll to position [180, 0]
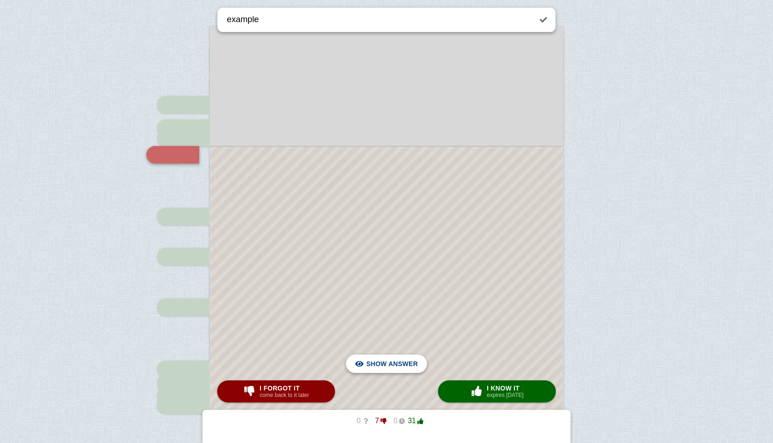
click at [393, 363] on span "Hide answer" at bounding box center [394, 363] width 48 height 20
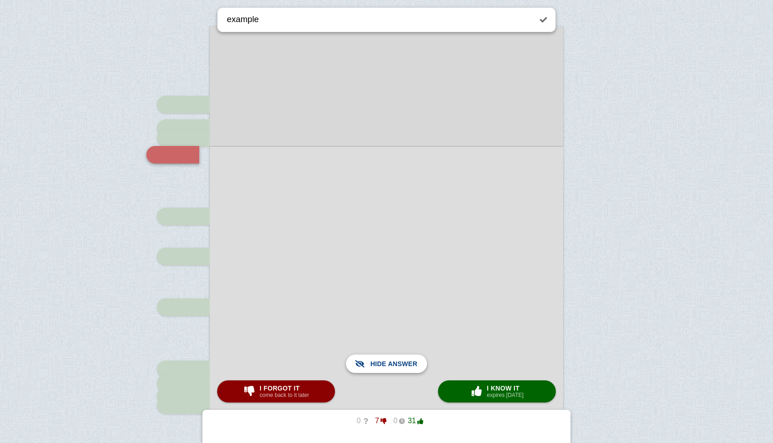
click at [393, 363] on span "Show answer" at bounding box center [392, 363] width 52 height 20
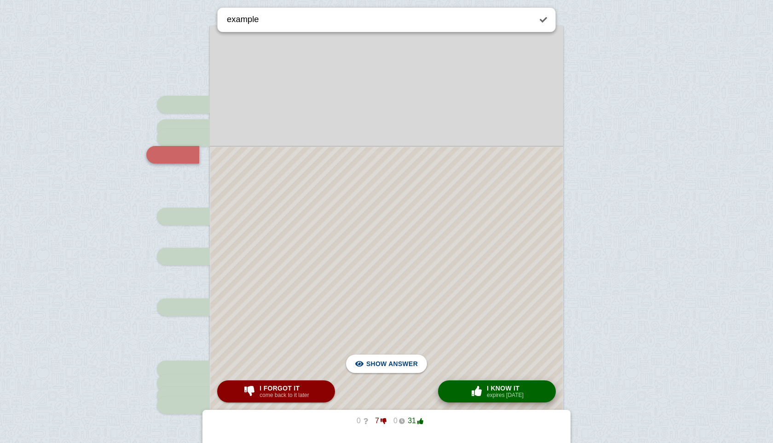
click at [525, 390] on div "× 0 I know it expires [DATE]" at bounding box center [496, 391] width 57 height 15
type textarea "examples"
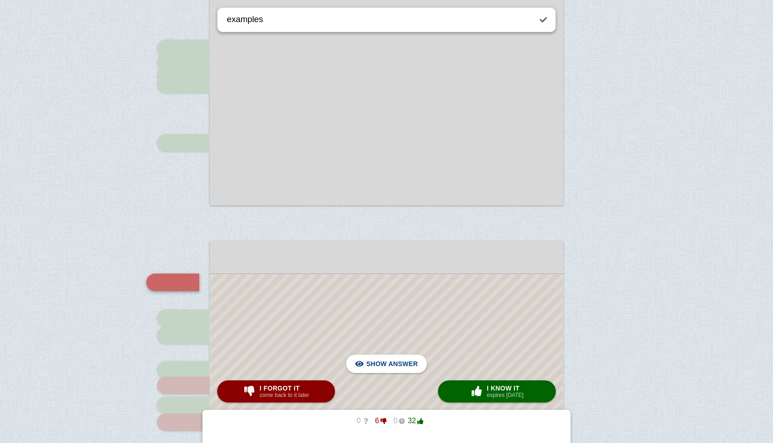
scroll to position [504, 0]
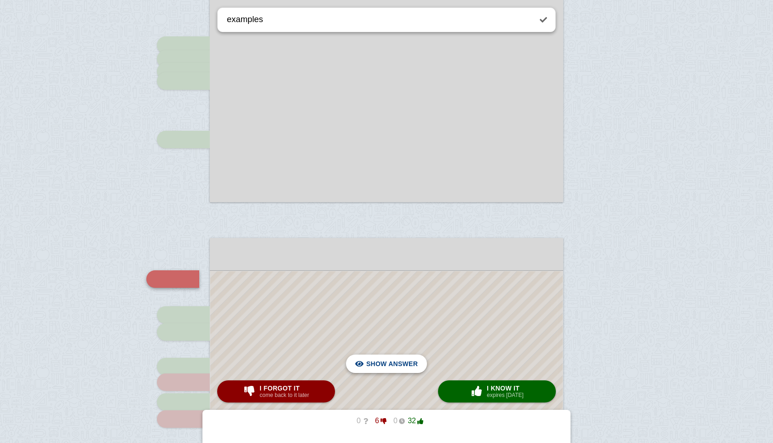
click at [391, 361] on span "Hide answer" at bounding box center [394, 363] width 48 height 20
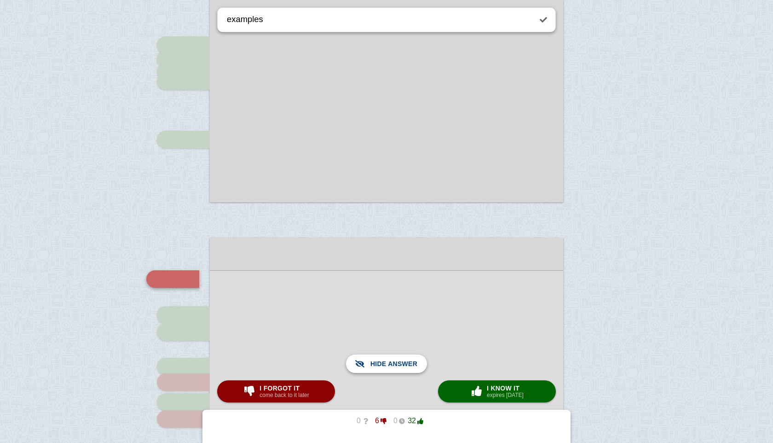
click at [391, 361] on span "Show answer" at bounding box center [392, 363] width 52 height 20
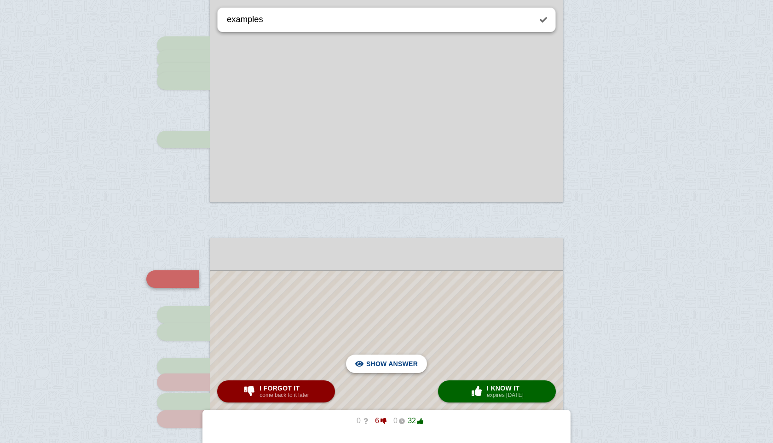
click at [391, 361] on span "Hide answer" at bounding box center [394, 363] width 48 height 20
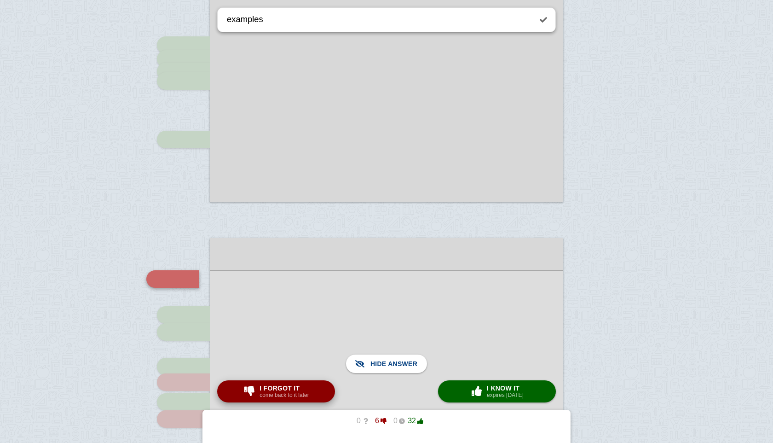
click at [277, 391] on span "I forgot it" at bounding box center [283, 387] width 49 height 7
checkbox input "true"
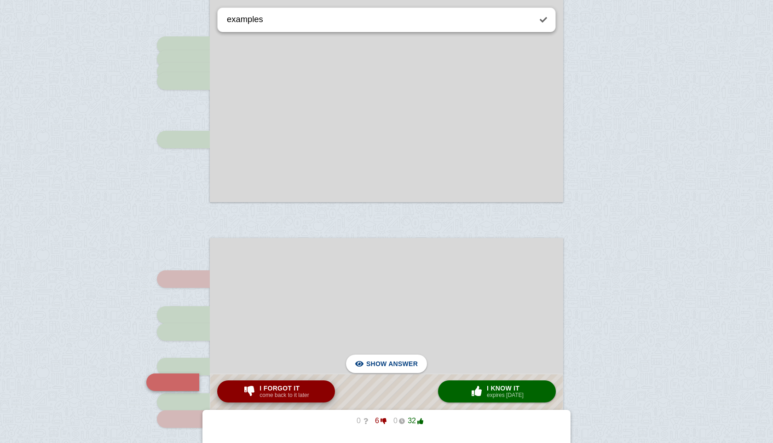
scroll to position [731, 0]
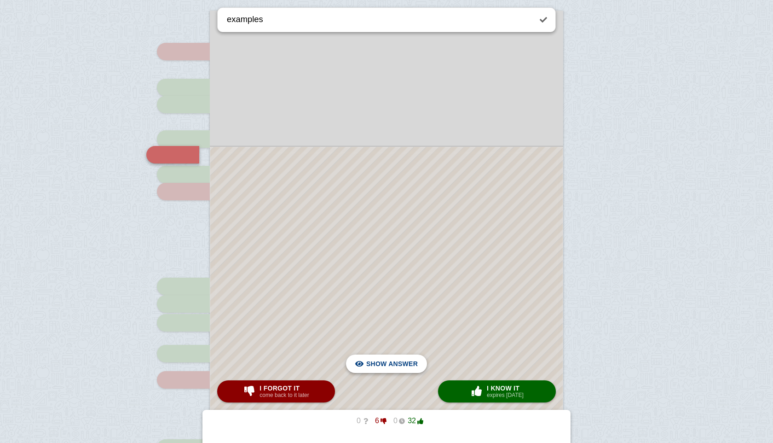
click at [398, 365] on span "Hide answer" at bounding box center [394, 363] width 48 height 20
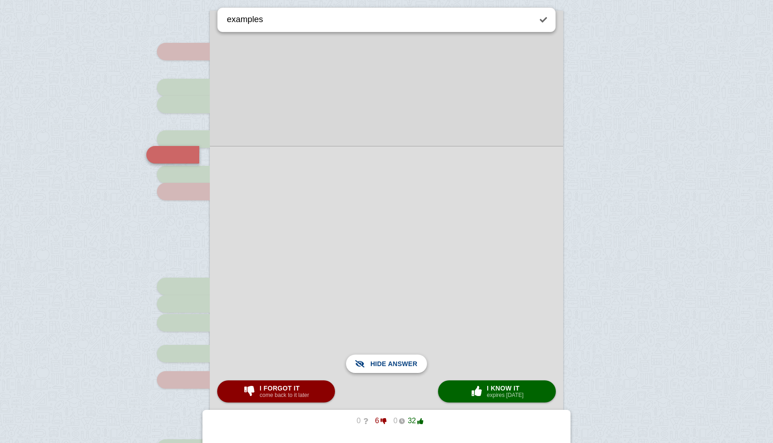
click at [398, 365] on span "Show answer" at bounding box center [392, 363] width 52 height 20
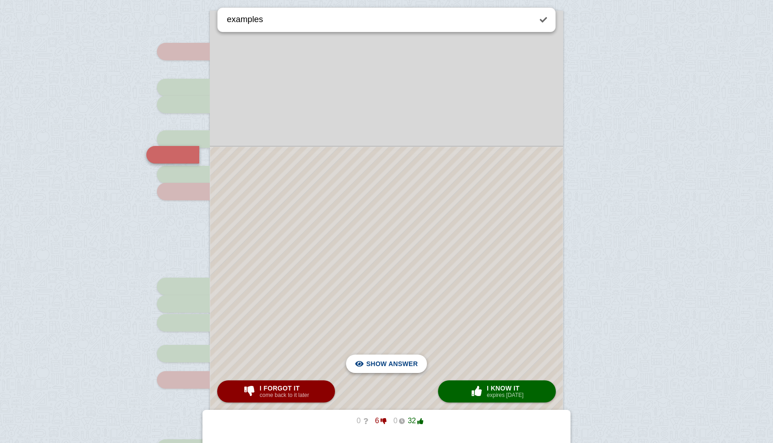
click at [410, 363] on span "Hide answer" at bounding box center [394, 363] width 48 height 20
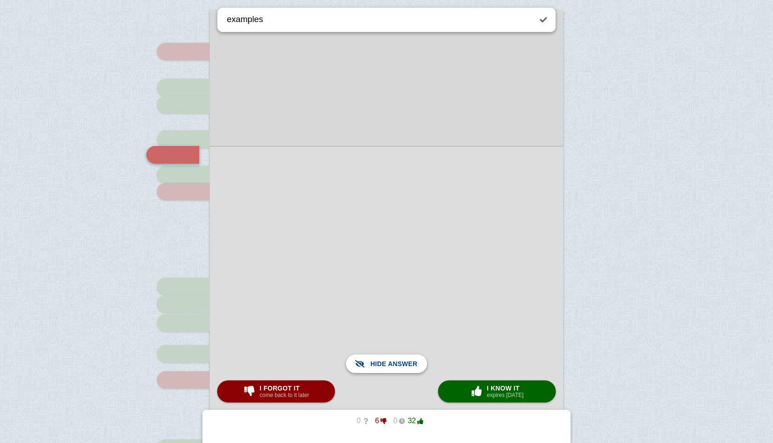
click at [385, 370] on span "Show answer" at bounding box center [392, 363] width 52 height 20
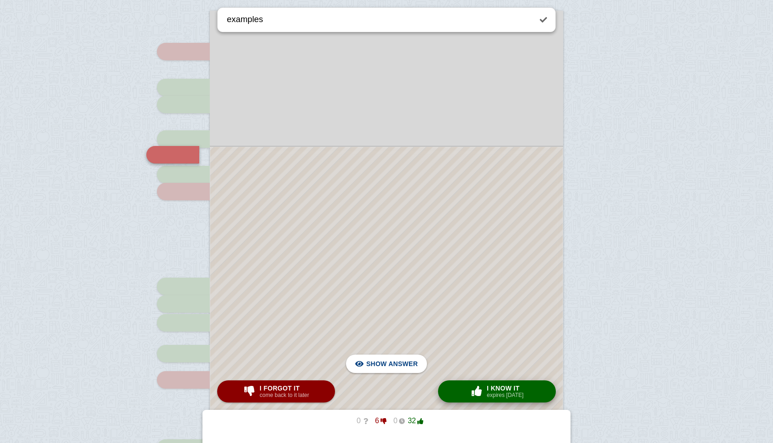
click at [478, 391] on span "button" at bounding box center [476, 391] width 15 height 10
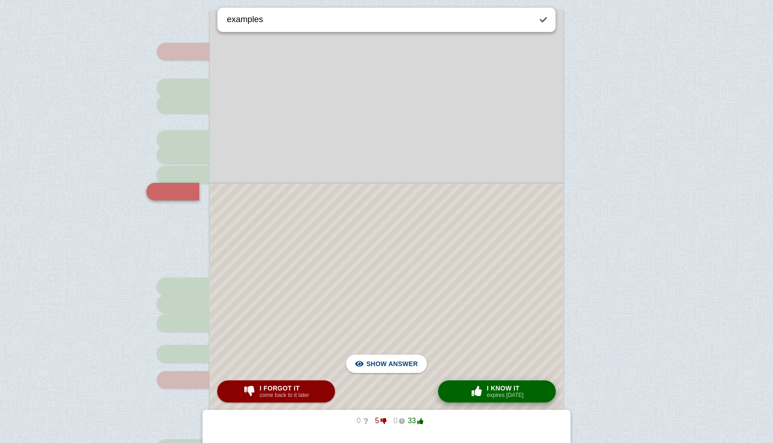
scroll to position [768, 0]
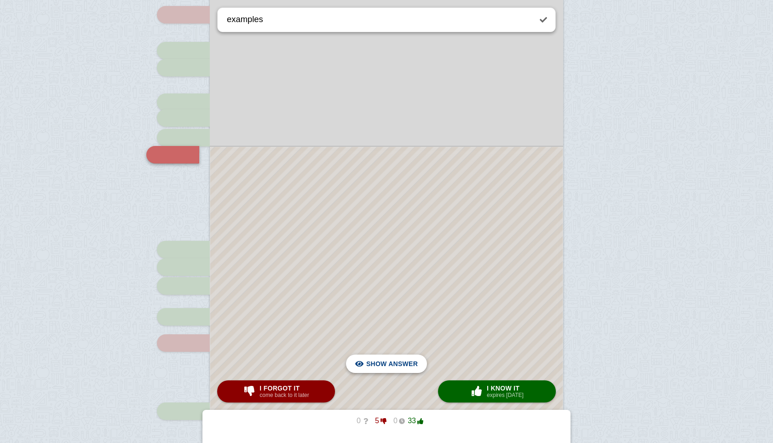
click at [405, 361] on span "Hide answer" at bounding box center [394, 363] width 48 height 20
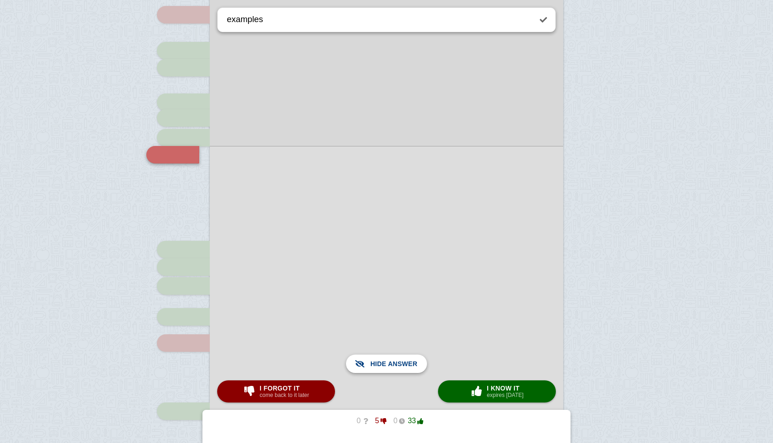
click at [405, 361] on span "Show answer" at bounding box center [392, 363] width 52 height 20
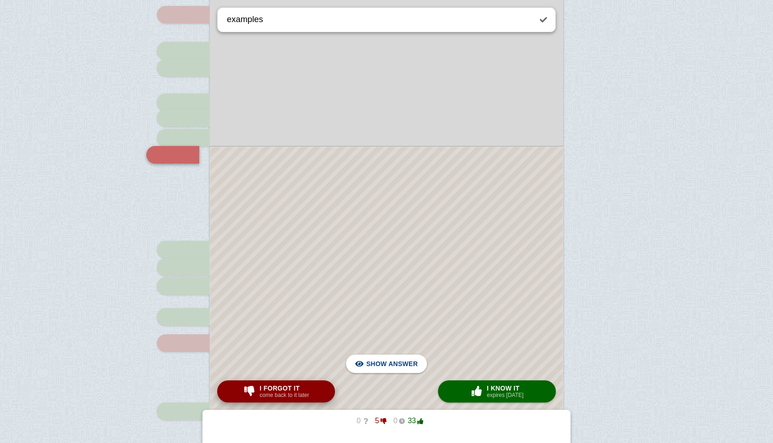
click at [313, 388] on button "I forgot it come back to it later" at bounding box center [276, 391] width 118 height 22
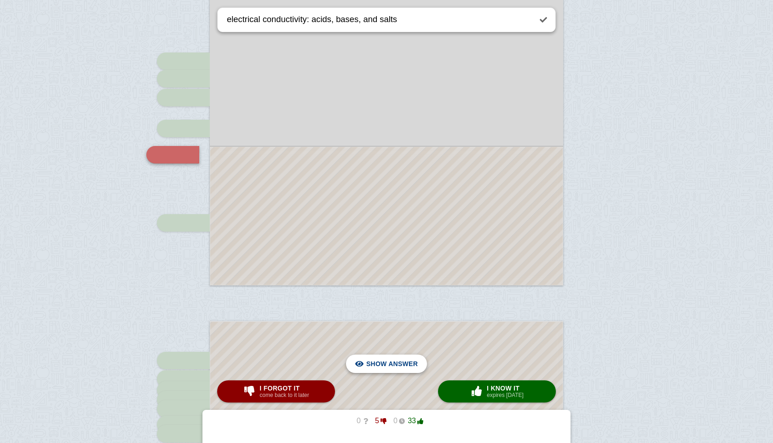
click at [397, 365] on span "Hide answer" at bounding box center [394, 363] width 48 height 20
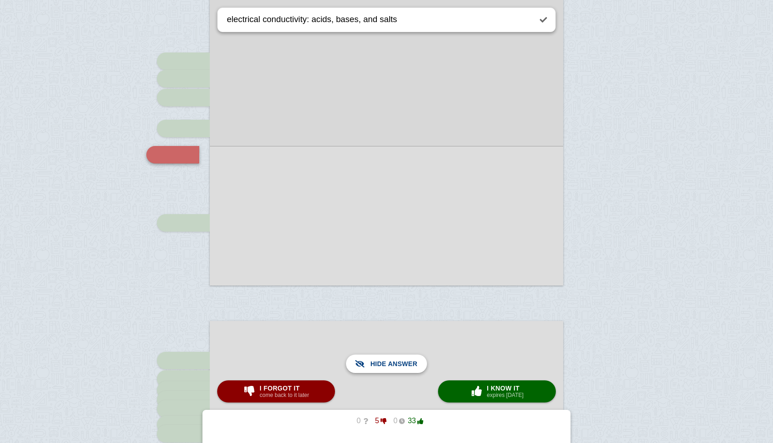
click at [397, 365] on span "Show answer" at bounding box center [392, 363] width 52 height 20
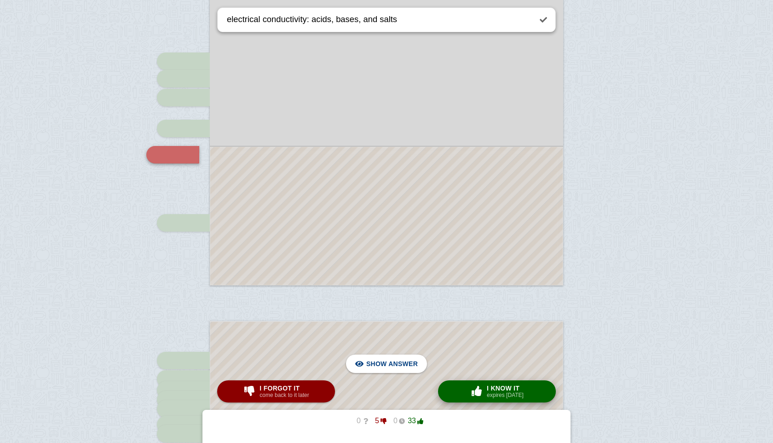
click at [472, 391] on span "button" at bounding box center [476, 391] width 15 height 10
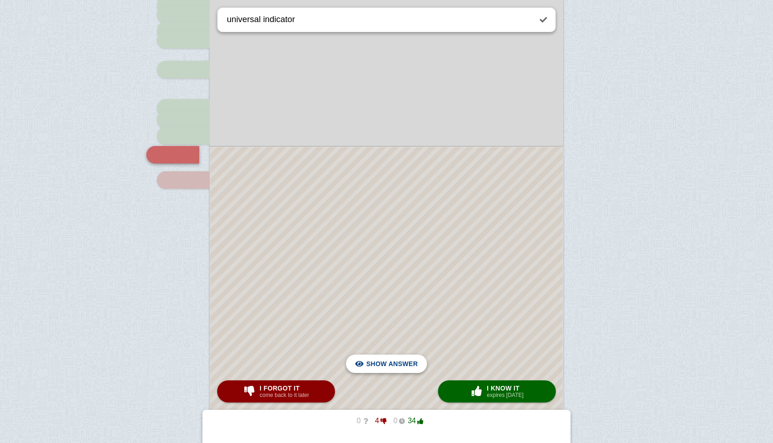
click at [392, 363] on span "Hide answer" at bounding box center [394, 363] width 48 height 20
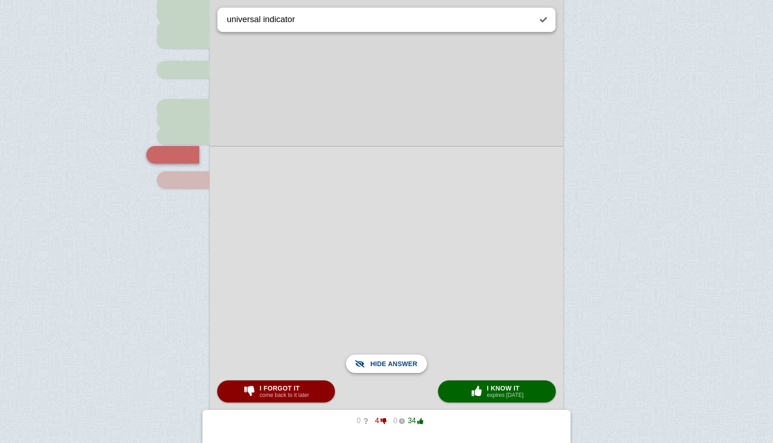
click at [392, 363] on span "Show answer" at bounding box center [392, 363] width 52 height 20
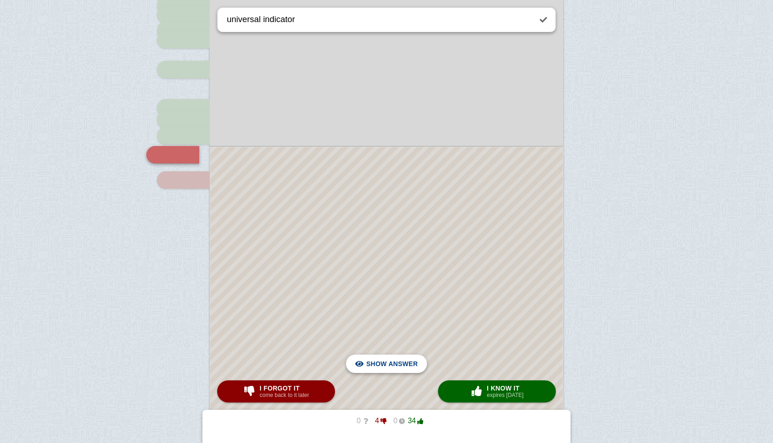
click at [392, 363] on span "Hide answer" at bounding box center [394, 363] width 48 height 20
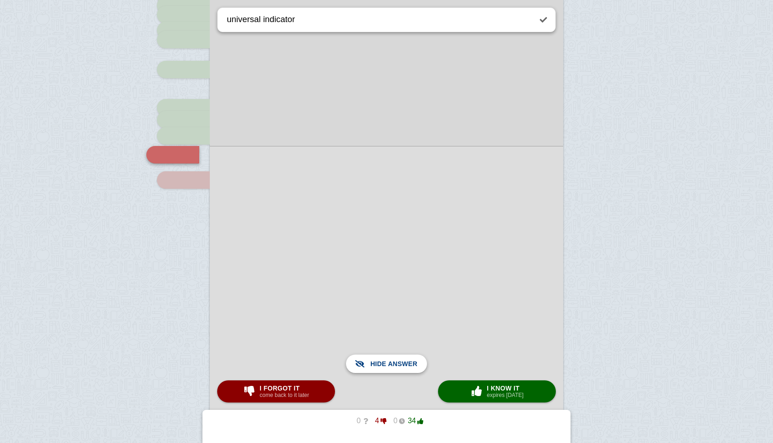
click at [392, 363] on span "Show answer" at bounding box center [392, 363] width 52 height 20
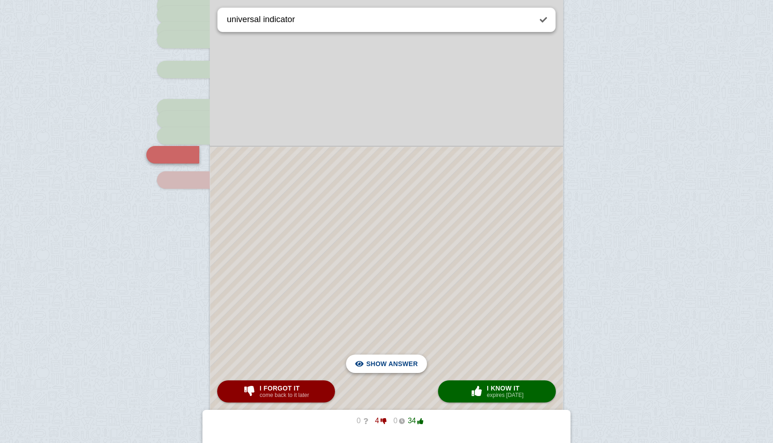
click at [392, 363] on span "Hide answer" at bounding box center [394, 363] width 48 height 20
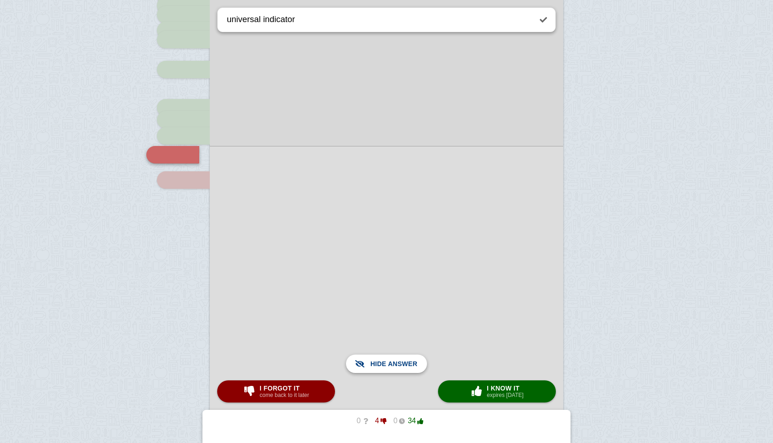
click at [395, 362] on span "Show answer" at bounding box center [392, 363] width 52 height 20
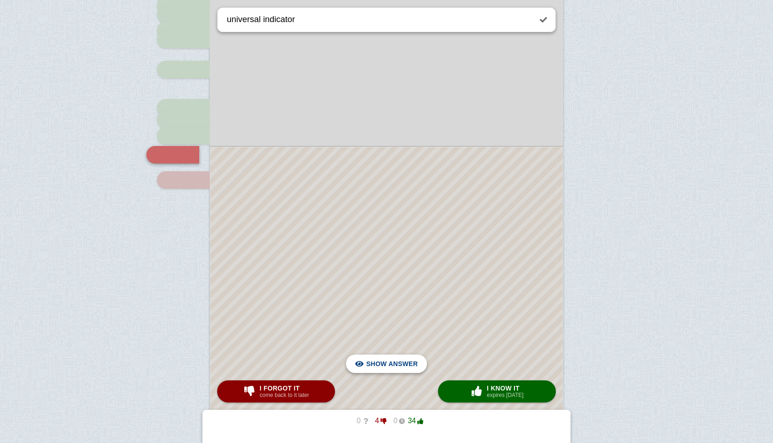
click at [409, 369] on span "Hide answer" at bounding box center [394, 363] width 48 height 20
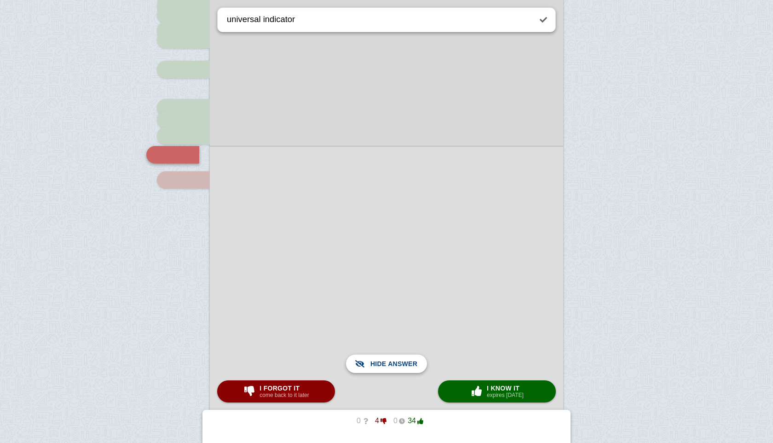
click at [409, 369] on span "Show answer" at bounding box center [392, 363] width 52 height 20
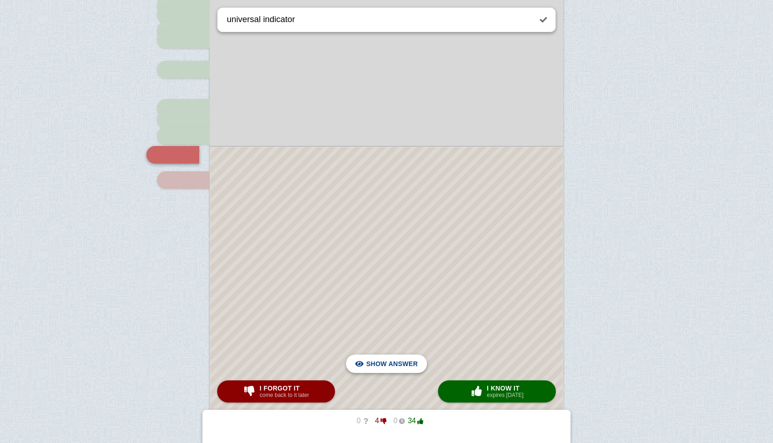
click at [409, 369] on span "Hide answer" at bounding box center [394, 363] width 48 height 20
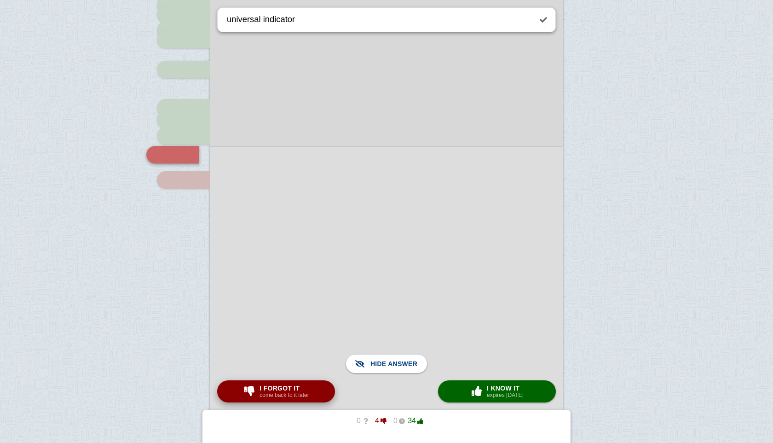
click at [285, 391] on span "I forgot it" at bounding box center [283, 387] width 49 height 7
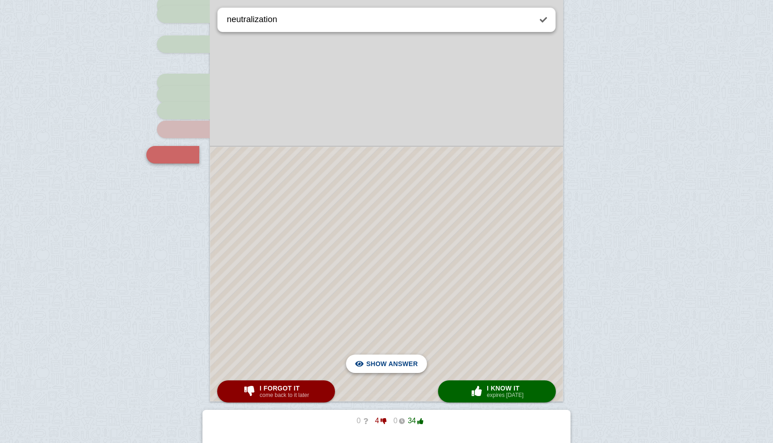
click at [379, 365] on span "Hide answer" at bounding box center [394, 363] width 48 height 20
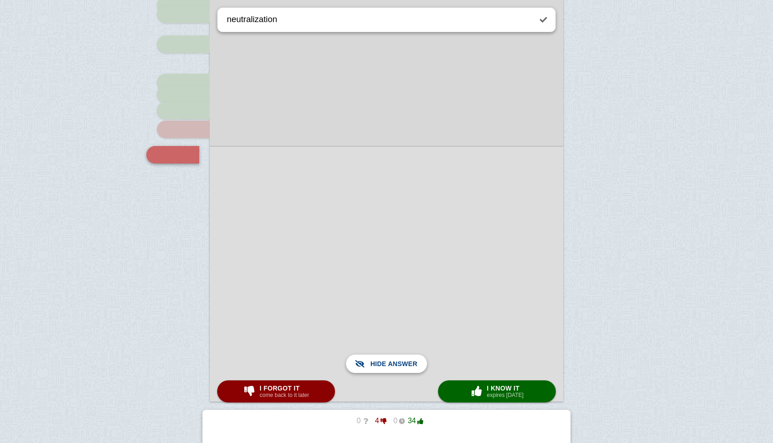
click at [379, 365] on span "Show answer" at bounding box center [392, 363] width 52 height 20
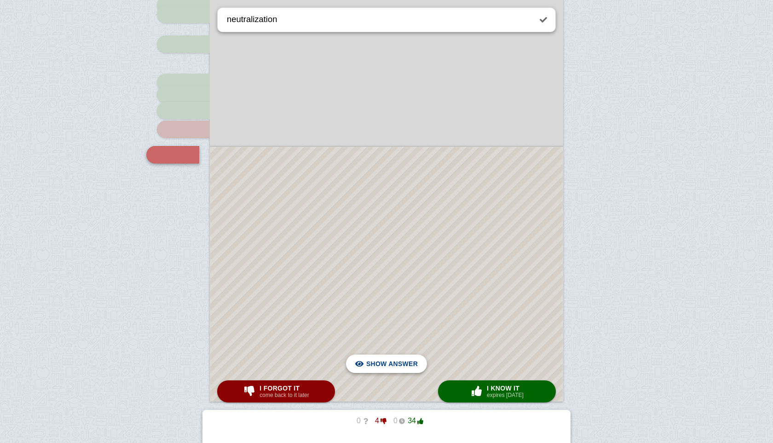
click at [392, 364] on span "Hide answer" at bounding box center [394, 363] width 48 height 20
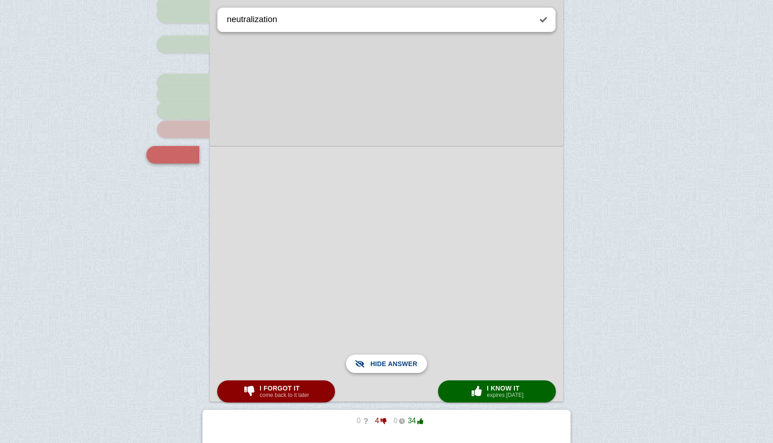
click at [392, 364] on span "Show answer" at bounding box center [392, 363] width 52 height 20
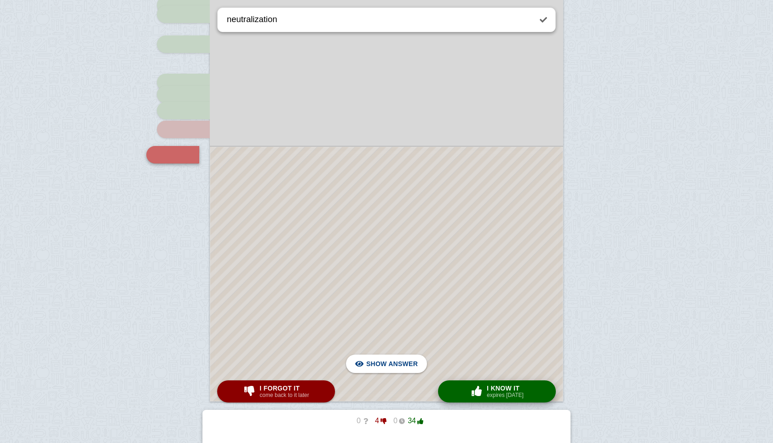
click at [522, 388] on span "I know it" at bounding box center [505, 387] width 37 height 7
type textarea "examples"
checkbox input "false"
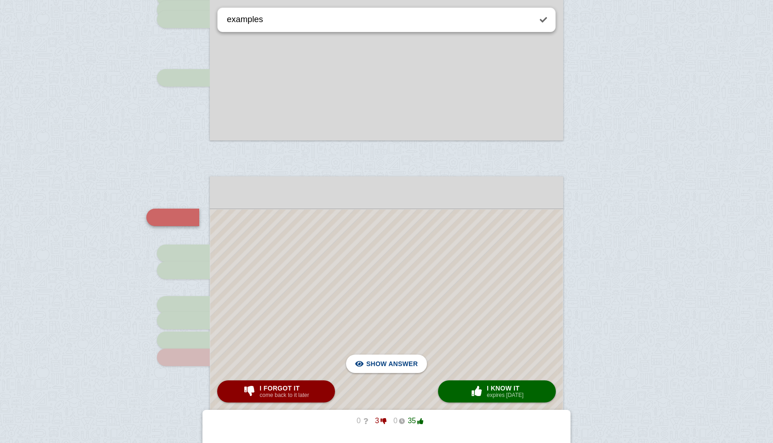
scroll to position [565, 0]
click at [389, 363] on span "Hide answer" at bounding box center [394, 363] width 48 height 20
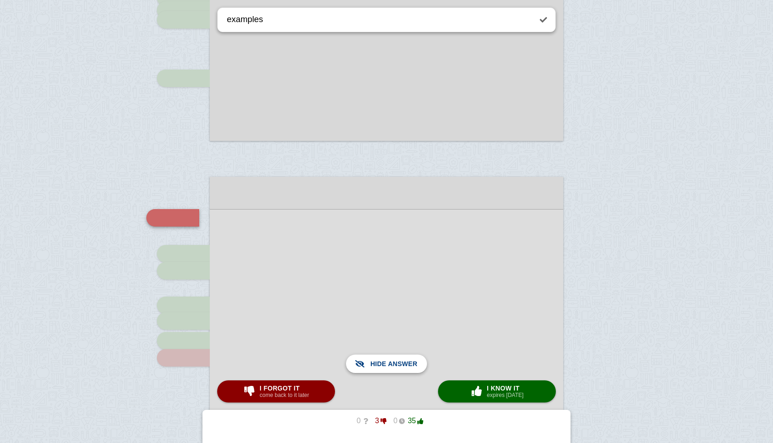
click at [389, 363] on span "Show answer" at bounding box center [392, 363] width 52 height 20
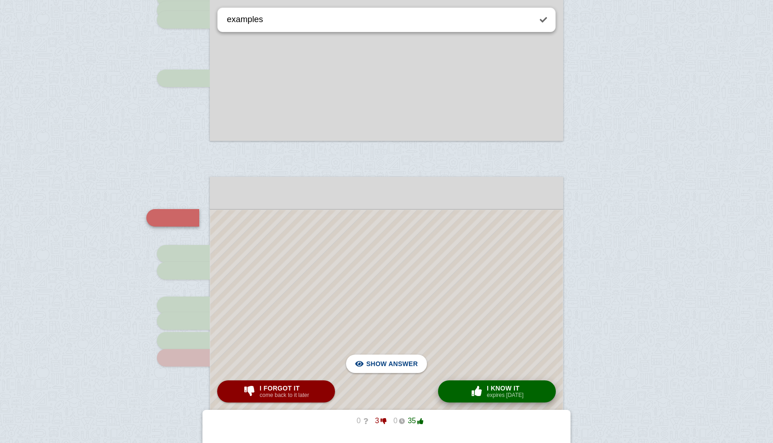
click at [471, 387] on span "button" at bounding box center [476, 391] width 15 height 10
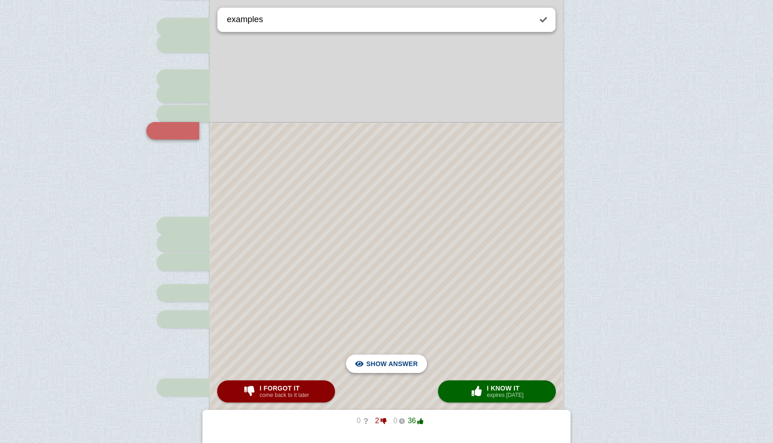
scroll to position [789, 0]
click at [416, 356] on span "Hide answer" at bounding box center [394, 363] width 48 height 20
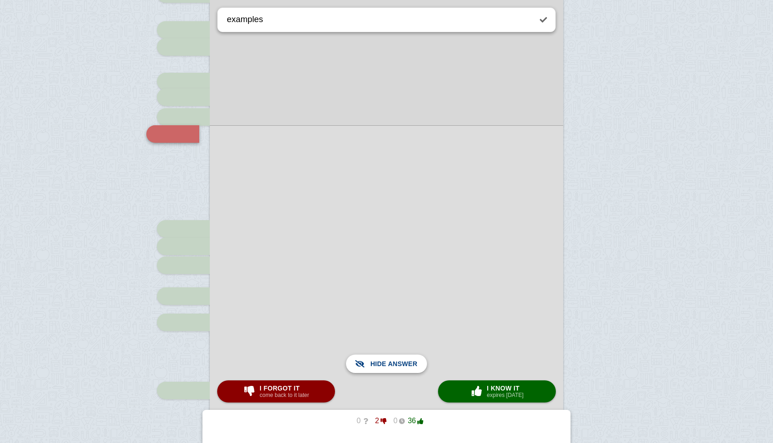
click at [416, 356] on span "Show answer" at bounding box center [392, 363] width 52 height 20
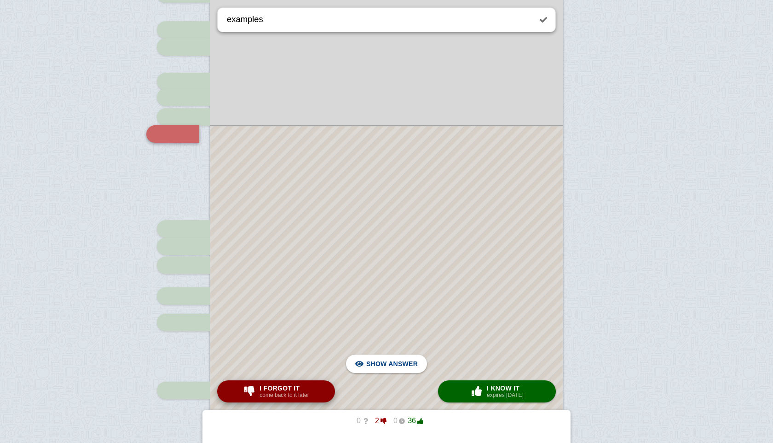
click at [321, 389] on button "I forgot it come back to it later" at bounding box center [276, 391] width 118 height 22
type textarea "universal indicator"
checkbox input "true"
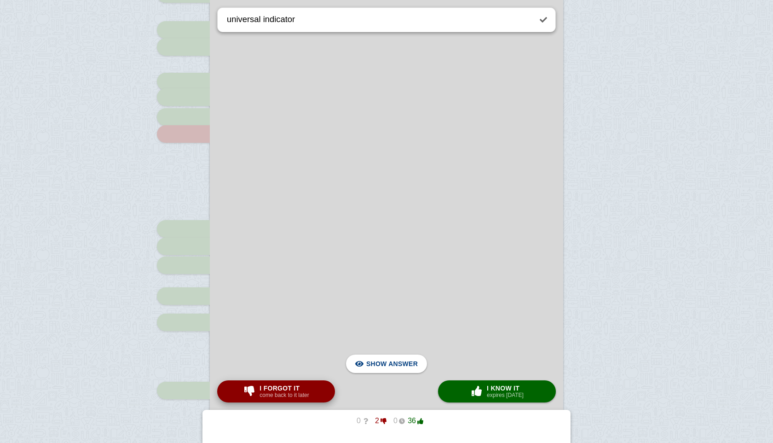
scroll to position [1350, 0]
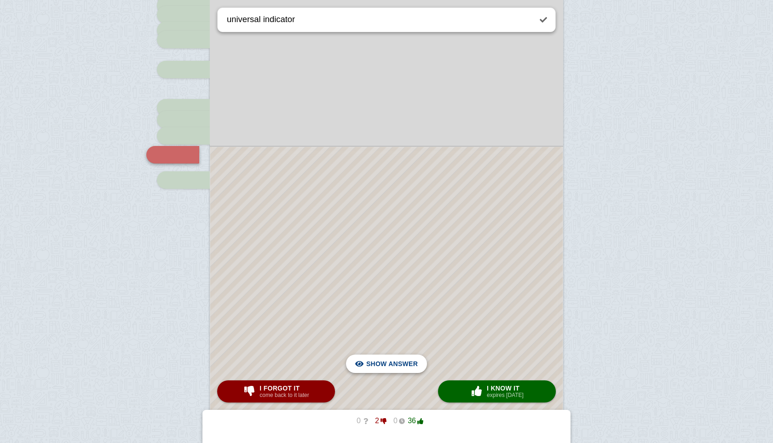
click at [391, 362] on span "Hide answer" at bounding box center [394, 363] width 48 height 20
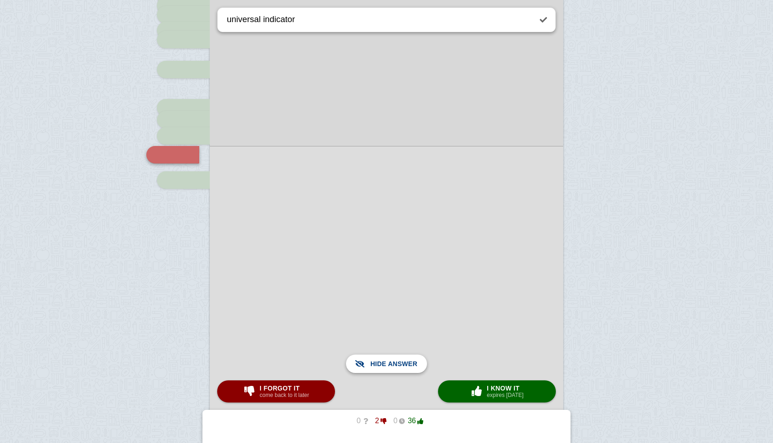
click at [391, 362] on span "Show answer" at bounding box center [392, 363] width 52 height 20
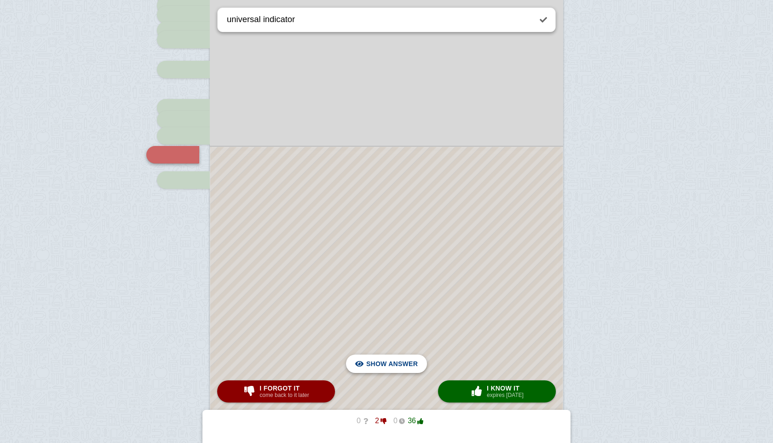
click at [391, 362] on span "Hide answer" at bounding box center [394, 363] width 48 height 20
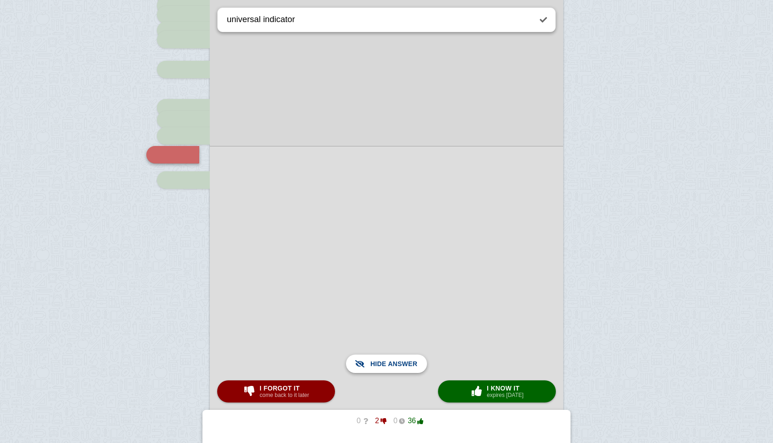
click at [390, 363] on span "Show answer" at bounding box center [392, 363] width 52 height 20
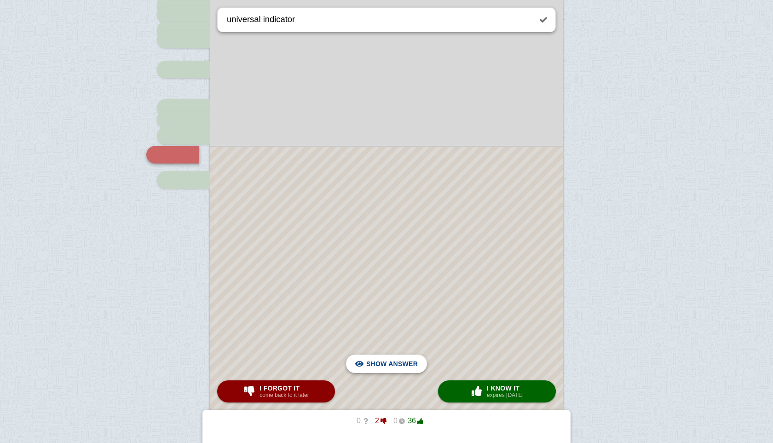
click at [393, 361] on span "Hide answer" at bounding box center [394, 363] width 48 height 20
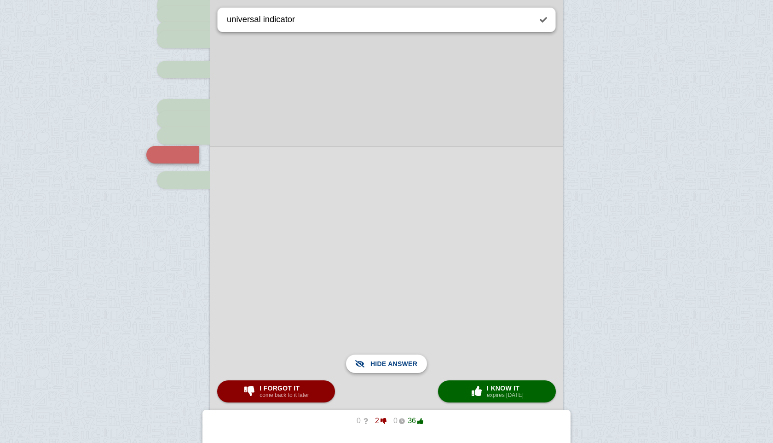
click at [393, 361] on span "Show answer" at bounding box center [392, 363] width 52 height 20
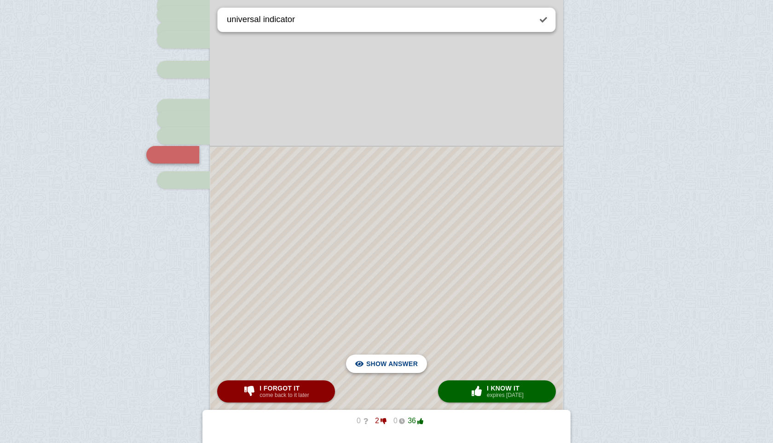
click at [393, 361] on span "Hide answer" at bounding box center [394, 363] width 48 height 20
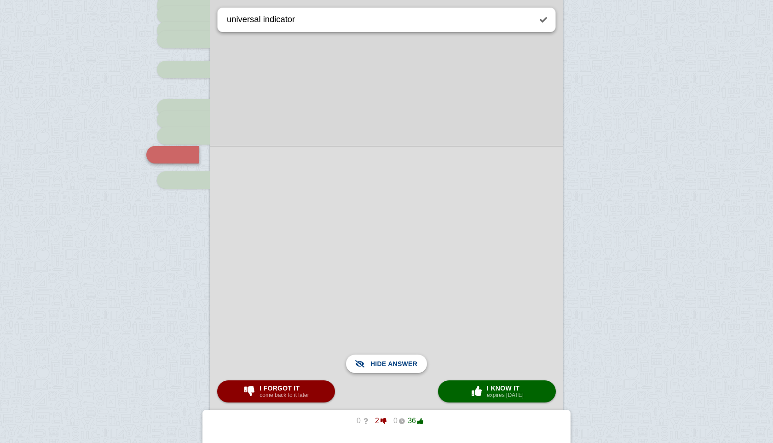
click at [393, 361] on span "Show answer" at bounding box center [392, 363] width 52 height 20
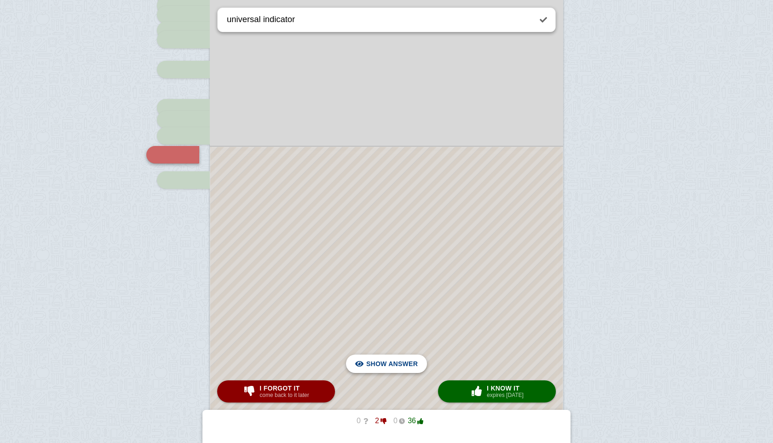
click at [393, 361] on span "Hide answer" at bounding box center [394, 363] width 48 height 20
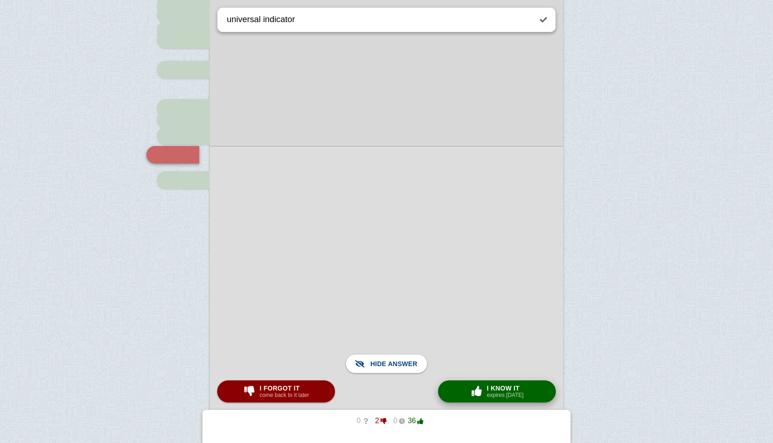
click at [502, 381] on button "× 0 I know it expires [DATE]" at bounding box center [497, 391] width 118 height 22
type textarea "examples"
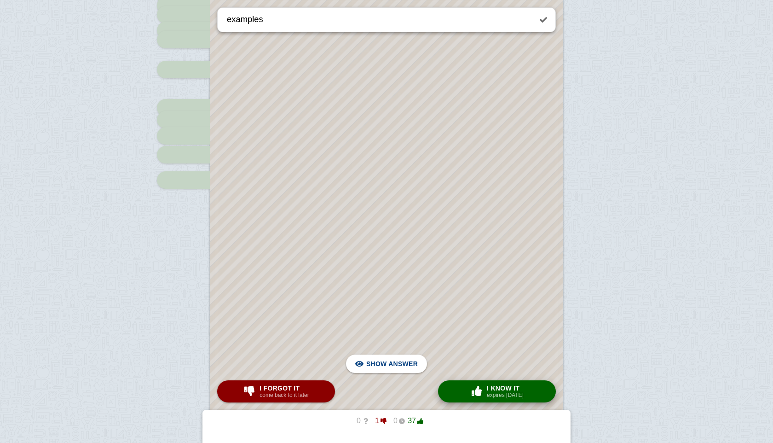
scroll to position [768, 0]
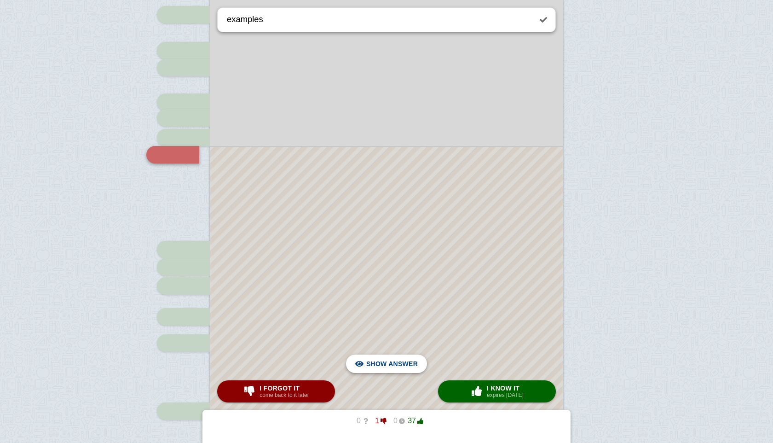
click at [404, 361] on span "Hide answer" at bounding box center [394, 363] width 48 height 20
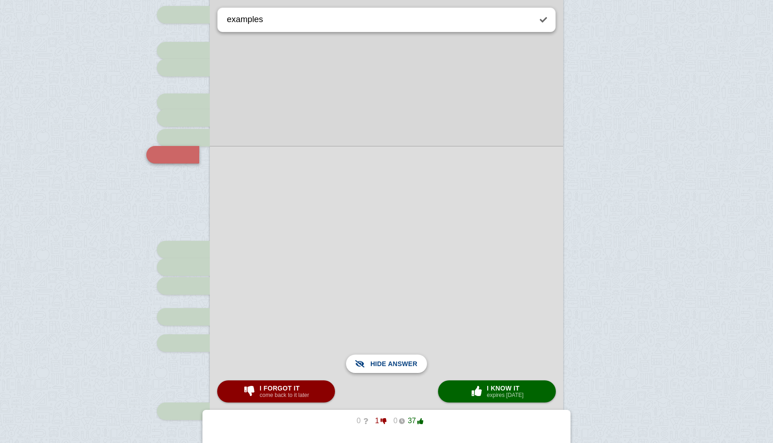
click at [404, 361] on span "Show answer" at bounding box center [392, 363] width 52 height 20
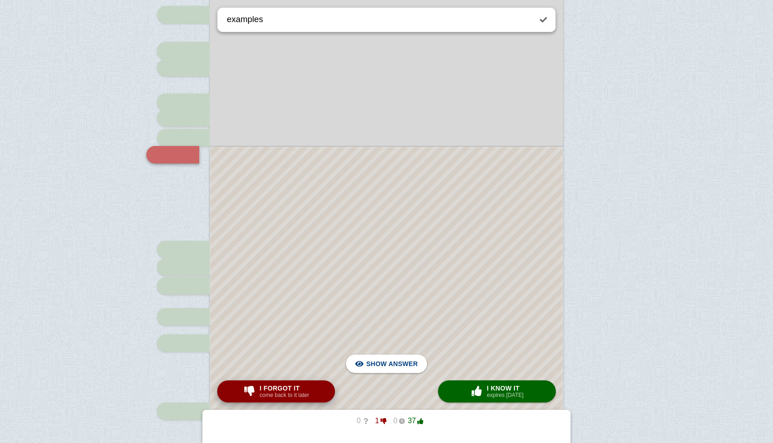
click at [308, 393] on small "come back to it later" at bounding box center [283, 395] width 49 height 6
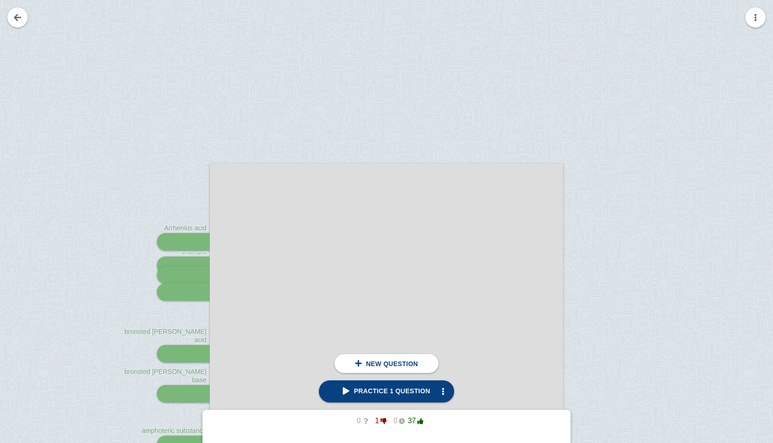
scroll to position [76, 0]
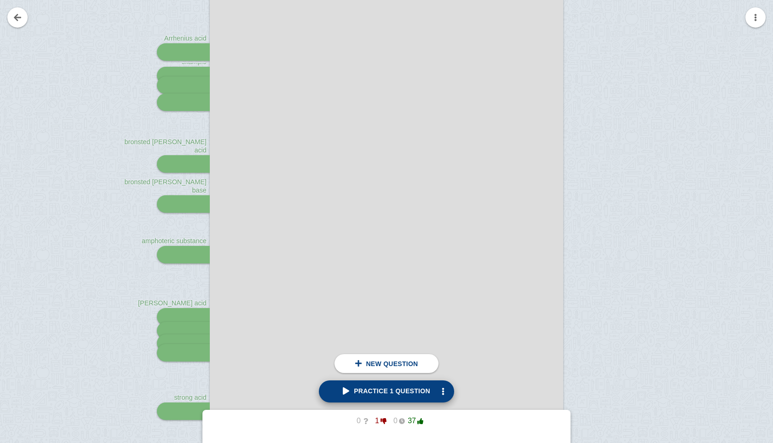
click at [383, 400] on link "Practice 1 question" at bounding box center [386, 391] width 135 height 22
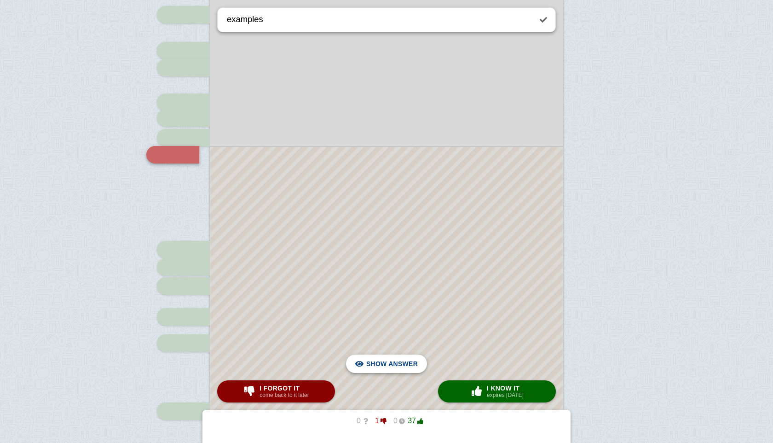
click at [380, 367] on span "Hide answer" at bounding box center [394, 363] width 48 height 20
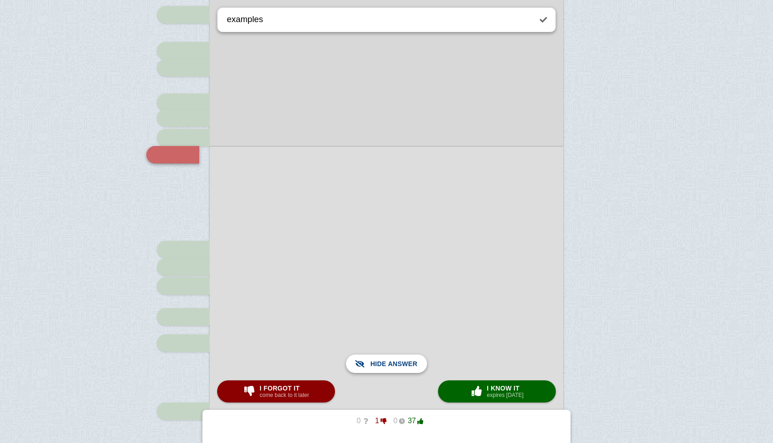
click at [380, 367] on span "Show answer" at bounding box center [392, 363] width 52 height 20
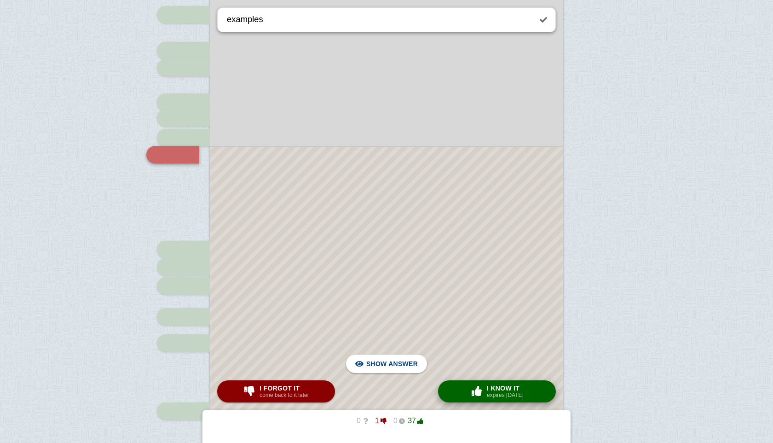
click at [476, 387] on span "button" at bounding box center [476, 391] width 15 height 10
checkbox input "true"
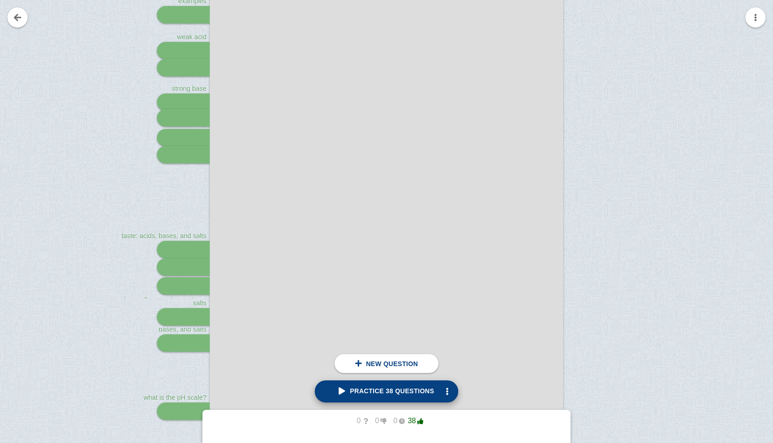
click at [401, 392] on span "Practice 38 questions" at bounding box center [386, 390] width 95 height 7
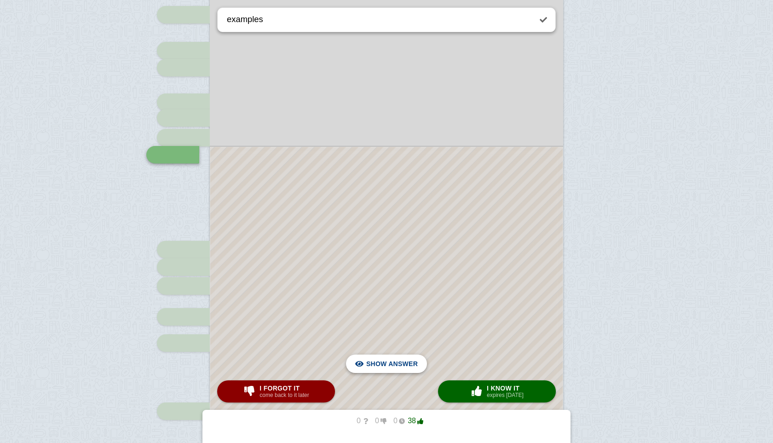
click at [396, 363] on span "Hide answer" at bounding box center [394, 363] width 48 height 20
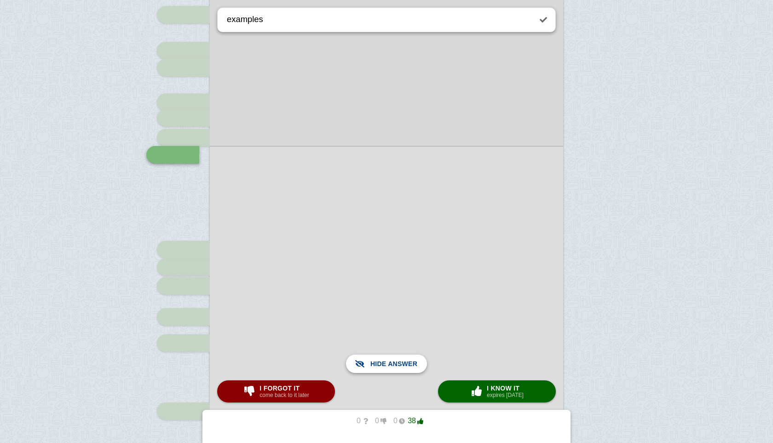
click at [397, 365] on span "Show answer" at bounding box center [392, 363] width 52 height 20
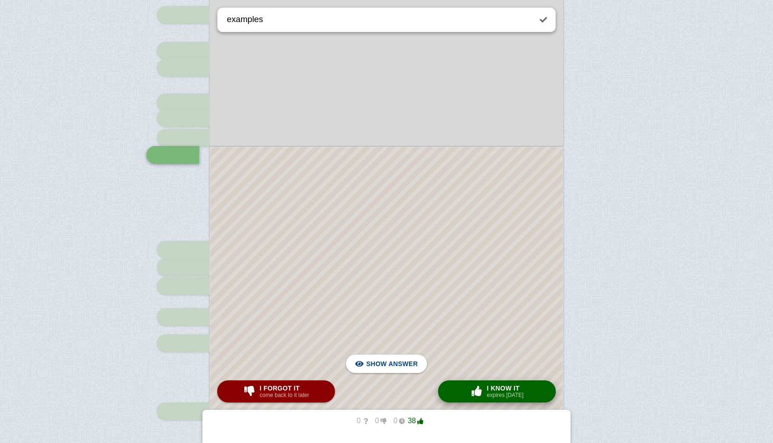
click at [504, 402] on button "× 0 I know it expires [DATE]" at bounding box center [497, 391] width 118 height 22
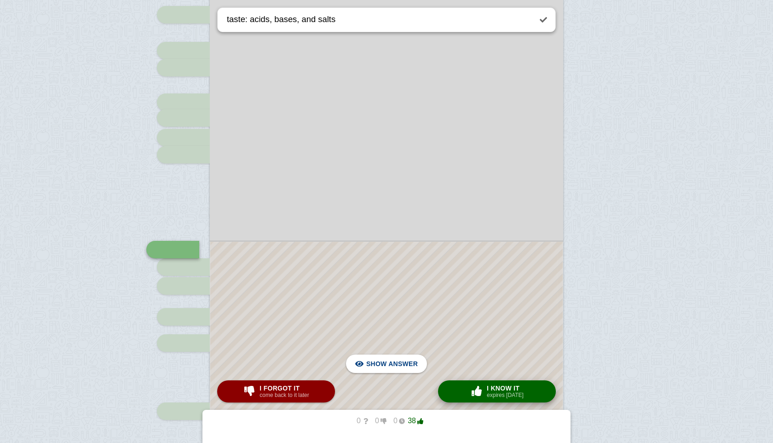
scroll to position [863, 0]
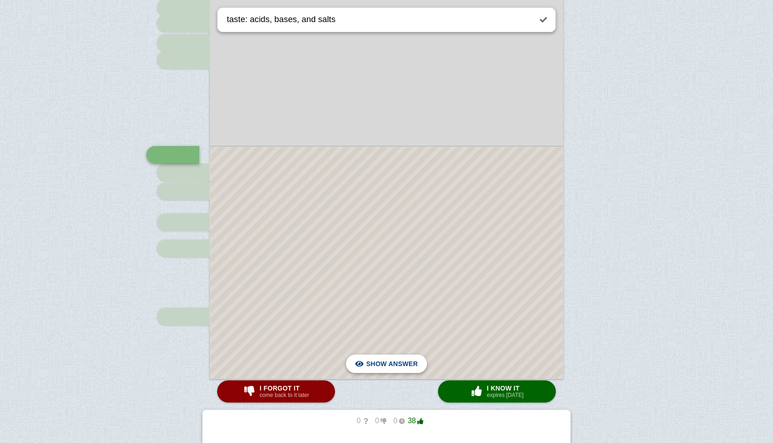
click at [396, 363] on span "Hide answer" at bounding box center [394, 363] width 48 height 20
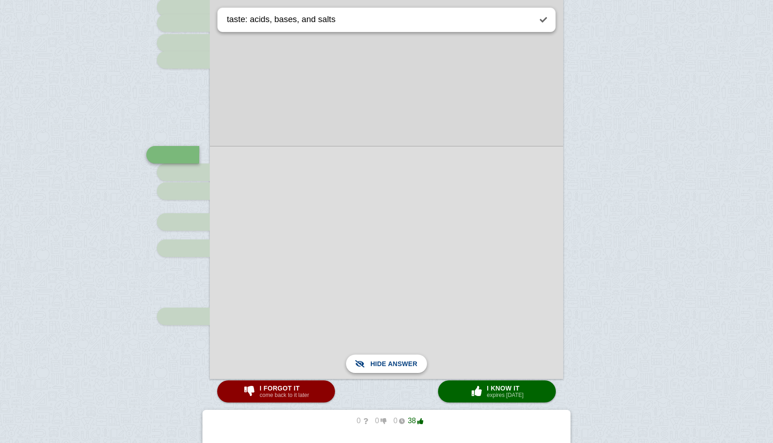
click at [396, 363] on span "Show answer" at bounding box center [392, 363] width 52 height 20
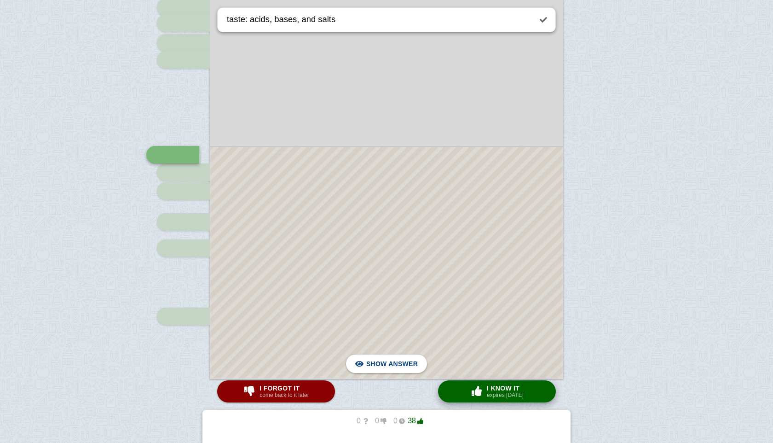
click at [487, 391] on span "I know it" at bounding box center [505, 387] width 37 height 7
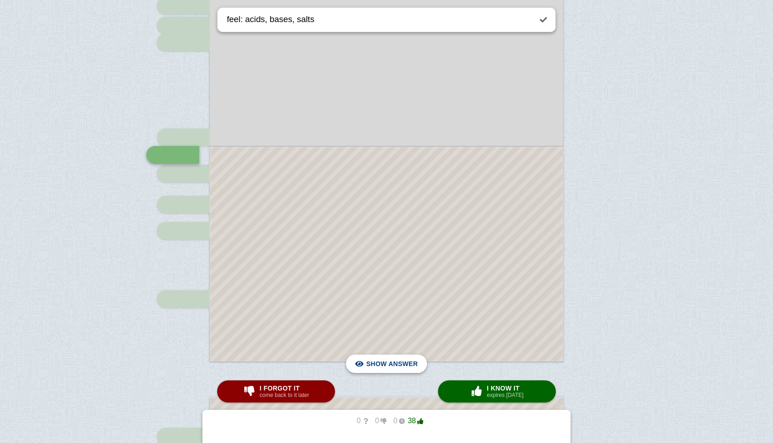
click at [398, 364] on span "Hide answer" at bounding box center [394, 363] width 48 height 20
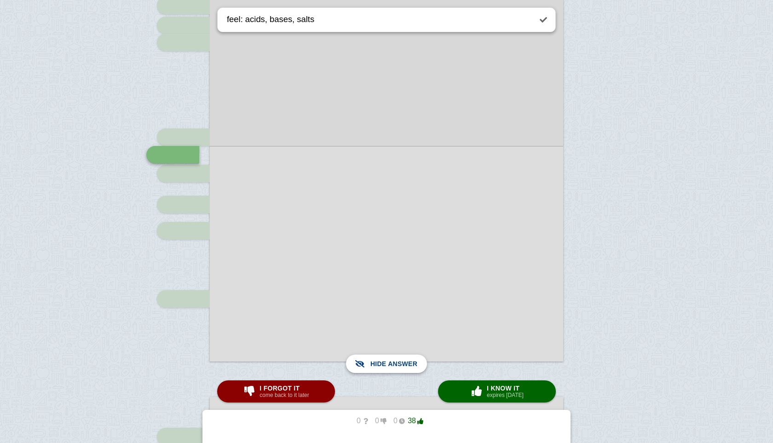
click at [398, 364] on span "Show answer" at bounding box center [392, 363] width 52 height 20
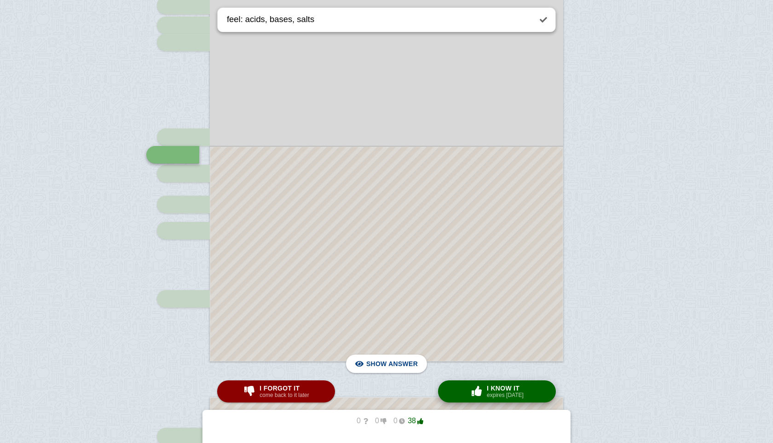
click at [478, 396] on span "button" at bounding box center [476, 391] width 15 height 10
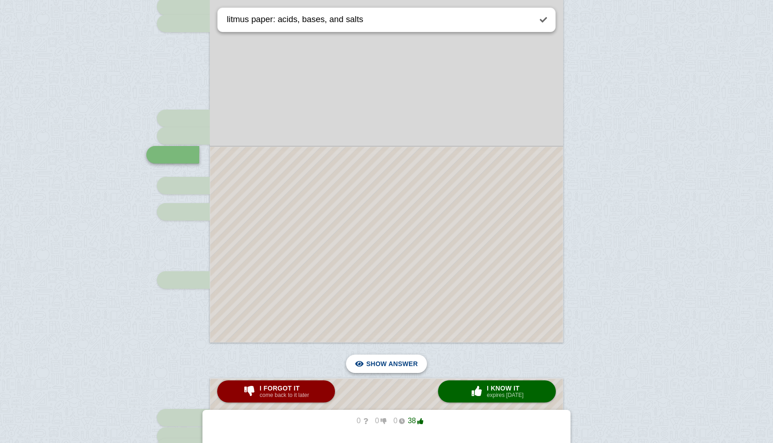
click at [399, 361] on span "Hide answer" at bounding box center [394, 363] width 48 height 20
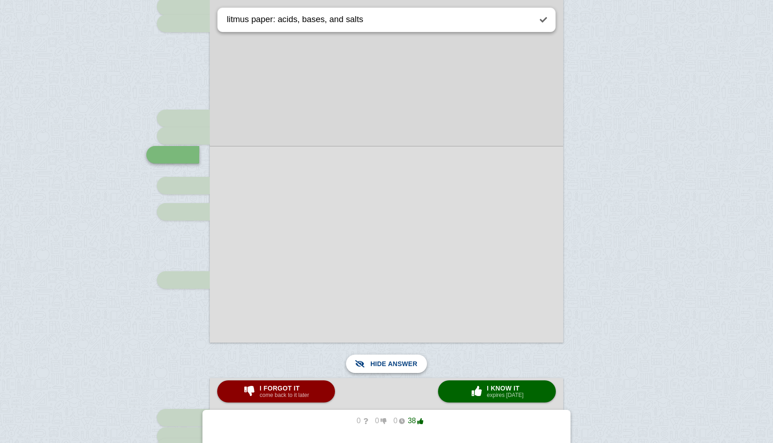
click at [399, 361] on span "Show answer" at bounding box center [392, 363] width 52 height 20
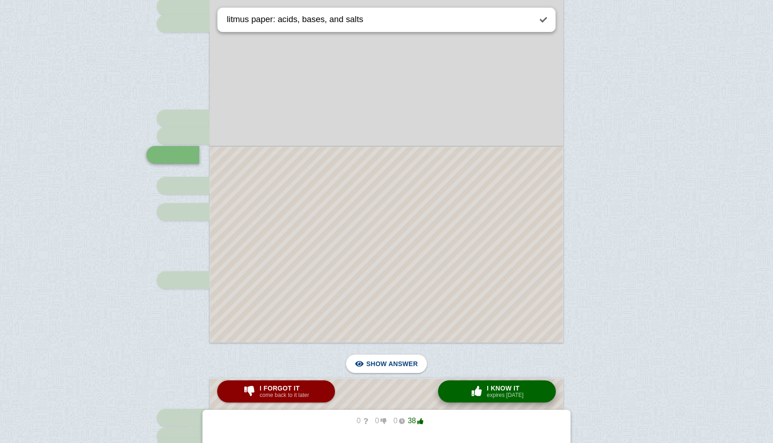
click at [483, 385] on div "× 0 I know it expires [DATE]" at bounding box center [496, 391] width 57 height 15
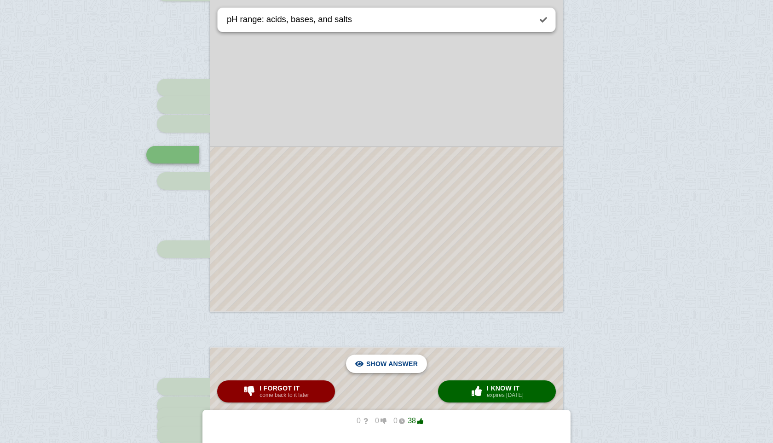
click at [397, 363] on span "Hide answer" at bounding box center [394, 363] width 48 height 20
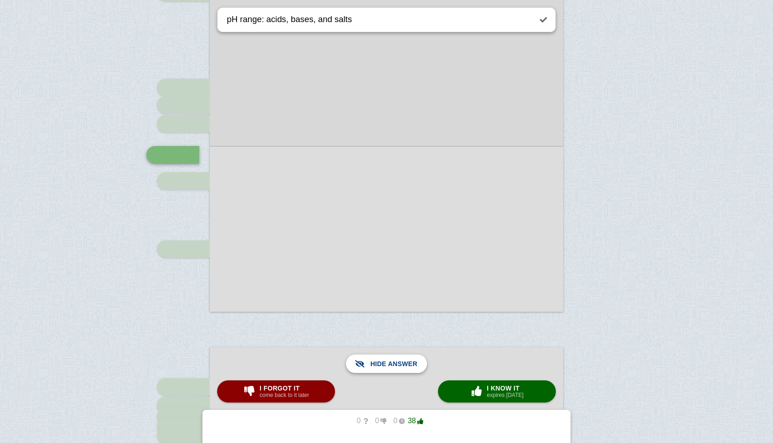
click at [397, 363] on span "Show answer" at bounding box center [392, 363] width 52 height 20
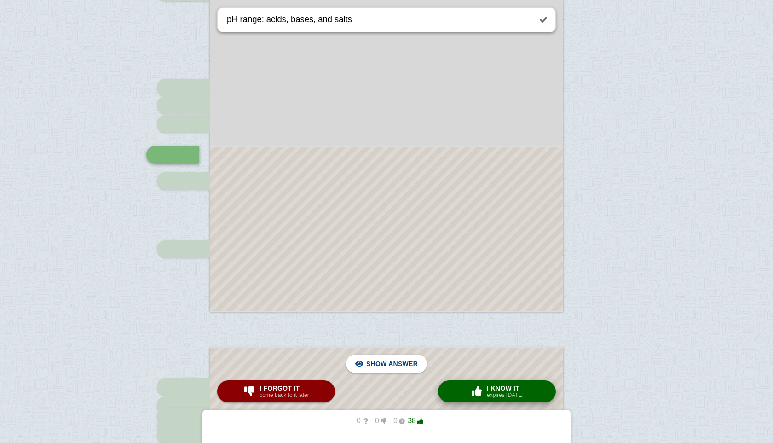
click at [507, 387] on span "I know it" at bounding box center [505, 387] width 37 height 7
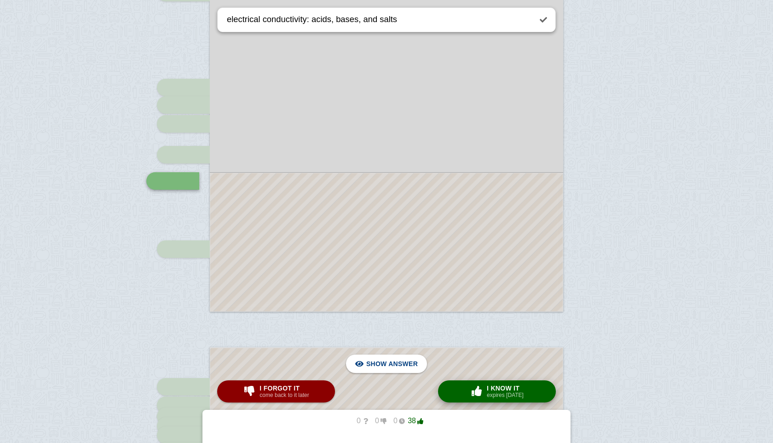
scroll to position [956, 0]
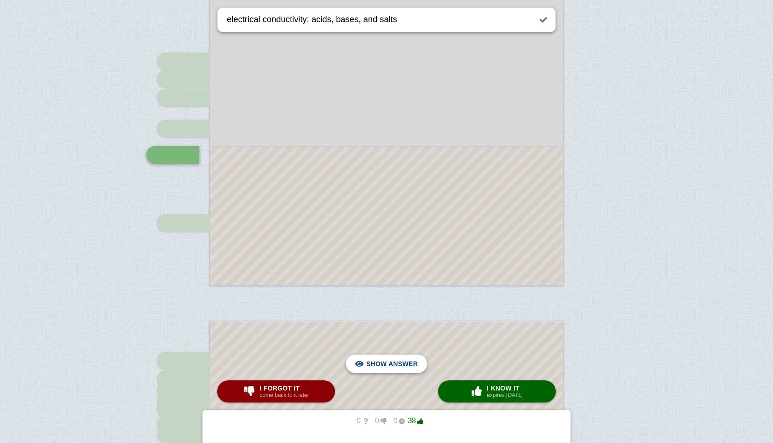
click at [407, 357] on span "Hide answer" at bounding box center [394, 363] width 48 height 20
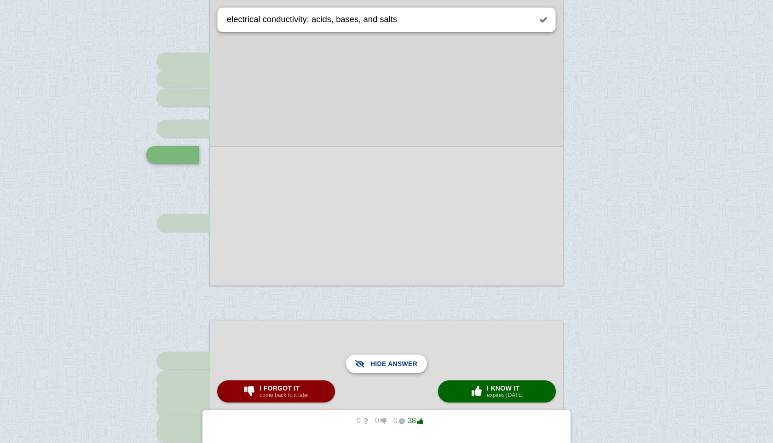
click at [407, 357] on span "Show answer" at bounding box center [392, 363] width 52 height 20
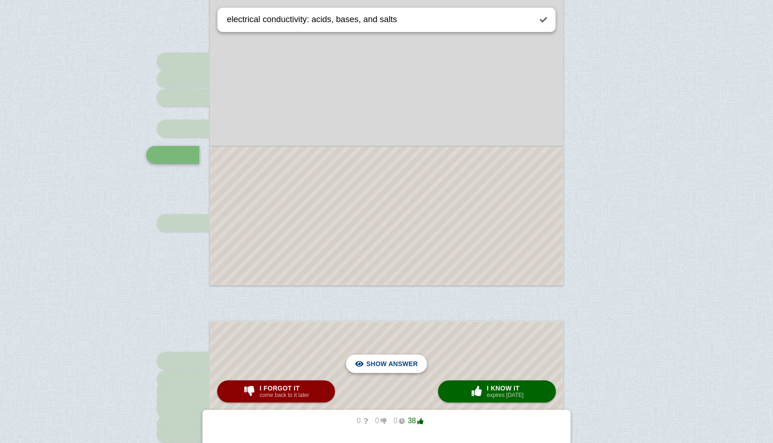
click at [392, 366] on span "Hide answer" at bounding box center [394, 363] width 48 height 20
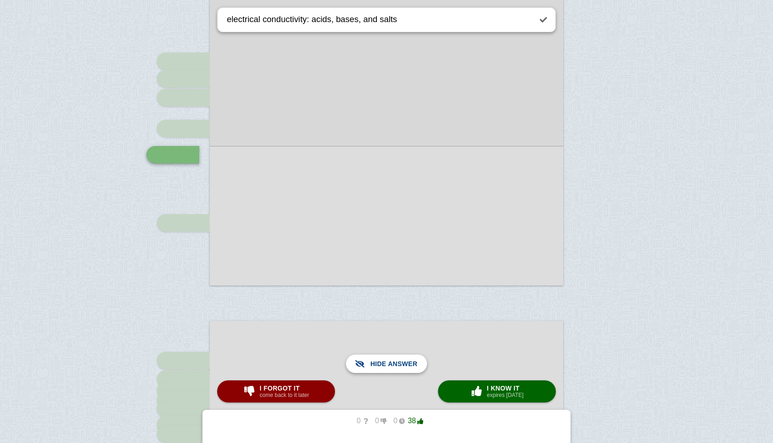
click at [392, 366] on span "Show answer" at bounding box center [392, 363] width 52 height 20
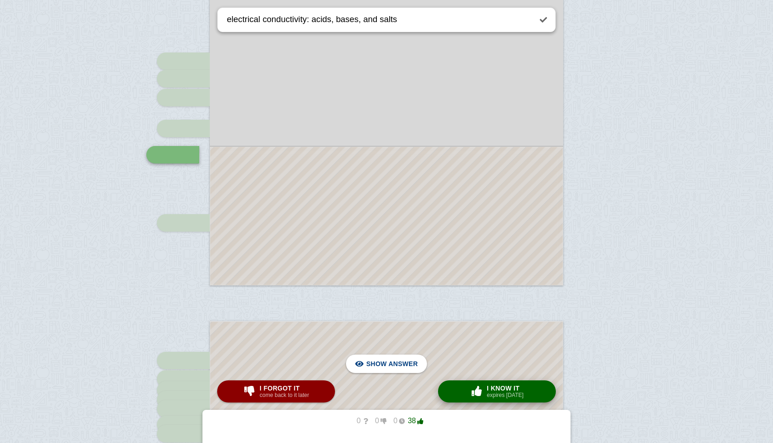
click at [514, 390] on span "I know it" at bounding box center [505, 387] width 37 height 7
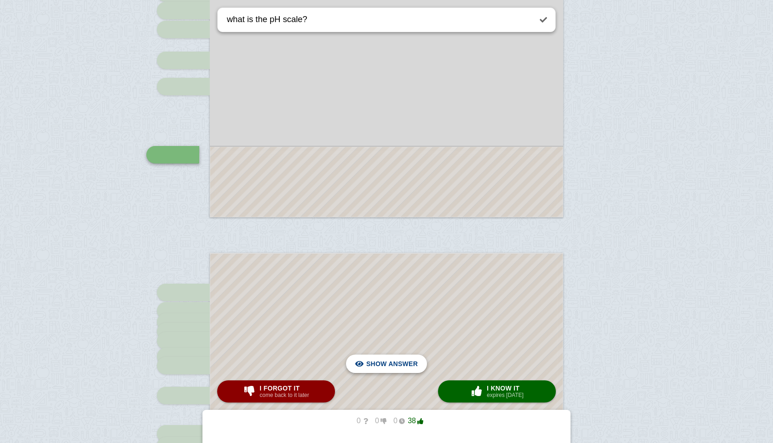
click at [411, 362] on span "Hide answer" at bounding box center [394, 363] width 48 height 20
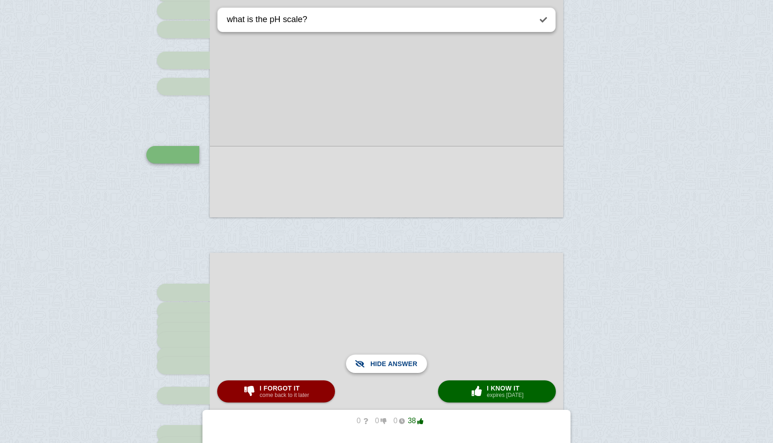
click at [411, 362] on span "Show answer" at bounding box center [392, 363] width 52 height 20
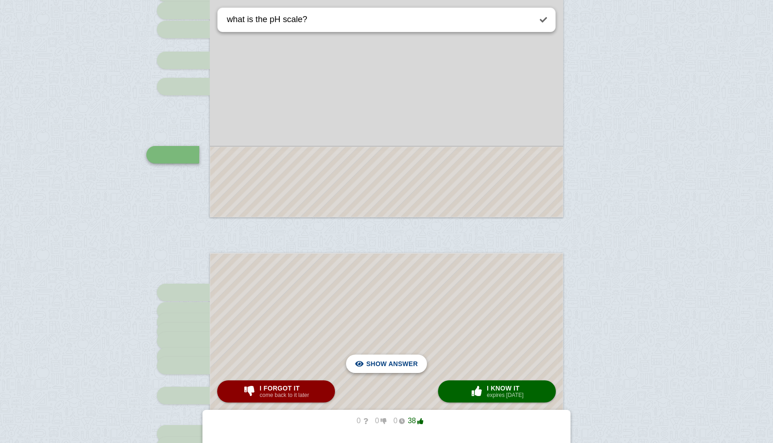
click at [408, 362] on span "Hide answer" at bounding box center [394, 363] width 48 height 20
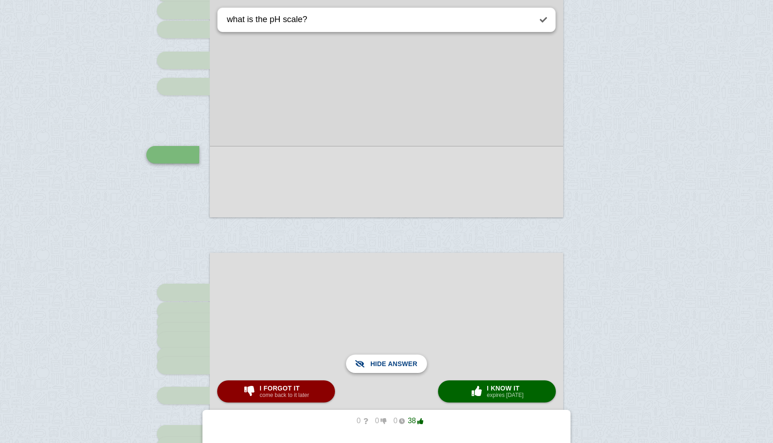
click at [408, 362] on span "Show answer" at bounding box center [392, 363] width 52 height 20
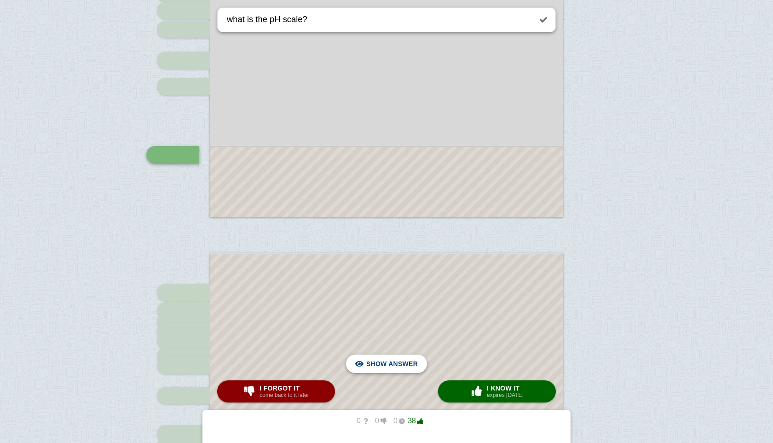
click at [398, 361] on span "Hide answer" at bounding box center [394, 363] width 48 height 20
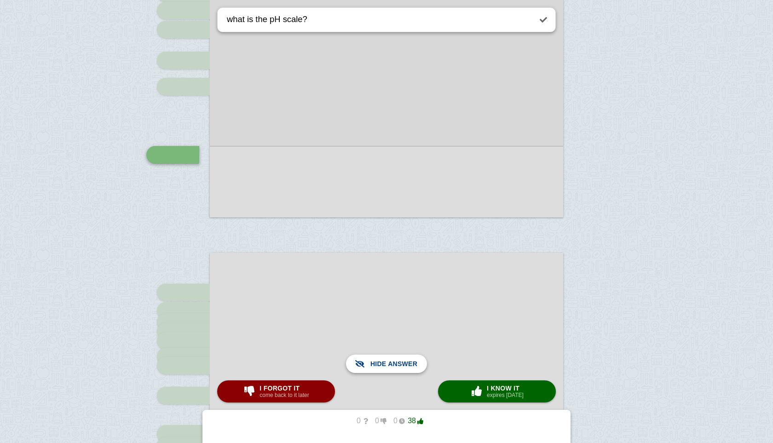
click at [398, 361] on span "Show answer" at bounding box center [392, 363] width 52 height 20
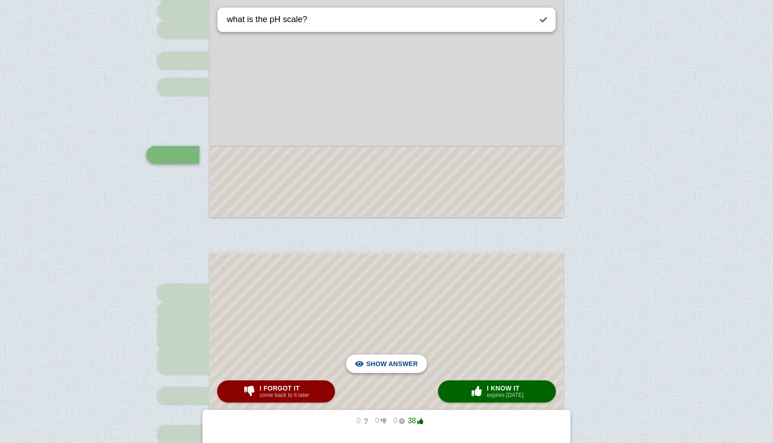
click at [398, 361] on span "Hide answer" at bounding box center [394, 363] width 48 height 20
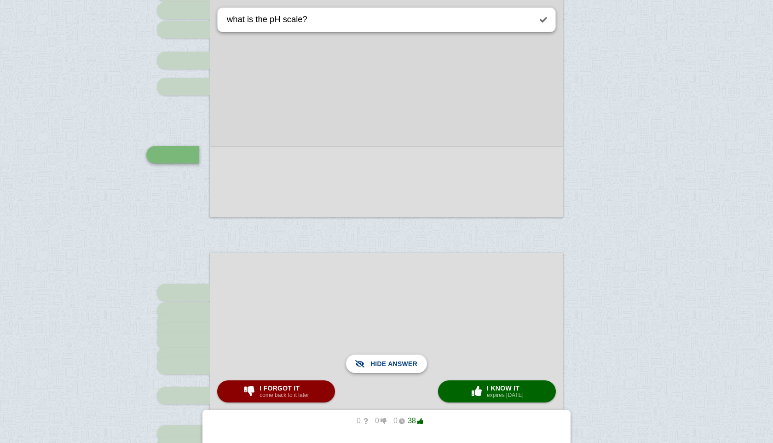
click at [398, 361] on span "Show answer" at bounding box center [392, 363] width 52 height 20
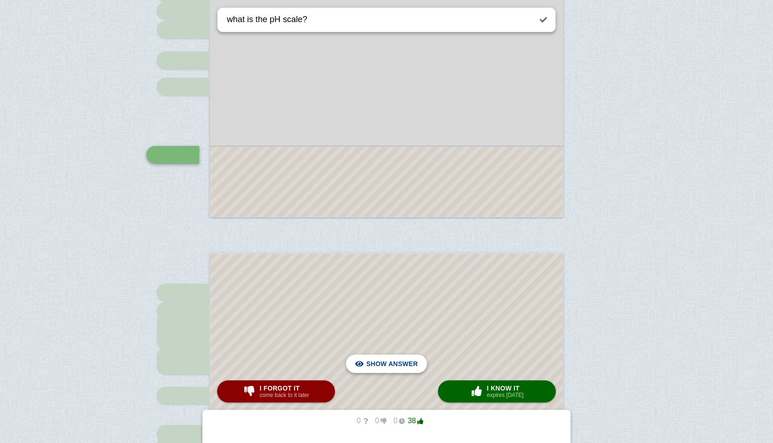
click at [398, 361] on span "Hide answer" at bounding box center [394, 363] width 48 height 20
click at [398, 361] on span "Show answer" at bounding box center [392, 363] width 52 height 20
click at [396, 361] on span "Hide answer" at bounding box center [394, 363] width 48 height 20
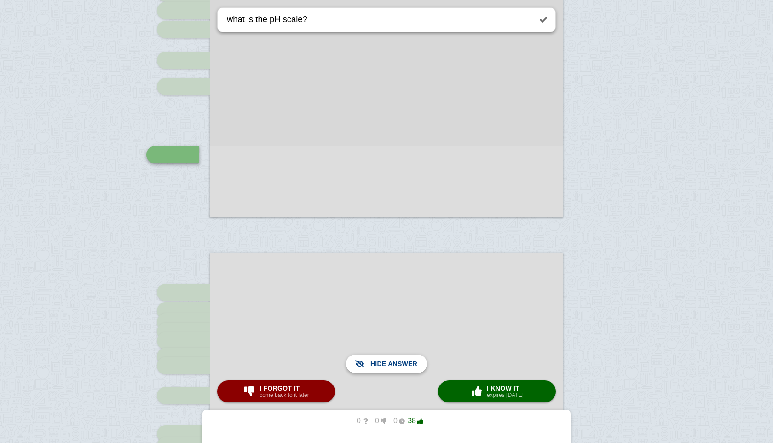
click at [398, 358] on span "Show answer" at bounding box center [392, 363] width 52 height 20
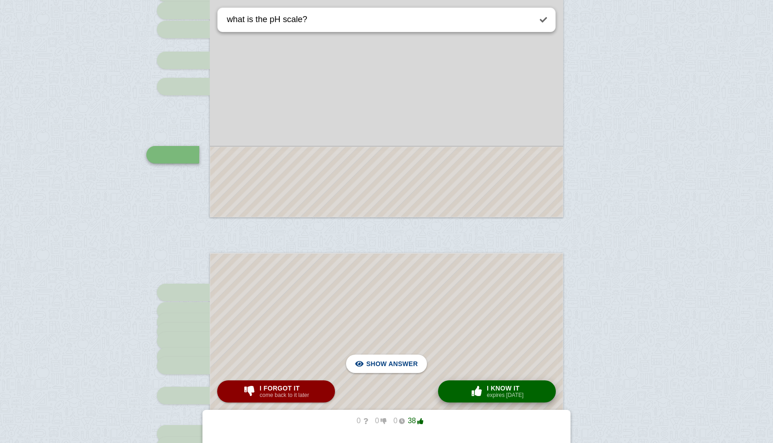
click at [464, 383] on button "× 0 I know it expires [DATE]" at bounding box center [497, 391] width 118 height 22
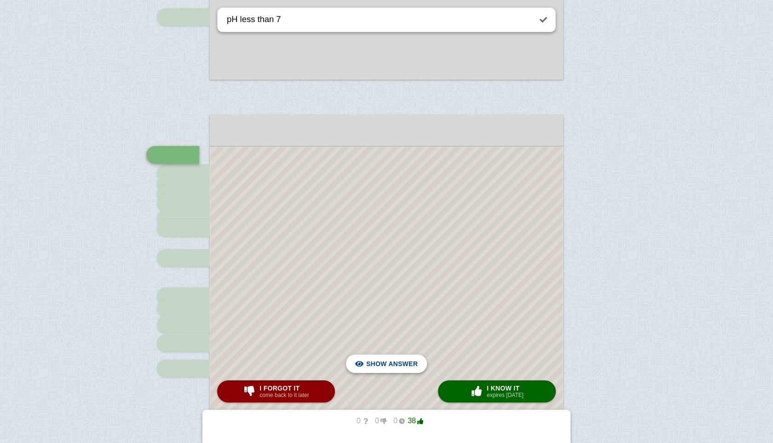
click at [412, 364] on span "Hide answer" at bounding box center [394, 363] width 48 height 20
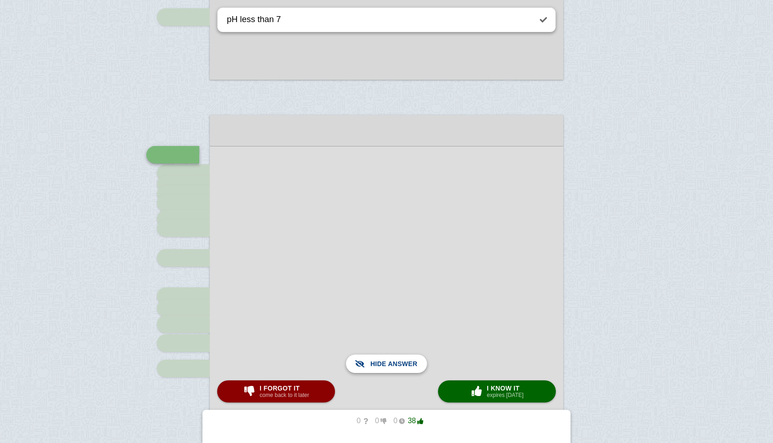
click at [412, 364] on span "Show answer" at bounding box center [392, 363] width 52 height 20
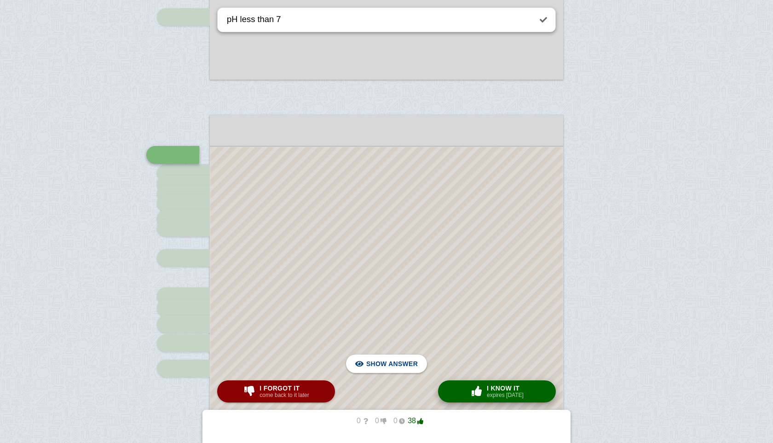
click at [495, 392] on small "expires [DATE]" at bounding box center [505, 395] width 37 height 6
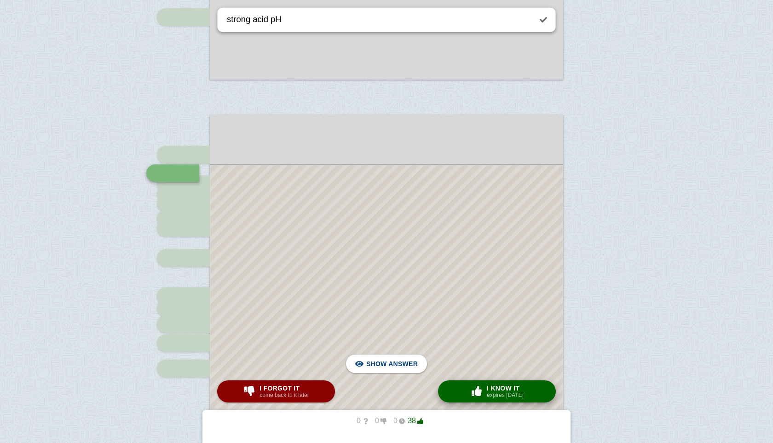
scroll to position [1180, 0]
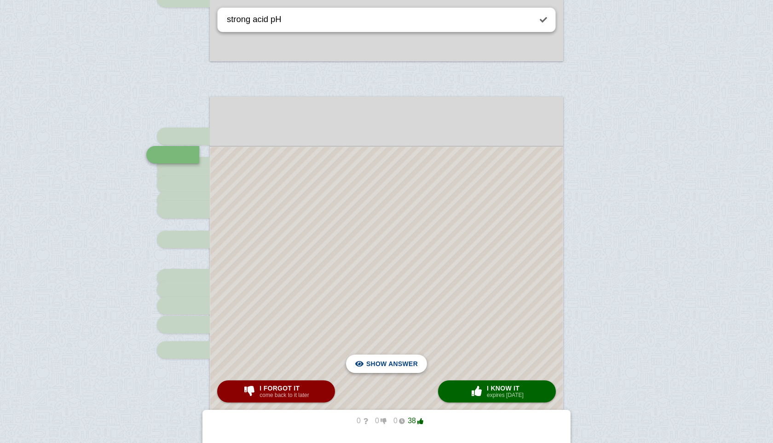
click at [404, 370] on span "Hide answer" at bounding box center [394, 363] width 48 height 20
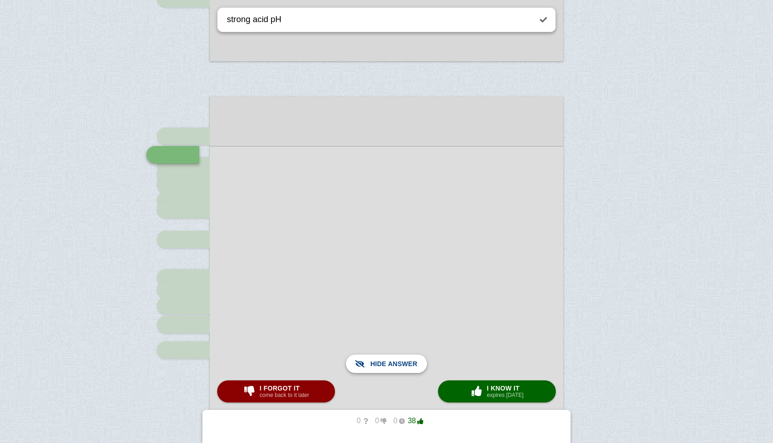
click at [404, 370] on span "Show answer" at bounding box center [392, 363] width 52 height 20
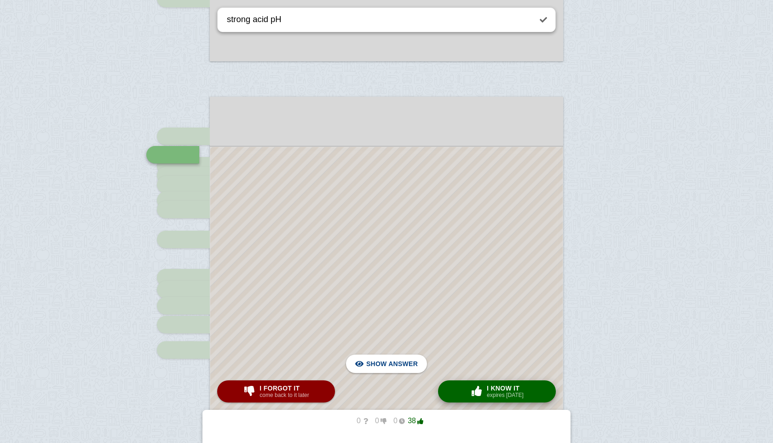
click at [498, 396] on small "expires [DATE]" at bounding box center [505, 395] width 37 height 6
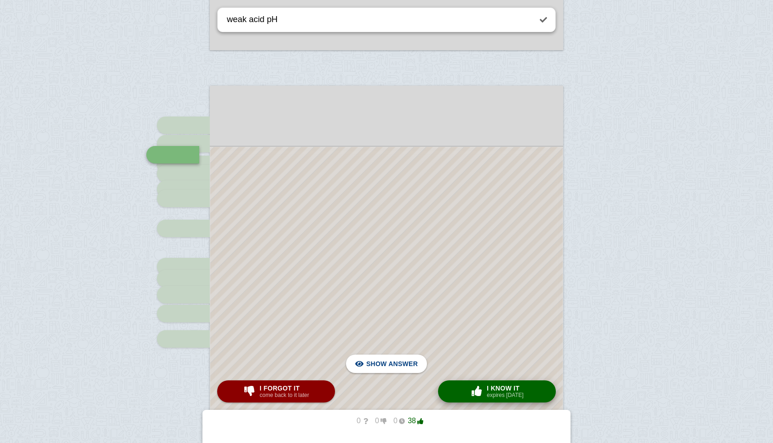
click at [498, 396] on small "expires [DATE]" at bounding box center [505, 395] width 37 height 6
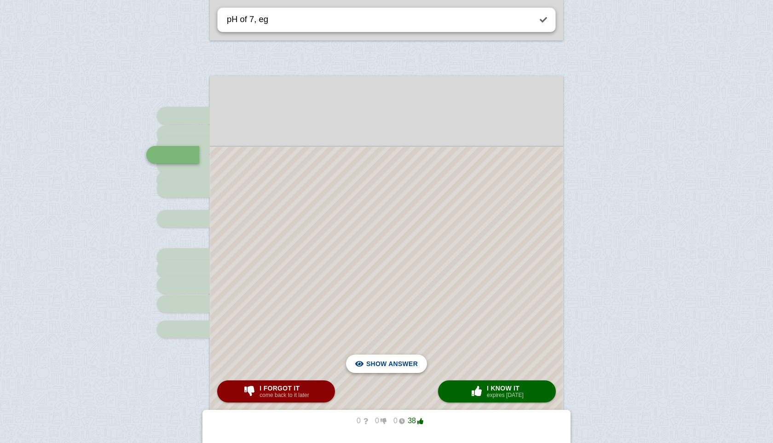
click at [405, 369] on span "Hide answer" at bounding box center [394, 363] width 48 height 20
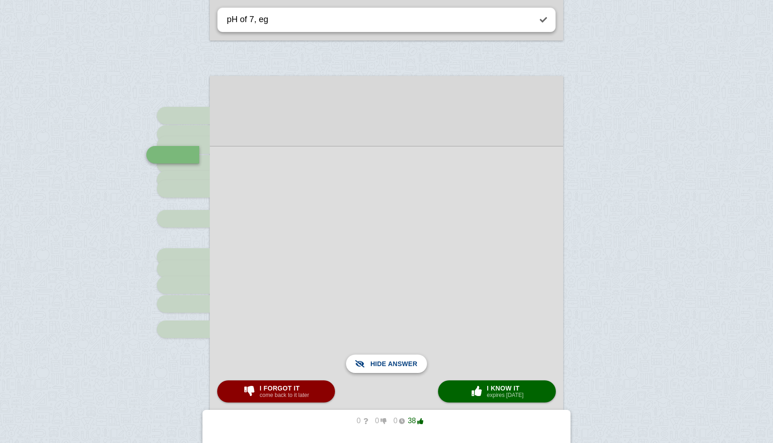
click at [408, 366] on span "Show answer" at bounding box center [392, 363] width 52 height 20
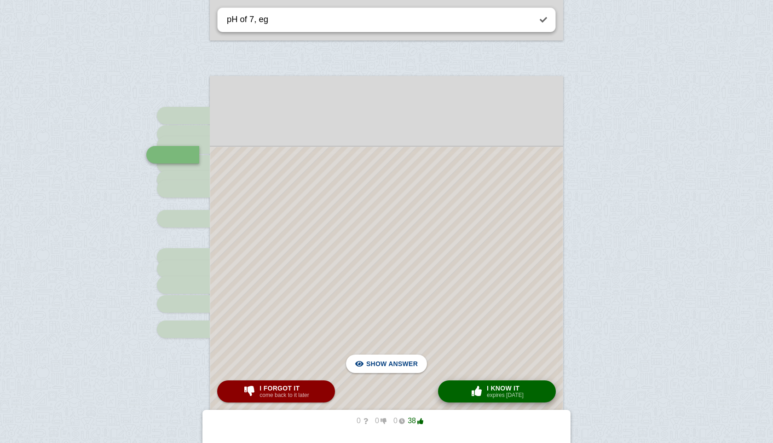
click at [476, 392] on span "button" at bounding box center [476, 391] width 15 height 10
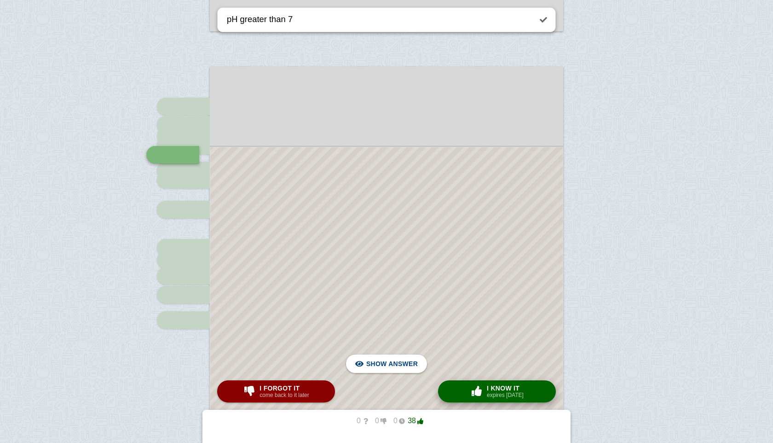
click at [464, 390] on button "× 0 I know it expires [DATE]" at bounding box center [497, 391] width 118 height 22
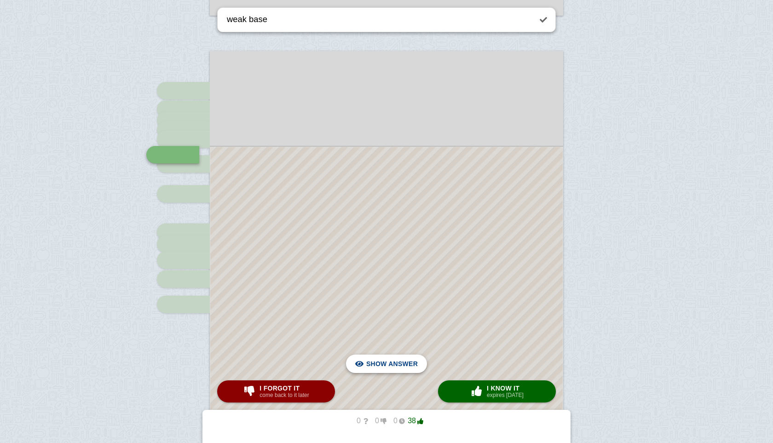
click at [397, 366] on span "Hide answer" at bounding box center [394, 363] width 48 height 20
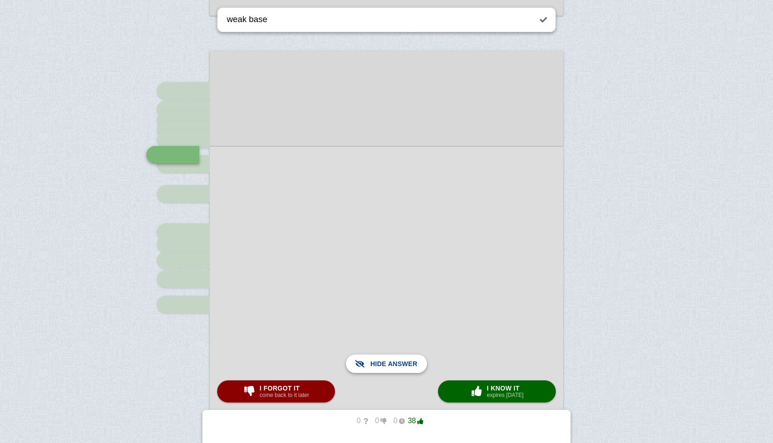
click at [397, 366] on span "Show answer" at bounding box center [392, 363] width 52 height 20
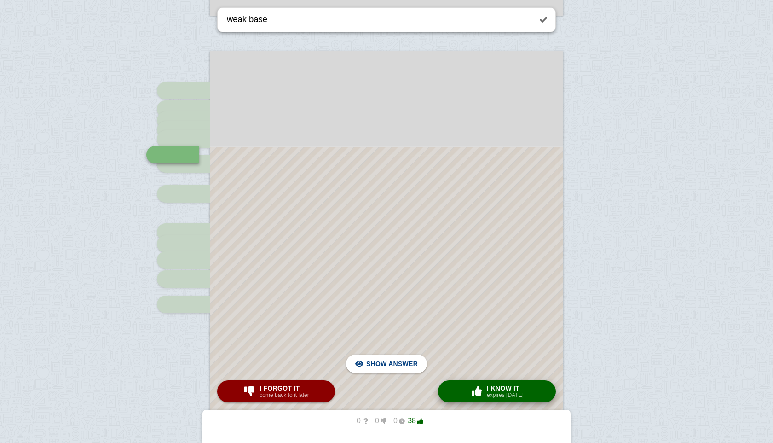
click at [484, 399] on button "× 0 I know it expires [DATE]" at bounding box center [497, 391] width 118 height 22
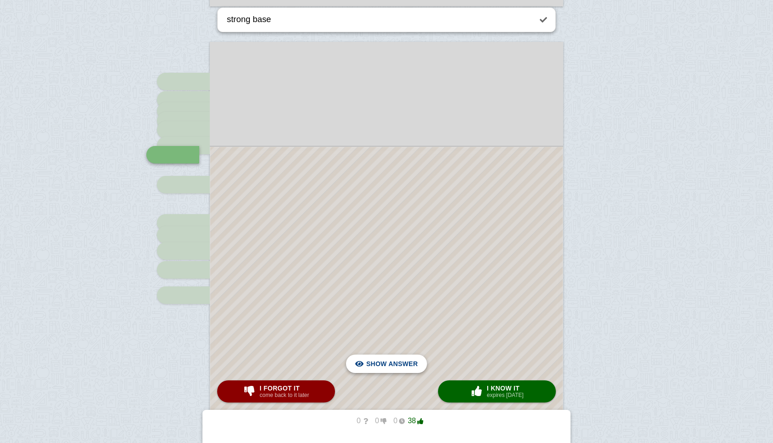
click at [409, 366] on span "Hide answer" at bounding box center [394, 363] width 48 height 20
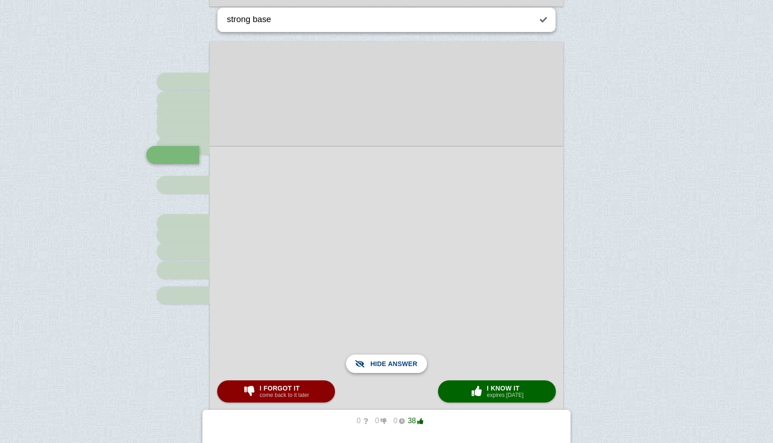
click at [409, 366] on span "Show answer" at bounding box center [392, 363] width 52 height 20
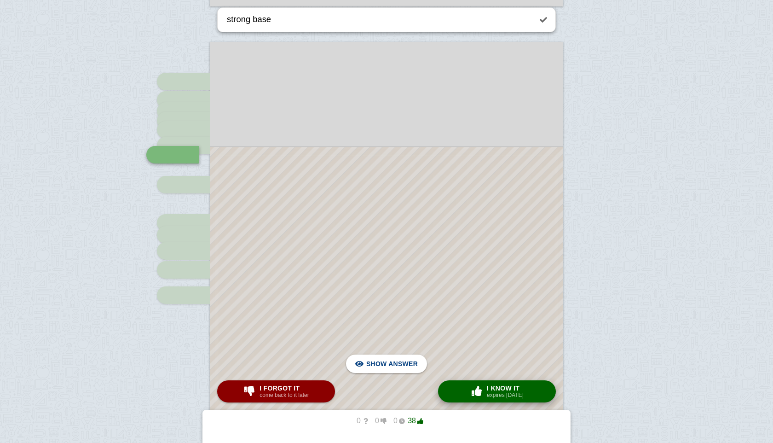
click at [497, 389] on span "I know it" at bounding box center [505, 387] width 37 height 7
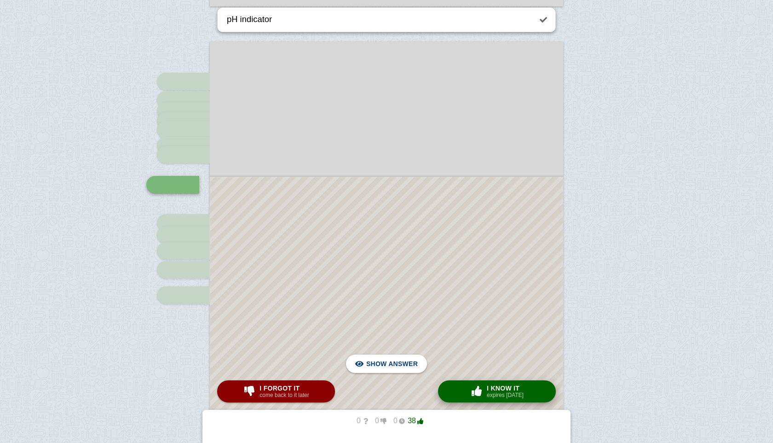
scroll to position [1265, 0]
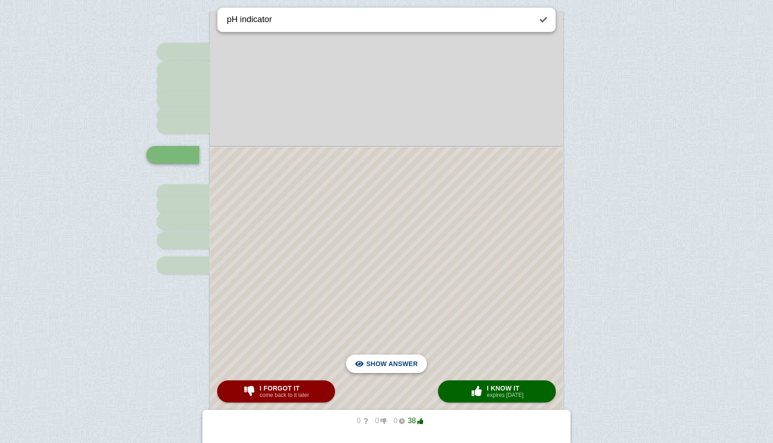
click at [414, 363] on span "Hide answer" at bounding box center [394, 363] width 48 height 20
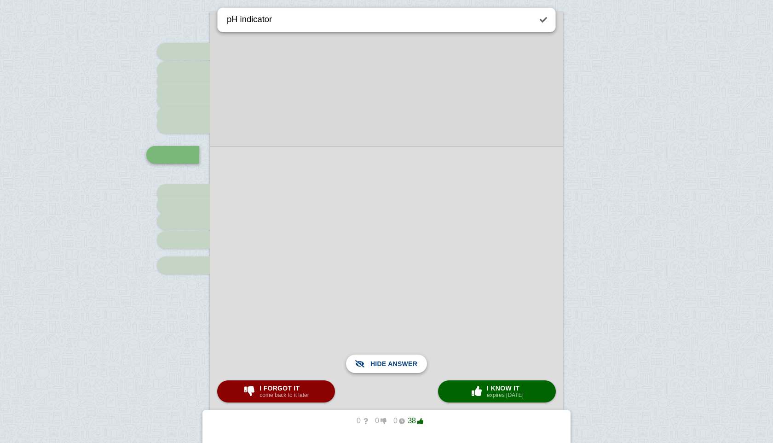
click at [414, 363] on span "Show answer" at bounding box center [392, 363] width 52 height 20
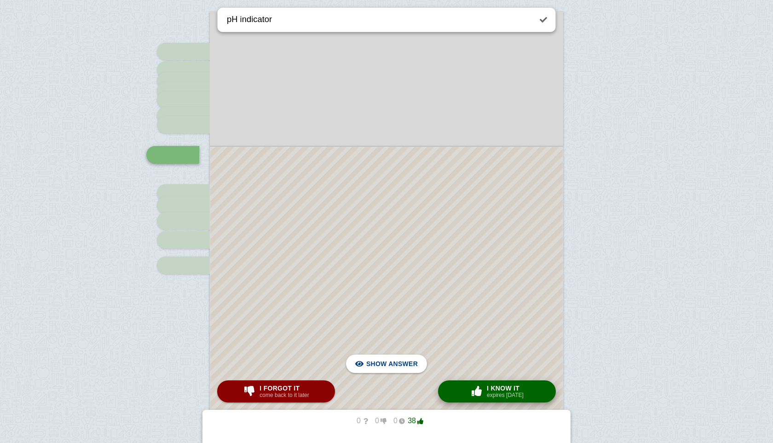
click at [501, 386] on span "I know it" at bounding box center [505, 387] width 37 height 7
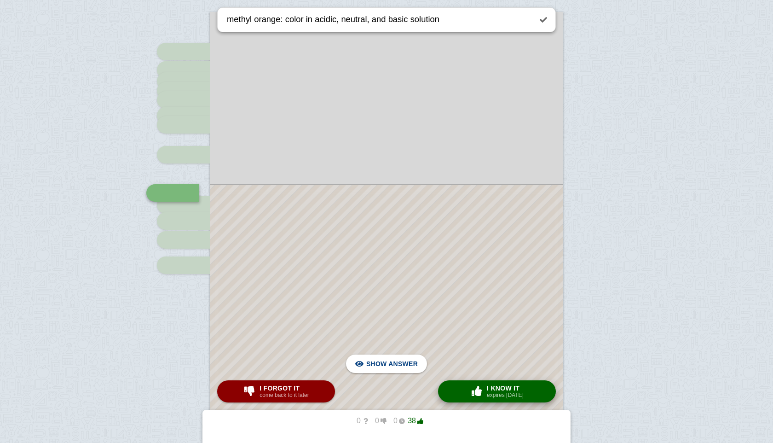
scroll to position [1303, 0]
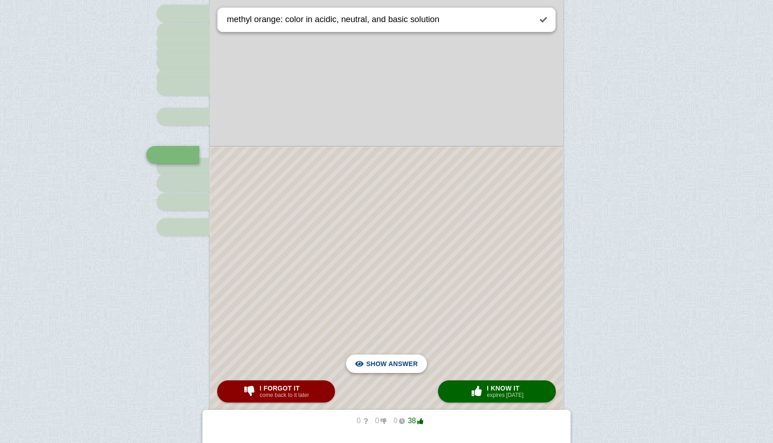
click at [406, 366] on span "Hide answer" at bounding box center [394, 363] width 48 height 20
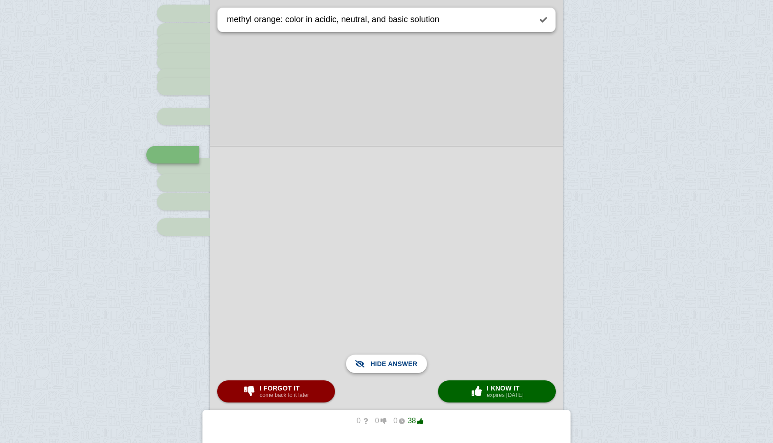
click at [406, 366] on span "Show answer" at bounding box center [392, 363] width 52 height 20
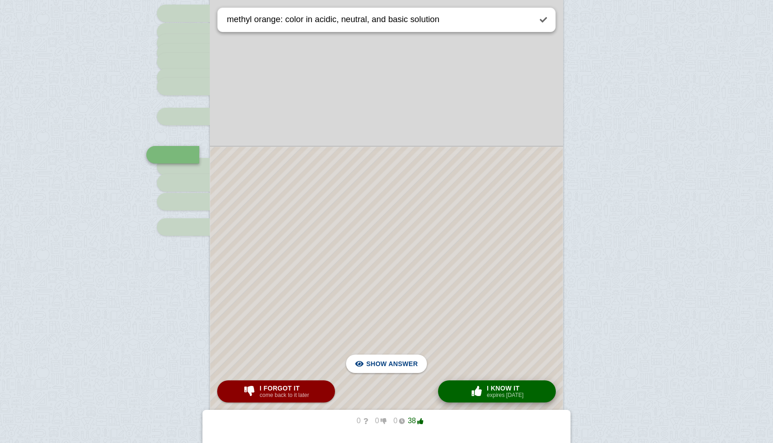
click at [496, 392] on small "expires [DATE]" at bounding box center [505, 395] width 37 height 6
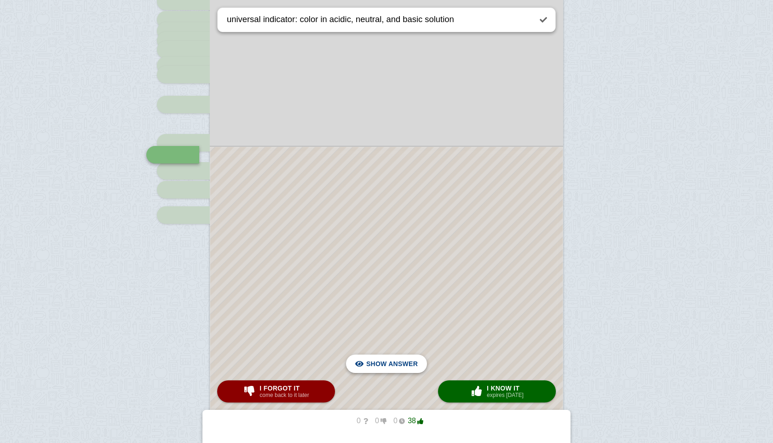
click at [392, 366] on span "Hide answer" at bounding box center [394, 363] width 48 height 20
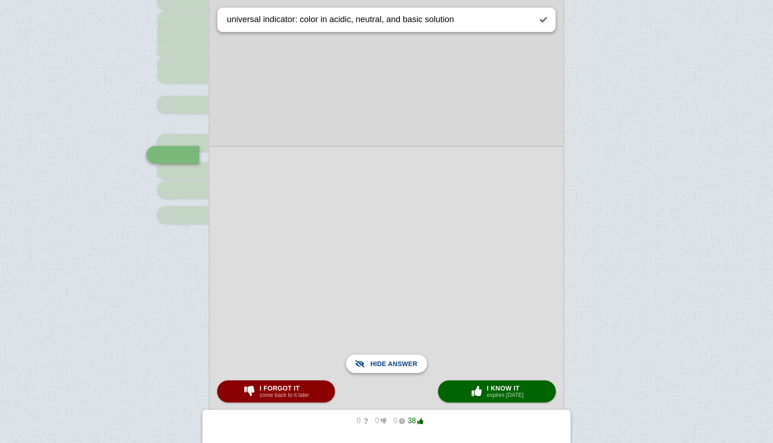
click at [392, 366] on span "Show answer" at bounding box center [392, 363] width 52 height 20
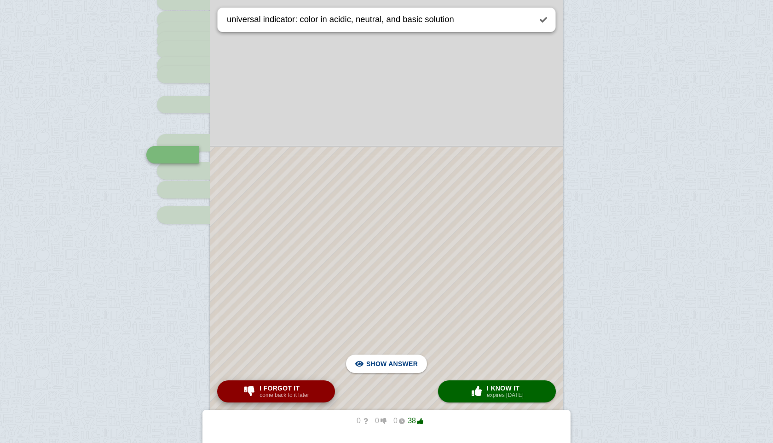
click at [322, 383] on button "I forgot it come back to it later" at bounding box center [276, 391] width 118 height 22
type textarea "phenolphthalein: color in acidic, neutral, and basic solution"
checkbox input "false"
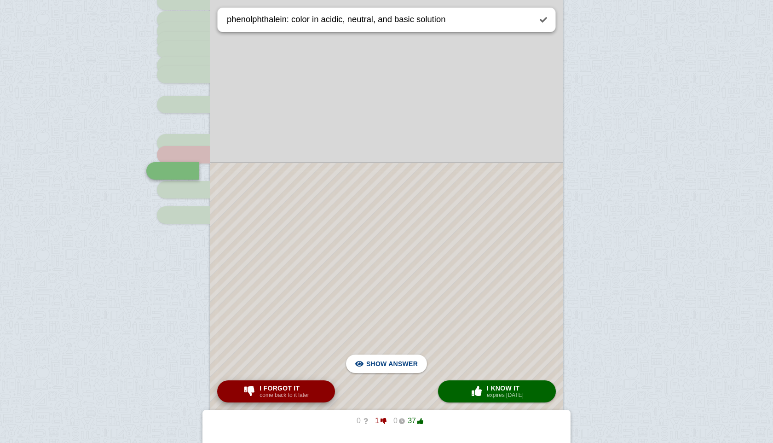
scroll to position [1331, 0]
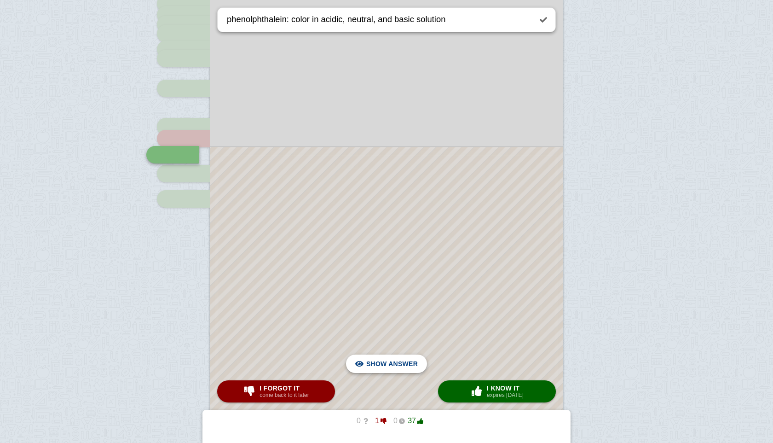
click at [399, 353] on span "Hide answer" at bounding box center [394, 363] width 48 height 20
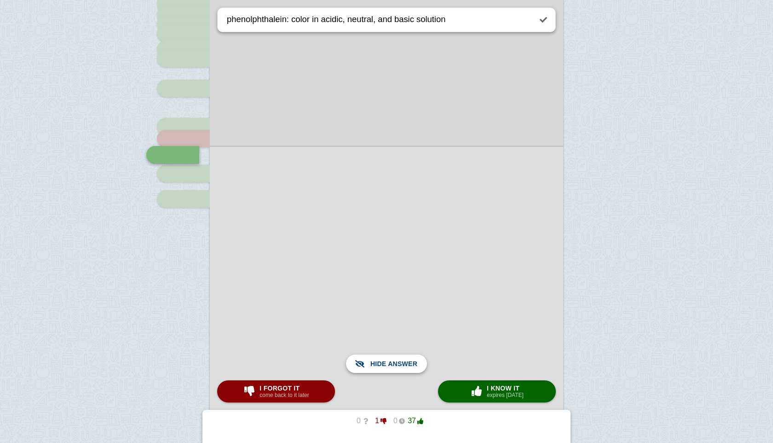
click at [399, 353] on span "Show answer" at bounding box center [392, 363] width 52 height 20
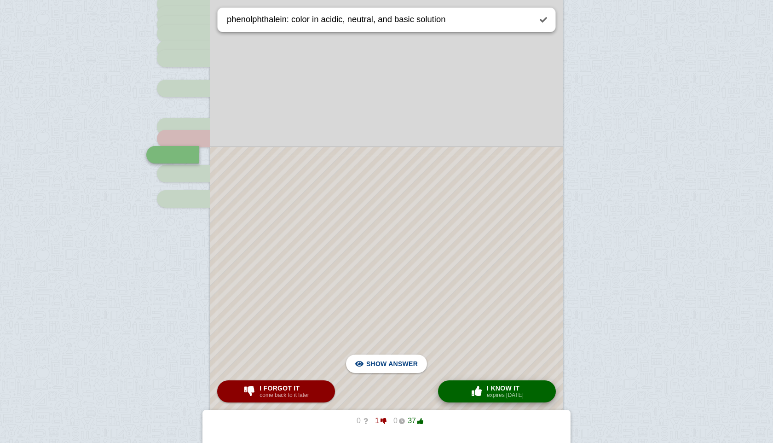
click at [469, 386] on span "button" at bounding box center [476, 391] width 15 height 10
type textarea "universal indicator"
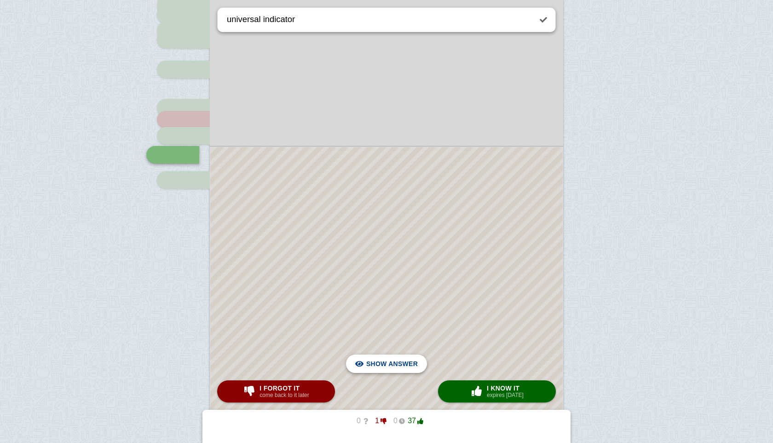
click at [401, 363] on span "Hide answer" at bounding box center [394, 363] width 48 height 20
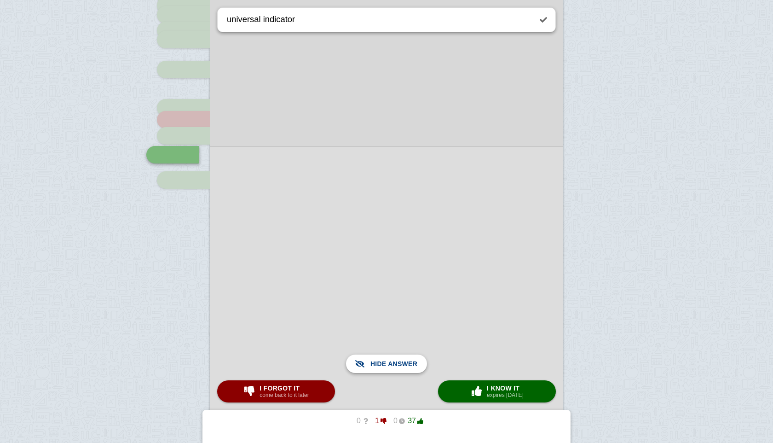
click at [401, 363] on span "Show answer" at bounding box center [392, 363] width 52 height 20
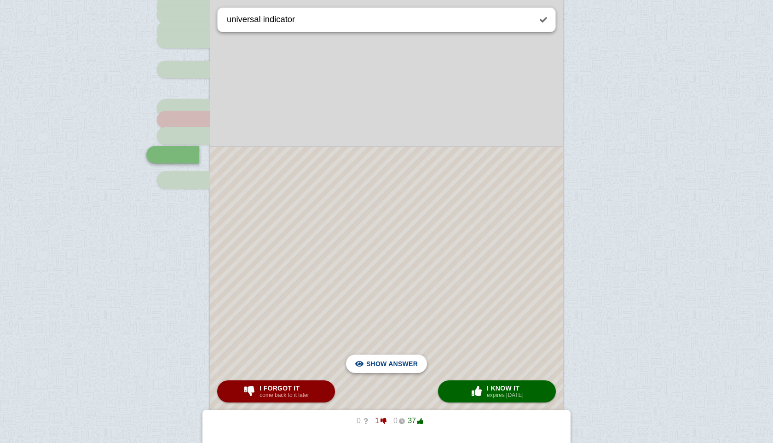
click at [390, 361] on span "Hide answer" at bounding box center [394, 363] width 48 height 20
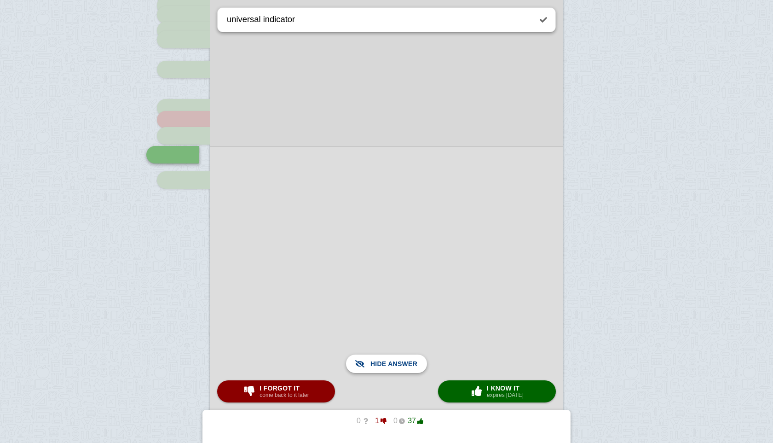
click at [420, 364] on button "Hide answer Show answer" at bounding box center [386, 363] width 81 height 18
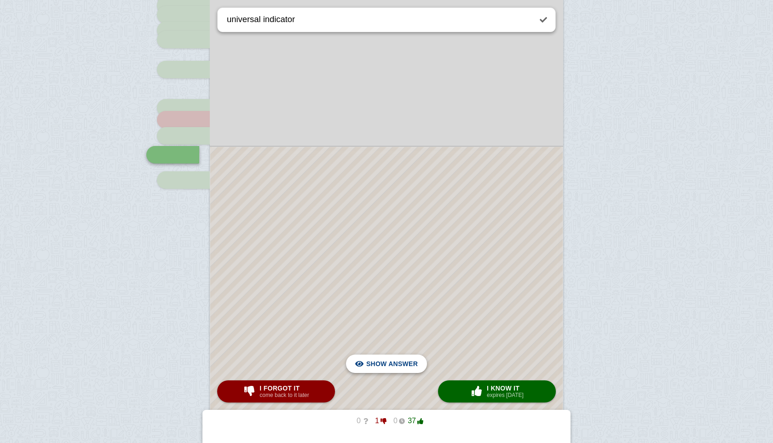
click at [420, 364] on button "Hide answer Show answer" at bounding box center [386, 363] width 81 height 18
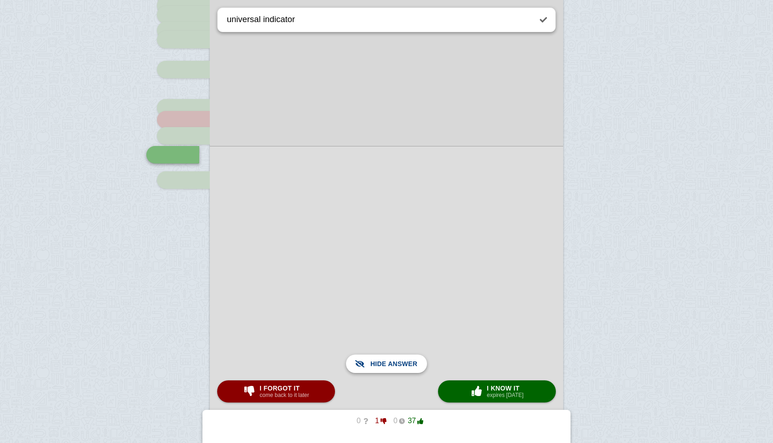
click at [420, 364] on button "Hide answer Show answer" at bounding box center [386, 363] width 81 height 18
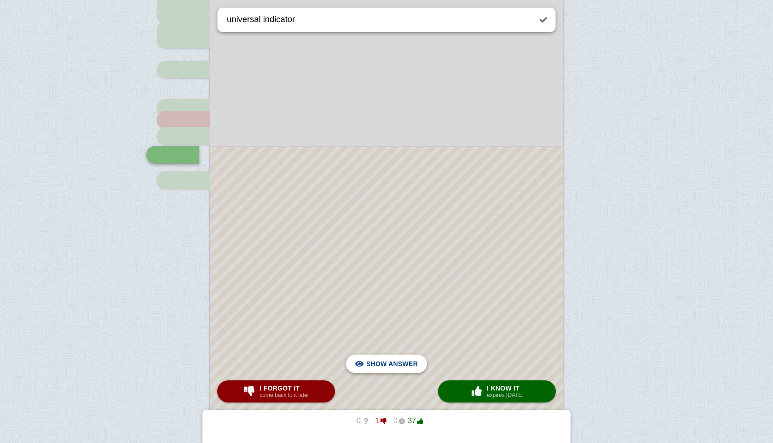
click at [420, 364] on button "Hide answer Show answer" at bounding box center [386, 363] width 81 height 18
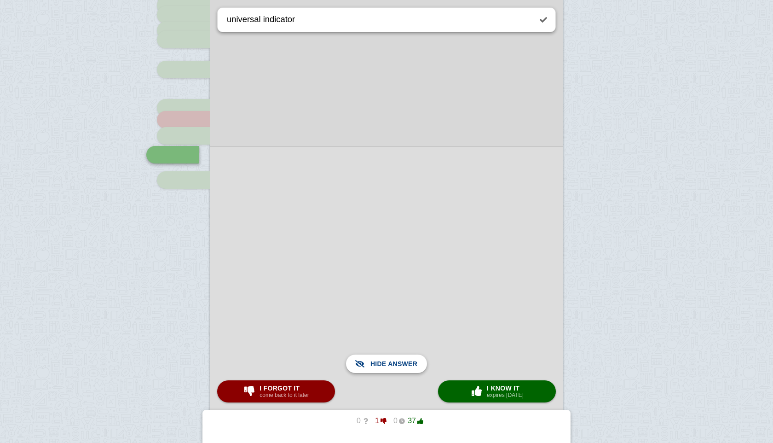
click at [420, 364] on button "Hide answer Show answer" at bounding box center [386, 363] width 81 height 18
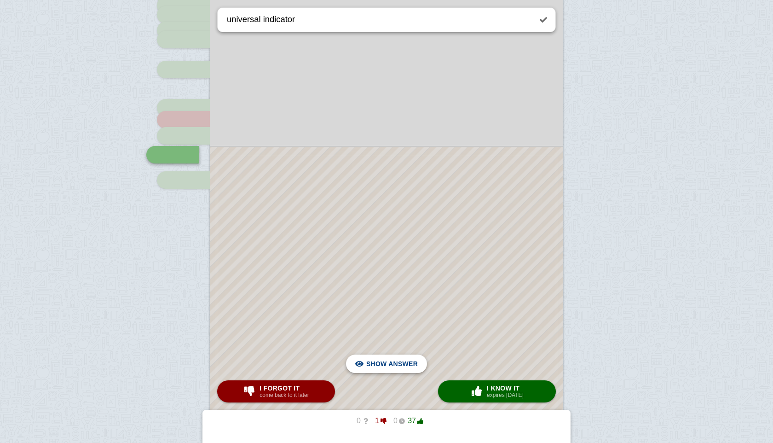
click at [420, 364] on button "Hide answer Show answer" at bounding box center [386, 363] width 81 height 18
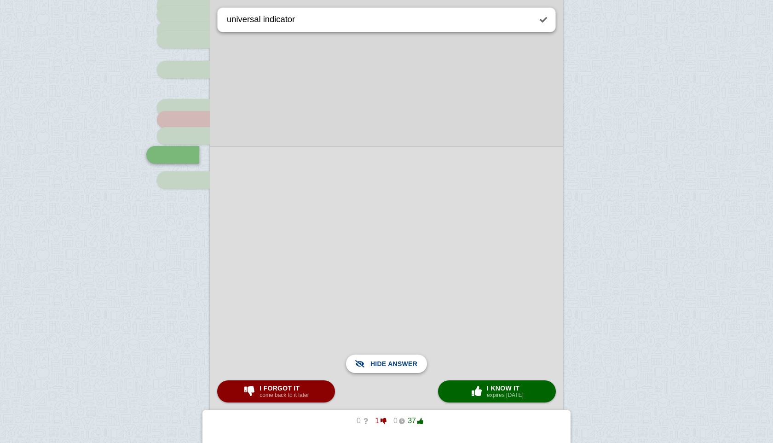
click at [418, 367] on div "Show answer" at bounding box center [386, 363] width 66 height 18
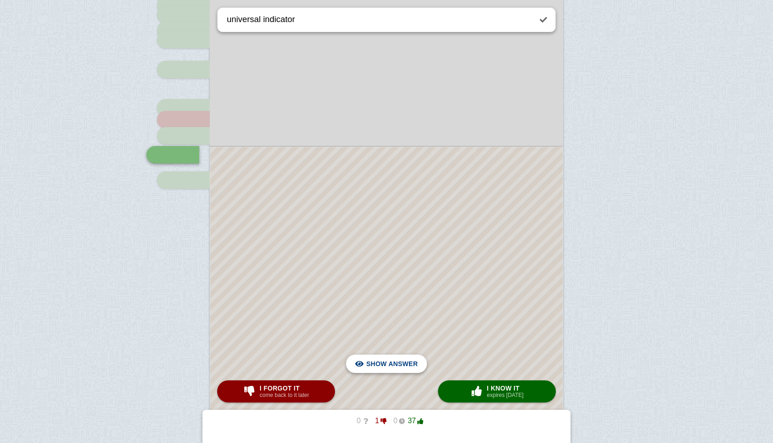
click at [418, 367] on div "Hide answer" at bounding box center [386, 363] width 66 height 18
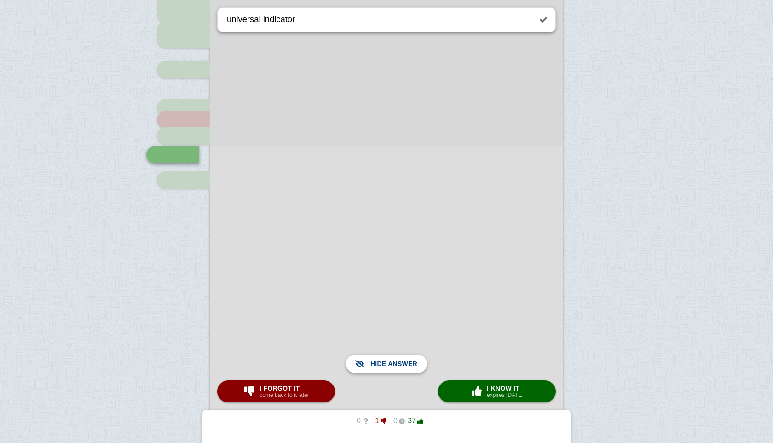
click at [418, 367] on div "Show answer" at bounding box center [386, 363] width 66 height 18
